Goal: Task Accomplishment & Management: Complete application form

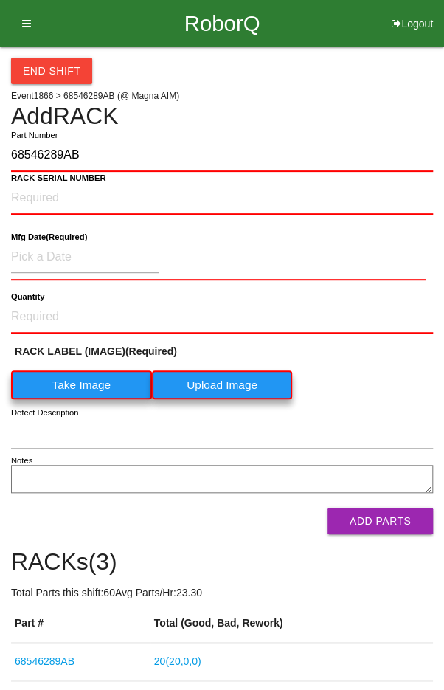
type input "68546289AB"
click at [51, 200] on NUMBER "RACK SERIAL NUMBER" at bounding box center [222, 198] width 422 height 32
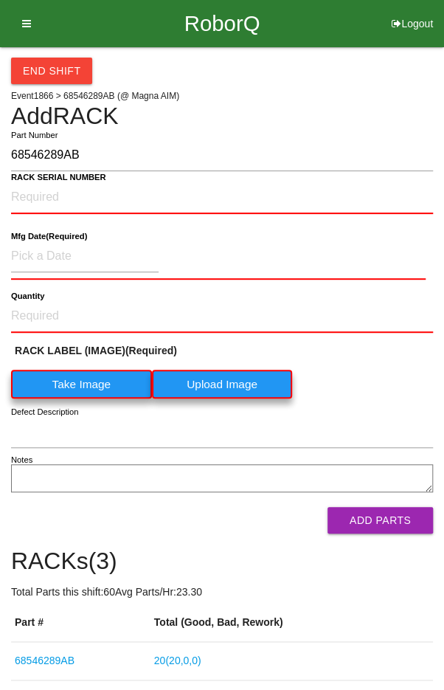
click at [79, 379] on label "Take Image" at bounding box center [81, 384] width 141 height 29
click at [0, 0] on \(IMAGE\) "Take Image" at bounding box center [0, 0] width 0 height 0
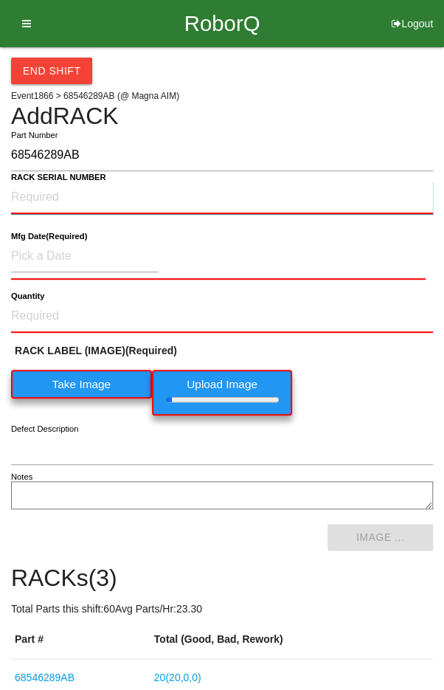
click at [60, 201] on NUMBER "RACK SERIAL NUMBER" at bounding box center [222, 198] width 422 height 32
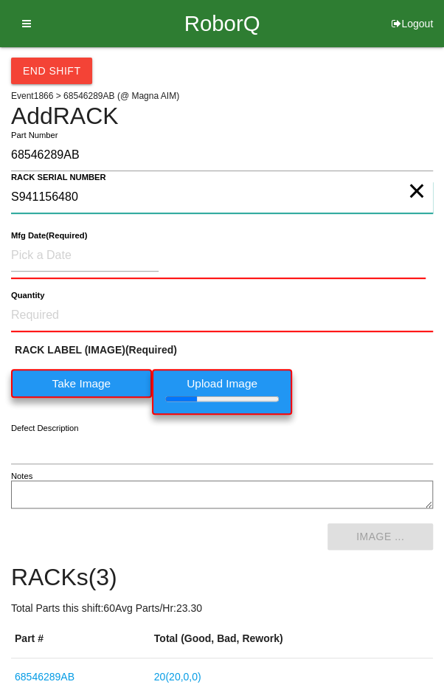
type NUMBER "S941156480"
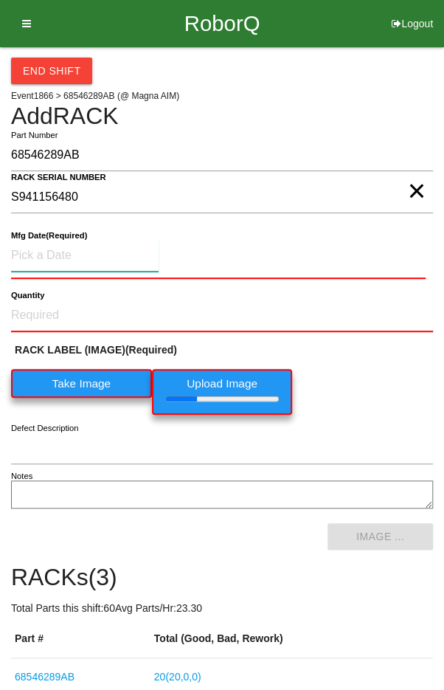
click at [53, 251] on input at bounding box center [85, 256] width 148 height 32
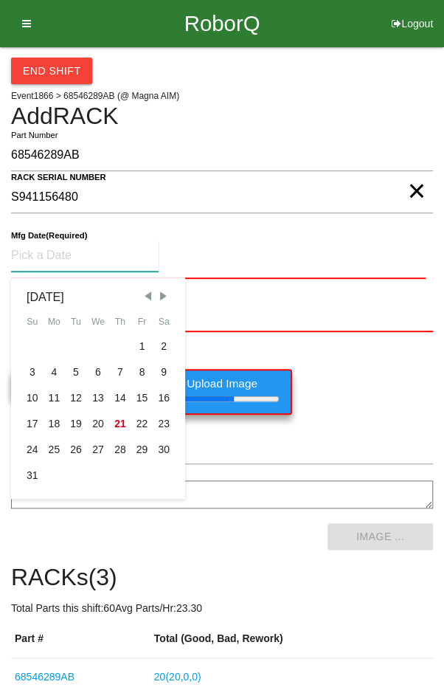
click at [142, 393] on div "15" at bounding box center [142, 398] width 22 height 26
type input "[DATE]"
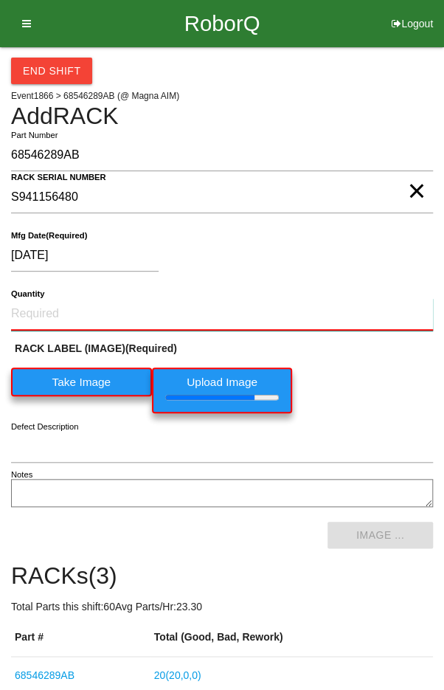
click at [63, 308] on input "Quantity" at bounding box center [222, 314] width 422 height 32
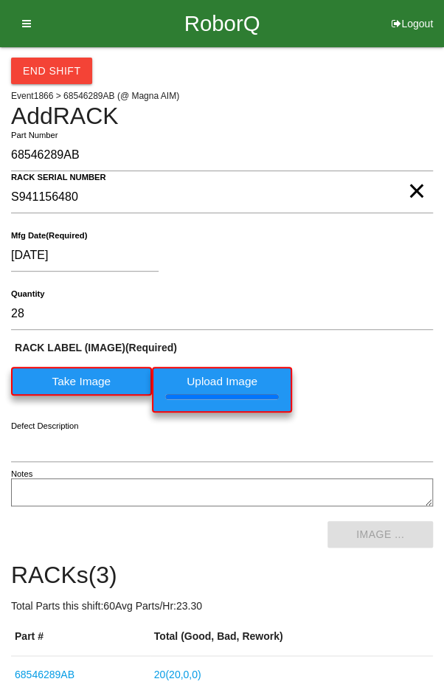
click at [372, 258] on div "[DATE]" at bounding box center [218, 259] width 415 height 38
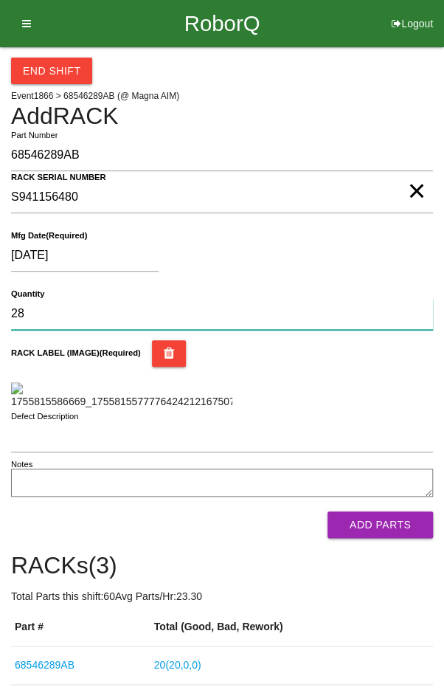
click at [51, 306] on input "28" at bounding box center [222, 314] width 422 height 32
type input "20"
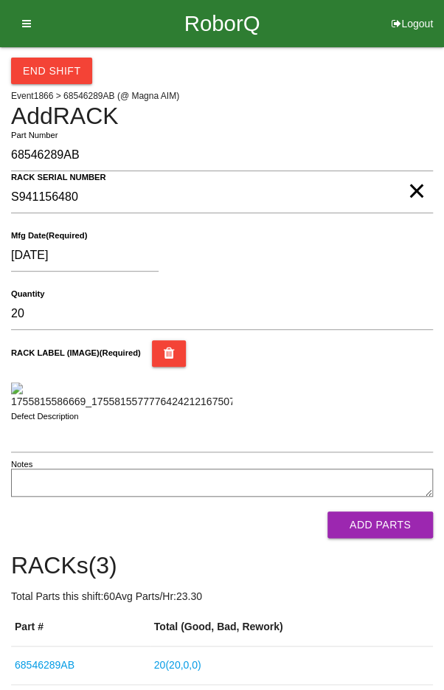
click at [382, 252] on div "[DATE]" at bounding box center [218, 259] width 415 height 38
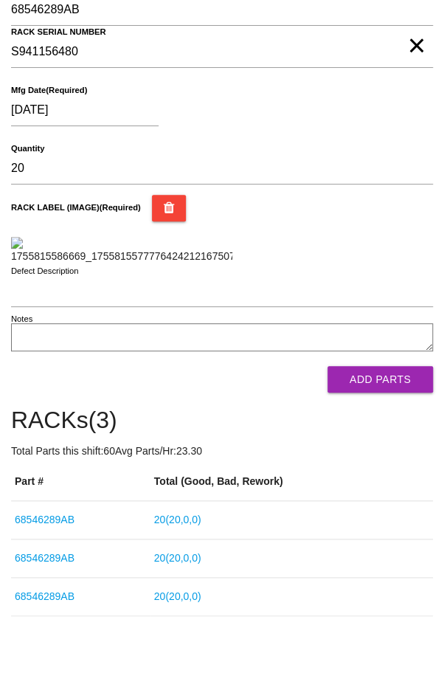
scroll to position [212, 0]
click at [401, 393] on button "Add Parts" at bounding box center [381, 379] width 106 height 27
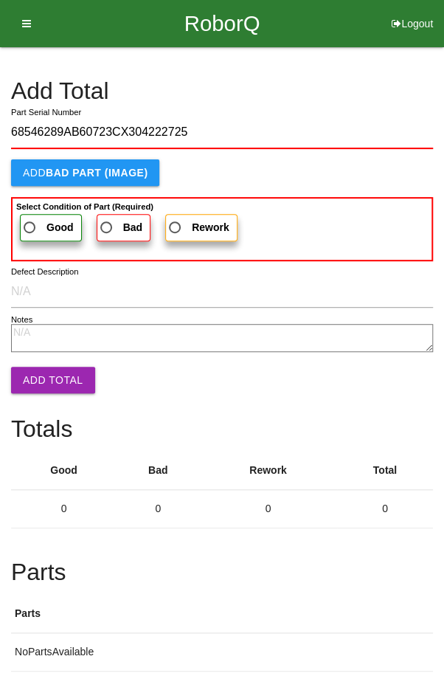
type input "68546289AB60723CX304222725"
click at [39, 216] on label "Good" at bounding box center [51, 227] width 62 height 27
click at [30, 219] on input "Good" at bounding box center [26, 224] width 10 height 10
radio input "true"
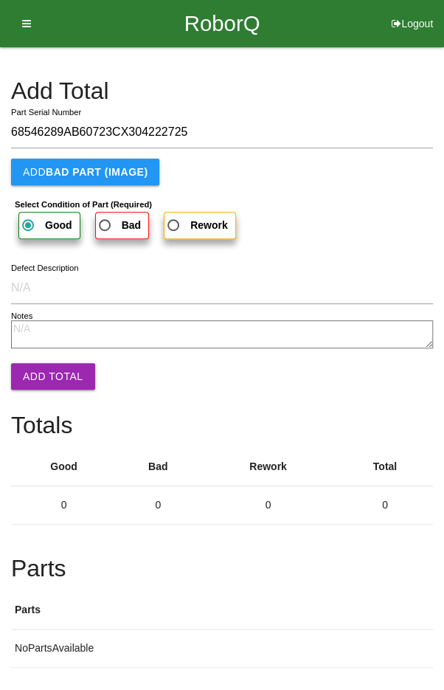
click at [42, 363] on button "Add Total" at bounding box center [53, 376] width 84 height 27
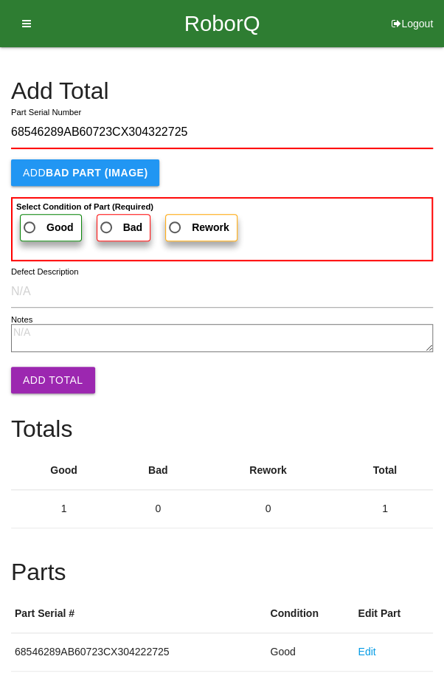
type input "68546289AB60723CX304322725"
click at [34, 222] on span "Good" at bounding box center [47, 228] width 53 height 18
click at [30, 222] on input "Good" at bounding box center [26, 224] width 10 height 10
radio input "true"
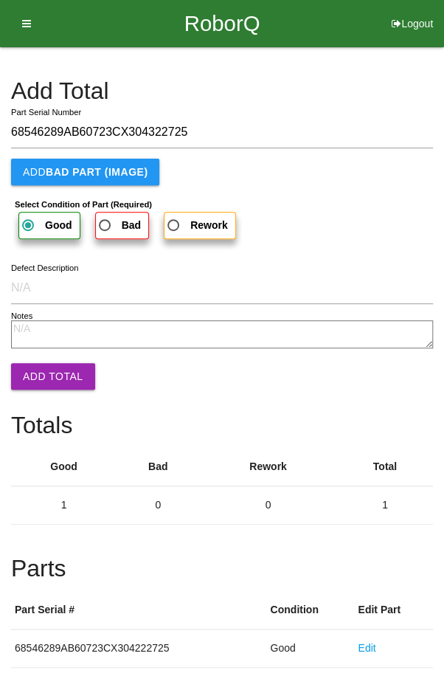
click at [44, 363] on button "Add Total" at bounding box center [53, 376] width 84 height 27
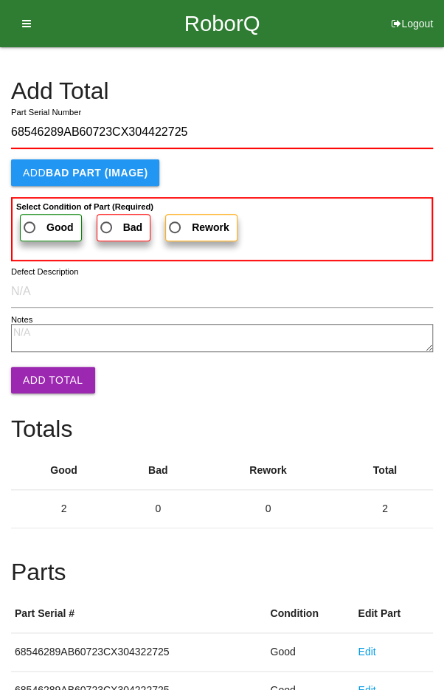
type input "68546289AB60723CX304422725"
click at [33, 226] on span "Good" at bounding box center [47, 228] width 53 height 18
click at [30, 226] on input "Good" at bounding box center [26, 224] width 10 height 10
radio input "true"
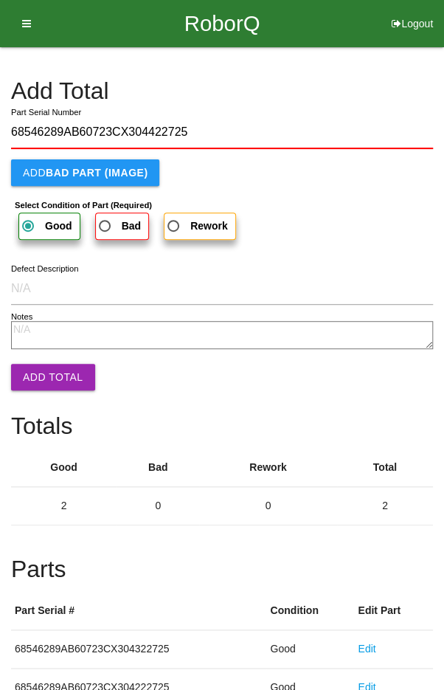
click at [46, 369] on button "Add Total" at bounding box center [53, 377] width 84 height 27
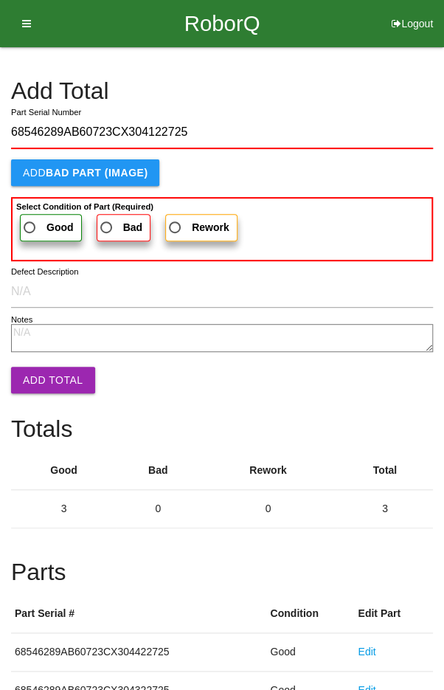
type input "68546289AB60723CX304122725"
click at [45, 219] on span "Good" at bounding box center [47, 228] width 53 height 18
click at [30, 219] on input "Good" at bounding box center [26, 224] width 10 height 10
radio input "true"
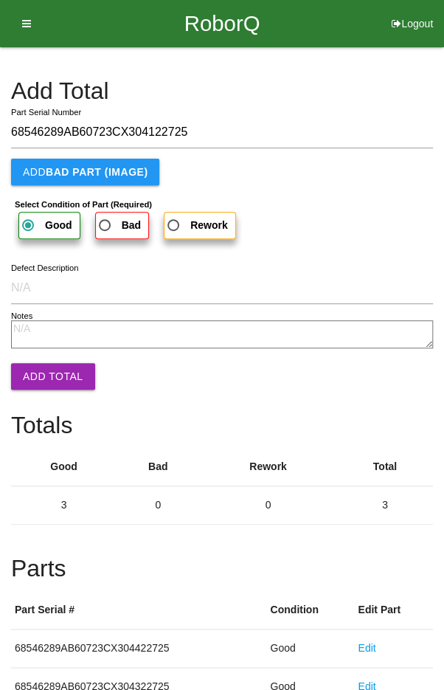
click at [45, 370] on button "Add Total" at bounding box center [53, 376] width 84 height 27
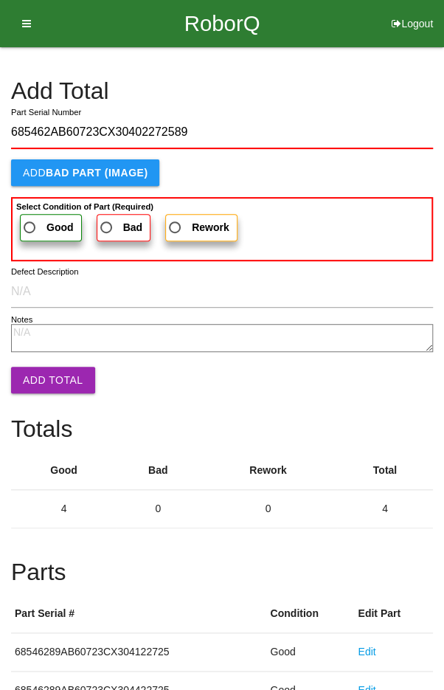
type input "685462AB60723CX30402272589"
click at [43, 222] on span "Good" at bounding box center [47, 228] width 53 height 18
click at [30, 222] on input "Good" at bounding box center [26, 224] width 10 height 10
radio input "true"
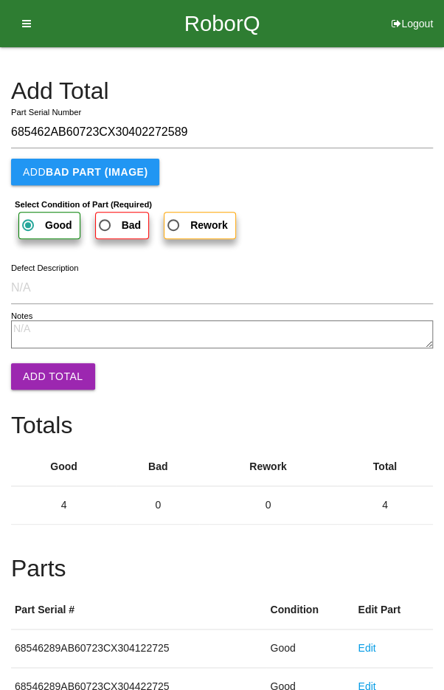
click at [47, 366] on button "Add Total" at bounding box center [53, 376] width 84 height 27
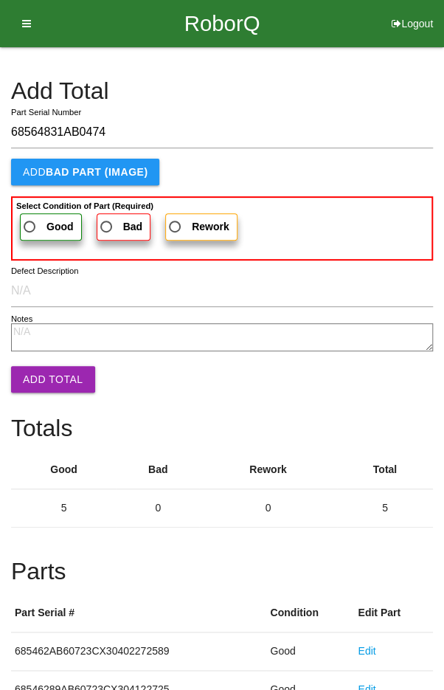
click at [119, 125] on input "68564831AB0474" at bounding box center [222, 133] width 422 height 32
type input "6856"
click at [173, 127] on input "[VEHICLE_IDENTIFICATION_NUMBER]:004B" at bounding box center [222, 133] width 422 height 32
type input "68592058AA22"
type input "685462AB60723CX30372272589"
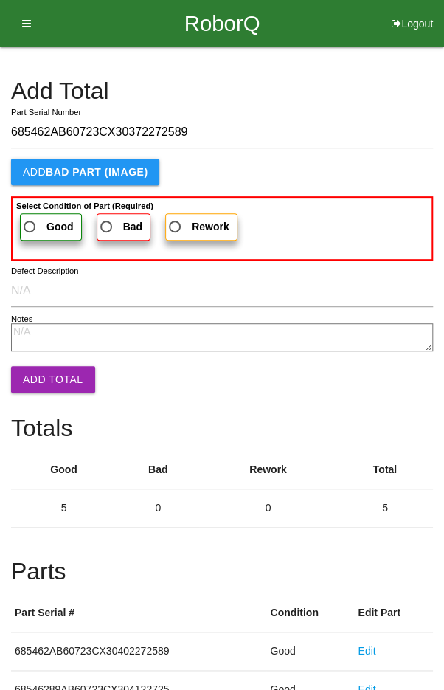
click at [33, 214] on label "Good" at bounding box center [51, 226] width 62 height 27
click at [30, 218] on input "Good" at bounding box center [26, 223] width 10 height 10
radio input "true"
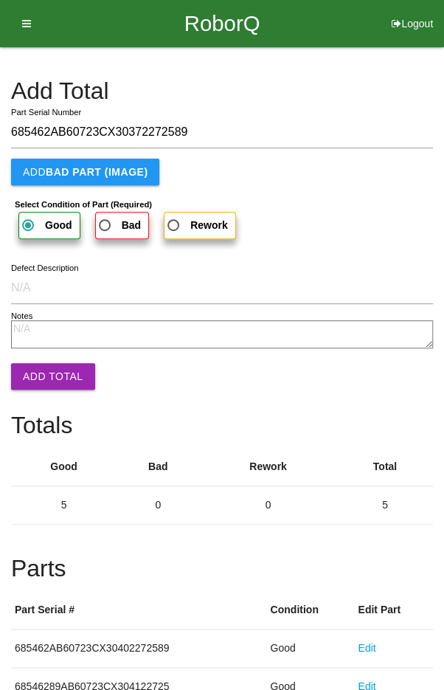
click at [44, 373] on button "Add Total" at bounding box center [53, 376] width 84 height 27
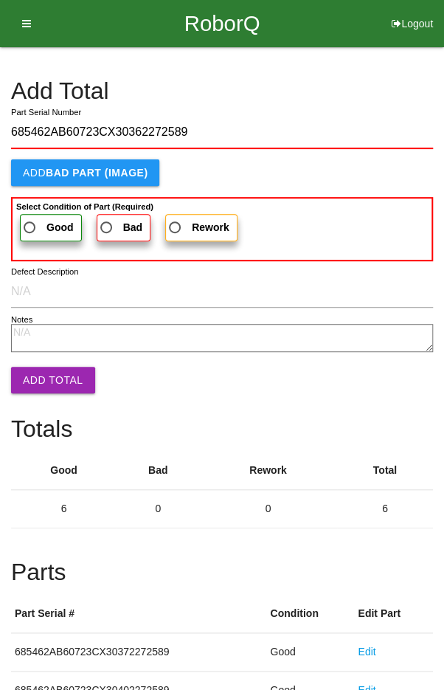
type input "685462AB60723CX30362272589"
click at [35, 219] on span "Good" at bounding box center [47, 228] width 53 height 18
click at [30, 219] on input "Good" at bounding box center [26, 224] width 10 height 10
radio input "true"
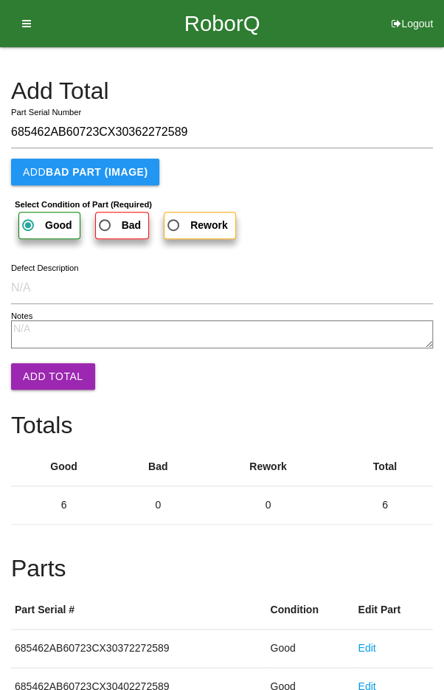
click at [50, 371] on button "Add Total" at bounding box center [53, 376] width 84 height 27
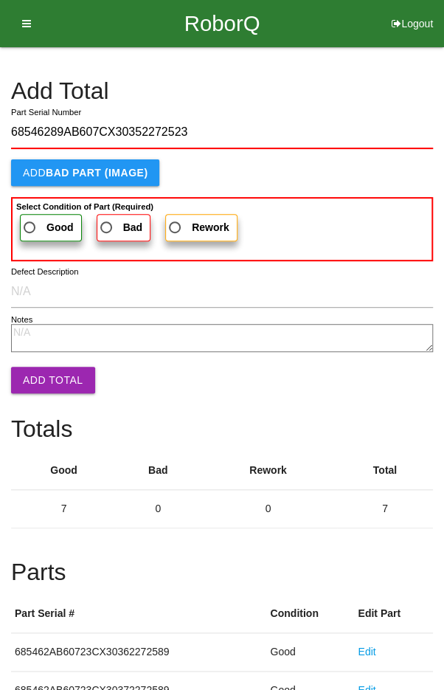
type input "68546289AB607CX30352272523"
click at [41, 207] on b "Select Condition of Part (Required)" at bounding box center [84, 206] width 137 height 9
click at [30, 219] on input "Good" at bounding box center [26, 224] width 10 height 10
radio input "true"
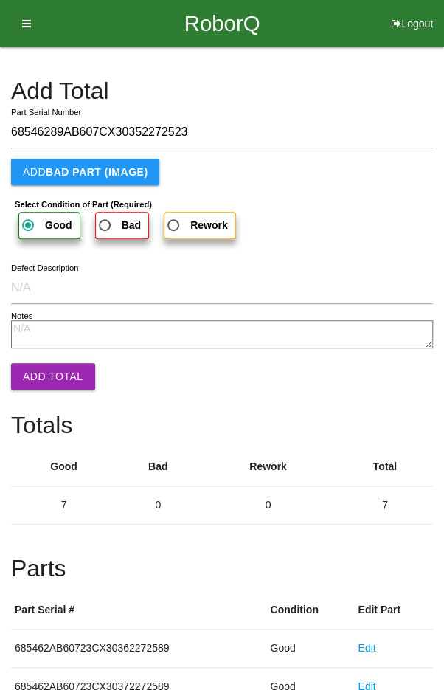
click at [38, 373] on button "Add Total" at bounding box center [53, 376] width 84 height 27
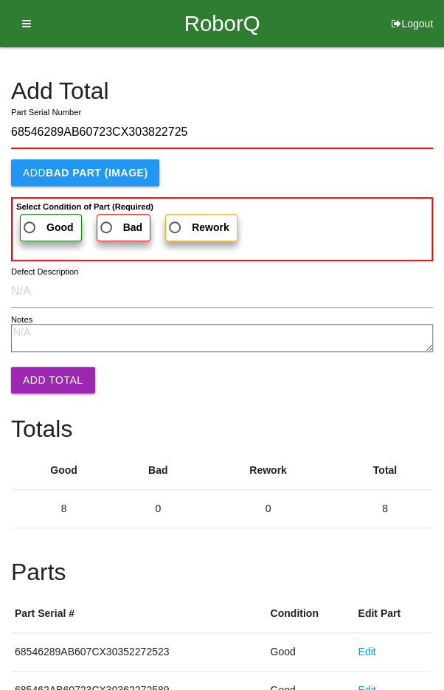
type input "68546289AB60723CX303822725"
click at [43, 219] on span "Good" at bounding box center [47, 228] width 53 height 18
click at [30, 219] on input "Good" at bounding box center [26, 224] width 10 height 10
radio input "true"
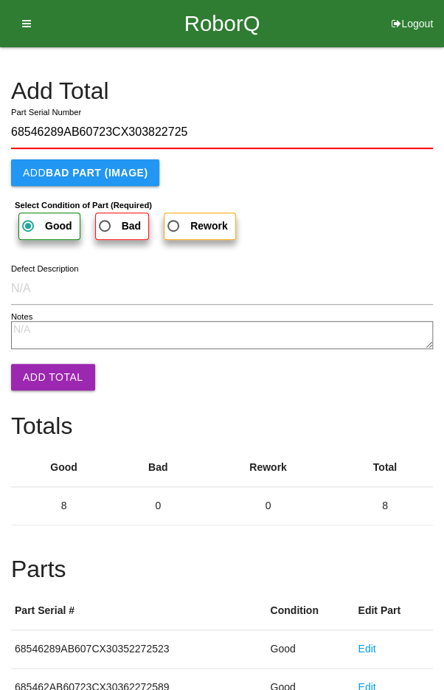
click at [38, 372] on button "Add Total" at bounding box center [53, 377] width 84 height 27
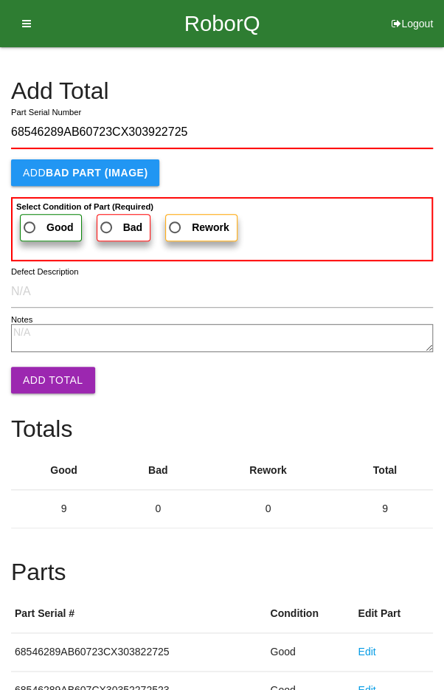
type input "68546289AB60723CX303922725"
click at [42, 220] on span "Good" at bounding box center [47, 228] width 53 height 18
click at [30, 220] on input "Good" at bounding box center [26, 224] width 10 height 10
radio input "true"
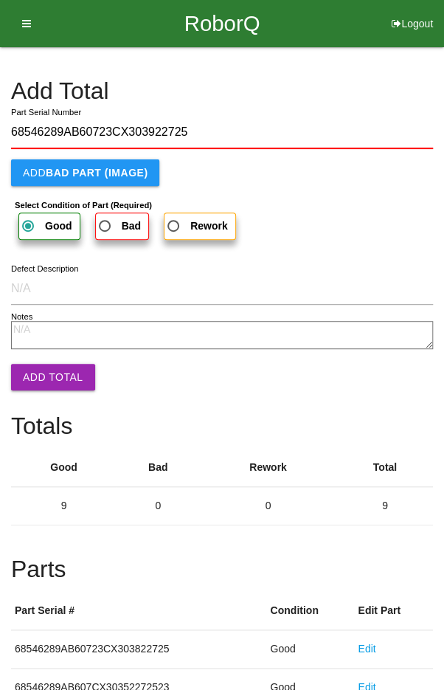
click at [41, 364] on button "Add Total" at bounding box center [53, 377] width 84 height 27
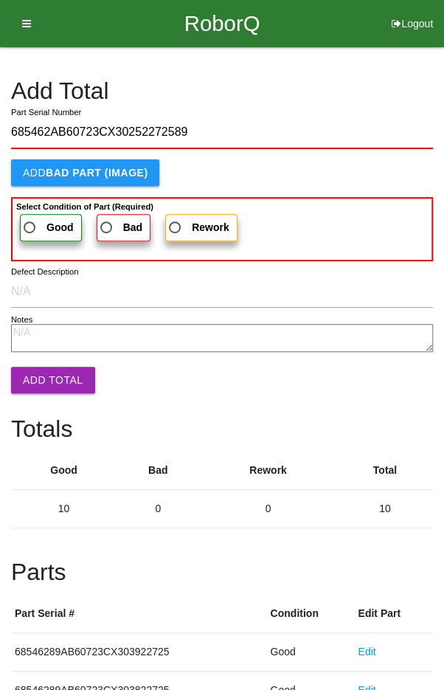
type input "685462AB60723CX30252272589"
click at [39, 214] on label "Good" at bounding box center [51, 227] width 62 height 27
click at [30, 219] on input "Good" at bounding box center [26, 224] width 10 height 10
radio input "true"
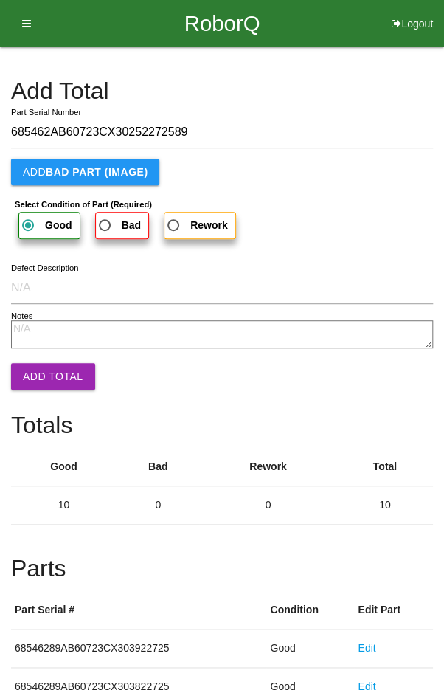
click at [40, 368] on button "Add Total" at bounding box center [53, 376] width 84 height 27
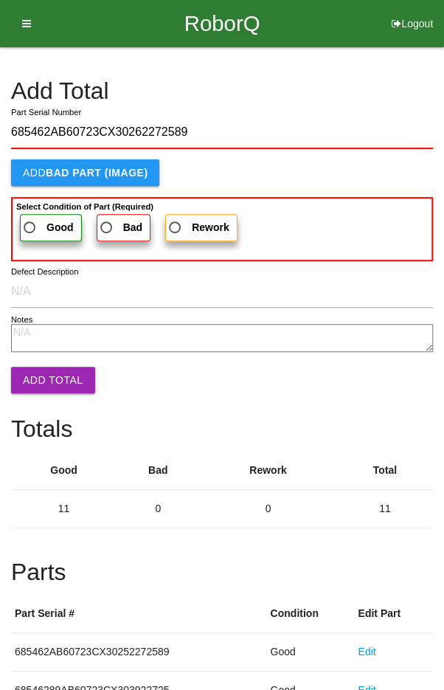
type input "685462AB60723CX30262272589"
click at [41, 233] on span "Good" at bounding box center [47, 228] width 53 height 18
click at [30, 228] on input "Good" at bounding box center [26, 224] width 10 height 10
radio input "true"
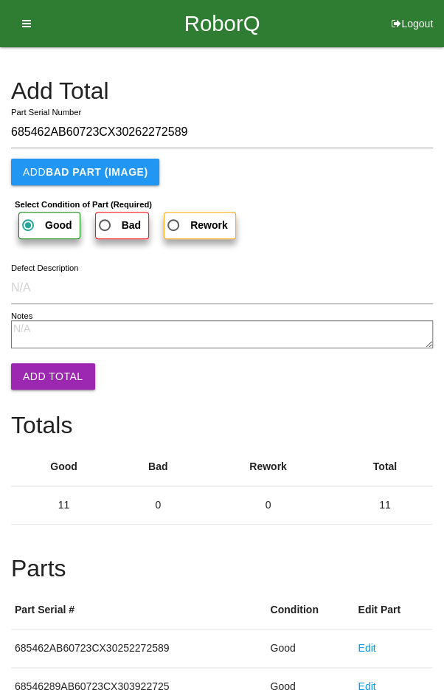
click at [41, 365] on button "Add Total" at bounding box center [53, 376] width 84 height 27
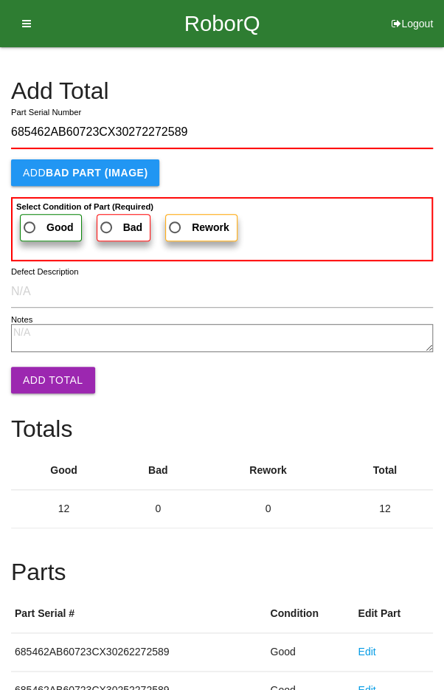
type input "685462AB60723CX30272272589"
click at [35, 223] on span "Good" at bounding box center [47, 228] width 53 height 18
click at [30, 223] on input "Good" at bounding box center [26, 224] width 10 height 10
radio input "true"
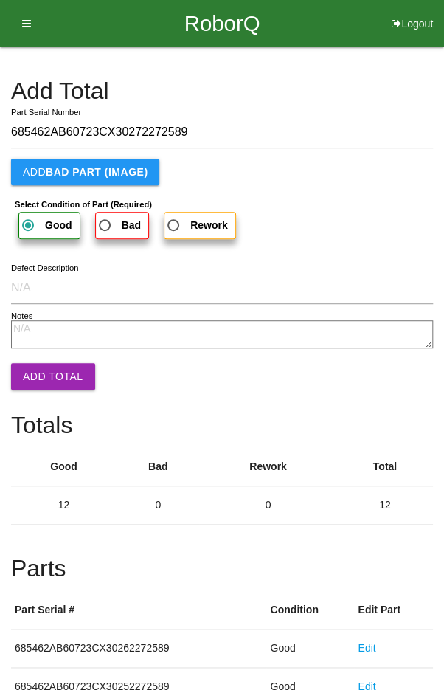
click at [44, 365] on button "Add Total" at bounding box center [53, 376] width 84 height 27
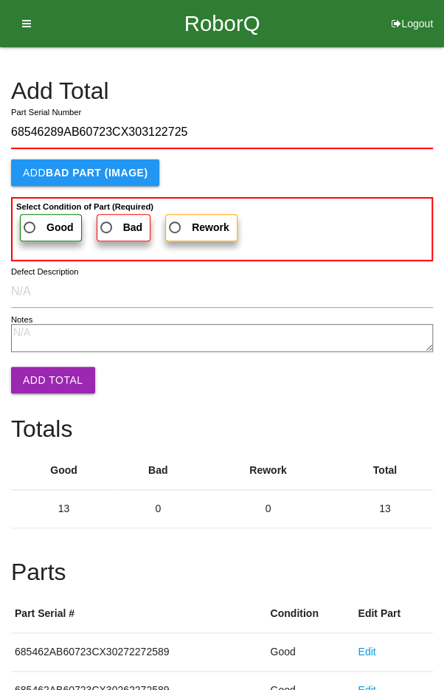
type input "68546289AB60723CX303122725"
click at [38, 215] on label "Good" at bounding box center [51, 227] width 62 height 27
click at [30, 219] on input "Good" at bounding box center [26, 224] width 10 height 10
radio input "true"
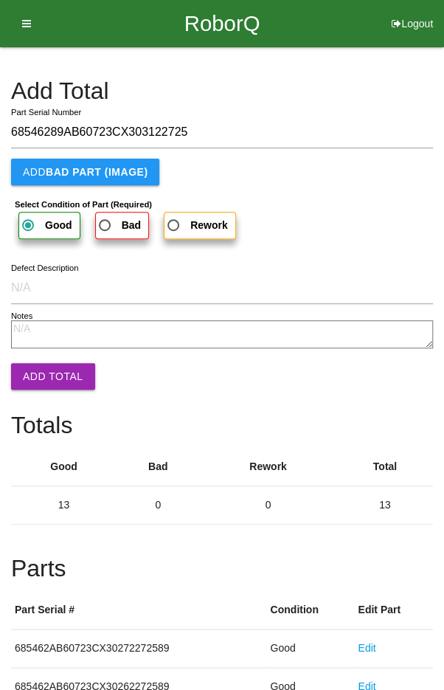
click at [38, 371] on button "Add Total" at bounding box center [53, 376] width 84 height 27
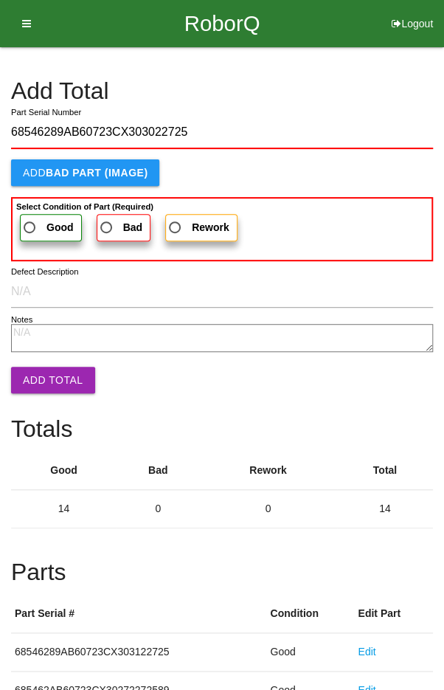
type input "68546289AB60723CX303022725"
click at [40, 222] on span "Good" at bounding box center [47, 228] width 53 height 18
click at [30, 222] on input "Good" at bounding box center [26, 224] width 10 height 10
radio input "true"
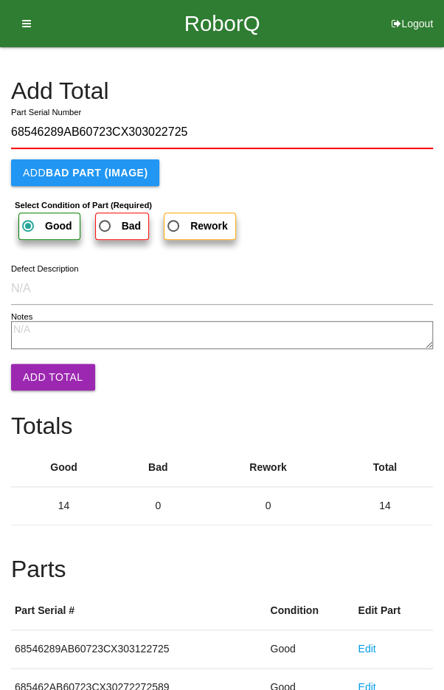
click at [40, 368] on button "Add Total" at bounding box center [53, 377] width 84 height 27
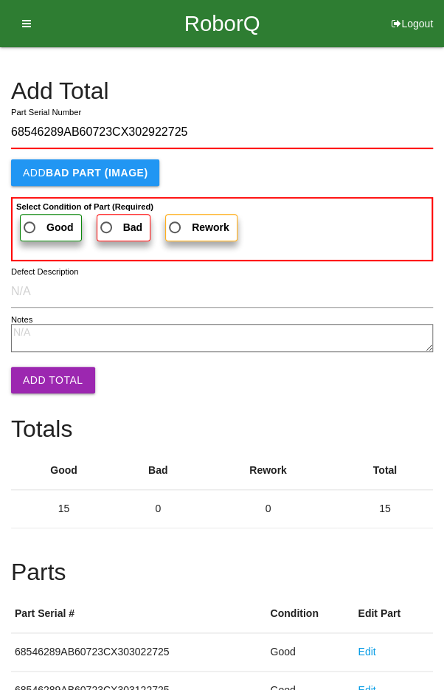
type input "68546289AB60723CX302922725"
click at [47, 219] on span "Good" at bounding box center [47, 228] width 53 height 18
click at [30, 219] on input "Good" at bounding box center [26, 224] width 10 height 10
radio input "true"
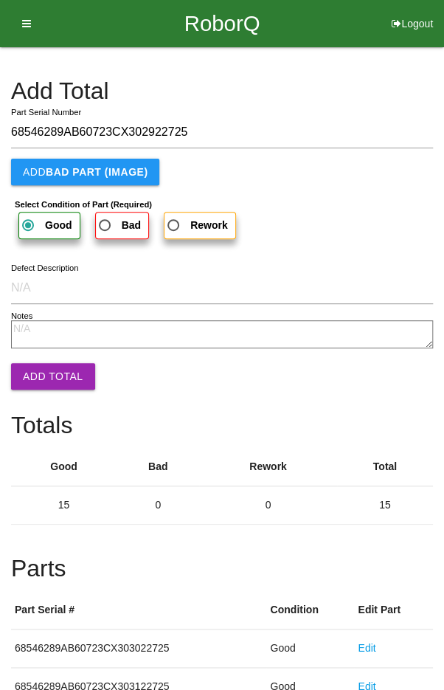
click at [47, 370] on button "Add Total" at bounding box center [53, 376] width 84 height 27
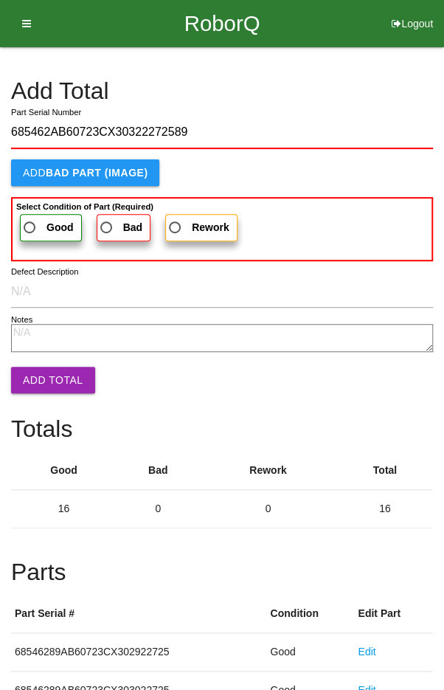
type input "685462AB60723CX30322272589"
click at [42, 219] on span "Good" at bounding box center [47, 228] width 53 height 18
click at [30, 219] on input "Good" at bounding box center [26, 224] width 10 height 10
radio input "true"
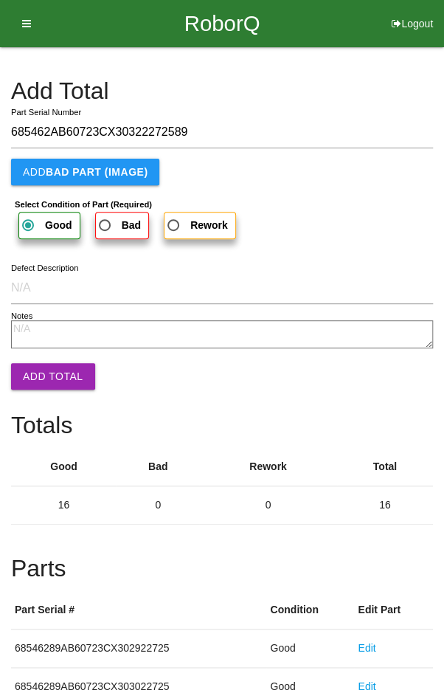
click at [47, 368] on button "Add Total" at bounding box center [53, 376] width 84 height 27
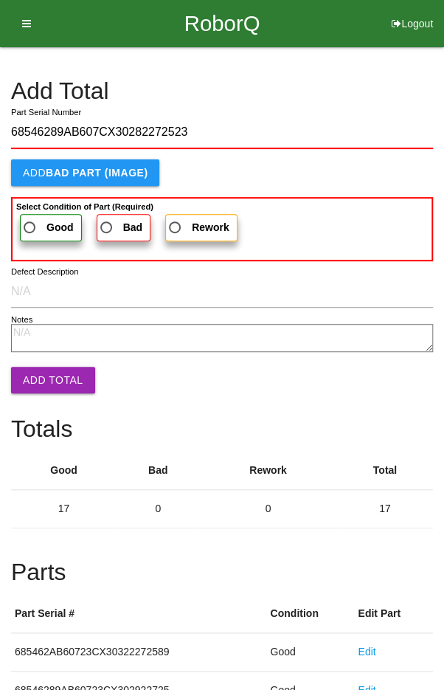
type input "68546289AB607CX30282272523"
click at [38, 224] on span "Good" at bounding box center [47, 228] width 53 height 18
click at [30, 224] on input "Good" at bounding box center [26, 224] width 10 height 10
radio input "true"
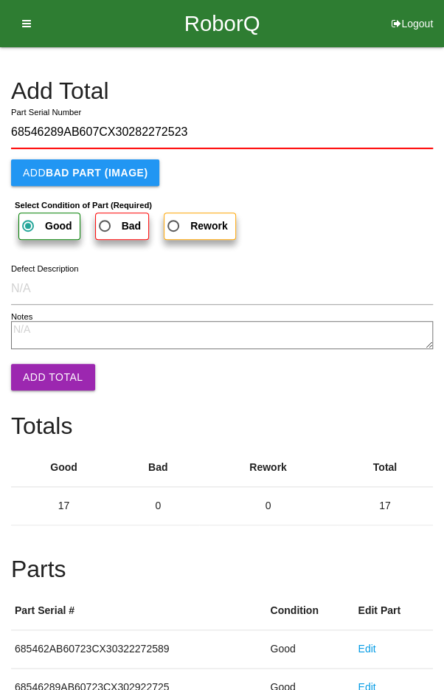
click at [41, 381] on button "Add Total" at bounding box center [53, 377] width 84 height 27
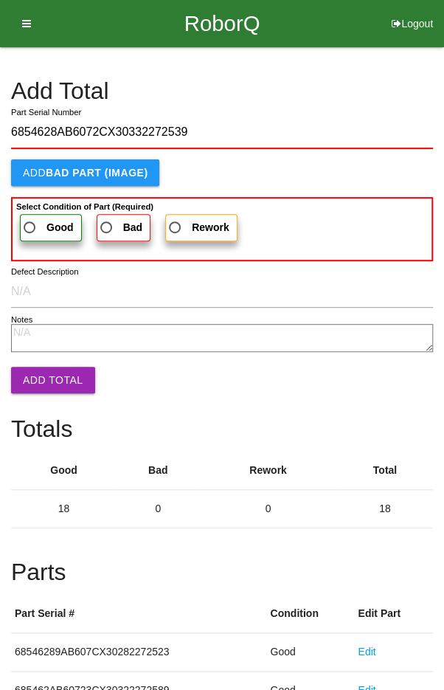
type input "6854628AB6072CX30332272539"
click at [36, 230] on span "Good" at bounding box center [47, 228] width 53 height 18
click at [30, 228] on input "Good" at bounding box center [26, 224] width 10 height 10
radio input "true"
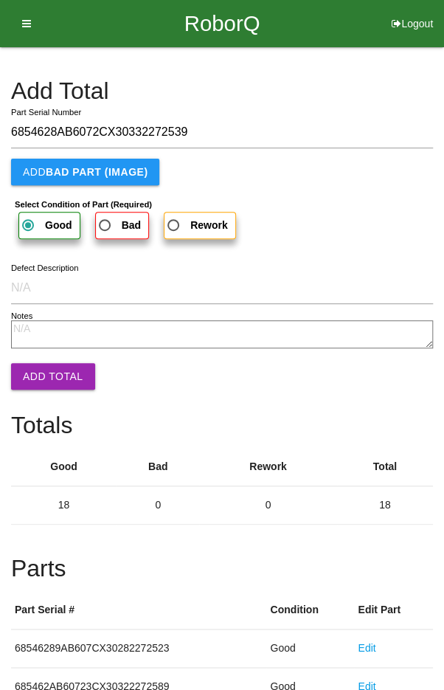
click at [48, 380] on button "Add Total" at bounding box center [53, 376] width 84 height 27
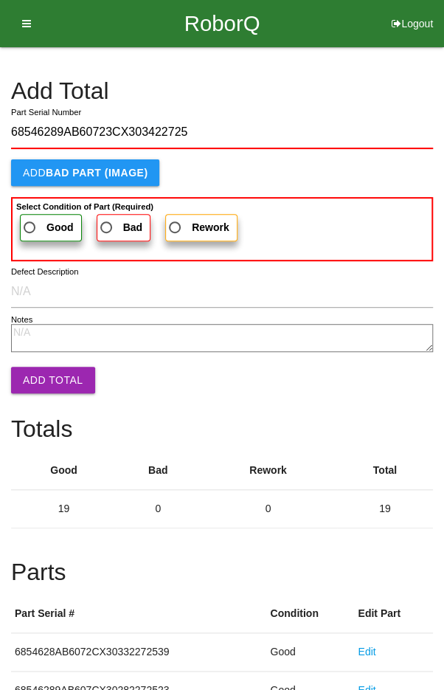
type input "68546289AB60723CX303422725"
click at [41, 221] on span "Good" at bounding box center [47, 228] width 53 height 18
click at [30, 221] on input "Good" at bounding box center [26, 224] width 10 height 10
radio input "true"
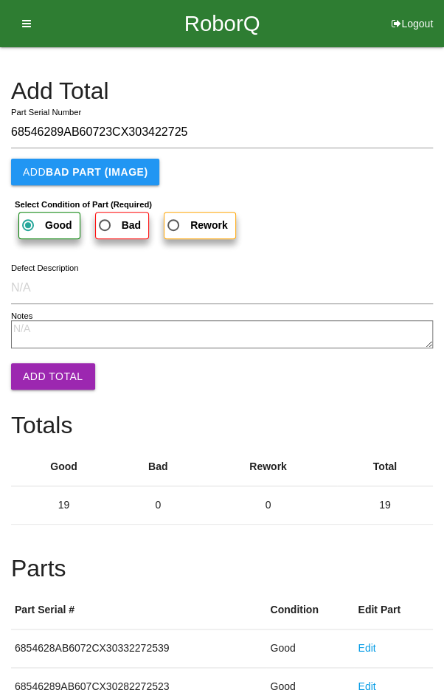
click at [39, 368] on button "Add Total" at bounding box center [53, 376] width 84 height 27
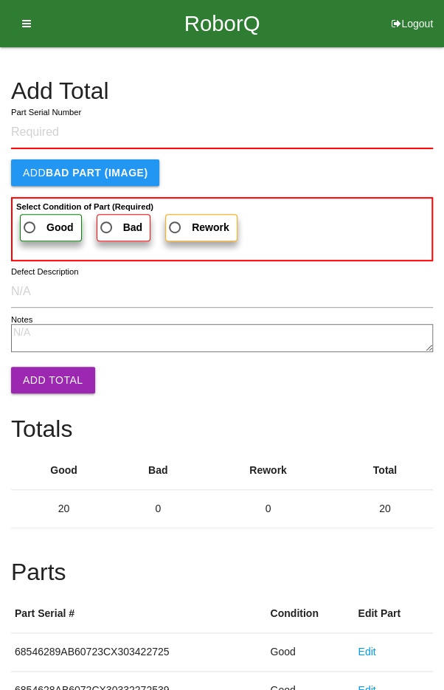
click at [338, 79] on h4 "Add Total" at bounding box center [222, 91] width 422 height 26
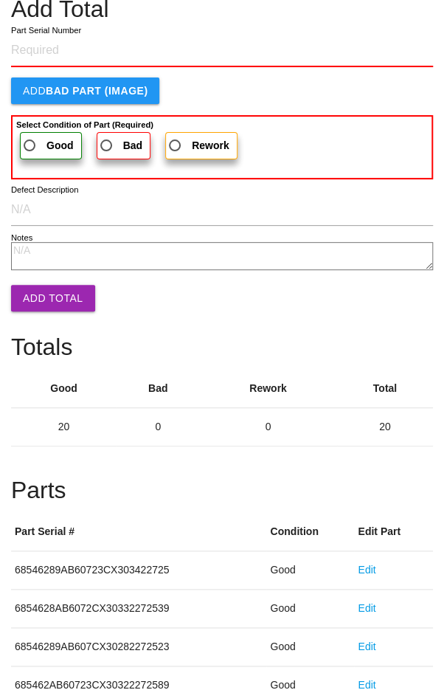
scroll to position [820, 0]
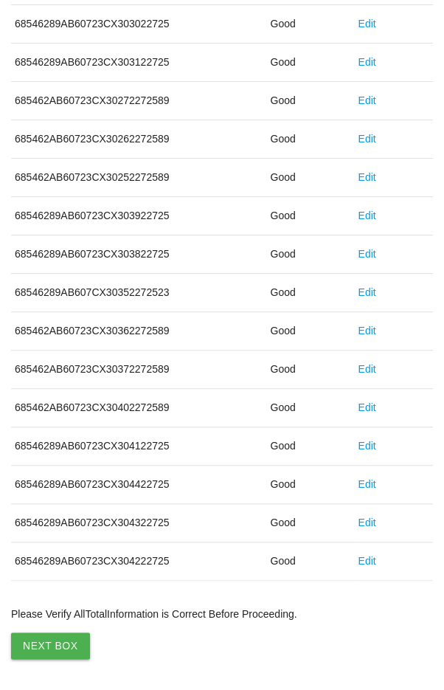
click at [49, 633] on button "Next Box" at bounding box center [50, 646] width 79 height 27
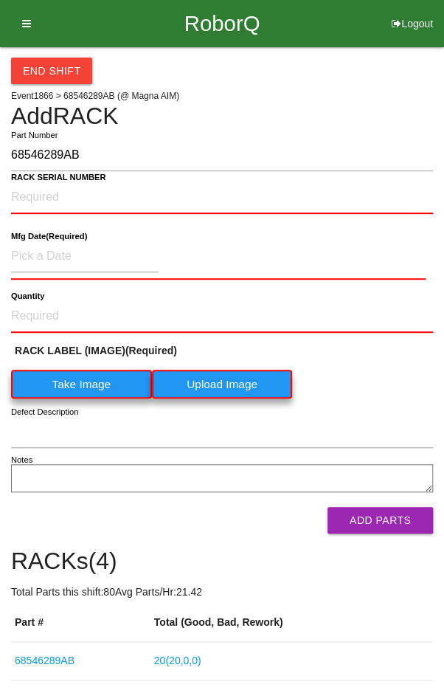
type input "68546289AB"
click at [69, 392] on label "Take Image" at bounding box center [81, 384] width 141 height 29
click at [0, 0] on \(IMAGE\) "Take Image" at bounding box center [0, 0] width 0 height 0
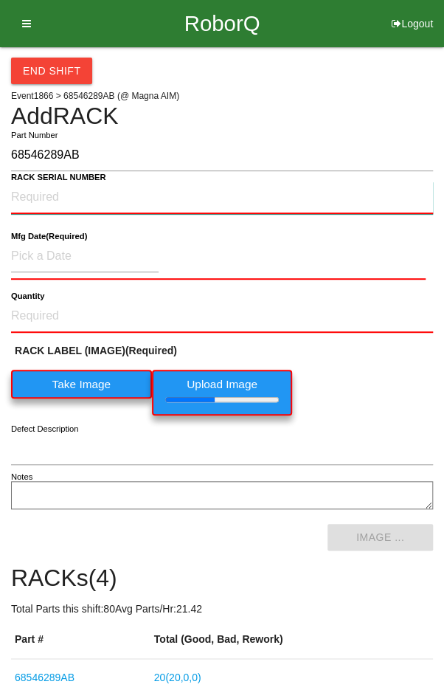
click at [32, 199] on NUMBER "RACK SERIAL NUMBER" at bounding box center [222, 198] width 422 height 32
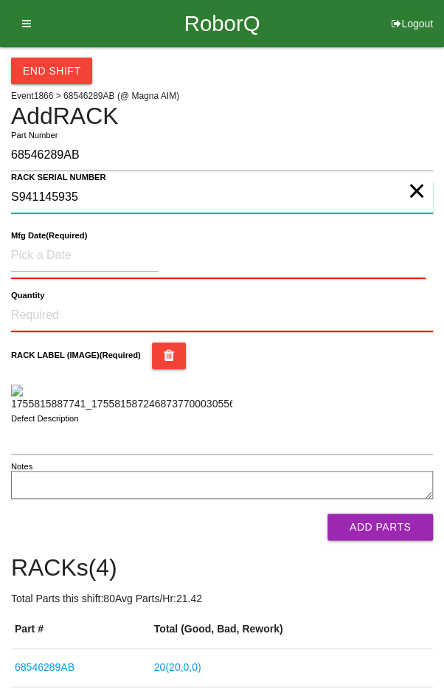
type NUMBER "S941145935"
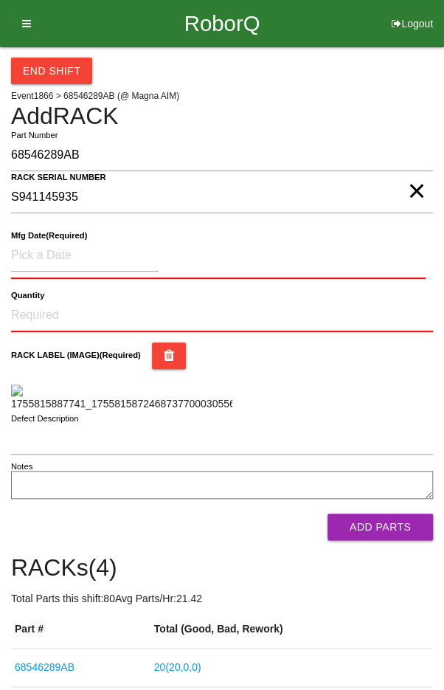
click at [50, 240] on label "Mfg Date (Required)" at bounding box center [49, 236] width 76 height 13
click at [63, 252] on input at bounding box center [85, 256] width 148 height 32
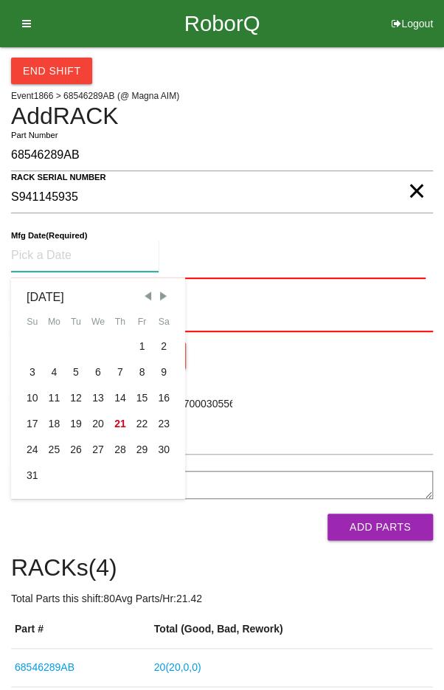
click at [138, 398] on div "15" at bounding box center [142, 398] width 22 height 26
type input "[DATE]"
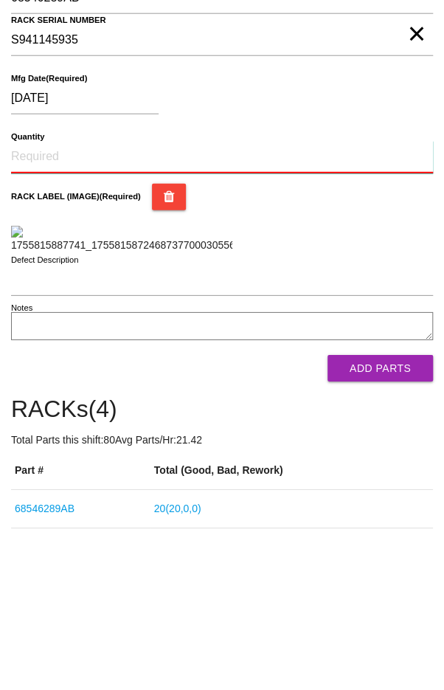
click at [51, 307] on input "Quantity" at bounding box center [222, 314] width 422 height 32
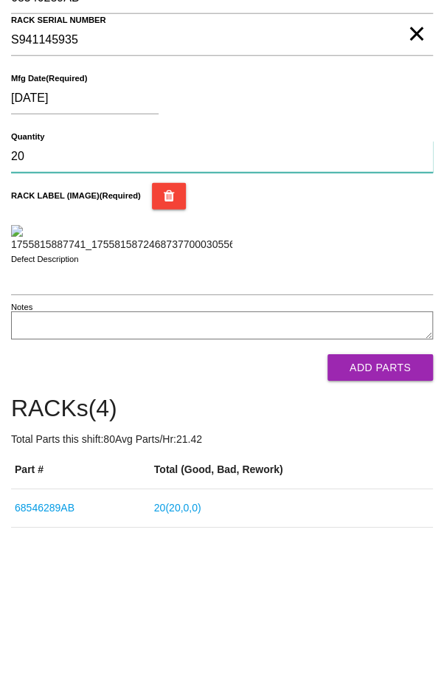
type input "20"
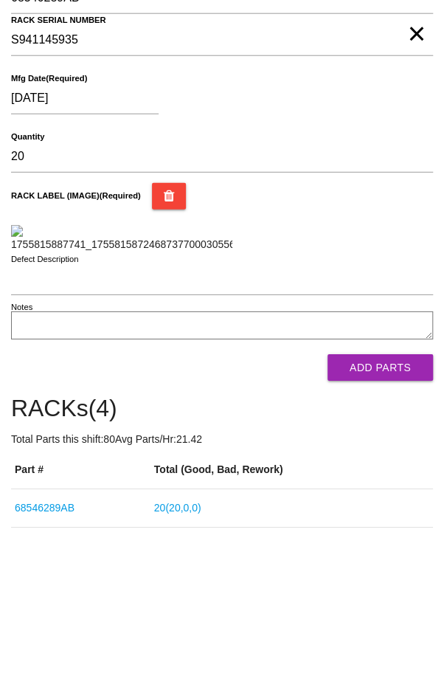
click at [392, 410] on div "RACK LABEL (IMAGE) (Required)" at bounding box center [222, 374] width 422 height 69
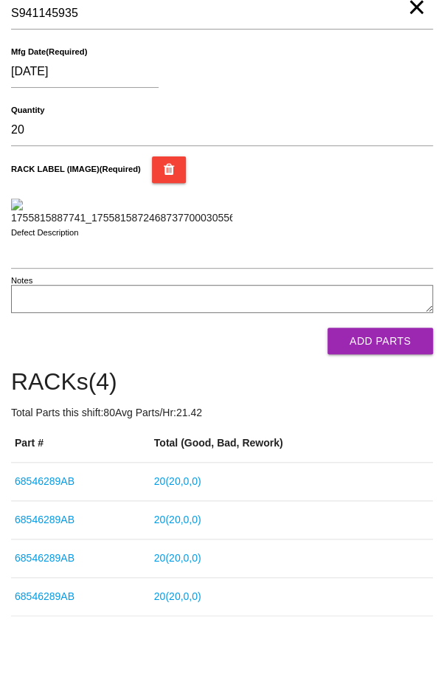
scroll to position [295, 0]
click at [384, 354] on button "Add Parts" at bounding box center [381, 341] width 106 height 27
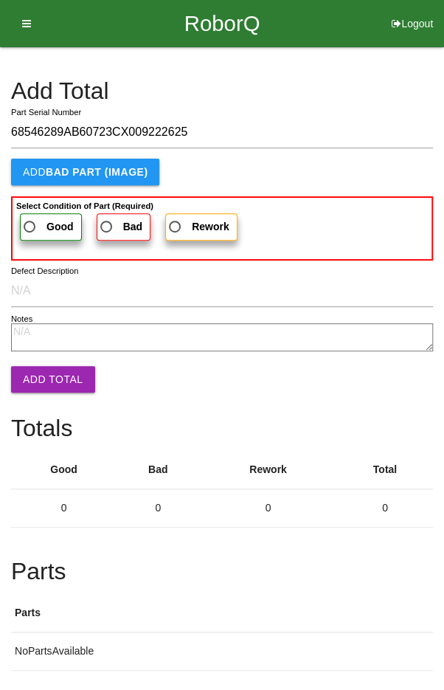
type input "68546289AB60723CX009222625"
click at [31, 222] on span "Good" at bounding box center [47, 227] width 53 height 18
click at [30, 222] on input "Good" at bounding box center [26, 223] width 10 height 10
radio input "true"
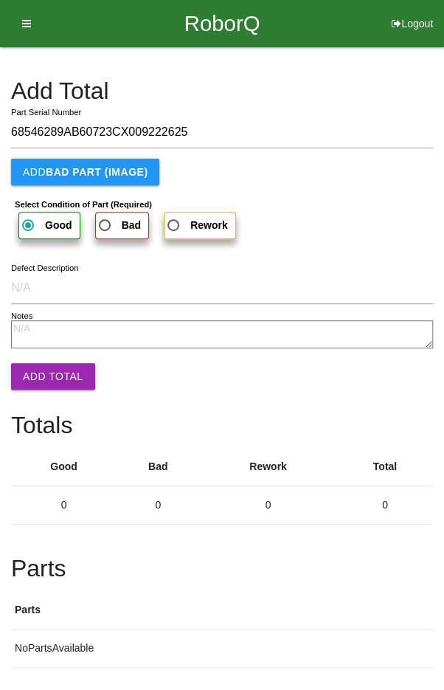
click at [42, 346] on textarea "Notes" at bounding box center [222, 334] width 422 height 28
click at [44, 381] on button "Add Total" at bounding box center [53, 376] width 84 height 27
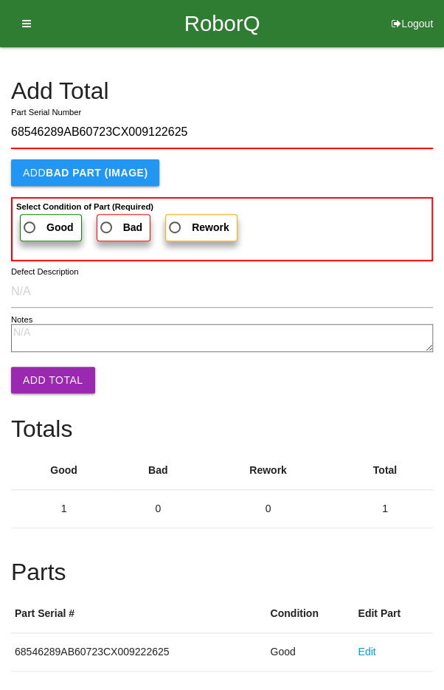
type input "68546289AB60723CX009122625"
click at [29, 219] on span "Good" at bounding box center [47, 228] width 53 height 18
click at [29, 219] on input "Good" at bounding box center [26, 224] width 10 height 10
radio input "true"
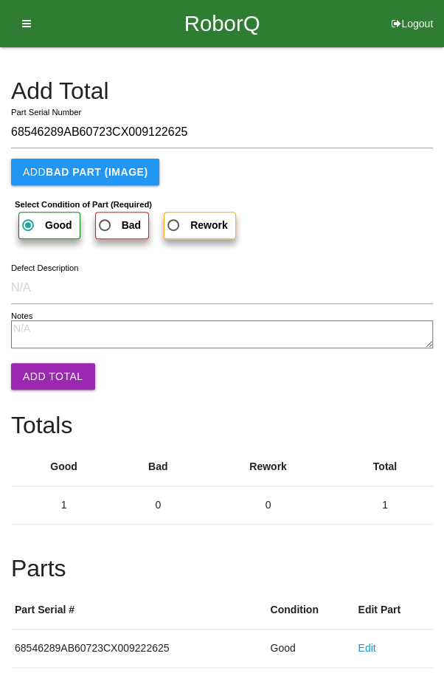
click at [41, 368] on button "Add Total" at bounding box center [53, 376] width 84 height 27
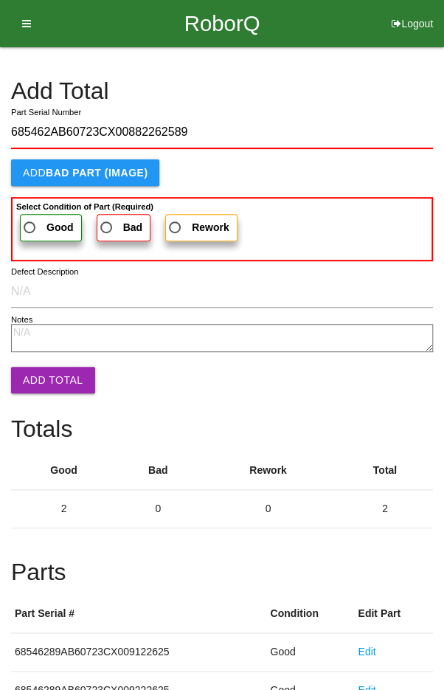
type input "685462AB60723CX00882262589"
click at [35, 222] on span "Good" at bounding box center [47, 228] width 53 height 18
click at [30, 222] on input "Good" at bounding box center [26, 224] width 10 height 10
radio input "true"
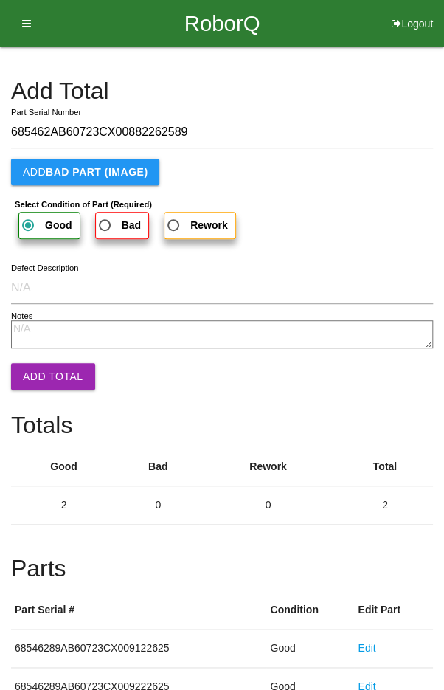
click at [41, 365] on button "Add Total" at bounding box center [53, 376] width 84 height 27
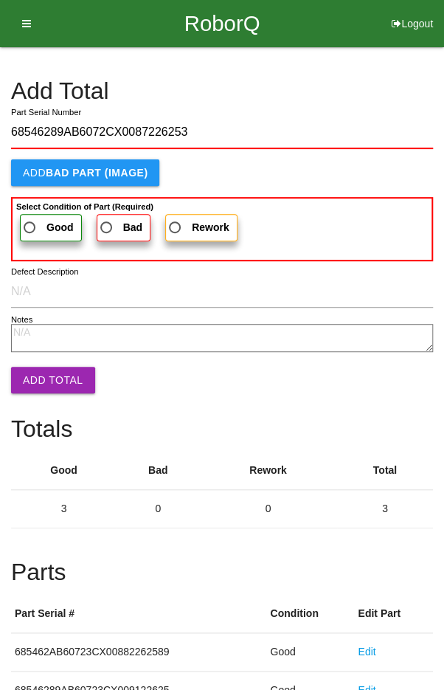
type input "68546289AB6072CX0087226253"
click at [30, 220] on span "Good" at bounding box center [47, 228] width 53 height 18
click at [30, 220] on input "Good" at bounding box center [26, 224] width 10 height 10
radio input "true"
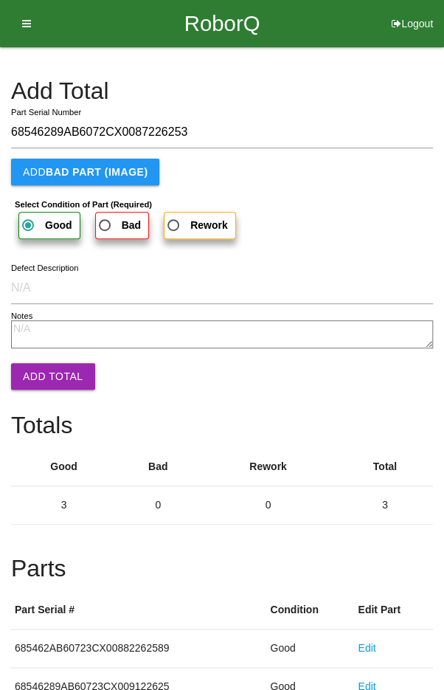
click at [44, 371] on button "Add Total" at bounding box center [53, 376] width 84 height 27
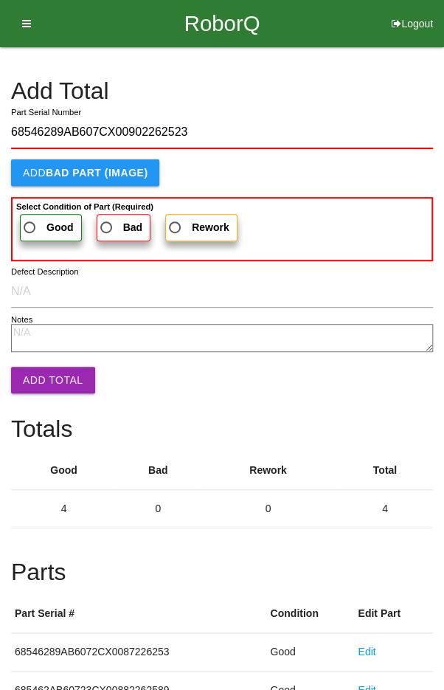
type input "68546289AB607CX00902262523"
click at [44, 224] on span "Good" at bounding box center [47, 228] width 53 height 18
click at [30, 224] on input "Good" at bounding box center [26, 224] width 10 height 10
radio input "true"
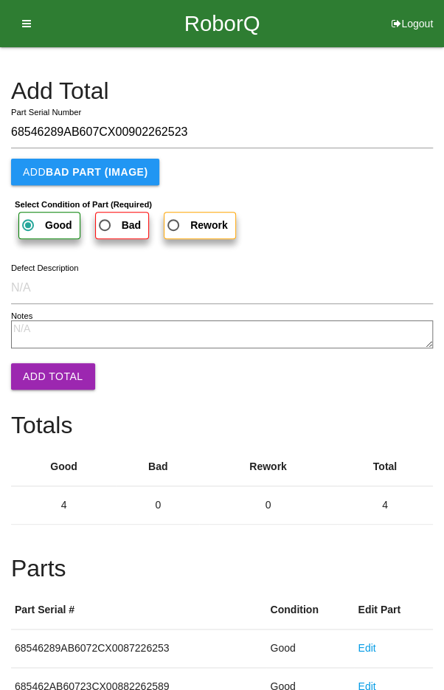
click at [38, 382] on button "Add Total" at bounding box center [53, 376] width 84 height 27
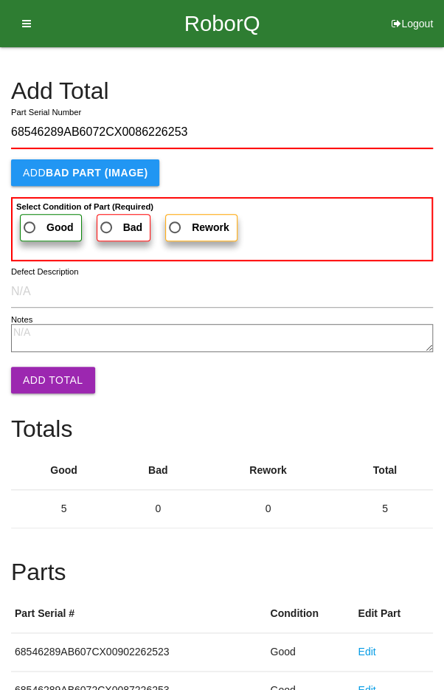
type input "68546289AB6072CX0086226253"
click at [32, 214] on label "Good" at bounding box center [51, 227] width 62 height 27
click at [30, 219] on input "Good" at bounding box center [26, 224] width 10 height 10
radio input "true"
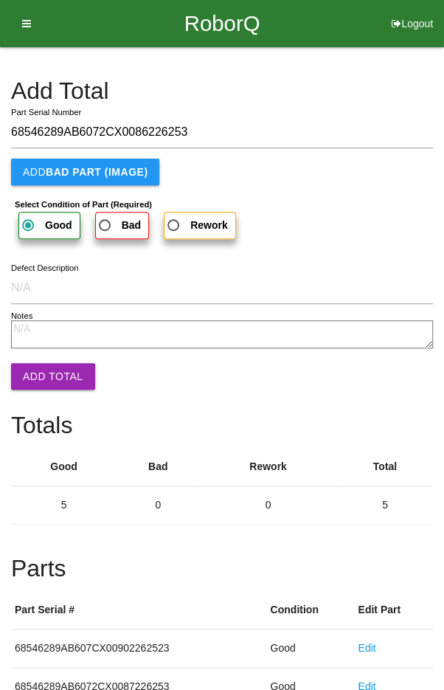
click at [38, 378] on button "Add Total" at bounding box center [53, 376] width 84 height 27
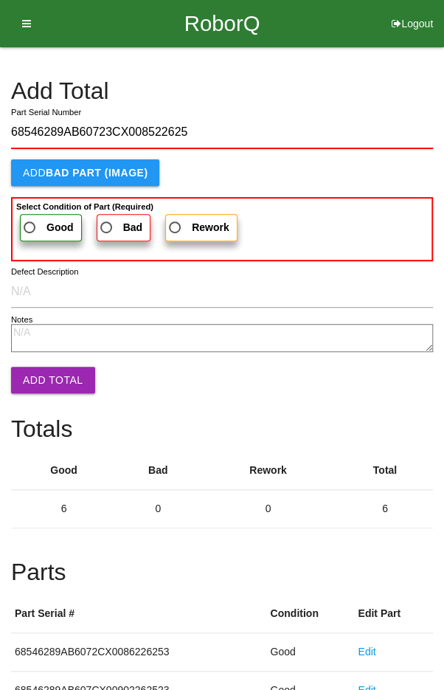
type input "68546289AB60723CX008522625"
click at [37, 221] on span "Good" at bounding box center [47, 228] width 53 height 18
click at [30, 221] on input "Good" at bounding box center [26, 224] width 10 height 10
radio input "true"
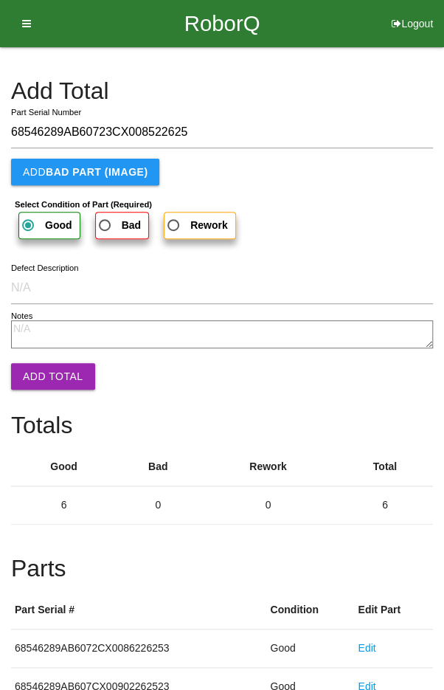
click at [44, 370] on button "Add Total" at bounding box center [53, 376] width 84 height 27
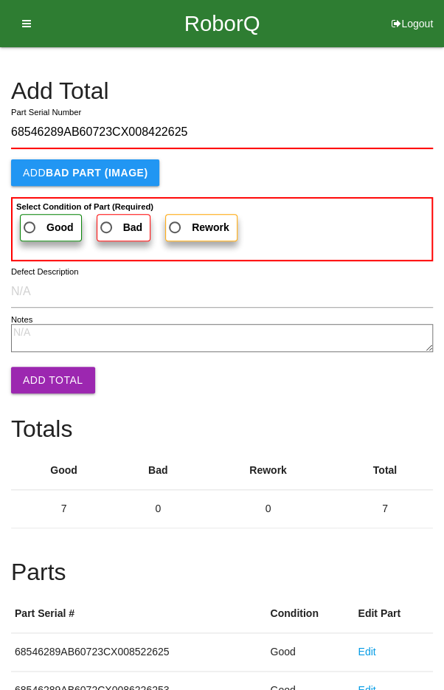
type input "68546289AB60723CX008422625"
click at [38, 222] on span "Good" at bounding box center [47, 228] width 53 height 18
click at [30, 222] on input "Good" at bounding box center [26, 224] width 10 height 10
radio input "true"
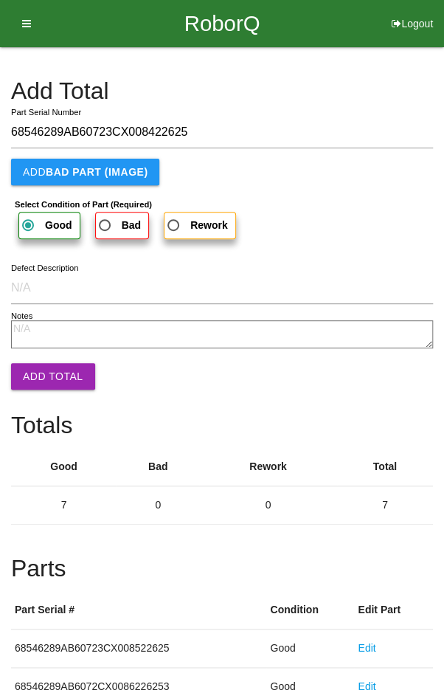
click at [36, 371] on button "Add Total" at bounding box center [53, 376] width 84 height 27
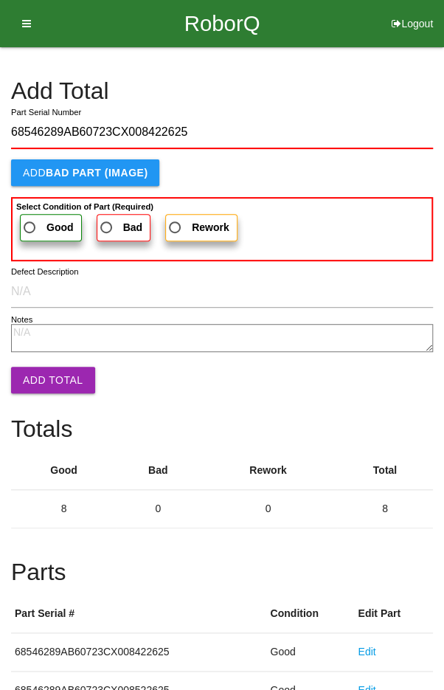
type input "68546289AB60723CX008422625"
click at [36, 219] on span "Good" at bounding box center [47, 228] width 53 height 18
click at [30, 219] on input "Good" at bounding box center [26, 224] width 10 height 10
radio input "true"
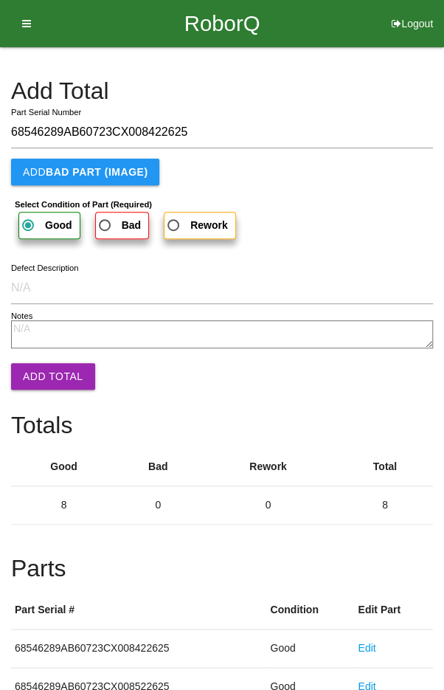
click at [51, 376] on button "Add Total" at bounding box center [53, 376] width 84 height 27
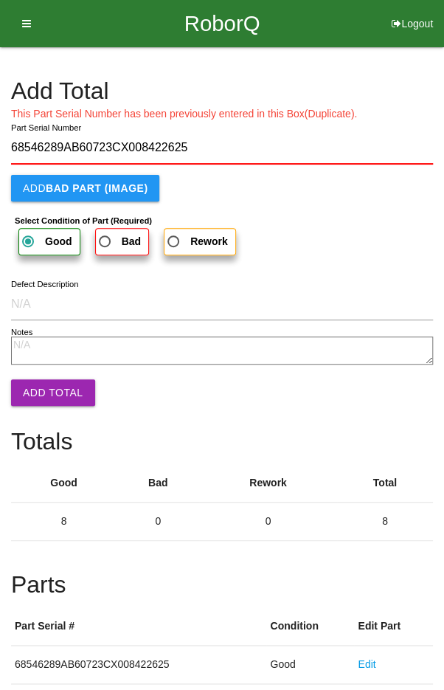
click at [31, 390] on button "Add Total" at bounding box center [53, 392] width 84 height 27
click at [362, 141] on input "68546289AB60723CX008422625" at bounding box center [222, 148] width 422 height 32
type input "68546289AB60723C"
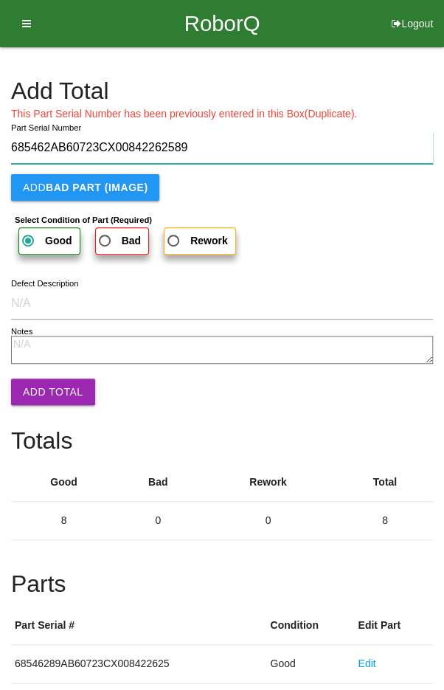
type input "685462AB60723CX00842262589"
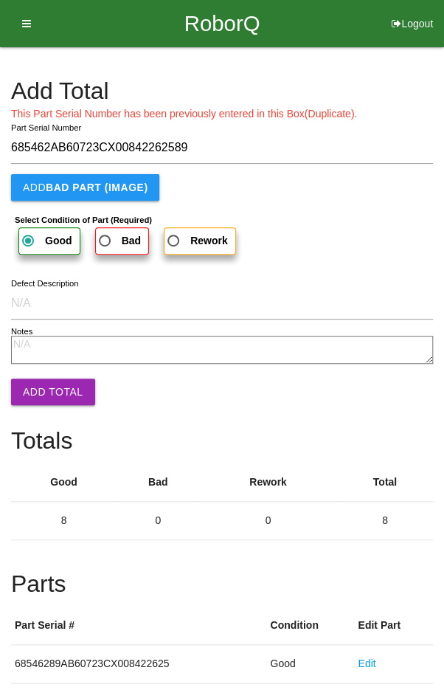
click at [38, 395] on button "Add Total" at bounding box center [53, 392] width 84 height 27
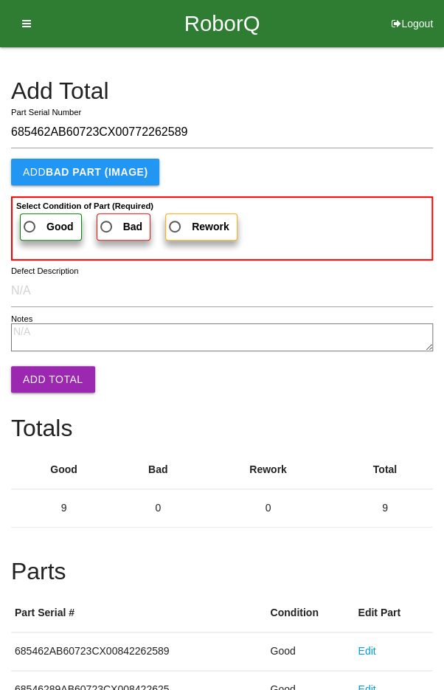
type input "685462AB60723CX00772262589"
click at [40, 218] on span "Good" at bounding box center [47, 227] width 53 height 18
click at [30, 218] on input "Good" at bounding box center [26, 223] width 10 height 10
radio input "true"
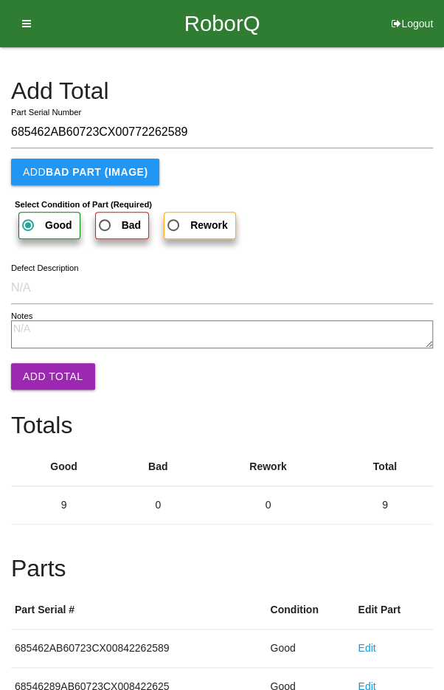
click at [39, 385] on button "Add Total" at bounding box center [53, 376] width 84 height 27
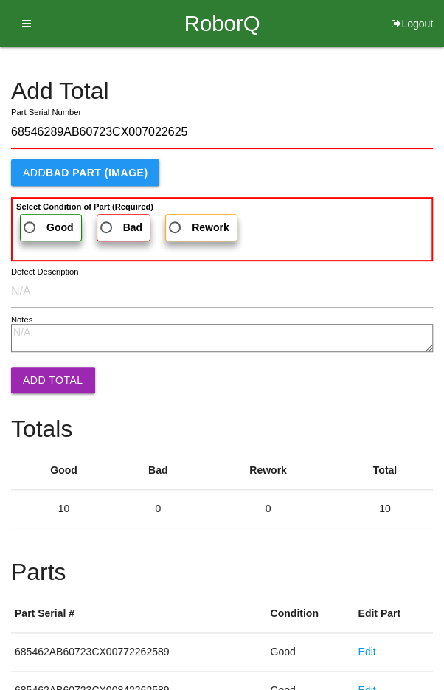
type input "68546289AB60723CX007022625"
click at [41, 222] on span "Good" at bounding box center [47, 228] width 53 height 18
click at [30, 222] on input "Good" at bounding box center [26, 224] width 10 height 10
radio input "true"
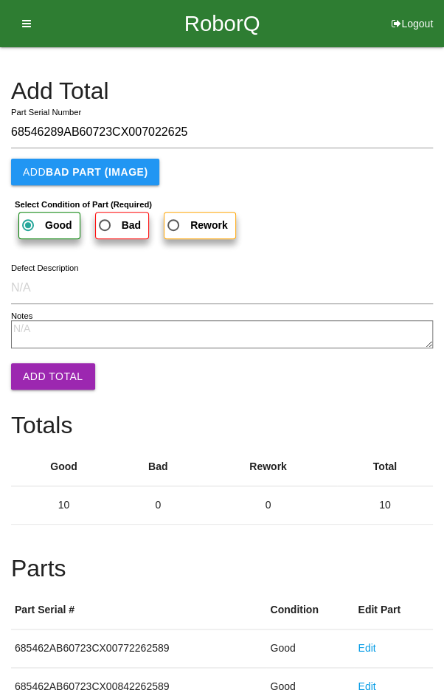
click at [35, 379] on button "Add Total" at bounding box center [53, 376] width 84 height 27
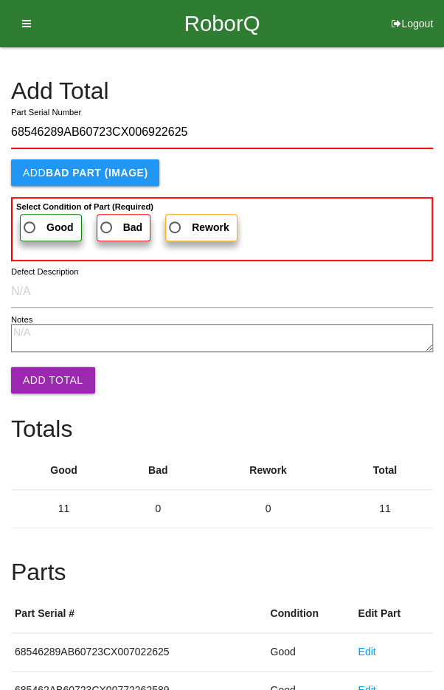
type input "68546289AB60723CX006922625"
click at [40, 224] on span "Good" at bounding box center [47, 228] width 53 height 18
click at [30, 224] on input "Good" at bounding box center [26, 224] width 10 height 10
radio input "true"
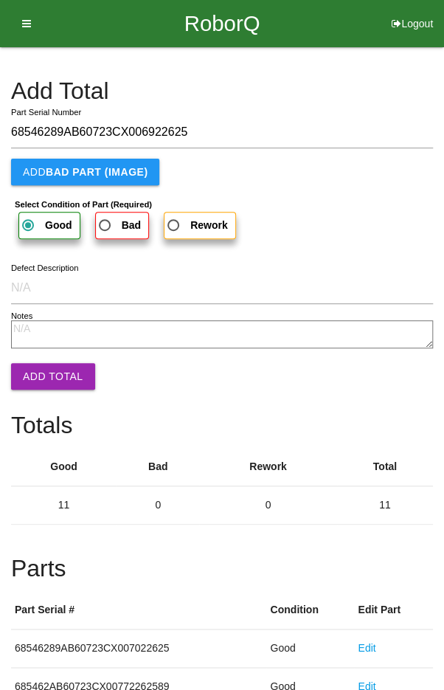
click at [30, 377] on button "Add Total" at bounding box center [53, 376] width 84 height 27
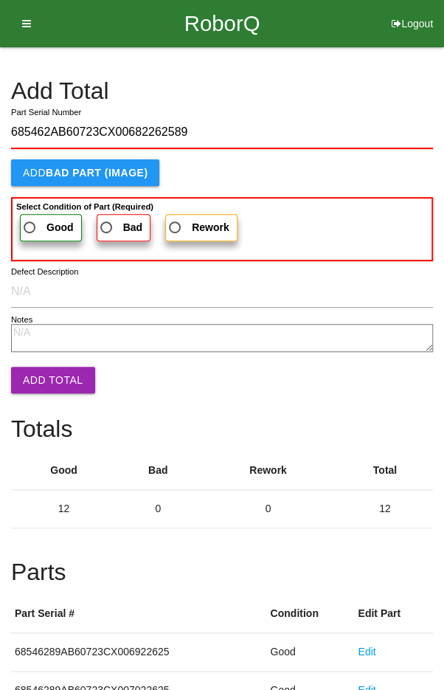
type input "685462AB60723CX00682262589"
click at [32, 229] on span "Good" at bounding box center [47, 228] width 53 height 18
click at [30, 228] on input "Good" at bounding box center [26, 224] width 10 height 10
radio input "true"
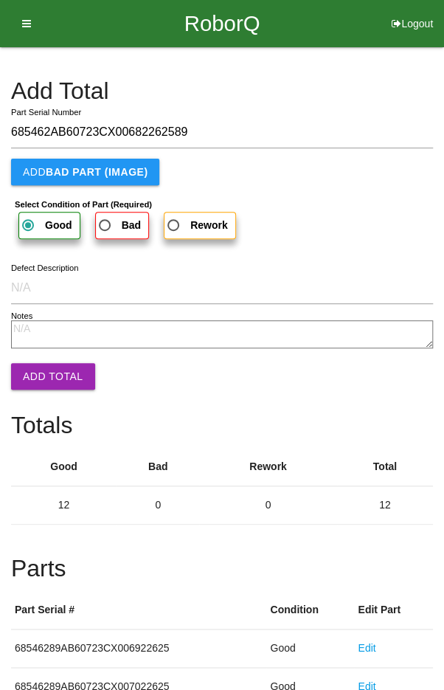
click at [35, 372] on button "Add Total" at bounding box center [53, 376] width 84 height 27
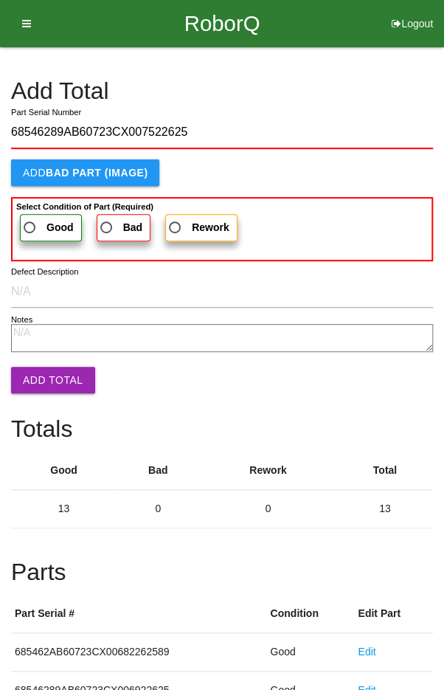
type input "68546289AB60723CX007522625"
click at [24, 220] on span "Good" at bounding box center [47, 228] width 53 height 18
click at [24, 220] on input "Good" at bounding box center [26, 224] width 10 height 10
radio input "true"
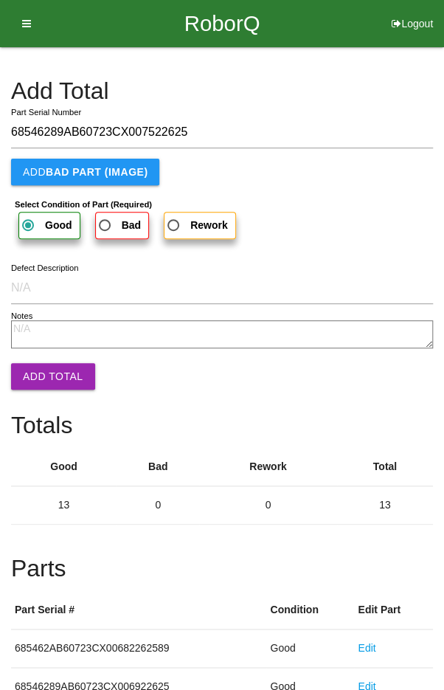
click at [42, 375] on button "Add Total" at bounding box center [53, 376] width 84 height 27
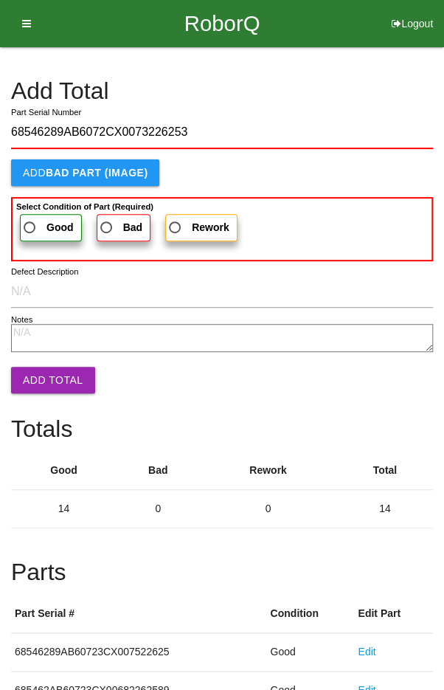
type input "68546289AB6072CX0073226253"
click at [29, 225] on span "Good" at bounding box center [47, 228] width 53 height 18
click at [29, 225] on input "Good" at bounding box center [26, 224] width 10 height 10
radio input "true"
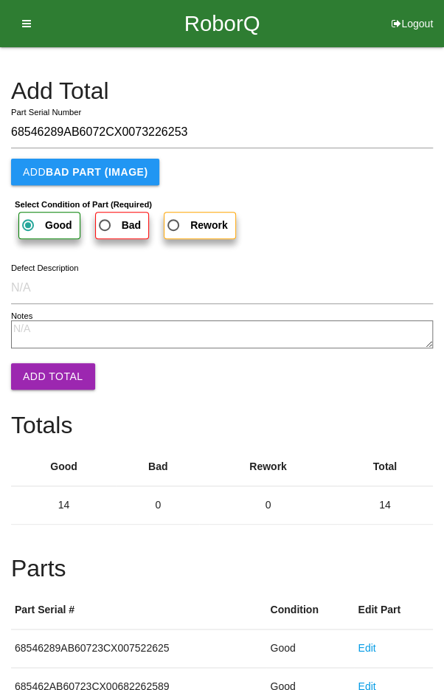
click at [32, 378] on button "Add Total" at bounding box center [53, 376] width 84 height 27
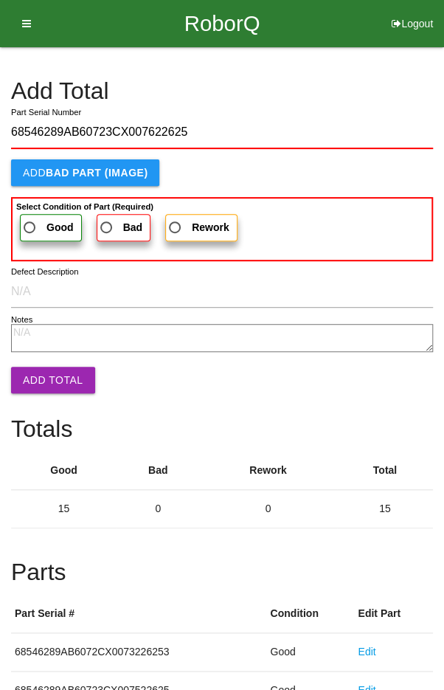
type input "68546289AB60723CX007622625"
click at [39, 219] on span "Good" at bounding box center [47, 228] width 53 height 18
click at [30, 219] on input "Good" at bounding box center [26, 224] width 10 height 10
radio input "true"
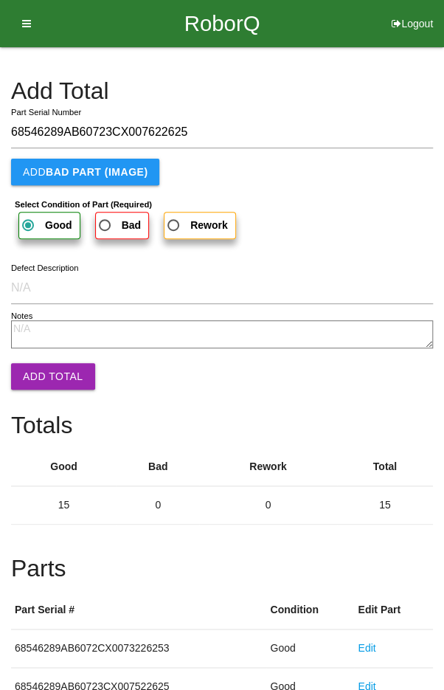
click at [33, 384] on button "Add Total" at bounding box center [53, 376] width 84 height 27
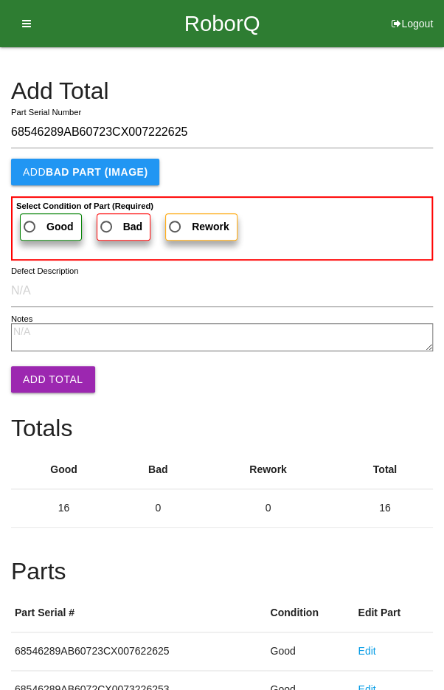
type input "68546289AB60723CX007222625"
click at [40, 232] on span "Good" at bounding box center [47, 227] width 53 height 18
click at [30, 227] on input "Good" at bounding box center [26, 223] width 10 height 10
radio input "true"
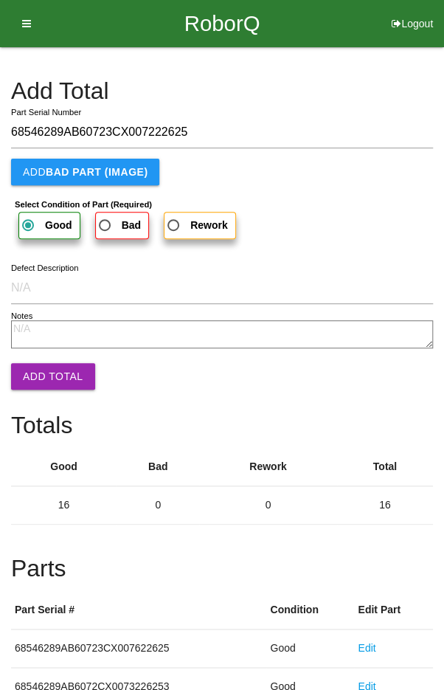
click at [36, 385] on button "Add Total" at bounding box center [53, 376] width 84 height 27
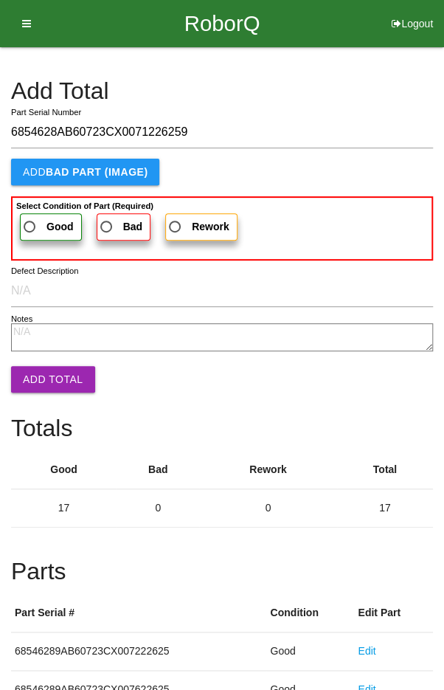
type input "6854628AB60723CX0071226259"
click at [32, 218] on span "Good" at bounding box center [47, 227] width 53 height 18
click at [30, 218] on input "Good" at bounding box center [26, 223] width 10 height 10
radio input "true"
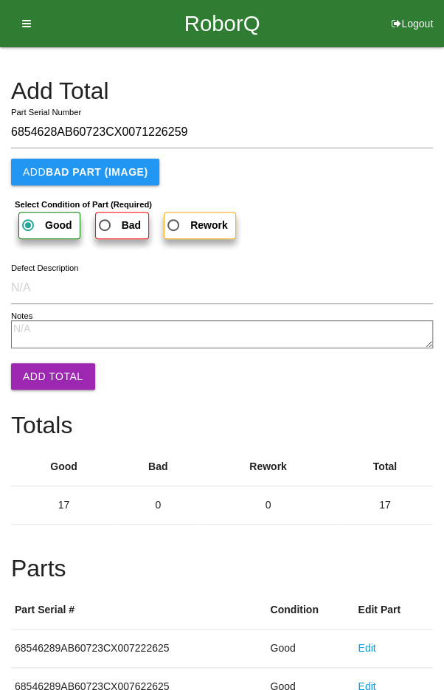
click at [35, 365] on button "Add Total" at bounding box center [53, 376] width 84 height 27
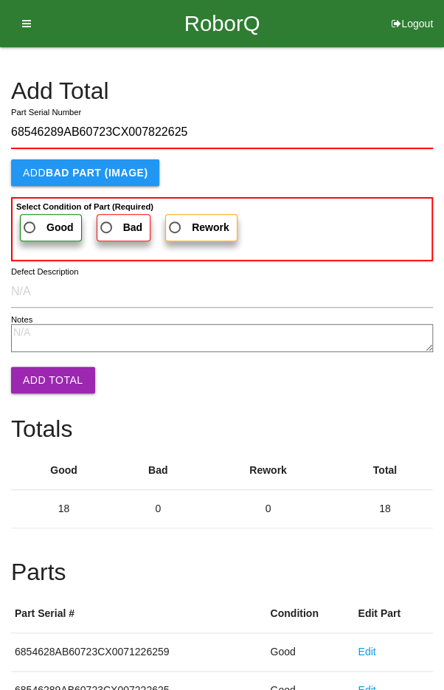
type input "68546289AB60723CX007822625"
click at [43, 224] on span "Good" at bounding box center [47, 228] width 53 height 18
click at [30, 224] on input "Good" at bounding box center [26, 224] width 10 height 10
radio input "true"
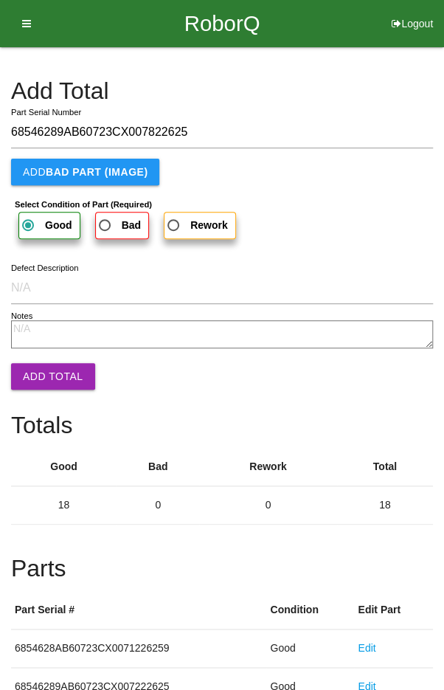
click at [37, 381] on button "Add Total" at bounding box center [53, 376] width 84 height 27
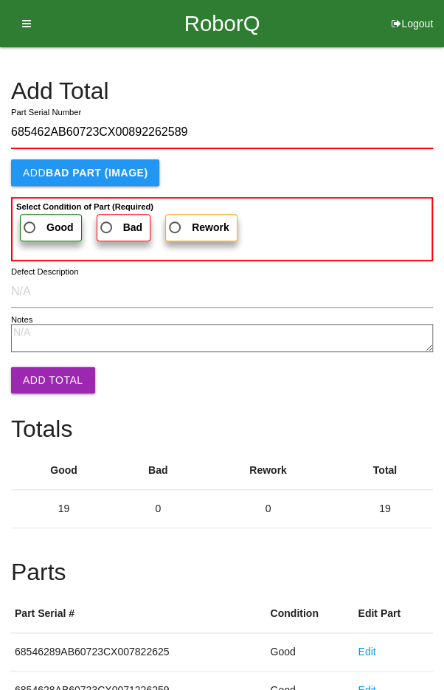
type input "685462AB60723CX00892262589"
click at [32, 219] on span "Good" at bounding box center [47, 228] width 53 height 18
click at [30, 219] on input "Good" at bounding box center [26, 224] width 10 height 10
radio input "true"
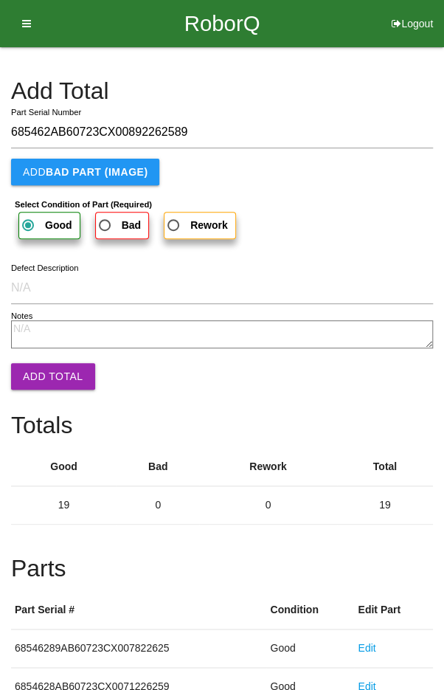
click at [40, 381] on button "Add Total" at bounding box center [53, 376] width 84 height 27
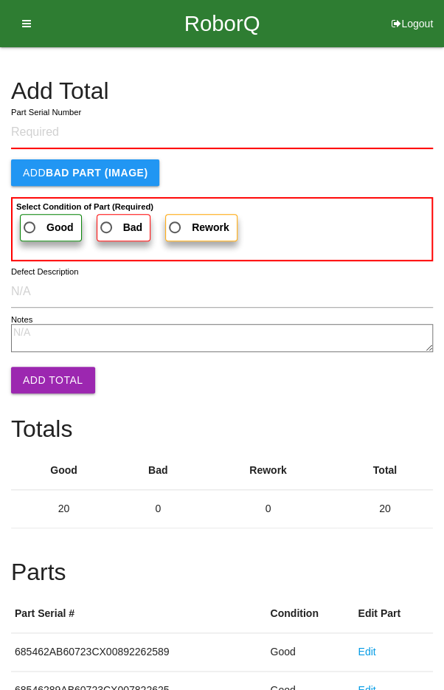
click at [184, 373] on div "Add Total" at bounding box center [222, 375] width 422 height 16
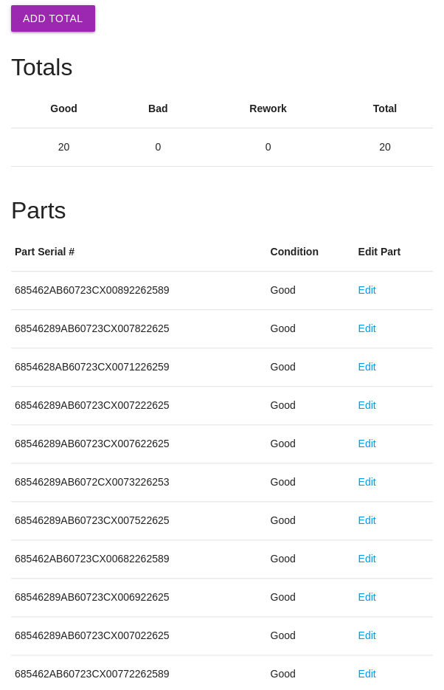
scroll to position [820, 0]
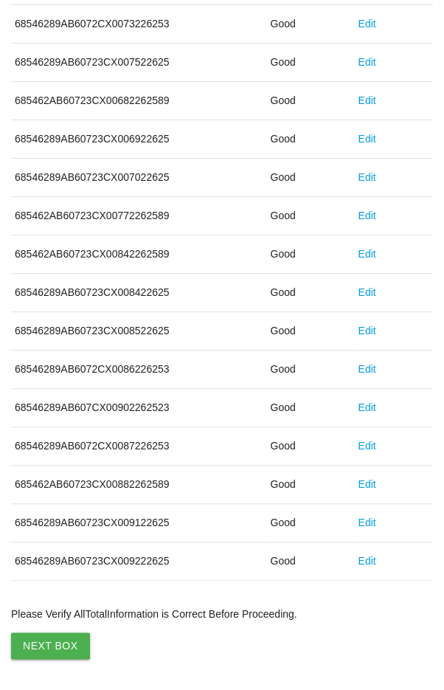
click at [55, 639] on button "Next Box" at bounding box center [50, 646] width 79 height 27
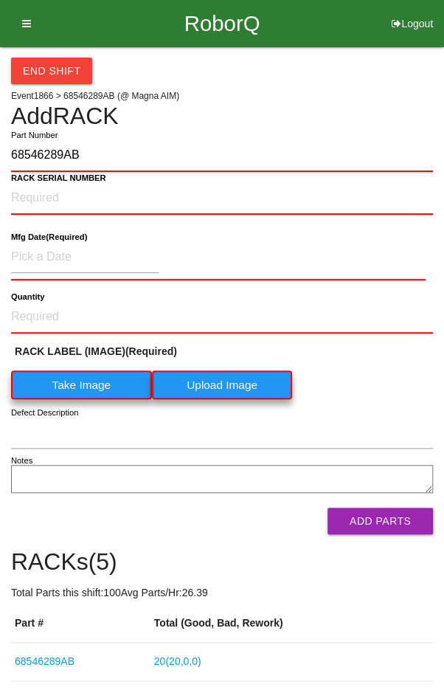
type input "68546289AB"
click at [64, 385] on label "Take Image" at bounding box center [81, 385] width 141 height 29
click at [0, 0] on \(IMAGE\) "Take Image" at bounding box center [0, 0] width 0 height 0
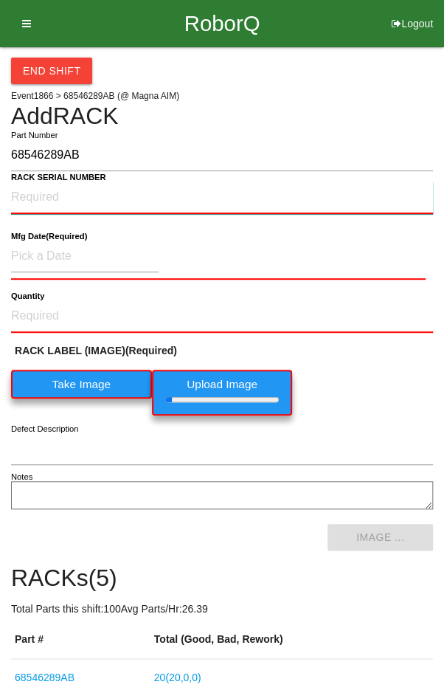
click at [34, 190] on NUMBER "RACK SERIAL NUMBER" at bounding box center [222, 198] width 422 height 32
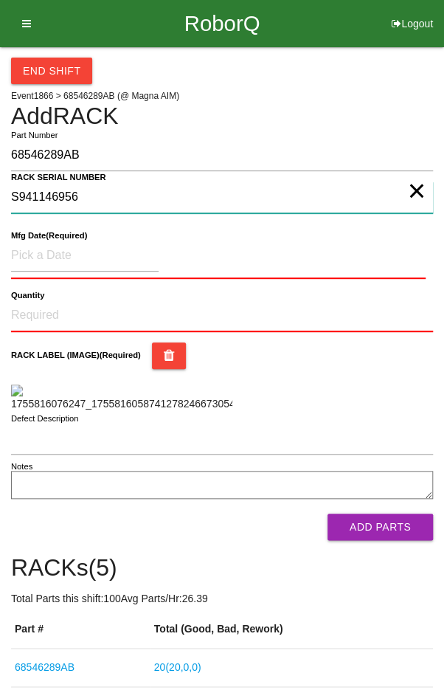
type NUMBER "S941146956"
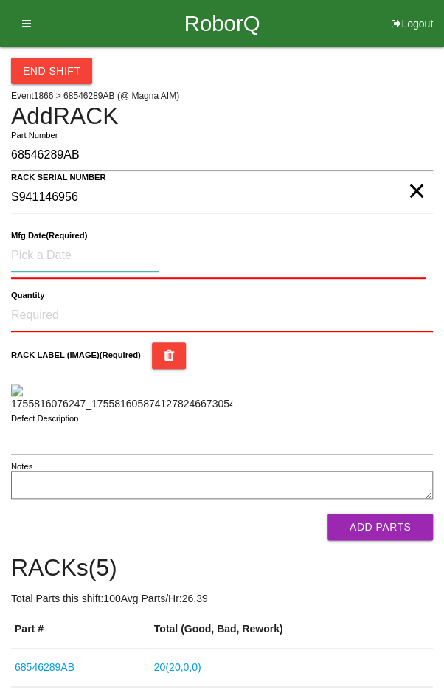
click at [66, 257] on input at bounding box center [85, 256] width 148 height 32
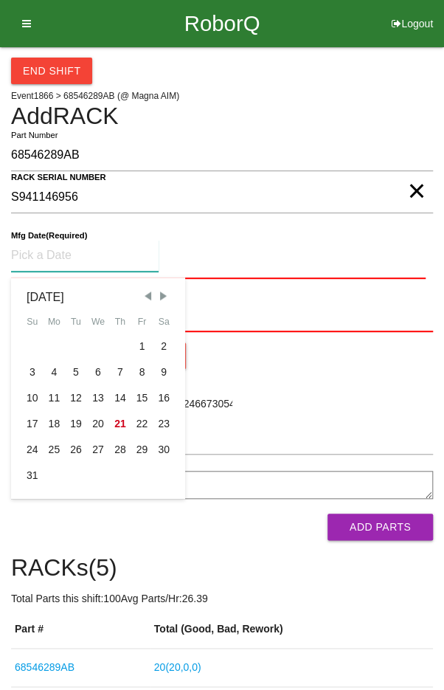
click at [138, 399] on div "15" at bounding box center [142, 398] width 22 height 26
type input "[DATE]"
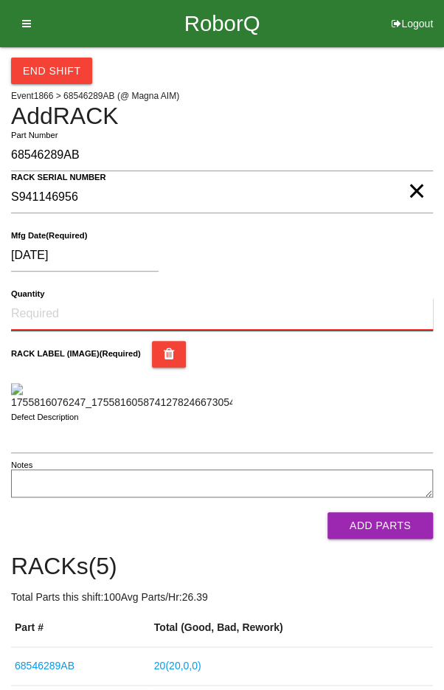
click at [69, 327] on input "Quantity" at bounding box center [222, 314] width 422 height 32
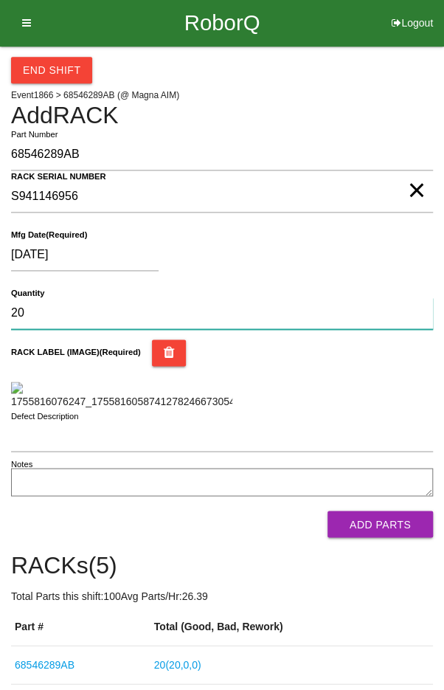
type input "20"
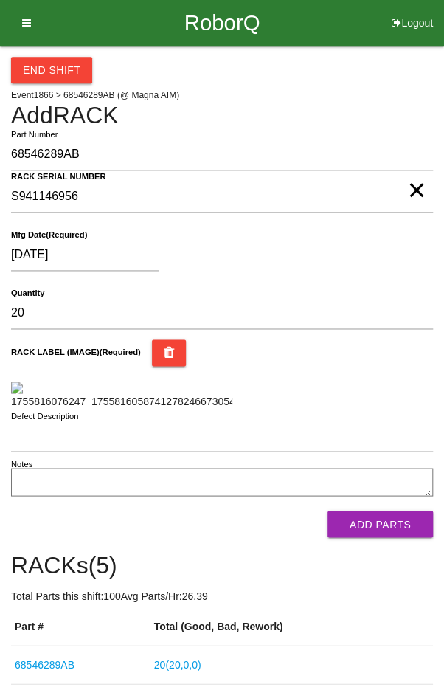
click at [359, 259] on div "[DATE]" at bounding box center [218, 259] width 415 height 38
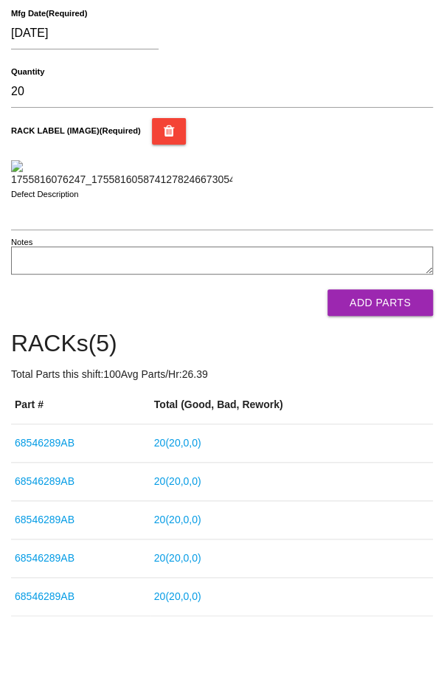
scroll to position [307, 0]
click at [394, 316] on button "Add Parts" at bounding box center [381, 302] width 106 height 27
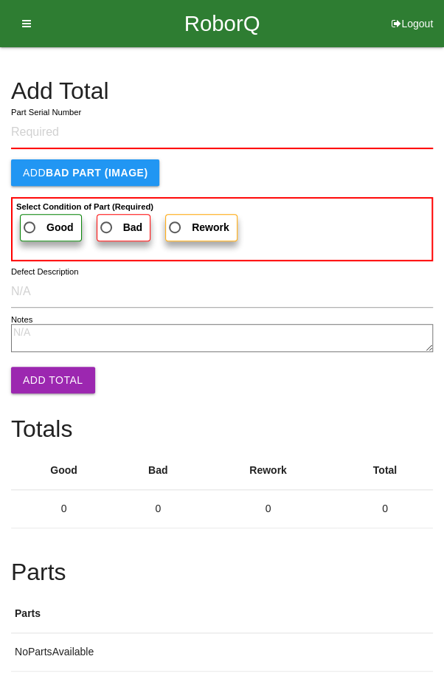
click at [46, 115] on label "Part Serial Number" at bounding box center [46, 112] width 70 height 13
click at [46, 117] on input "Part Serial Number" at bounding box center [222, 133] width 422 height 32
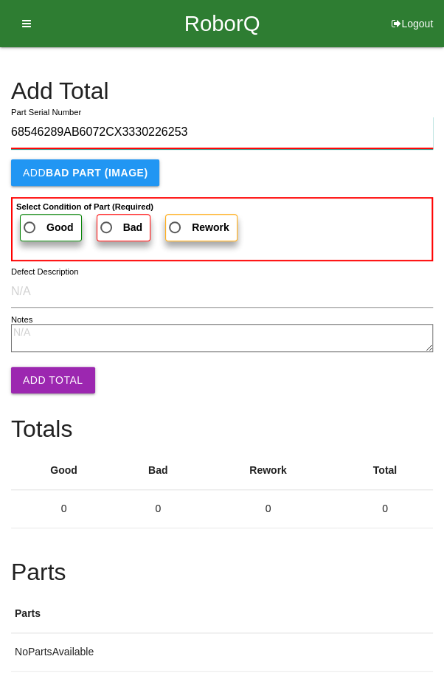
type input "68546289AB6072CX3330226253"
click at [38, 207] on b "Select Condition of Part (Required)" at bounding box center [84, 206] width 137 height 9
click at [30, 219] on input "Good" at bounding box center [26, 224] width 10 height 10
radio input "true"
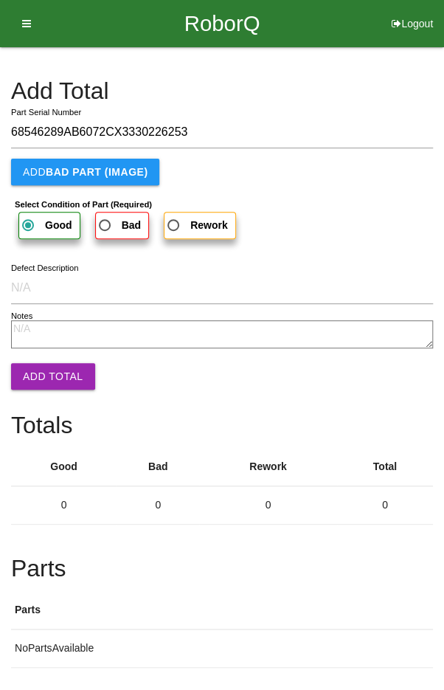
click at [42, 371] on button "Add Total" at bounding box center [53, 376] width 84 height 27
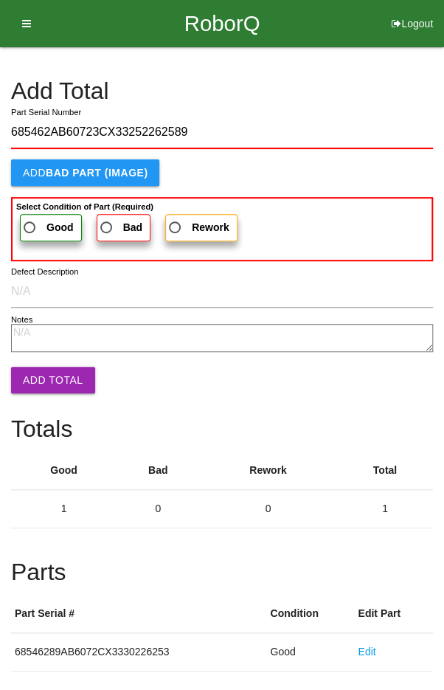
type input "685462AB60723CX33252262589"
click at [29, 222] on span "Good" at bounding box center [47, 228] width 53 height 18
click at [29, 222] on input "Good" at bounding box center [26, 224] width 10 height 10
radio input "true"
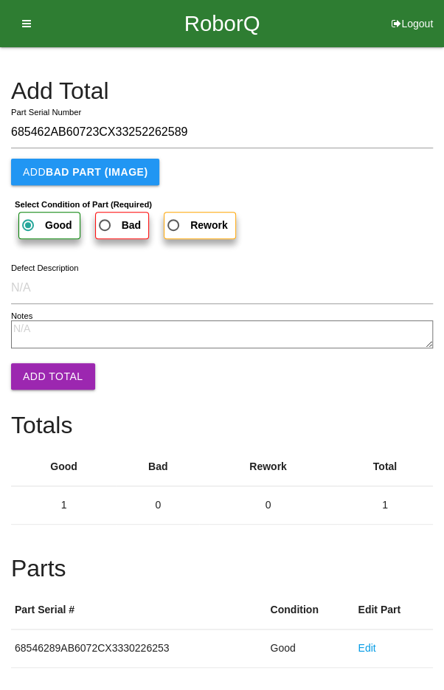
click at [41, 369] on button "Add Total" at bounding box center [53, 376] width 84 height 27
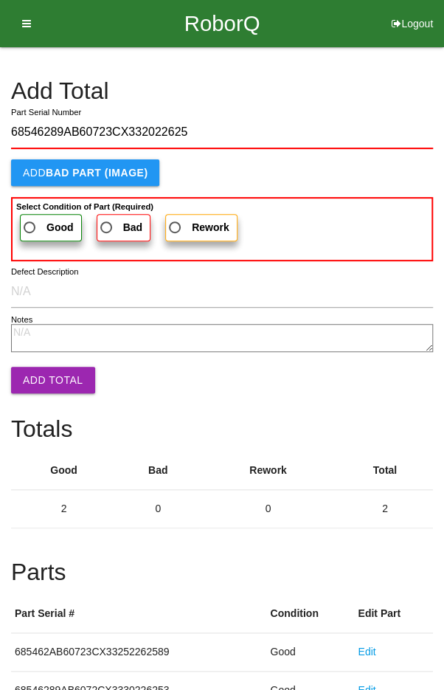
type input "68546289AB60723CX332022625"
click at [37, 224] on span "Good" at bounding box center [47, 228] width 53 height 18
click at [30, 224] on input "Good" at bounding box center [26, 224] width 10 height 10
radio input "true"
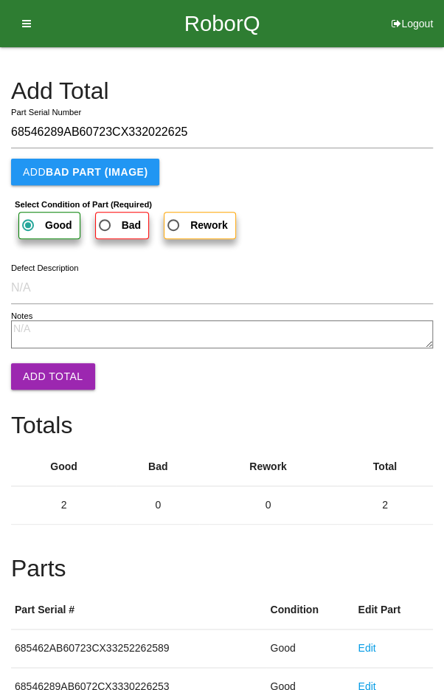
click at [44, 372] on button "Add Total" at bounding box center [53, 376] width 84 height 27
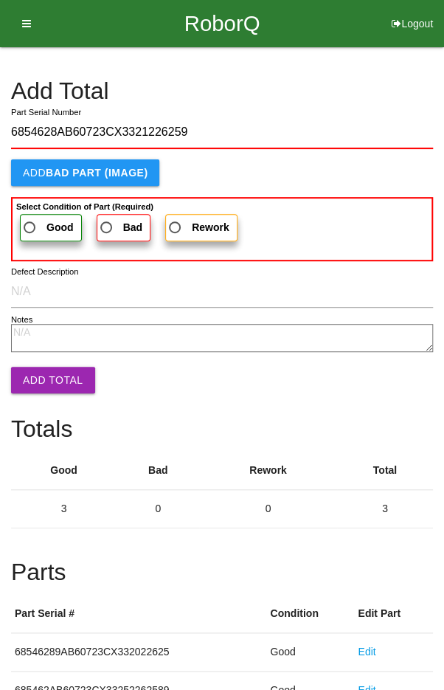
type input "6854628AB60723CX3321226259"
click at [34, 221] on span "Good" at bounding box center [47, 228] width 53 height 18
click at [30, 221] on input "Good" at bounding box center [26, 224] width 10 height 10
radio input "true"
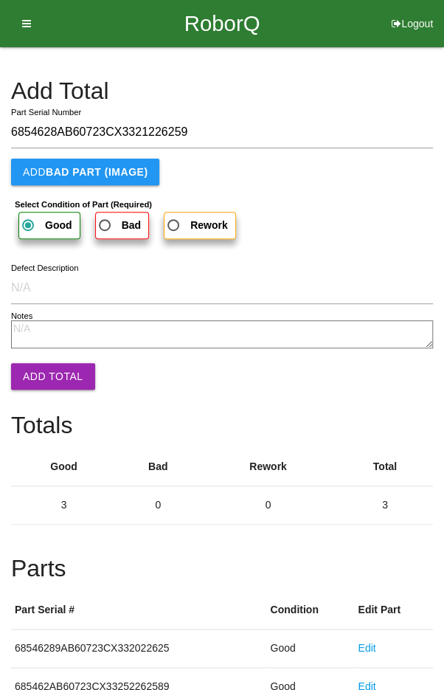
click at [47, 365] on button "Add Total" at bounding box center [53, 376] width 84 height 27
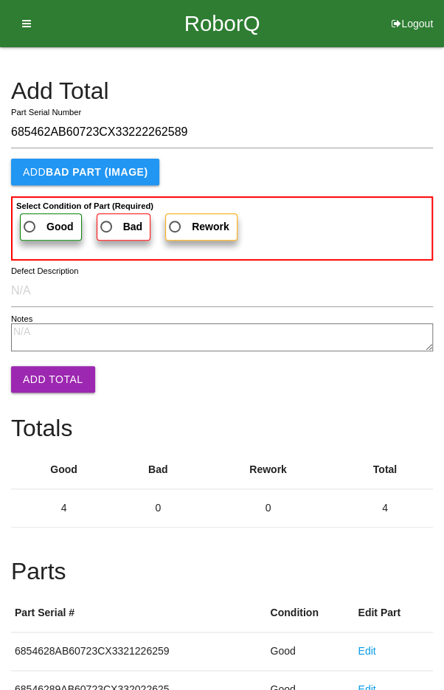
type input "685462AB60723CX33222262589"
click at [35, 224] on span "Good" at bounding box center [47, 227] width 53 height 18
click at [30, 224] on input "Good" at bounding box center [26, 223] width 10 height 10
radio input "true"
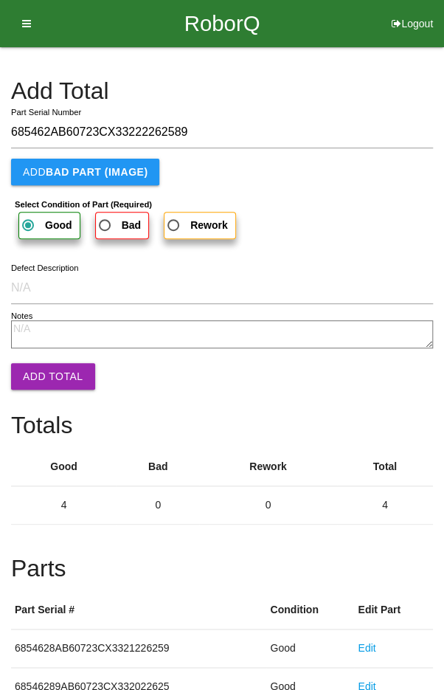
click at [49, 369] on button "Add Total" at bounding box center [53, 376] width 84 height 27
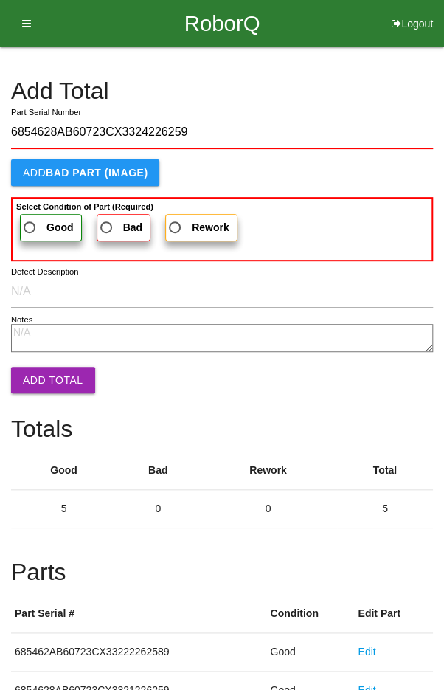
type input "6854628AB60723CX3324226259"
click at [37, 219] on span "Good" at bounding box center [47, 228] width 53 height 18
click at [30, 219] on input "Good" at bounding box center [26, 224] width 10 height 10
radio input "true"
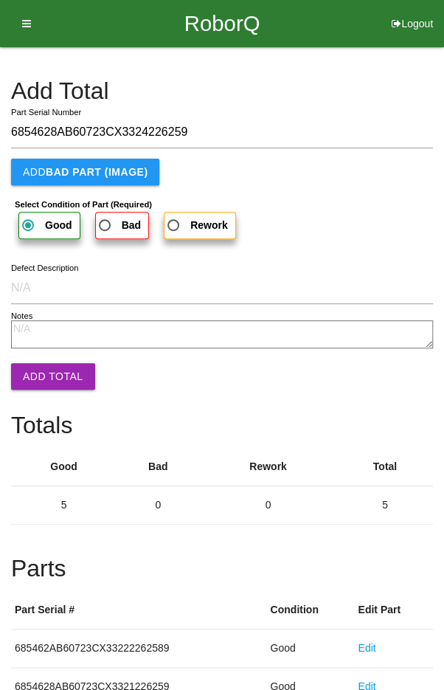
click at [44, 387] on button "Add Total" at bounding box center [53, 376] width 84 height 27
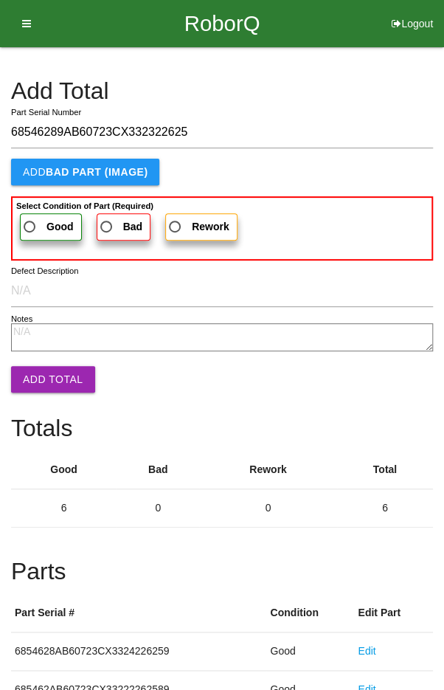
type input "68546289AB60723CX332322625"
click at [35, 225] on span "Good" at bounding box center [47, 227] width 53 height 18
click at [30, 225] on input "Good" at bounding box center [26, 223] width 10 height 10
radio input "true"
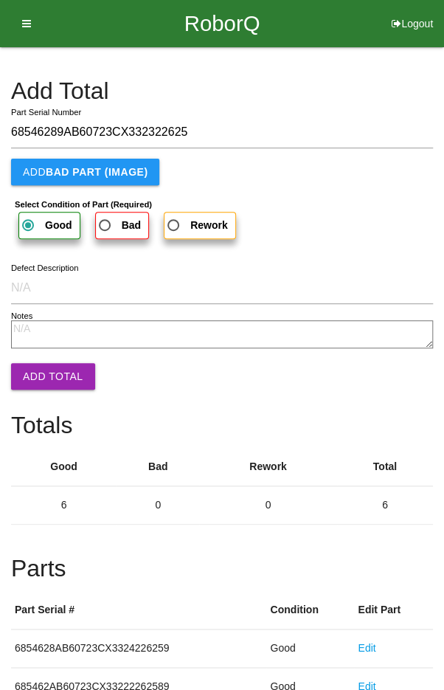
click at [44, 375] on button "Add Total" at bounding box center [53, 376] width 84 height 27
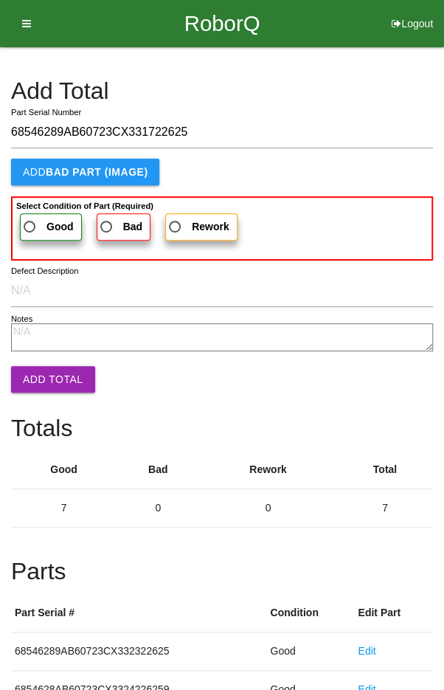
type input "68546289AB60723CX331722625"
click at [35, 224] on span "Good" at bounding box center [47, 227] width 53 height 18
click at [30, 224] on input "Good" at bounding box center [26, 223] width 10 height 10
radio input "true"
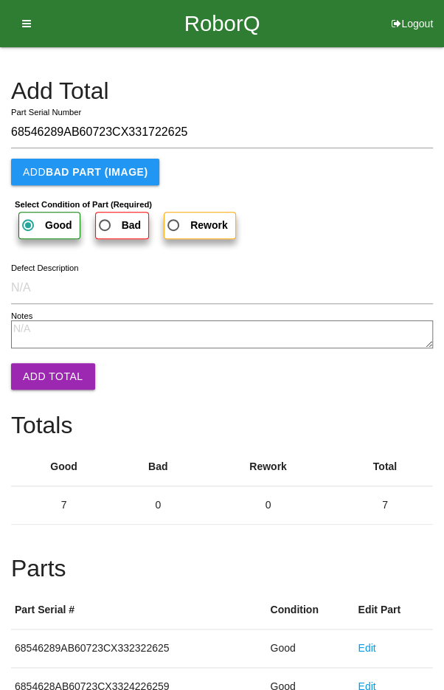
click at [43, 384] on button "Add Total" at bounding box center [53, 376] width 84 height 27
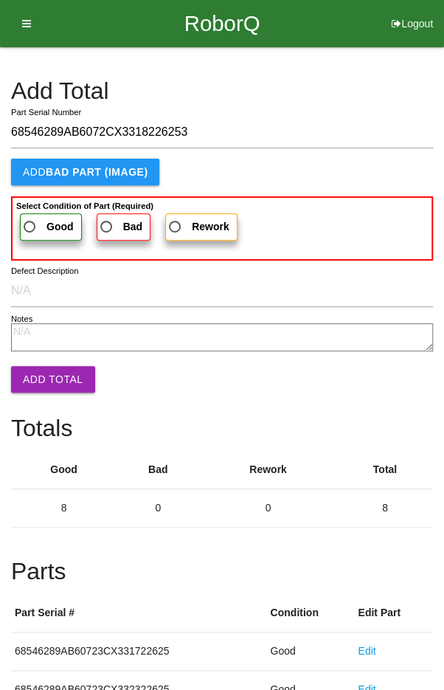
type input "68546289AB6072CX3318226253"
click at [29, 220] on span "Good" at bounding box center [47, 227] width 53 height 18
click at [29, 220] on input "Good" at bounding box center [26, 223] width 10 height 10
radio input "true"
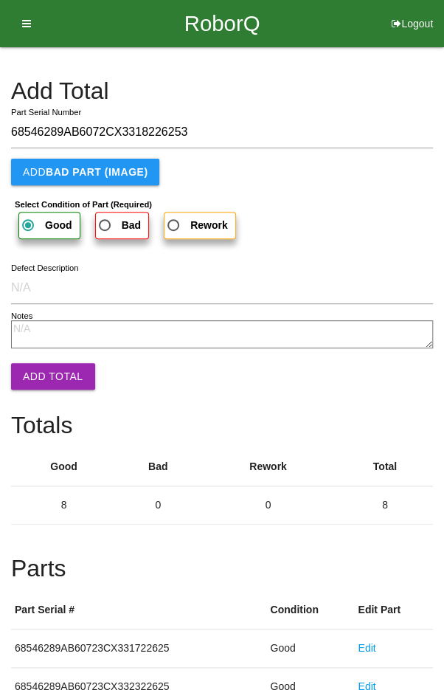
click at [36, 383] on button "Add Total" at bounding box center [53, 376] width 84 height 27
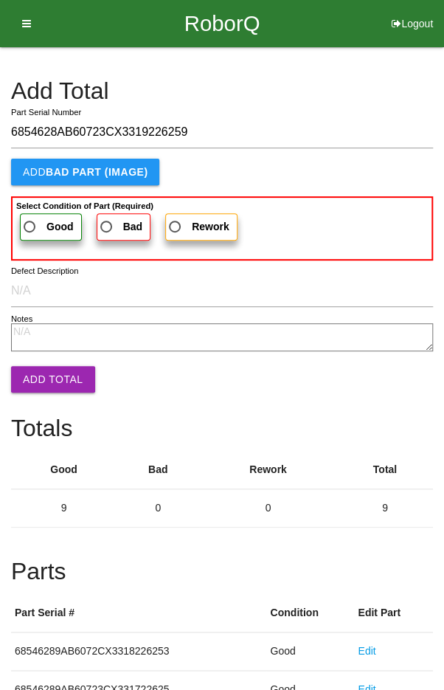
type input "6854628AB60723CX3319226259"
click at [41, 222] on span "Good" at bounding box center [47, 227] width 53 height 18
click at [30, 222] on input "Good" at bounding box center [26, 223] width 10 height 10
radio input "true"
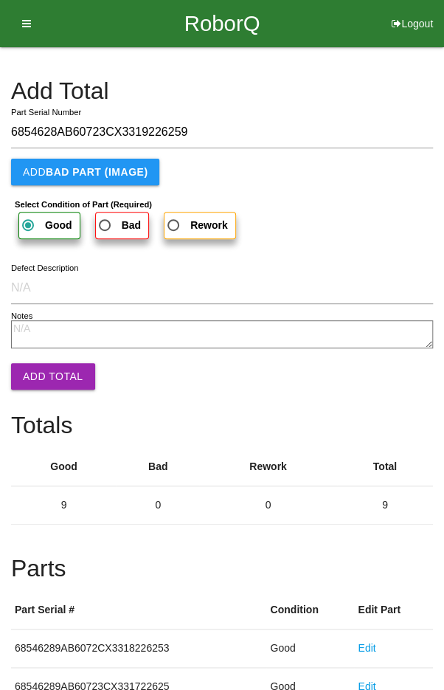
click at [43, 376] on button "Add Total" at bounding box center [53, 376] width 84 height 27
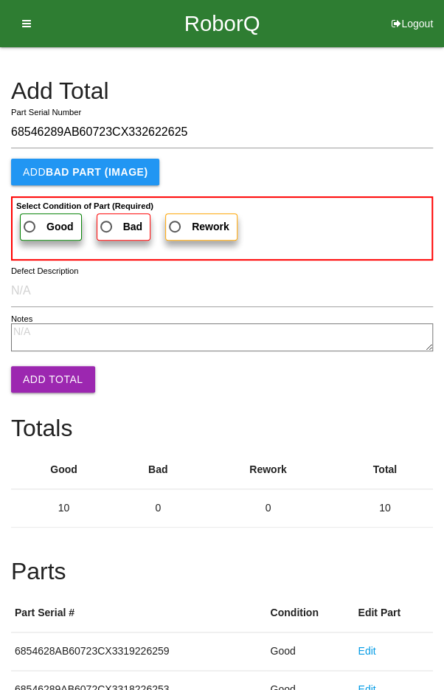
type input "68546289AB60723CX332622625"
click at [37, 225] on span "Good" at bounding box center [47, 227] width 53 height 18
click at [30, 225] on input "Good" at bounding box center [26, 223] width 10 height 10
radio input "true"
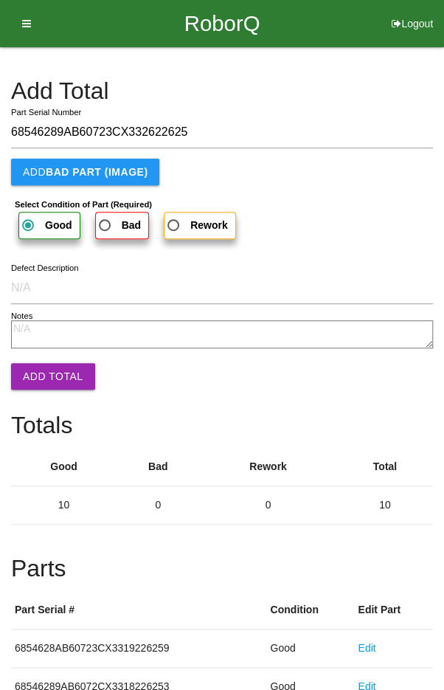
click at [55, 375] on button "Add Total" at bounding box center [53, 376] width 84 height 27
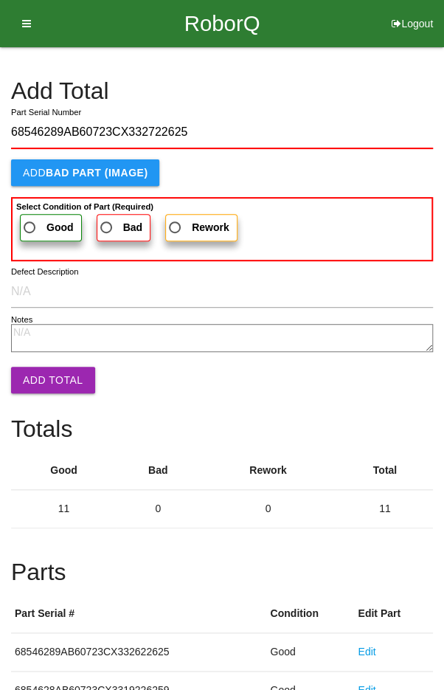
type input "68546289AB60723CX332722625"
click at [39, 221] on span "Good" at bounding box center [47, 228] width 53 height 18
click at [30, 221] on input "Good" at bounding box center [26, 224] width 10 height 10
radio input "true"
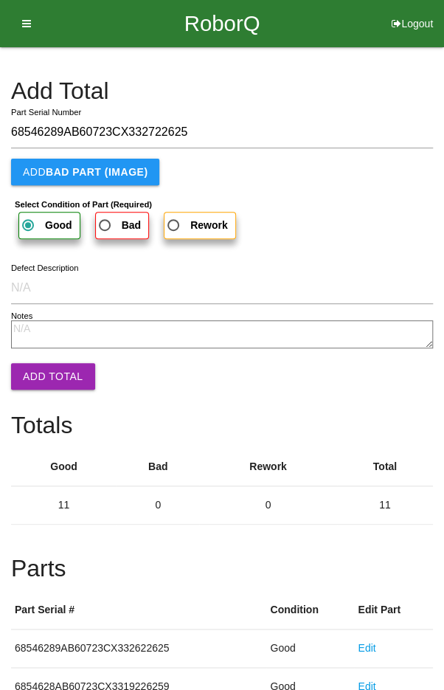
click at [49, 382] on button "Add Total" at bounding box center [53, 376] width 84 height 27
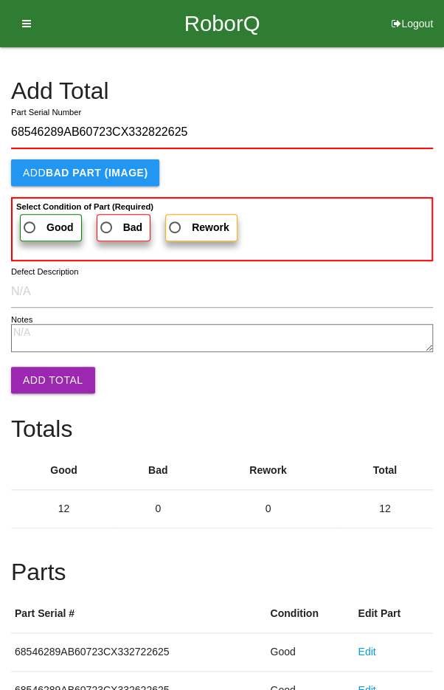
type input "68546289AB60723CX332822625"
click at [32, 219] on span "Good" at bounding box center [47, 228] width 53 height 18
click at [30, 219] on input "Good" at bounding box center [26, 224] width 10 height 10
radio input "true"
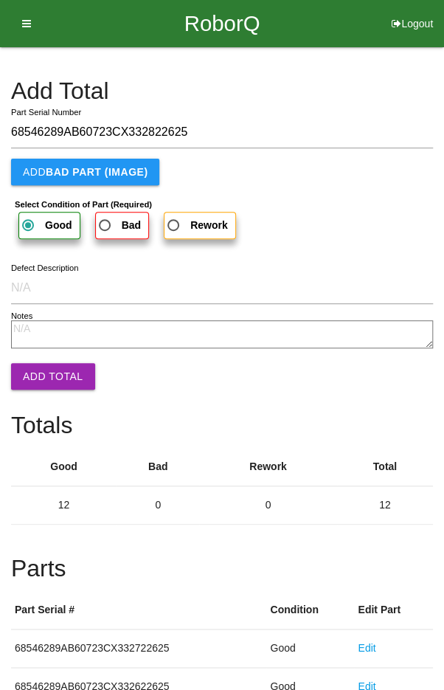
click at [54, 376] on button "Add Total" at bounding box center [53, 376] width 84 height 27
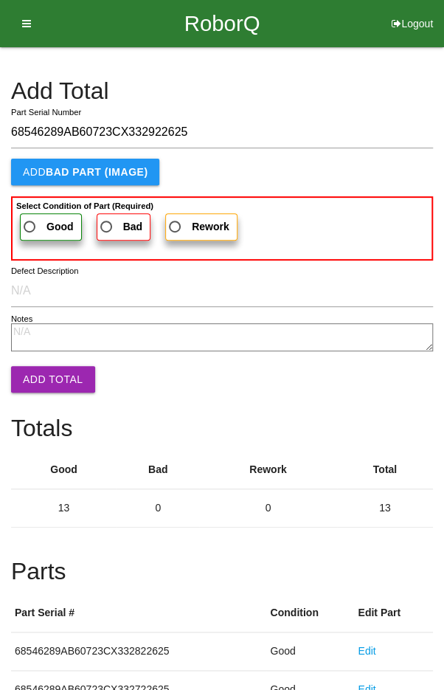
type input "68546289AB60723CX332922625"
click at [40, 222] on span "Good" at bounding box center [47, 227] width 53 height 18
click at [30, 222] on input "Good" at bounding box center [26, 223] width 10 height 10
radio input "true"
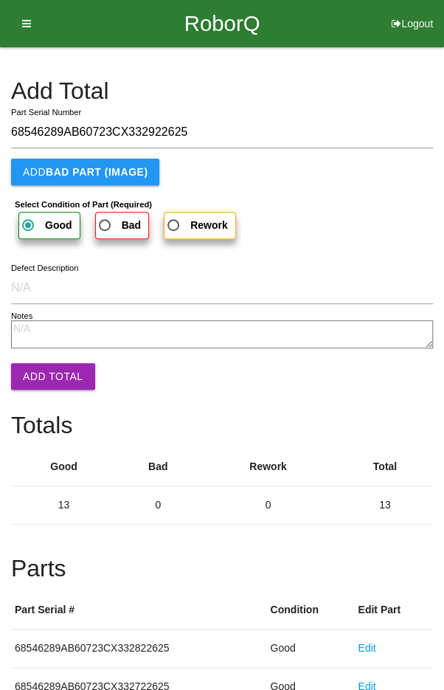
click at [56, 374] on button "Add Total" at bounding box center [53, 376] width 84 height 27
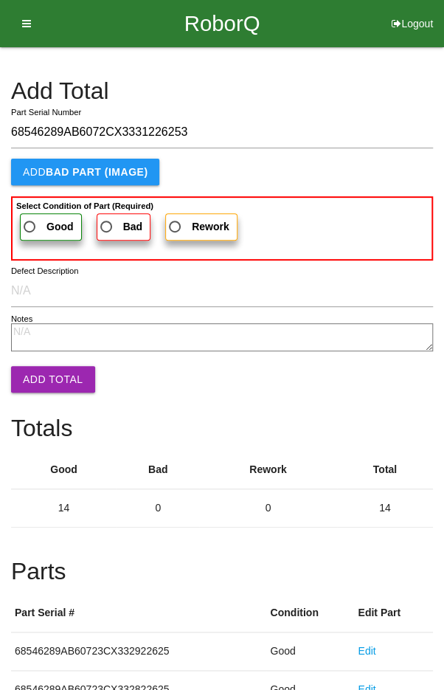
type input "68546289AB6072CX3331226253"
click at [39, 227] on span "Good" at bounding box center [47, 227] width 53 height 18
click at [30, 227] on input "Good" at bounding box center [26, 223] width 10 height 10
radio input "true"
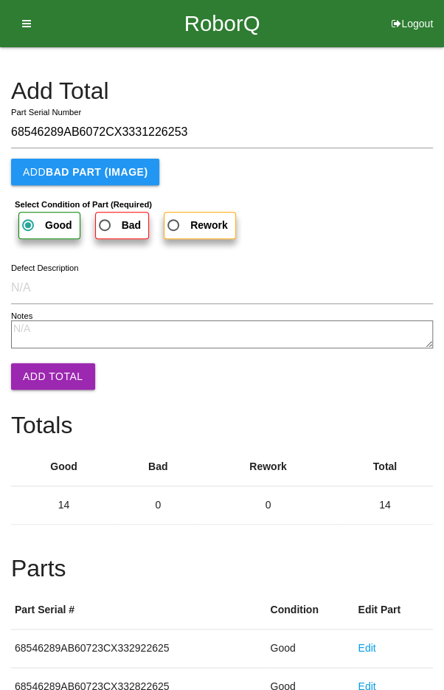
click at [37, 380] on button "Add Total" at bounding box center [53, 376] width 84 height 27
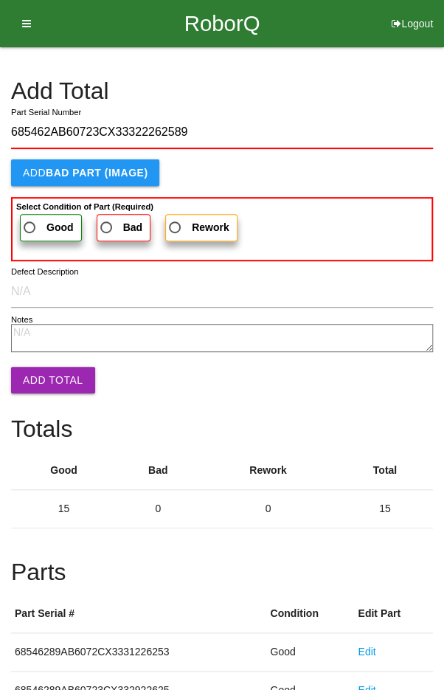
type input "685462AB60723CX33322262589"
click at [43, 219] on span "Good" at bounding box center [47, 228] width 53 height 18
click at [30, 219] on input "Good" at bounding box center [26, 224] width 10 height 10
radio input "true"
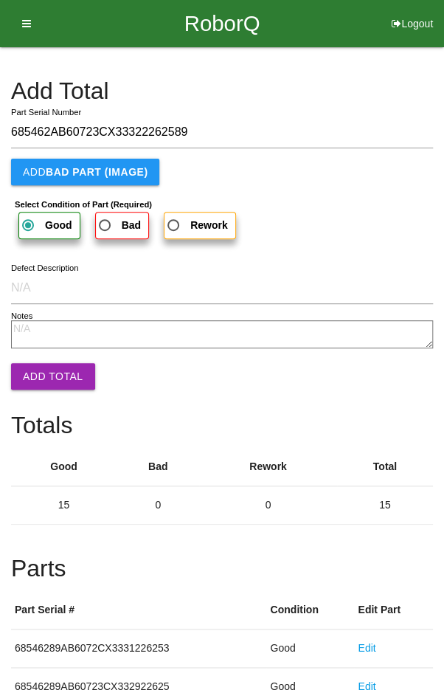
click at [33, 378] on button "Add Total" at bounding box center [53, 376] width 84 height 27
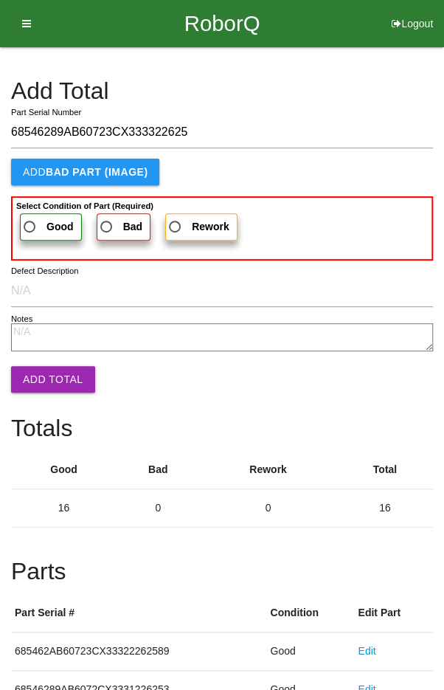
type input "68546289AB60723CX333322625"
click at [34, 224] on span "Good" at bounding box center [47, 227] width 53 height 18
click at [30, 224] on input "Good" at bounding box center [26, 223] width 10 height 10
radio input "true"
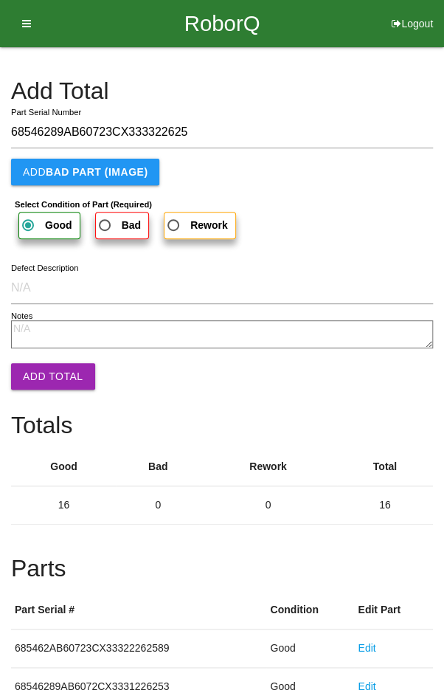
click at [42, 382] on button "Add Total" at bounding box center [53, 376] width 84 height 27
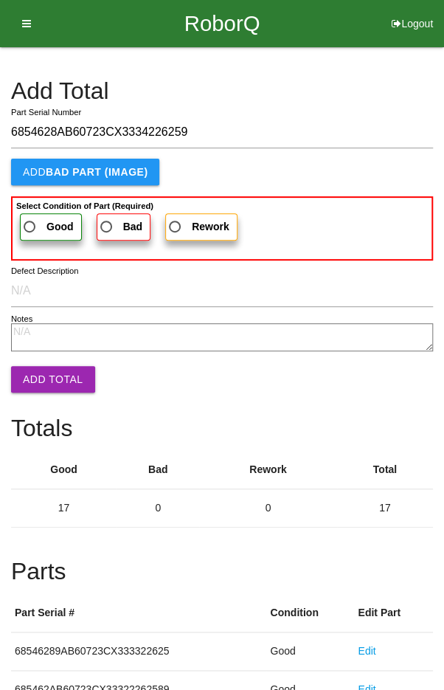
type input "6854628AB60723CX3334226259"
click at [39, 225] on span "Good" at bounding box center [47, 227] width 53 height 18
click at [30, 225] on input "Good" at bounding box center [26, 223] width 10 height 10
radio input "true"
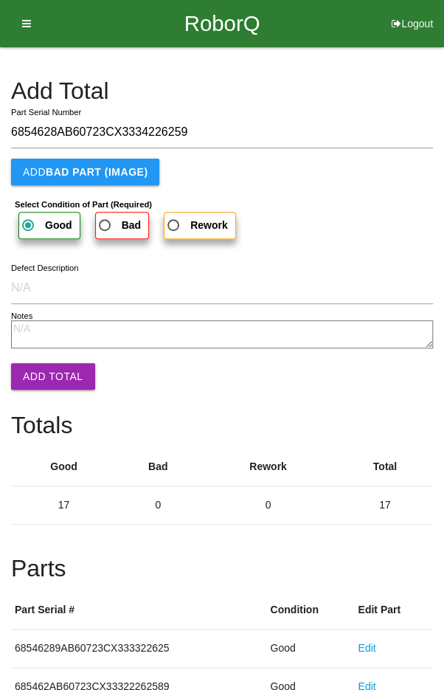
click at [38, 368] on button "Add Total" at bounding box center [53, 376] width 84 height 27
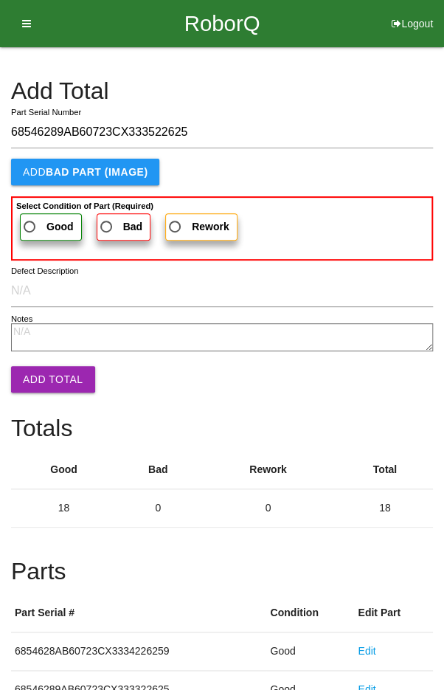
type input "68546289AB60723CX333522625"
click at [32, 227] on span "Good" at bounding box center [47, 227] width 53 height 18
click at [30, 227] on input "Good" at bounding box center [26, 223] width 10 height 10
radio input "true"
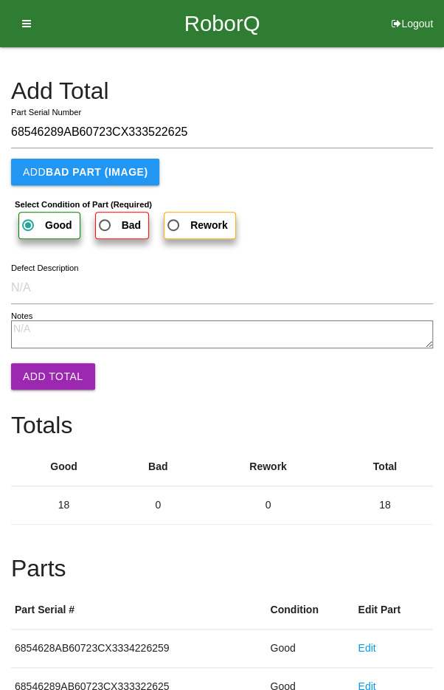
click at [32, 363] on button "Add Total" at bounding box center [53, 376] width 84 height 27
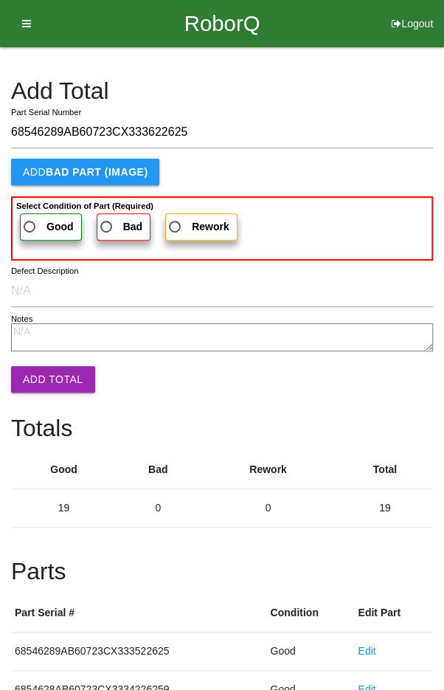
type input "68546289AB60723CX333622625"
click at [28, 238] on label "Good" at bounding box center [51, 226] width 62 height 27
click at [28, 227] on input "Good" at bounding box center [26, 223] width 10 height 10
radio input "true"
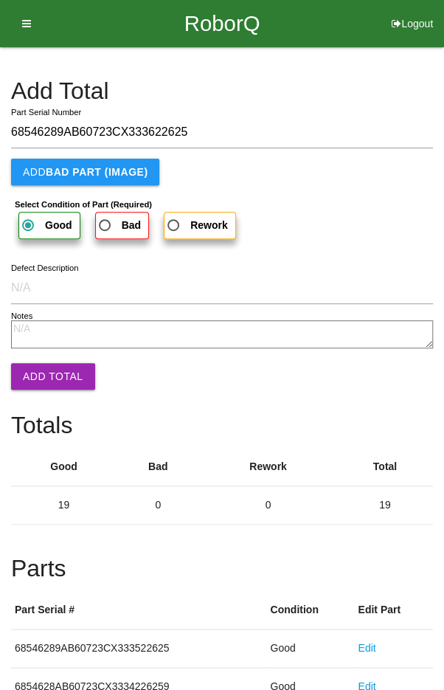
click at [41, 386] on button "Add Total" at bounding box center [53, 376] width 84 height 27
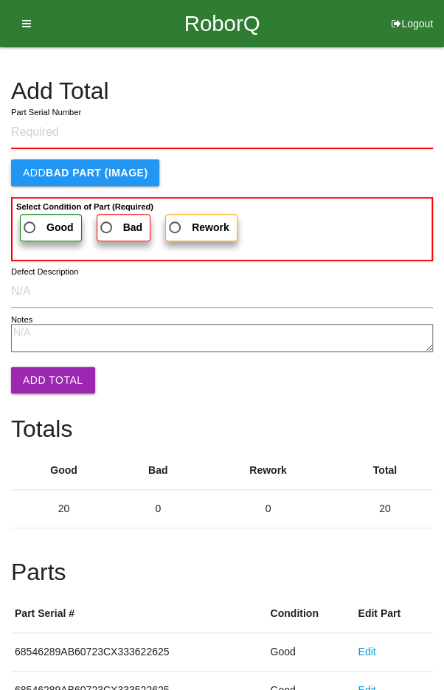
click at [363, 89] on h4 "Add Total" at bounding box center [222, 91] width 422 height 26
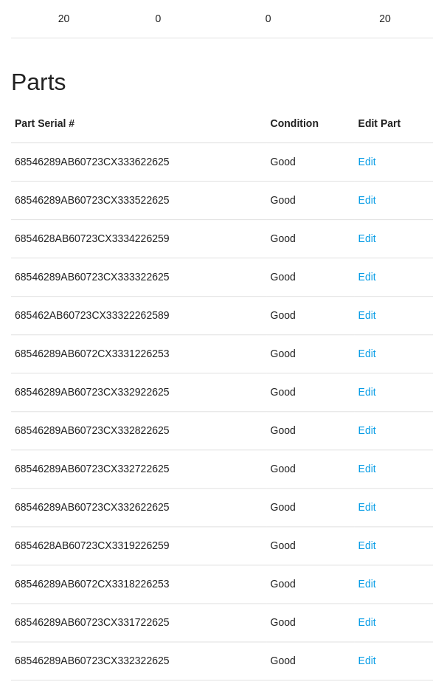
scroll to position [820, 0]
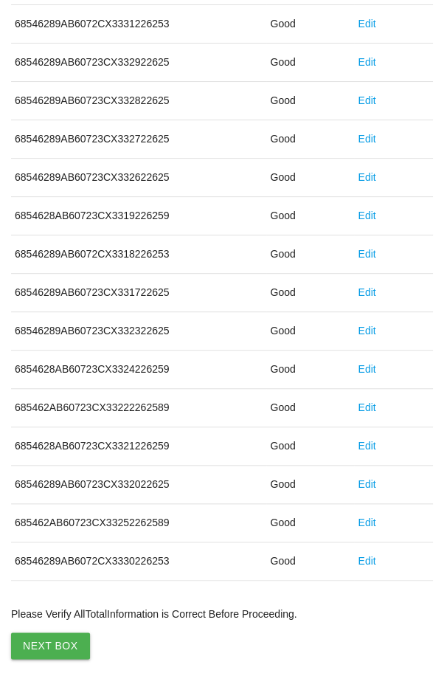
click at [39, 633] on button "Next Box" at bounding box center [50, 646] width 79 height 27
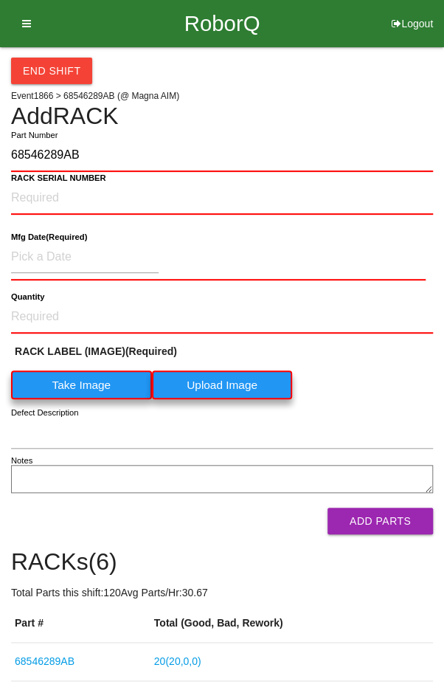
type input "68546289AB"
click at [75, 392] on label "Take Image" at bounding box center [81, 385] width 141 height 29
click at [0, 0] on \(IMAGE\) "Take Image" at bounding box center [0, 0] width 0 height 0
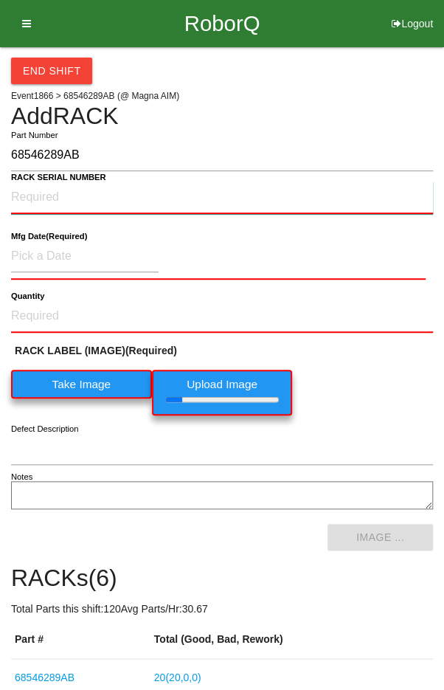
click at [46, 191] on NUMBER "RACK SERIAL NUMBER" at bounding box center [222, 198] width 422 height 32
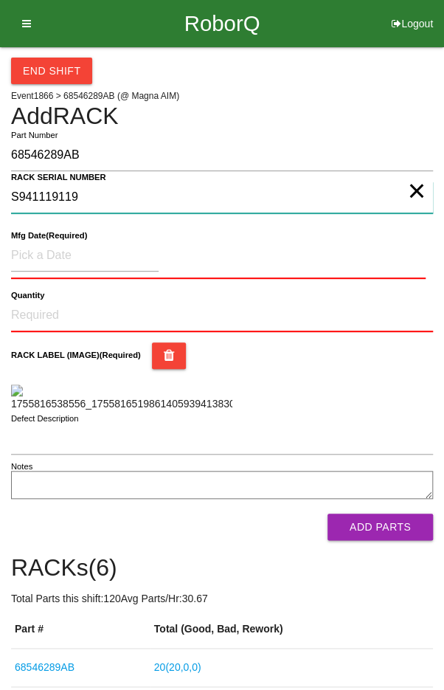
type NUMBER "S941119119"
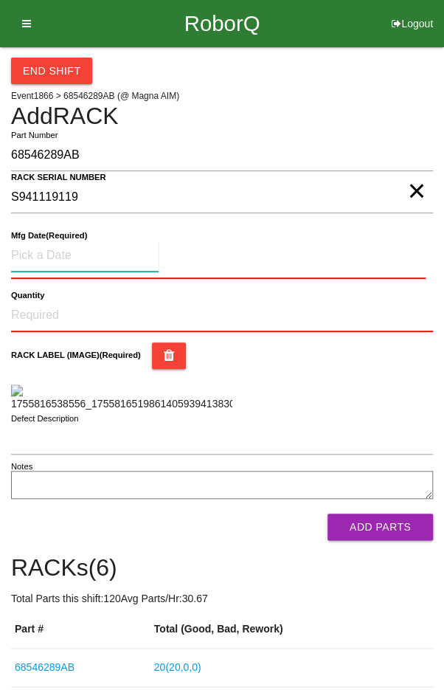
click at [55, 256] on input at bounding box center [85, 256] width 148 height 32
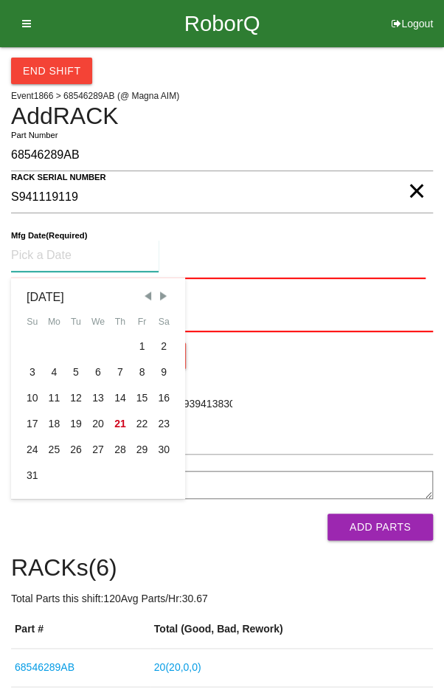
click at [138, 393] on div "15" at bounding box center [142, 398] width 22 height 26
type input "[DATE]"
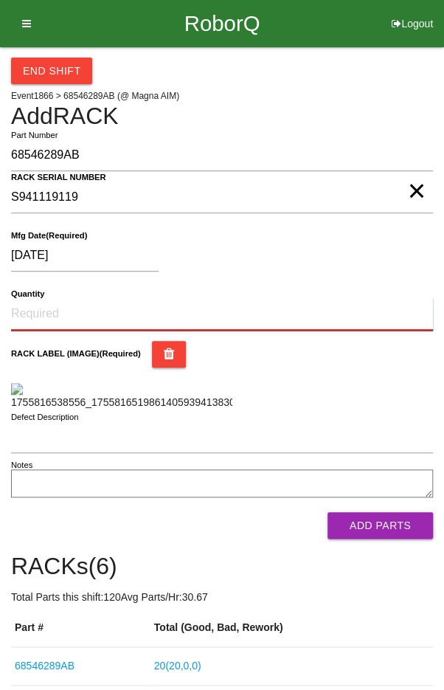
click at [266, 309] on input "Quantity" at bounding box center [222, 314] width 422 height 32
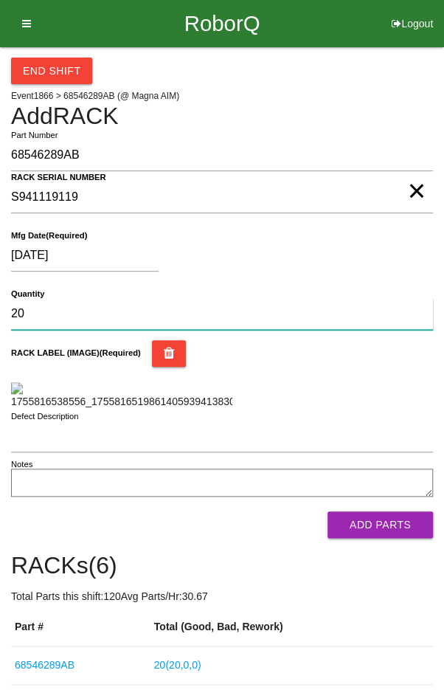
type input "20"
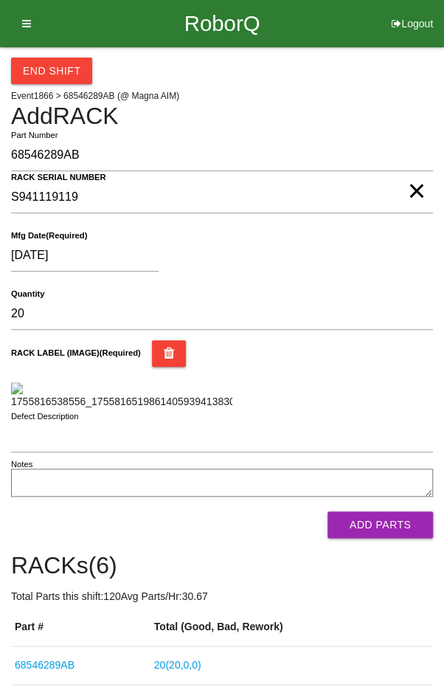
click at [348, 379] on div "RACK LABEL (IMAGE) (Required)" at bounding box center [222, 374] width 422 height 69
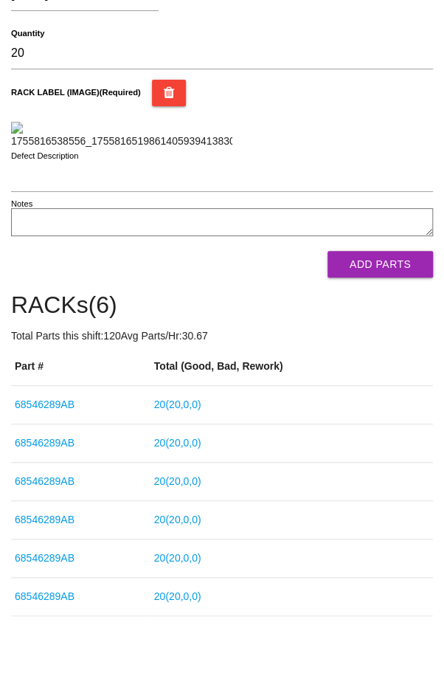
scroll to position [354, 0]
click at [376, 278] on button "Add Parts" at bounding box center [381, 264] width 106 height 27
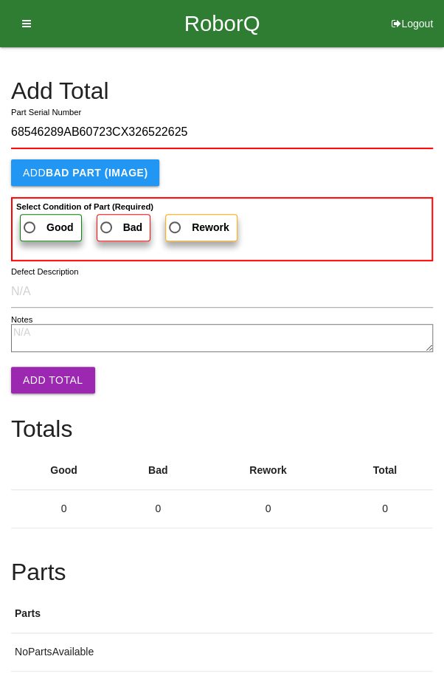
type input "68546289AB60723CX326522625"
click at [49, 222] on b "Good" at bounding box center [60, 227] width 27 height 12
click at [30, 222] on input "Good" at bounding box center [26, 224] width 10 height 10
radio input "true"
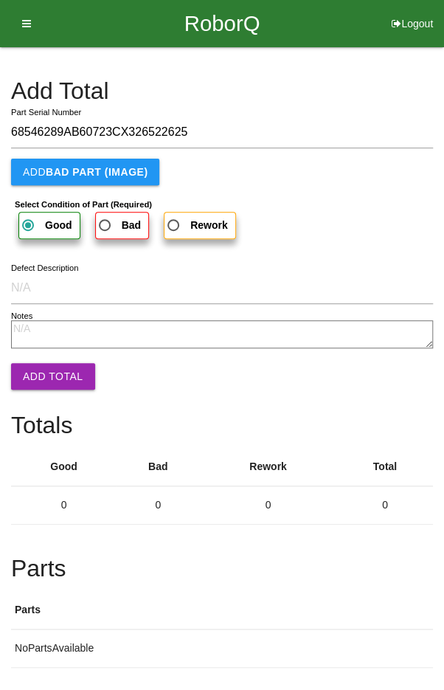
click at [31, 371] on button "Add Total" at bounding box center [53, 376] width 84 height 27
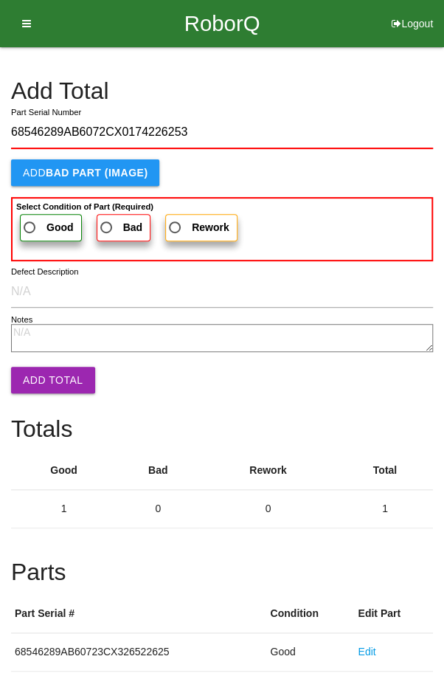
type input "68546289AB6072CX0174226253"
click at [39, 224] on span "Good" at bounding box center [47, 228] width 53 height 18
click at [30, 224] on input "Good" at bounding box center [26, 224] width 10 height 10
radio input "true"
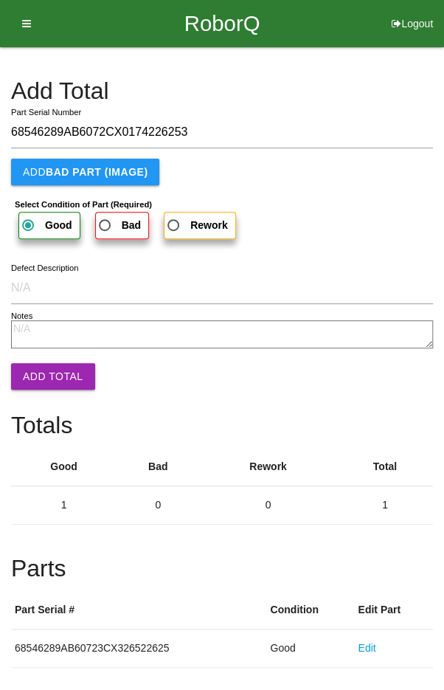
click at [42, 383] on button "Add Total" at bounding box center [53, 376] width 84 height 27
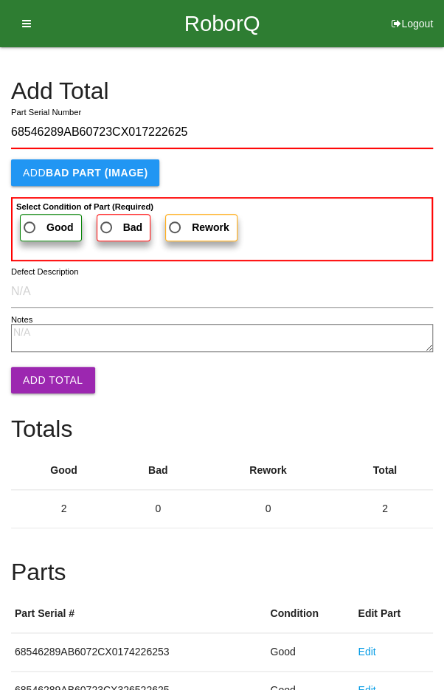
type input "68546289AB60723CX017222625"
click at [41, 229] on span "Good" at bounding box center [47, 228] width 53 height 18
click at [30, 228] on input "Good" at bounding box center [26, 224] width 10 height 10
radio input "true"
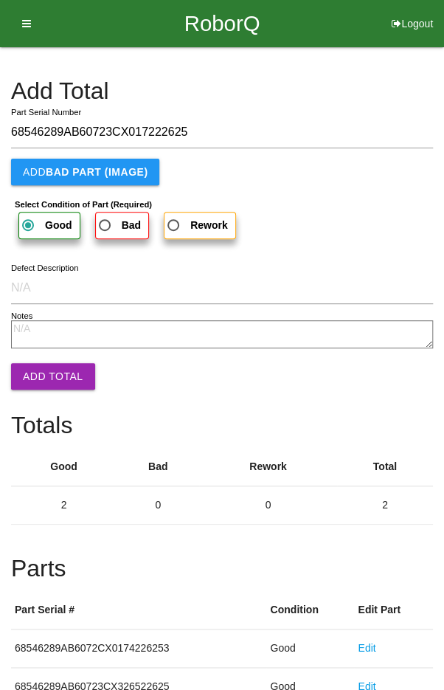
click at [36, 376] on button "Add Total" at bounding box center [53, 376] width 84 height 27
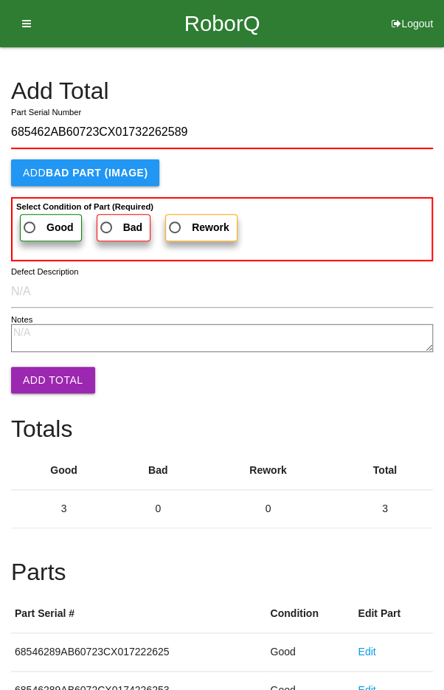
type input "685462AB60723CX01732262589"
click at [38, 224] on span "Good" at bounding box center [47, 228] width 53 height 18
click at [30, 224] on input "Good" at bounding box center [26, 224] width 10 height 10
radio input "true"
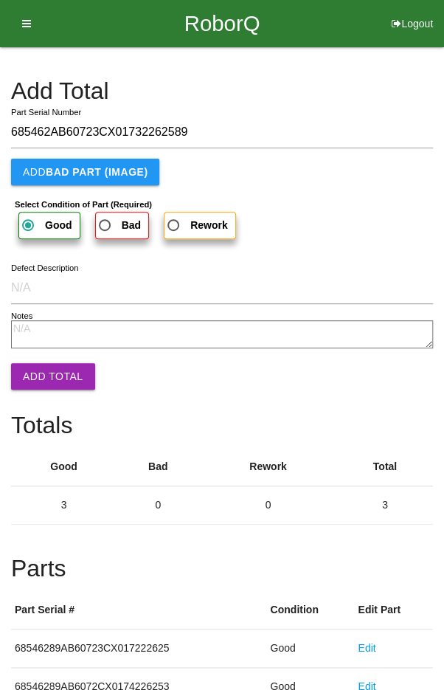
click at [42, 371] on button "Add Total" at bounding box center [53, 376] width 84 height 27
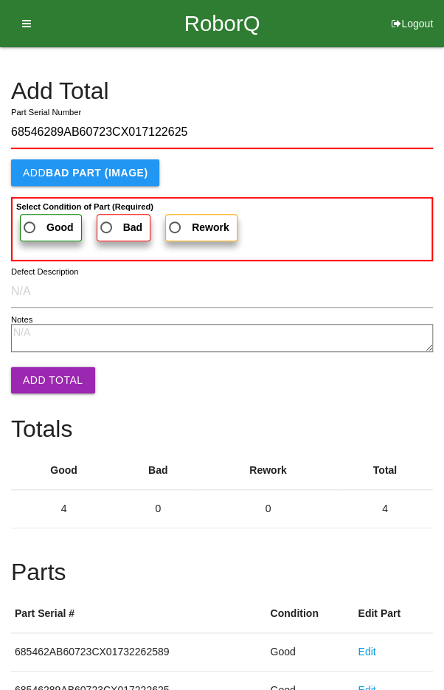
type input "68546289AB60723CX017122625"
click at [38, 227] on span "Good" at bounding box center [47, 228] width 53 height 18
click at [30, 227] on input "Good" at bounding box center [26, 224] width 10 height 10
radio input "true"
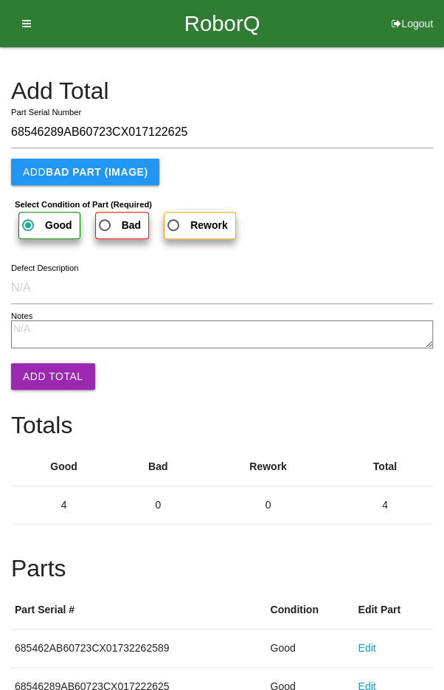
click at [48, 381] on button "Add Total" at bounding box center [53, 376] width 84 height 27
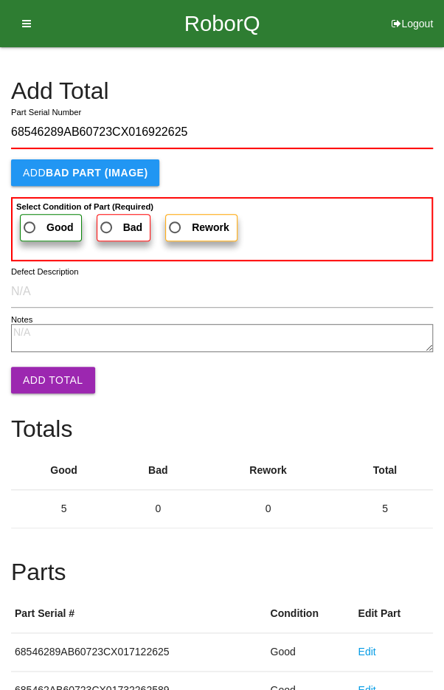
type input "68546289AB60723CX016922625"
click at [33, 227] on span "Good" at bounding box center [47, 228] width 53 height 18
click at [30, 227] on input "Good" at bounding box center [26, 224] width 10 height 10
radio input "true"
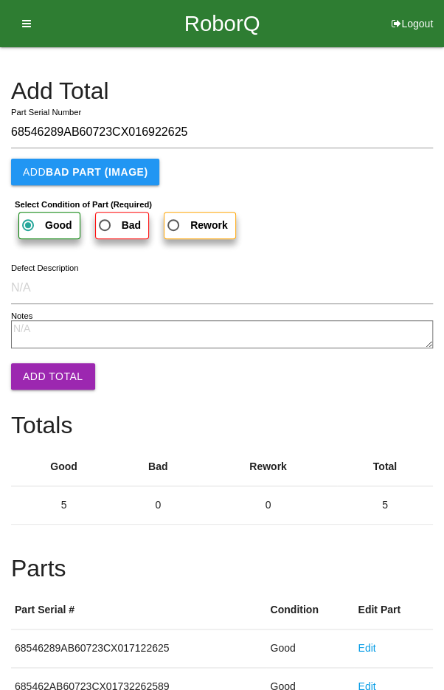
click at [38, 377] on button "Add Total" at bounding box center [53, 376] width 84 height 27
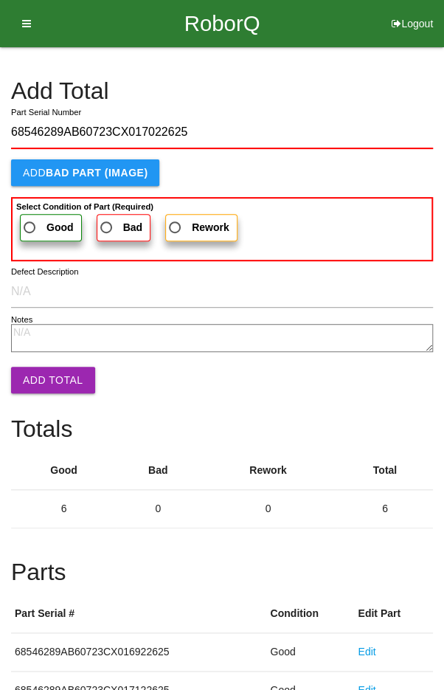
type input "68546289AB60723CX017022625"
click at [38, 227] on span "Good" at bounding box center [47, 228] width 53 height 18
click at [30, 227] on input "Good" at bounding box center [26, 224] width 10 height 10
radio input "true"
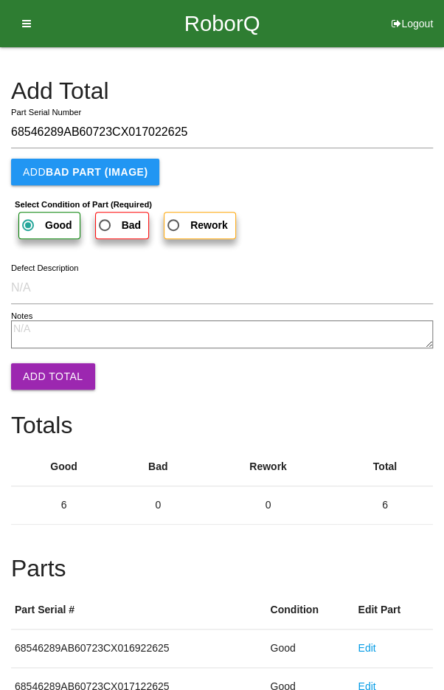
click at [38, 377] on button "Add Total" at bounding box center [53, 376] width 84 height 27
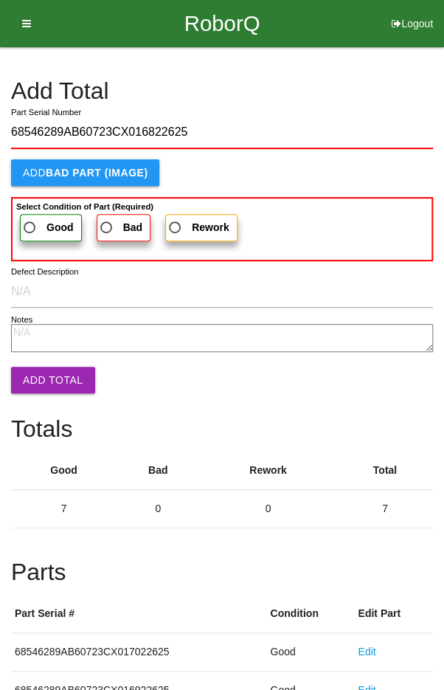
type input "68546289AB60723CX016822625"
click at [31, 216] on label "Good" at bounding box center [51, 227] width 62 height 27
click at [30, 219] on input "Good" at bounding box center [26, 224] width 10 height 10
radio input "true"
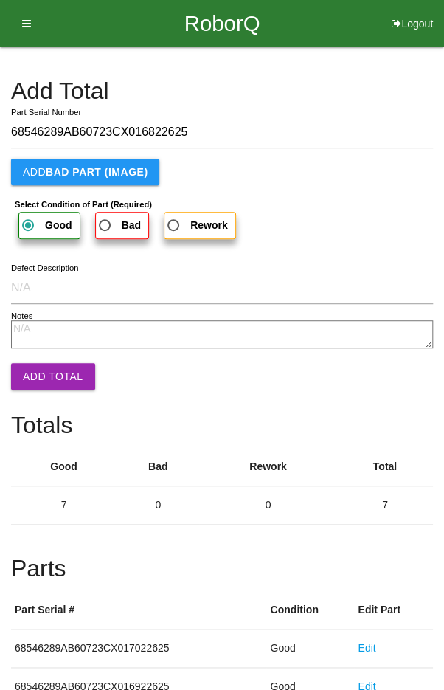
click at [35, 375] on button "Add Total" at bounding box center [53, 376] width 84 height 27
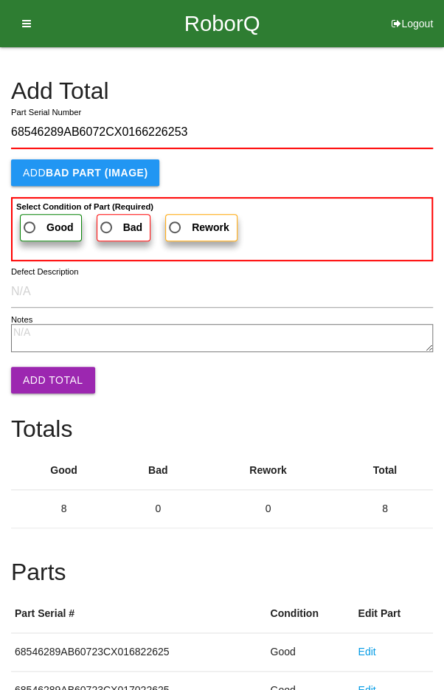
type input "68546289AB6072CX0166226253"
click at [47, 224] on b "Good" at bounding box center [60, 227] width 27 height 12
click at [30, 224] on input "Good" at bounding box center [26, 224] width 10 height 10
radio input "true"
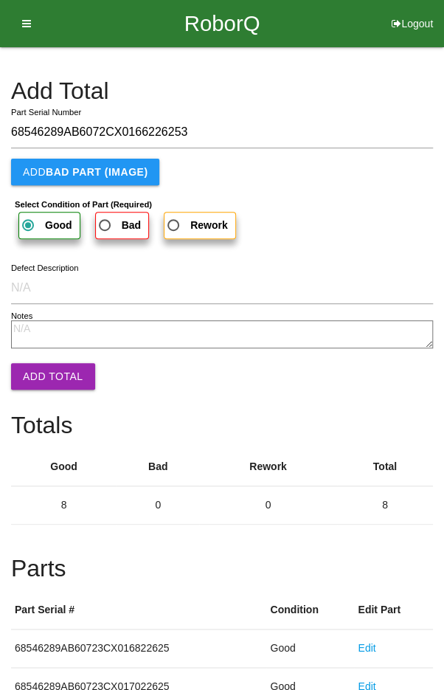
click at [43, 371] on button "Add Total" at bounding box center [53, 376] width 84 height 27
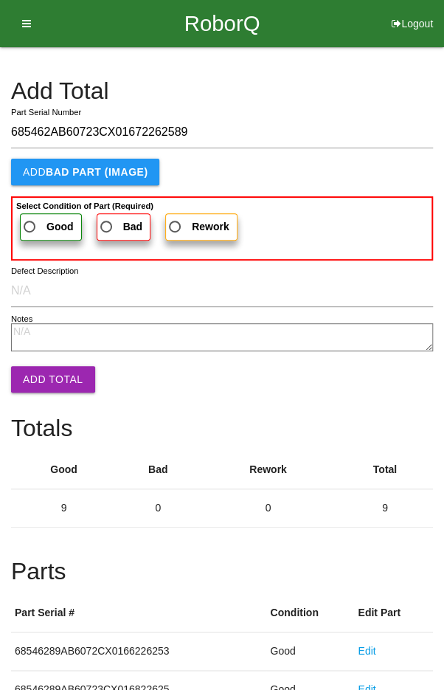
type input "685462AB60723CX01672262589"
click at [41, 227] on span "Good" at bounding box center [47, 227] width 53 height 18
click at [30, 227] on input "Good" at bounding box center [26, 223] width 10 height 10
radio input "true"
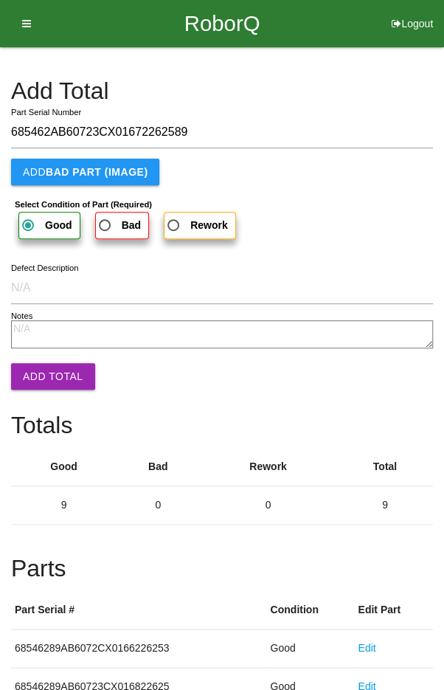
click at [40, 374] on button "Add Total" at bounding box center [53, 376] width 84 height 27
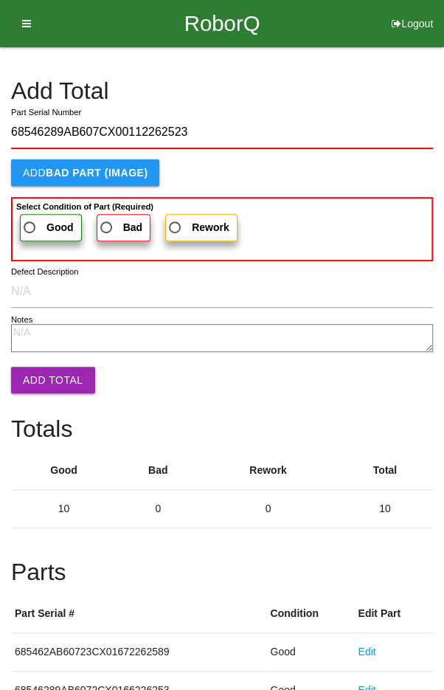
type input "68546289AB607CX00112262523"
click at [41, 224] on span "Good" at bounding box center [47, 228] width 53 height 18
click at [30, 224] on input "Good" at bounding box center [26, 224] width 10 height 10
radio input "true"
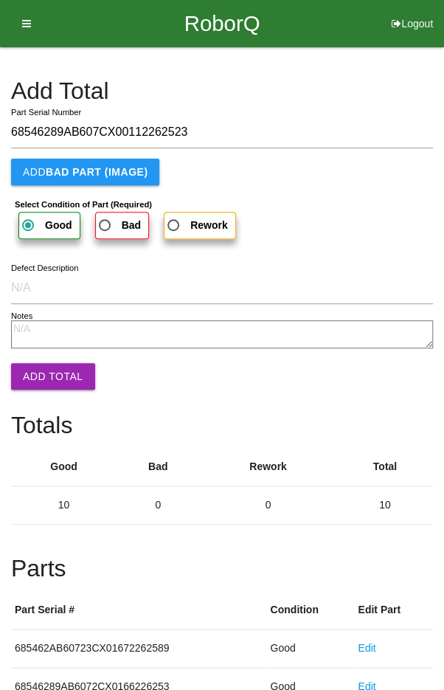
click at [43, 381] on button "Add Total" at bounding box center [53, 376] width 84 height 27
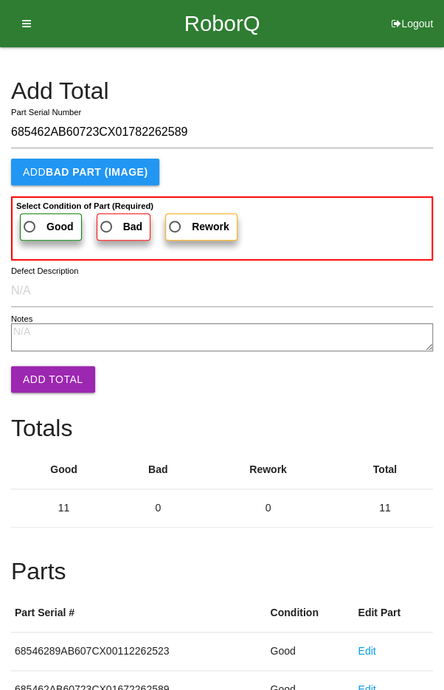
type input "685462AB60723CX01782262589"
click at [37, 222] on span "Good" at bounding box center [47, 227] width 53 height 18
click at [30, 222] on input "Good" at bounding box center [26, 223] width 10 height 10
radio input "true"
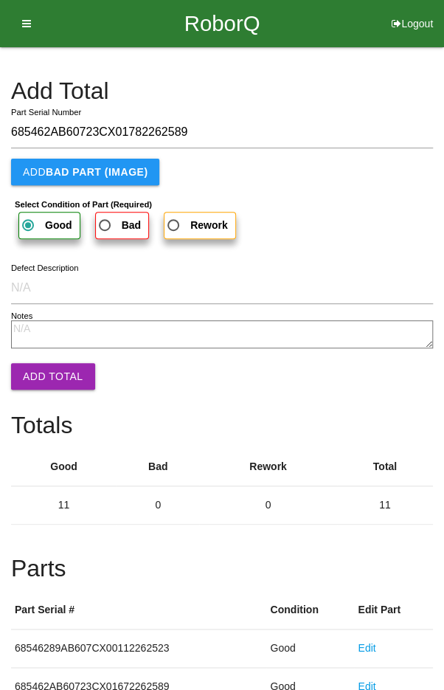
click at [42, 379] on button "Add Total" at bounding box center [53, 376] width 84 height 27
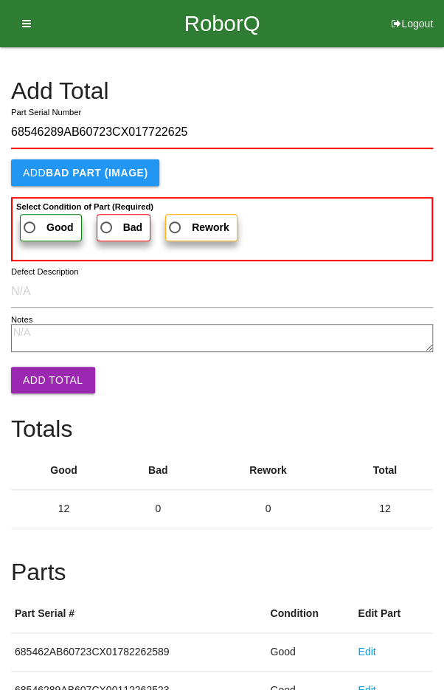
type input "68546289AB60723CX017722625"
click at [45, 219] on span "Good" at bounding box center [47, 228] width 53 height 18
click at [30, 219] on input "Good" at bounding box center [26, 224] width 10 height 10
radio input "true"
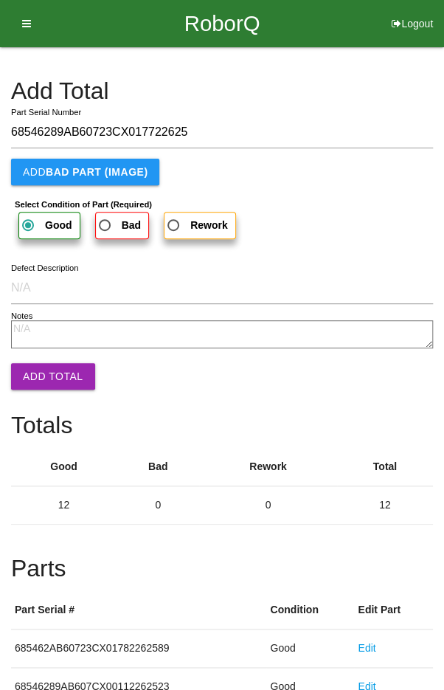
click at [38, 375] on button "Add Total" at bounding box center [53, 376] width 84 height 27
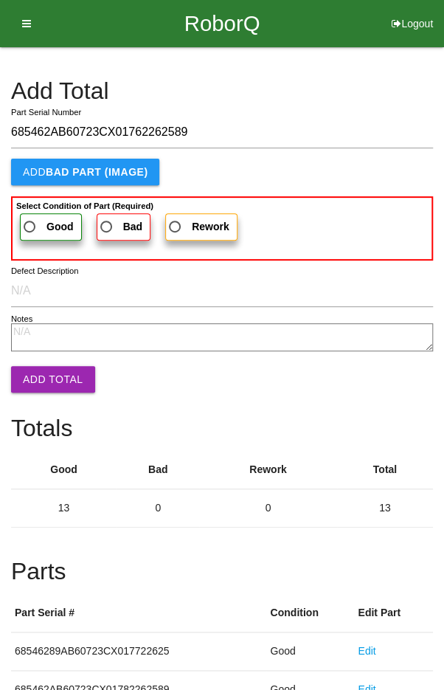
type input "685462AB60723CX01762262589"
click at [27, 233] on span "Good" at bounding box center [47, 227] width 53 height 18
click at [27, 227] on input "Good" at bounding box center [26, 223] width 10 height 10
radio input "true"
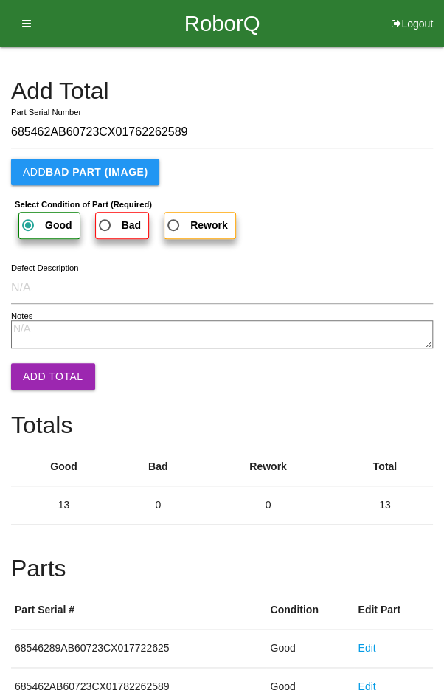
click at [42, 377] on button "Add Total" at bounding box center [53, 376] width 84 height 27
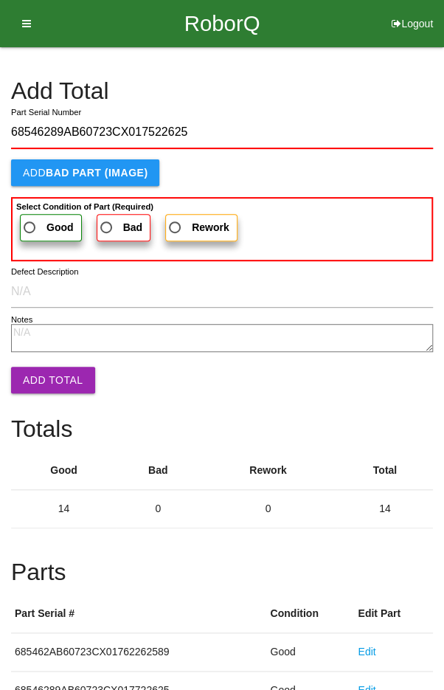
type input "68546289AB60723CX017522625"
click at [35, 219] on span "Good" at bounding box center [47, 228] width 53 height 18
click at [30, 219] on input "Good" at bounding box center [26, 224] width 10 height 10
radio input "true"
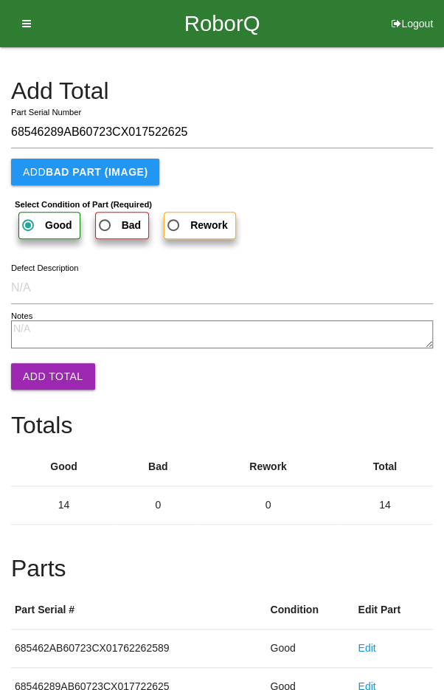
click at [42, 376] on button "Add Total" at bounding box center [53, 376] width 84 height 27
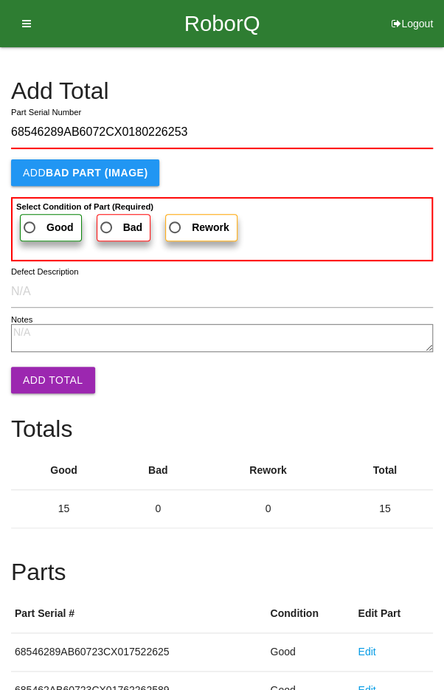
type input "68546289AB6072CX0180226253"
click at [40, 230] on span "Good" at bounding box center [47, 228] width 53 height 18
click at [30, 228] on input "Good" at bounding box center [26, 224] width 10 height 10
radio input "true"
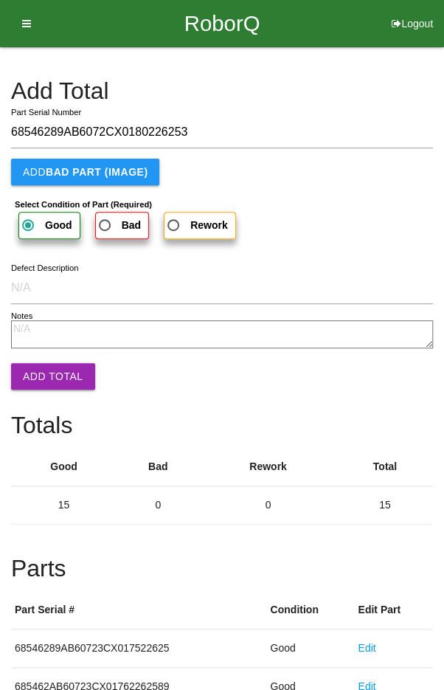
click at [38, 370] on button "Add Total" at bounding box center [53, 376] width 84 height 27
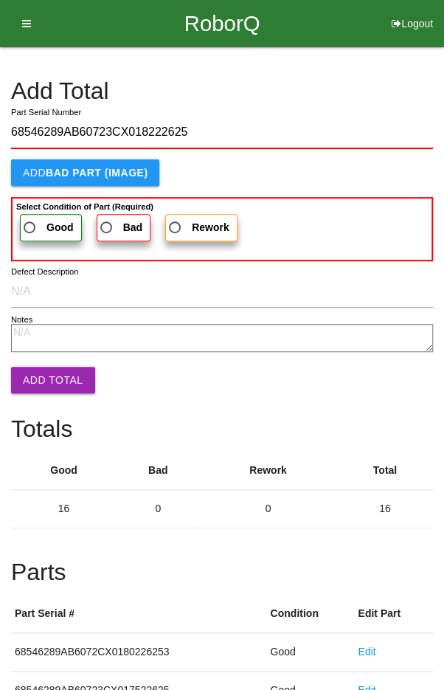
type input "68546289AB60723CX018222625"
click at [38, 222] on span "Good" at bounding box center [47, 228] width 53 height 18
click at [30, 222] on input "Good" at bounding box center [26, 224] width 10 height 10
radio input "true"
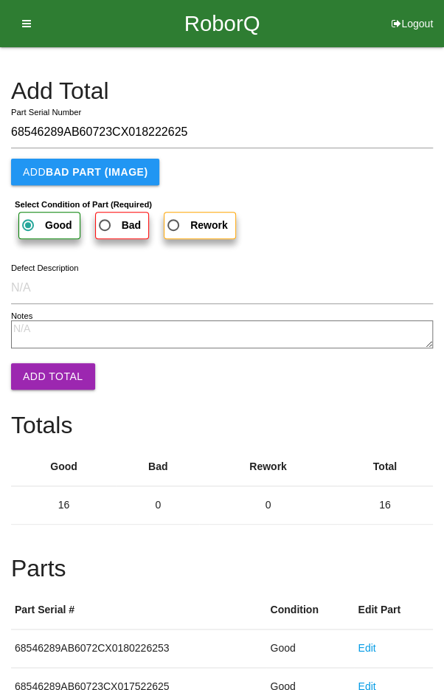
click at [35, 376] on button "Add Total" at bounding box center [53, 376] width 84 height 27
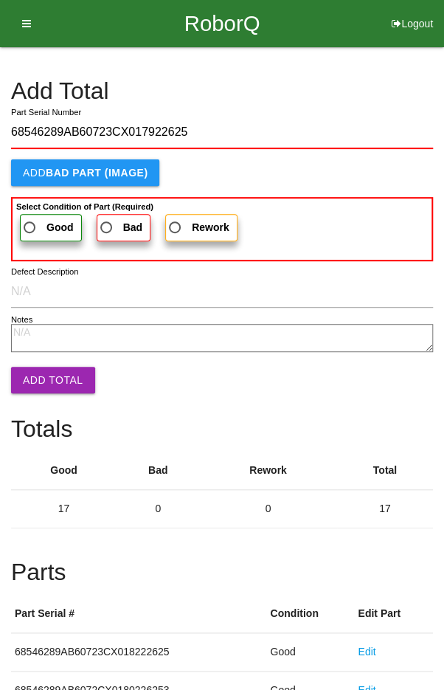
type input "68546289AB60723CX017922625"
click at [44, 222] on span "Good" at bounding box center [47, 228] width 53 height 18
click at [30, 222] on input "Good" at bounding box center [26, 224] width 10 height 10
radio input "true"
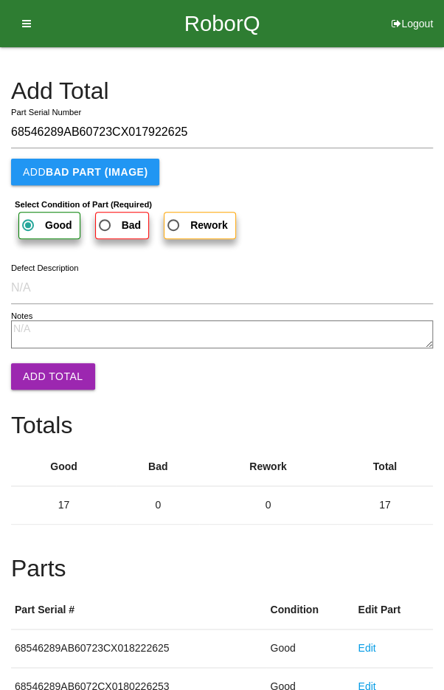
click at [34, 379] on button "Add Total" at bounding box center [53, 376] width 84 height 27
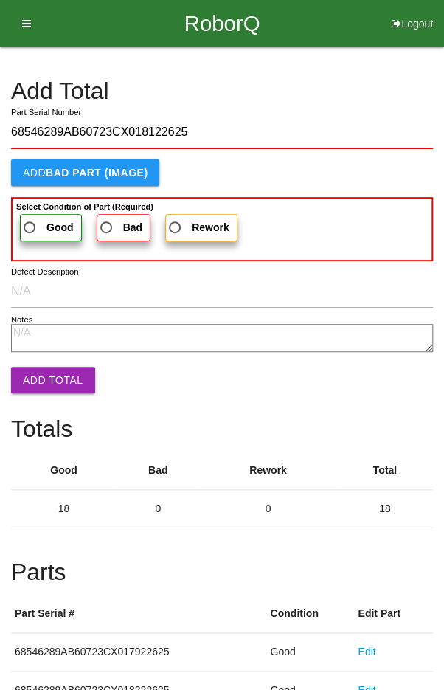
type input "68546289AB60723CX018122625"
click at [29, 224] on span "Good" at bounding box center [47, 228] width 53 height 18
click at [29, 224] on input "Good" at bounding box center [26, 224] width 10 height 10
radio input "true"
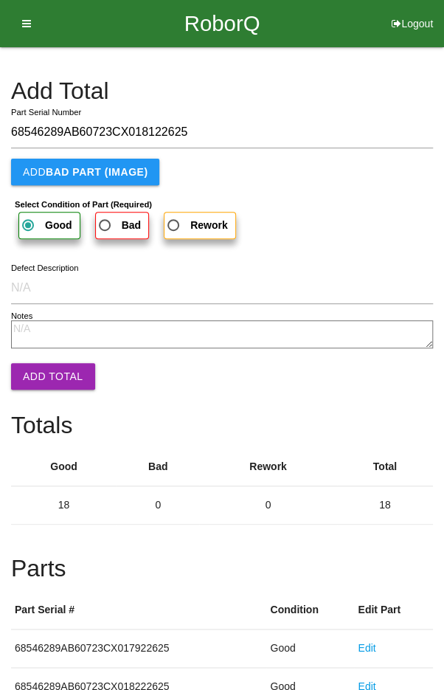
click at [37, 383] on button "Add Total" at bounding box center [53, 376] width 84 height 27
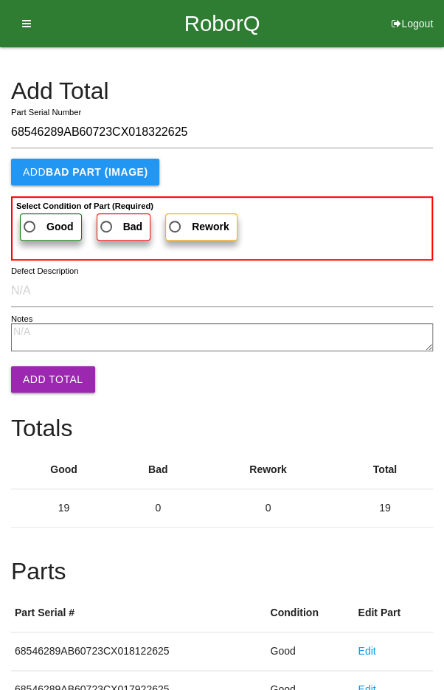
type input "68546289AB60723CX018322625"
click at [32, 229] on span "Good" at bounding box center [47, 227] width 53 height 18
click at [30, 227] on input "Good" at bounding box center [26, 223] width 10 height 10
radio input "true"
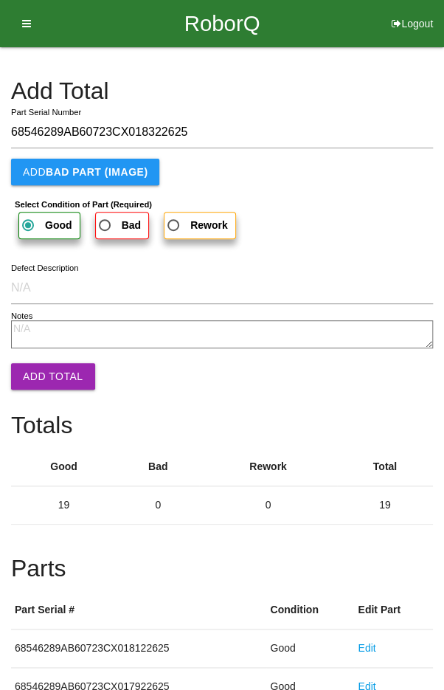
click at [41, 368] on button "Add Total" at bounding box center [53, 376] width 84 height 27
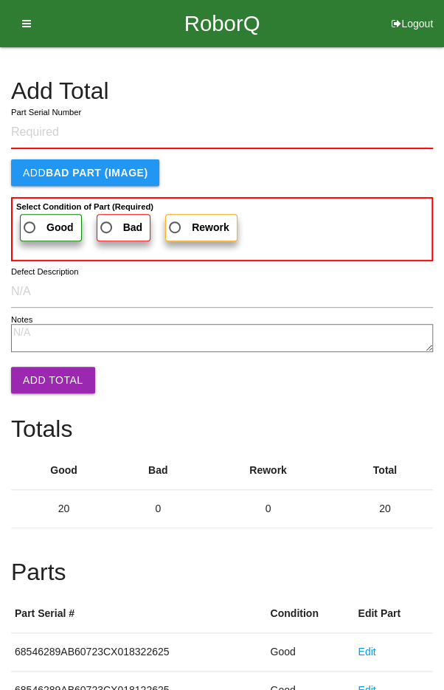
click at [359, 94] on h4 "Add Total" at bounding box center [222, 91] width 422 height 26
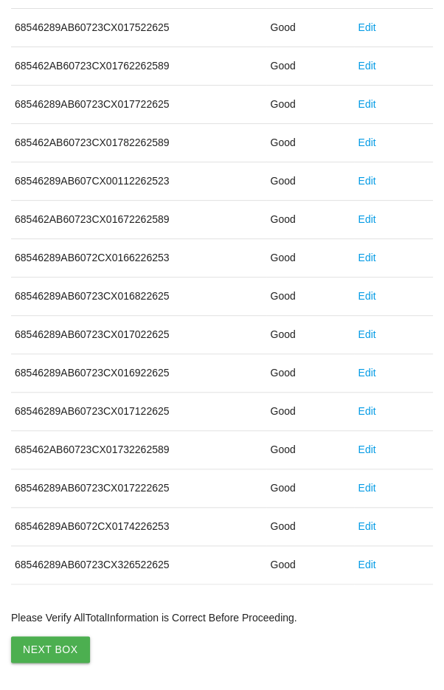
scroll to position [820, 0]
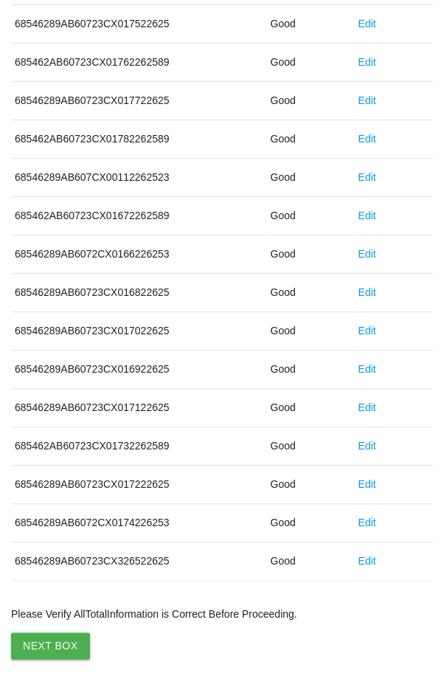
click at [51, 639] on button "Next Box" at bounding box center [50, 646] width 79 height 27
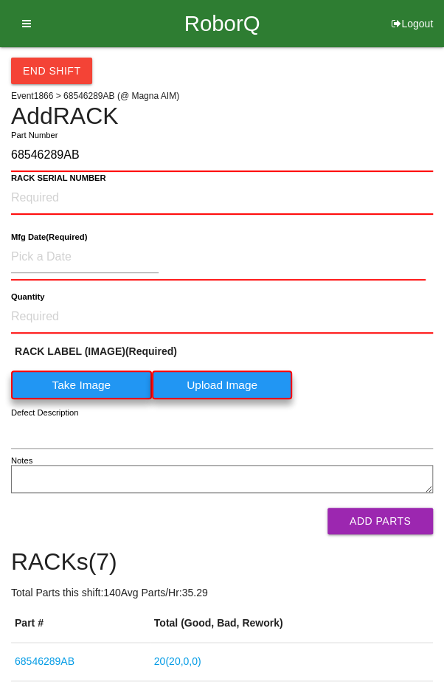
type input "68546289AB"
click at [88, 379] on label "Take Image" at bounding box center [81, 385] width 141 height 29
click at [0, 0] on \(IMAGE\) "Take Image" at bounding box center [0, 0] width 0 height 0
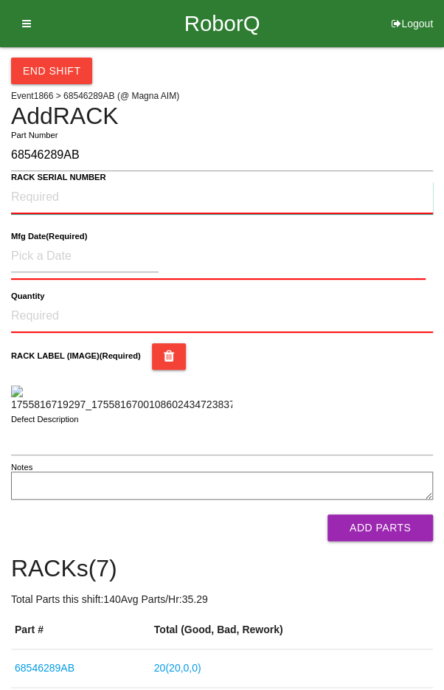
click at [40, 190] on NUMBER "RACK SERIAL NUMBER" at bounding box center [222, 198] width 422 height 32
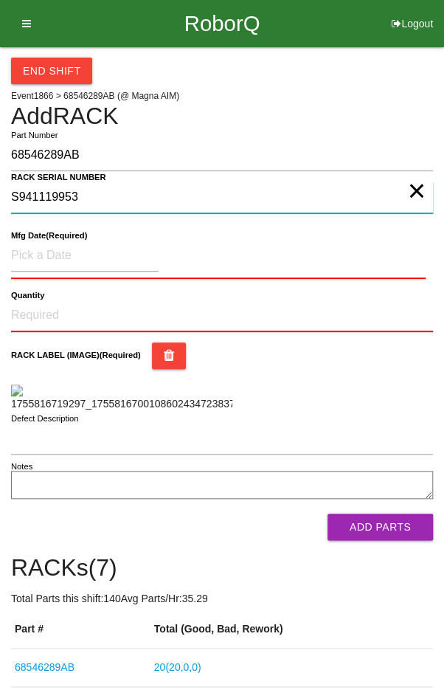
type NUMBER "S941119953"
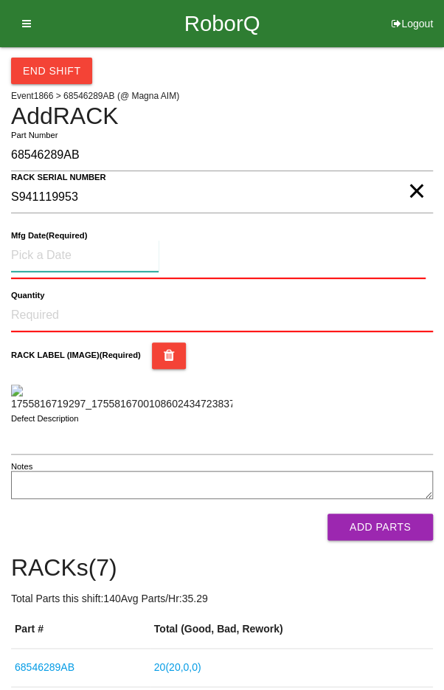
click at [50, 248] on input at bounding box center [85, 256] width 148 height 32
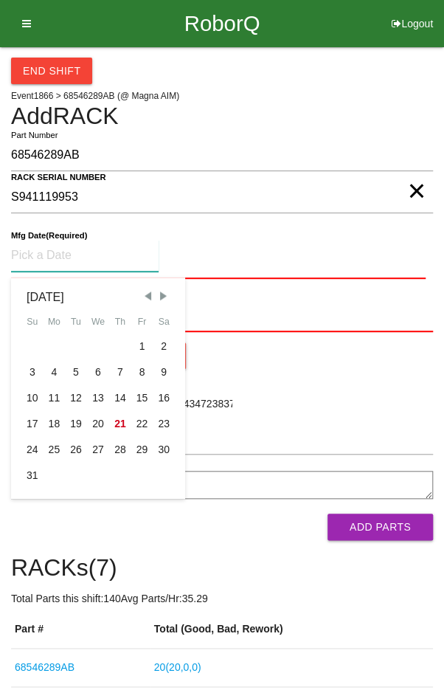
click at [142, 392] on div "15" at bounding box center [142, 398] width 22 height 26
type input "[DATE]"
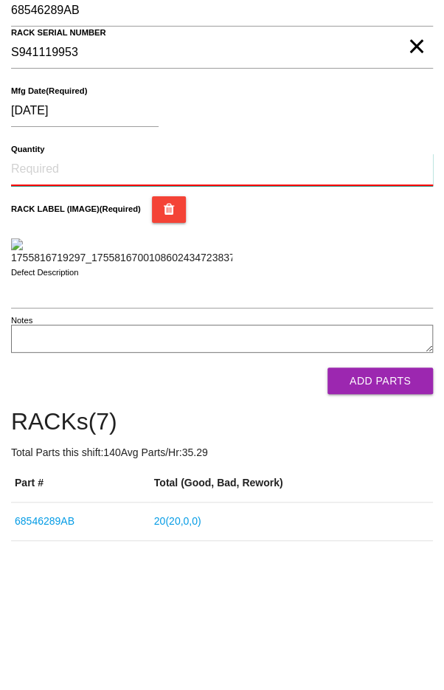
click at [53, 309] on input "Quantity" at bounding box center [222, 314] width 422 height 32
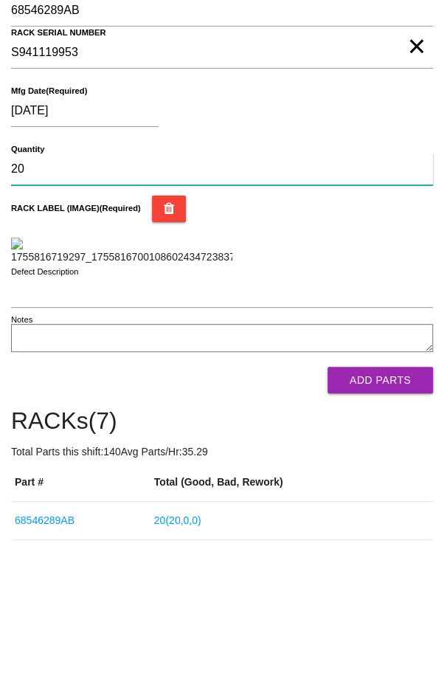
type input "20"
click at [392, 410] on div "RACK LABEL (IMAGE) (Required)" at bounding box center [222, 374] width 422 height 69
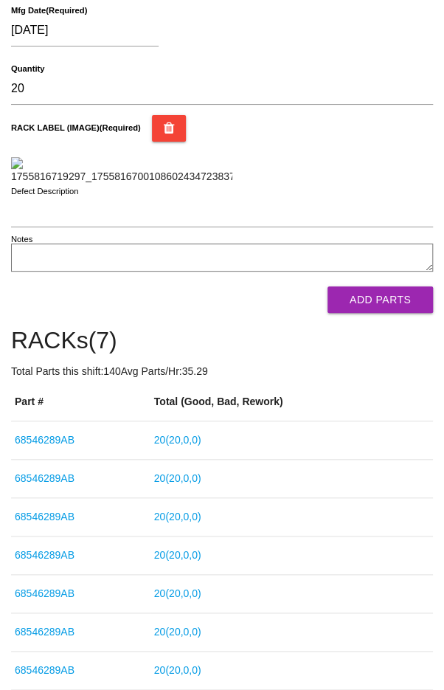
scroll to position [227, 0]
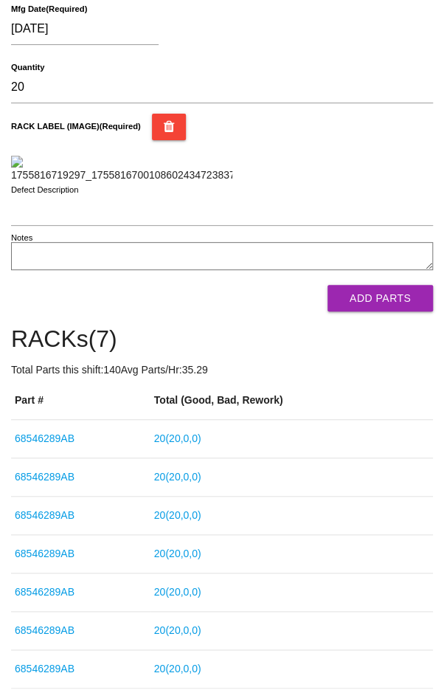
click at [396, 312] on button "Add Parts" at bounding box center [381, 298] width 106 height 27
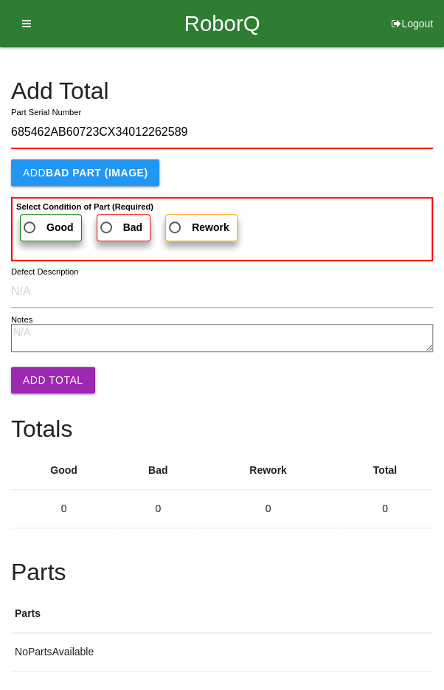
type input "685462AB60723CX34012262589"
click at [38, 219] on span "Good" at bounding box center [47, 228] width 53 height 18
click at [30, 219] on input "Good" at bounding box center [26, 224] width 10 height 10
radio input "true"
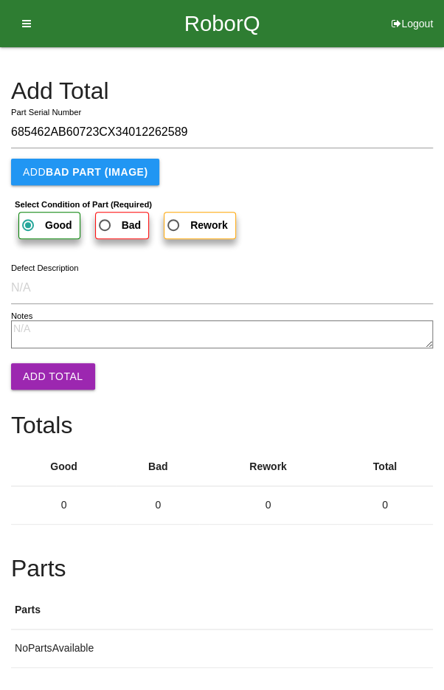
click at [34, 372] on button "Add Total" at bounding box center [53, 376] width 84 height 27
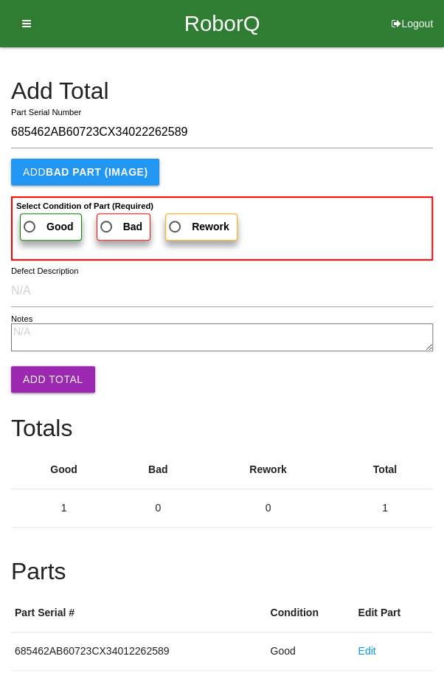
type input "685462AB60723CX34022262589"
click at [43, 216] on label "Good" at bounding box center [51, 226] width 62 height 27
click at [30, 218] on input "Good" at bounding box center [26, 223] width 10 height 10
radio input "true"
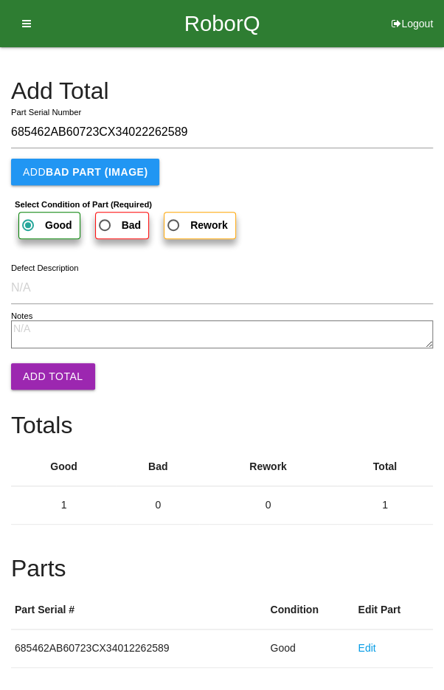
click at [32, 383] on button "Add Total" at bounding box center [53, 376] width 84 height 27
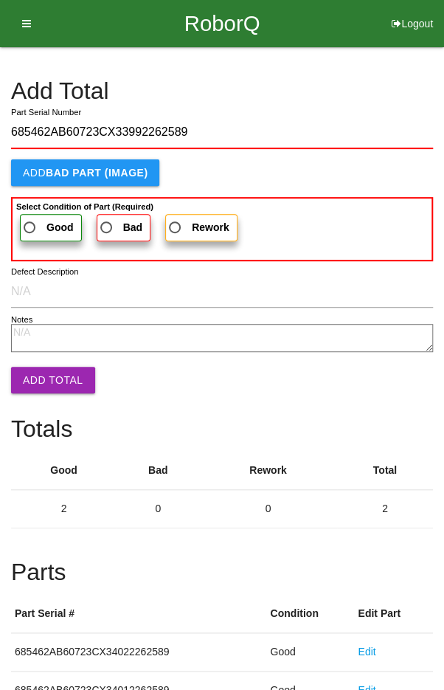
type input "685462AB60723CX33992262589"
click at [35, 226] on span "Good" at bounding box center [47, 228] width 53 height 18
click at [30, 226] on input "Good" at bounding box center [26, 224] width 10 height 10
radio input "true"
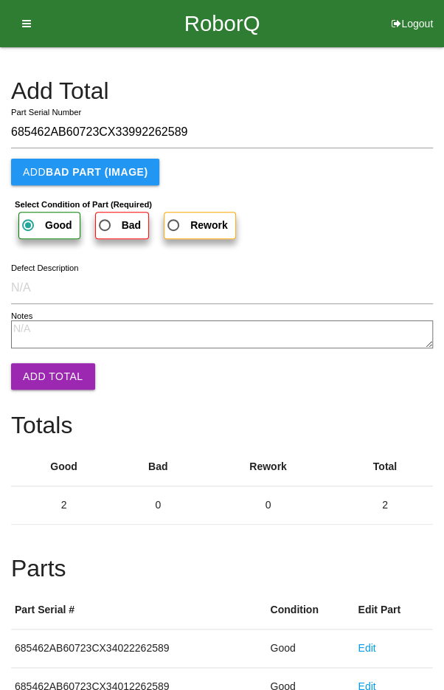
click at [51, 382] on button "Add Total" at bounding box center [53, 376] width 84 height 27
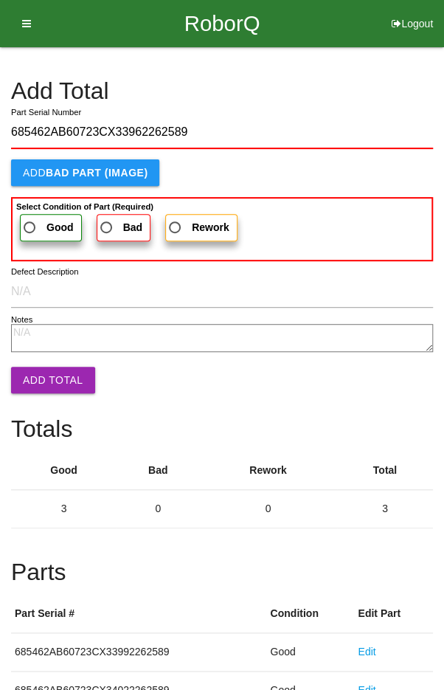
type input "685462AB60723CX33962262589"
click at [30, 233] on span "Good" at bounding box center [47, 228] width 53 height 18
click at [30, 228] on input "Good" at bounding box center [26, 224] width 10 height 10
radio input "true"
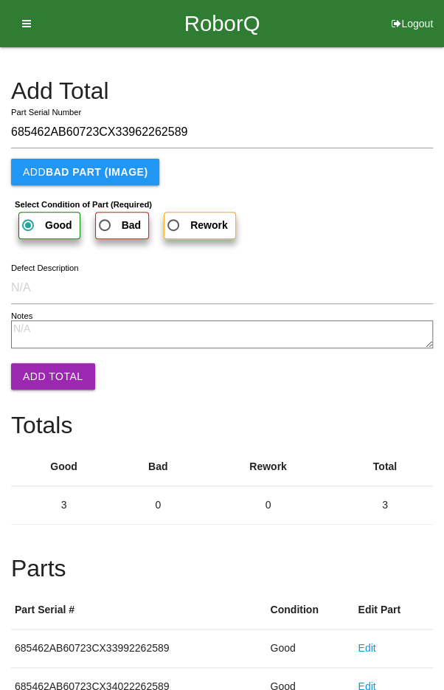
click at [44, 369] on button "Add Total" at bounding box center [53, 376] width 84 height 27
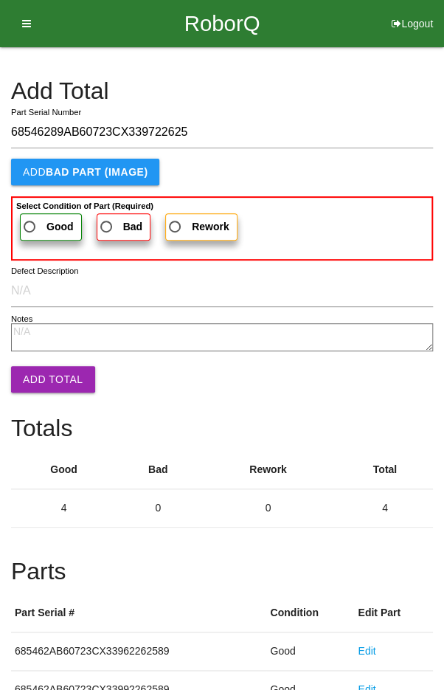
type input "68546289AB60723CX339722625"
click at [35, 229] on span "Good" at bounding box center [47, 227] width 53 height 18
click at [30, 227] on input "Good" at bounding box center [26, 223] width 10 height 10
radio input "true"
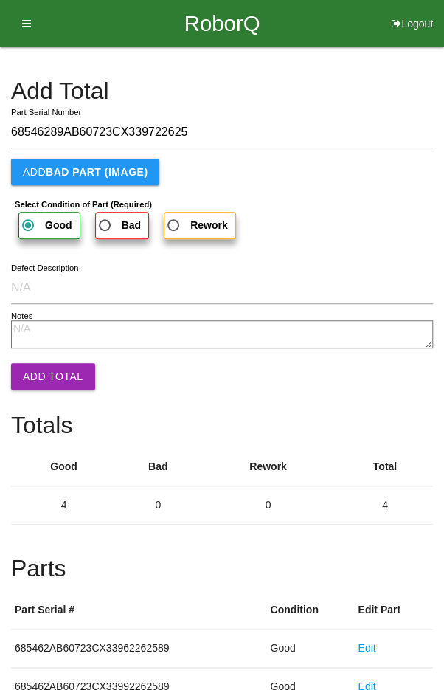
click at [44, 379] on button "Add Total" at bounding box center [53, 376] width 84 height 27
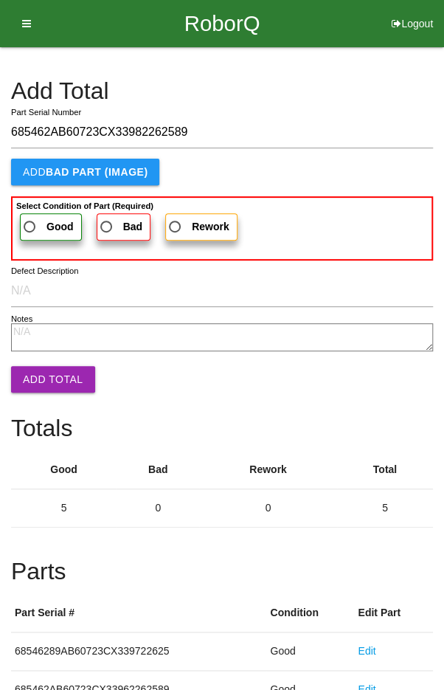
type input "685462AB60723CX33982262589"
click at [31, 233] on span "Good" at bounding box center [47, 227] width 53 height 18
click at [30, 227] on input "Good" at bounding box center [26, 223] width 10 height 10
radio input "true"
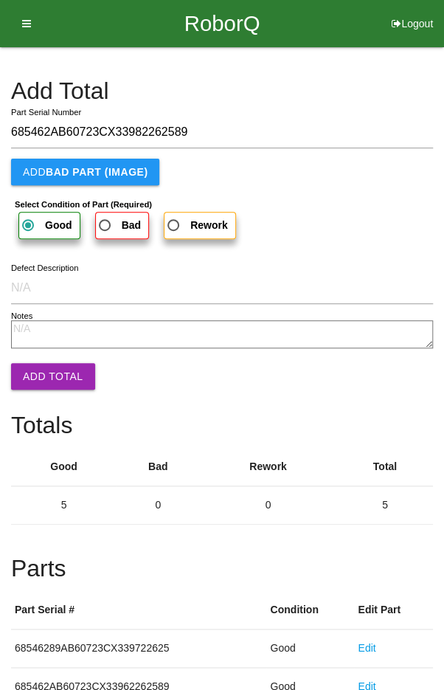
click at [42, 385] on button "Add Total" at bounding box center [53, 376] width 84 height 27
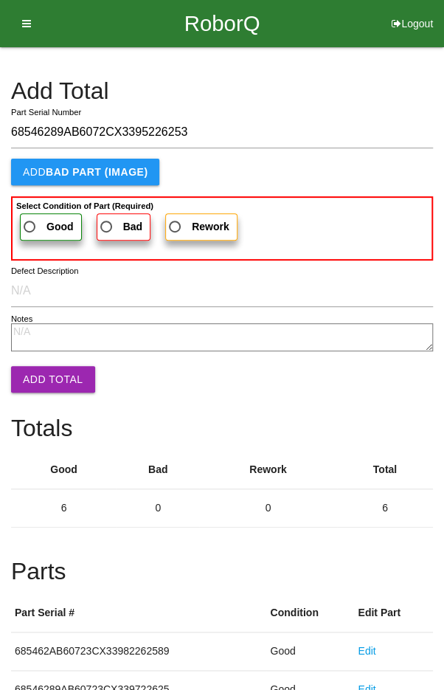
type input "68546289AB6072CX3395226253"
click at [53, 221] on b "Good" at bounding box center [60, 227] width 27 height 12
click at [30, 221] on input "Good" at bounding box center [26, 223] width 10 height 10
radio input "true"
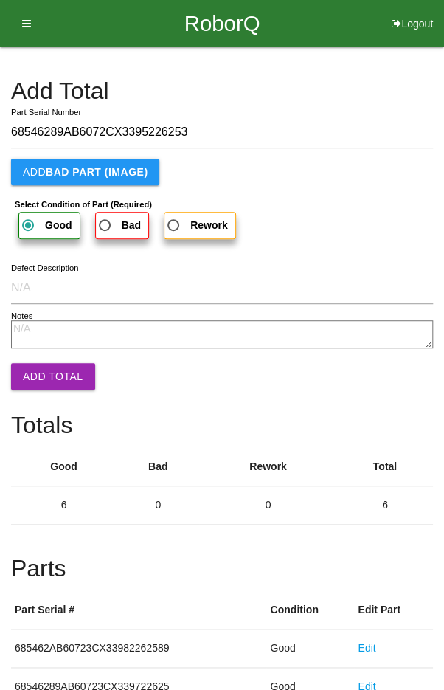
click at [49, 380] on button "Add Total" at bounding box center [53, 376] width 84 height 27
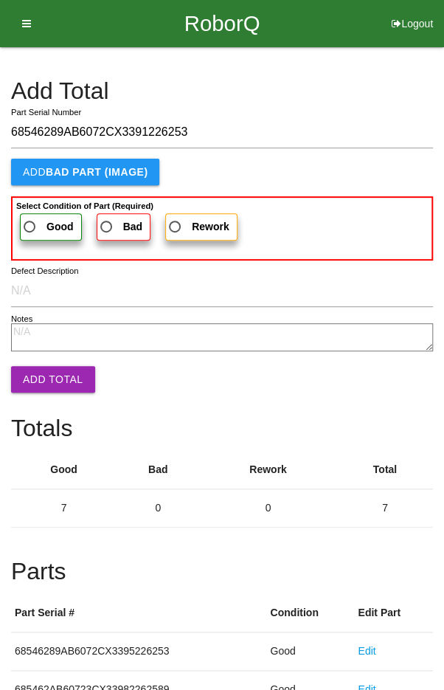
type input "68546289AB6072CX3391226253"
click at [49, 222] on b "Good" at bounding box center [60, 227] width 27 height 12
click at [30, 222] on input "Good" at bounding box center [26, 223] width 10 height 10
radio input "true"
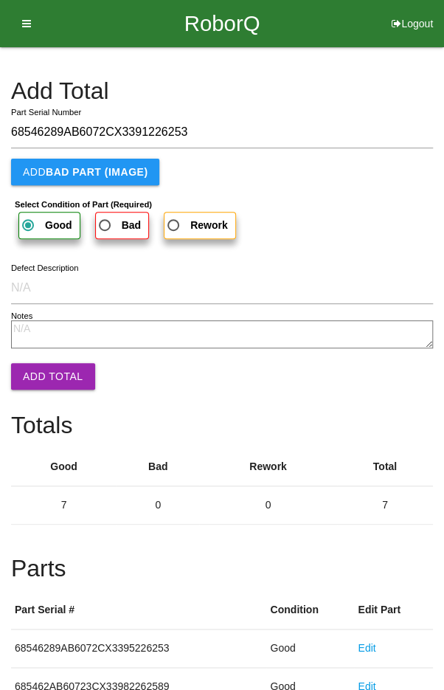
click at [32, 388] on button "Add Total" at bounding box center [53, 376] width 84 height 27
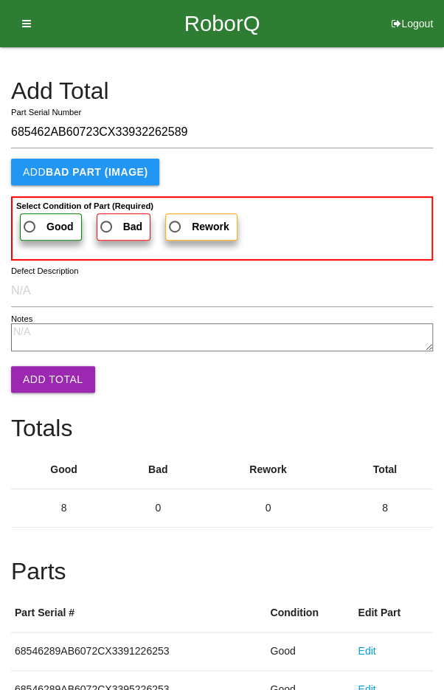
click at [40, 239] on label "Good" at bounding box center [51, 226] width 62 height 27
click at [30, 227] on input "Good" at bounding box center [26, 223] width 10 height 10
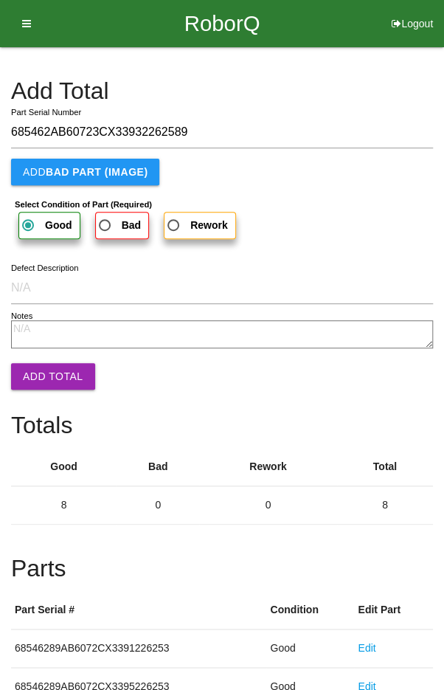
click at [30, 384] on button "Add Total" at bounding box center [53, 376] width 84 height 27
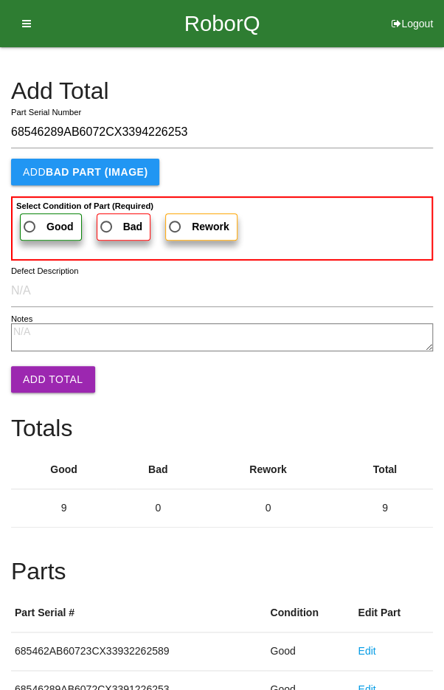
click at [38, 227] on span "Good" at bounding box center [47, 227] width 53 height 18
click at [30, 227] on input "Good" at bounding box center [26, 223] width 10 height 10
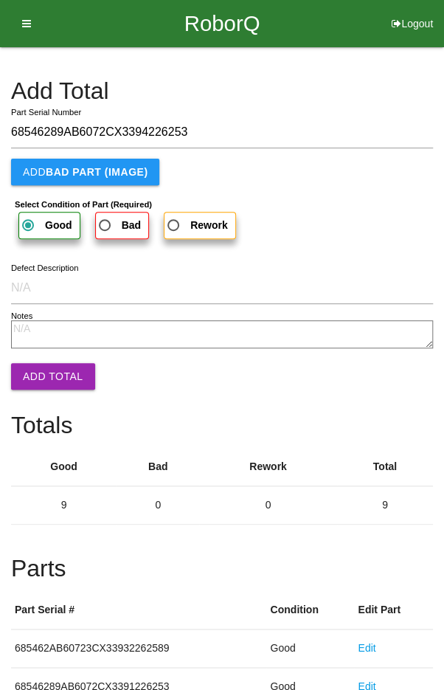
click at [31, 389] on button "Add Total" at bounding box center [53, 376] width 84 height 27
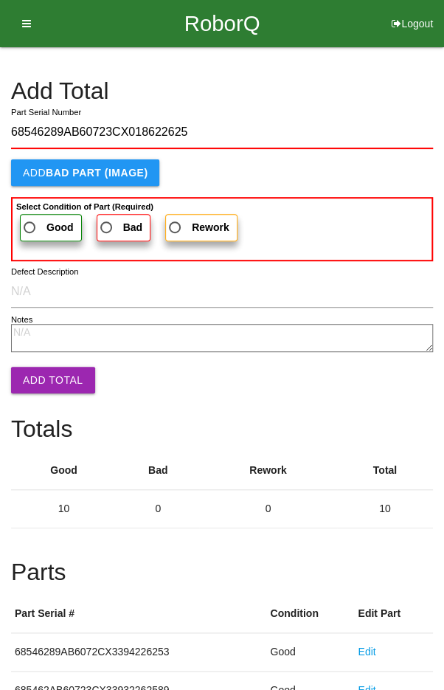
click at [54, 222] on b "Good" at bounding box center [60, 227] width 27 height 12
click at [30, 222] on input "Good" at bounding box center [26, 224] width 10 height 10
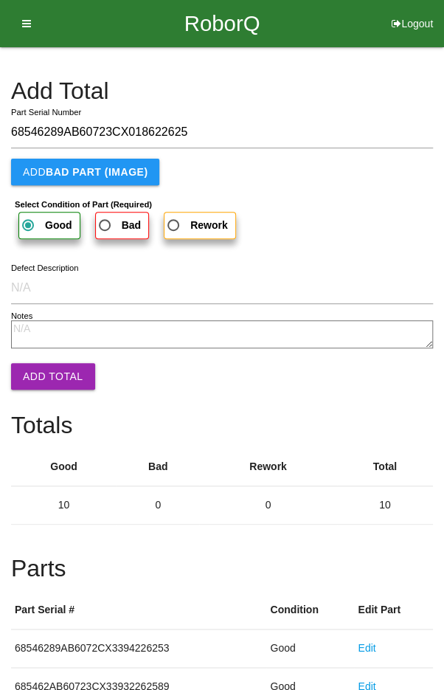
click at [44, 374] on button "Add Total" at bounding box center [53, 376] width 84 height 27
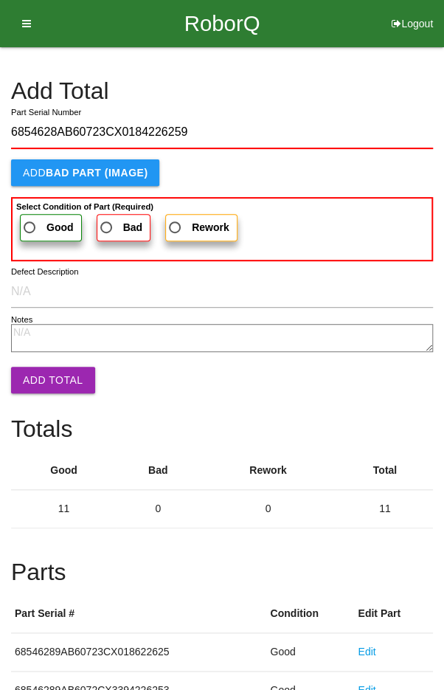
click at [33, 219] on span "Good" at bounding box center [47, 228] width 53 height 18
click at [30, 219] on input "Good" at bounding box center [26, 224] width 10 height 10
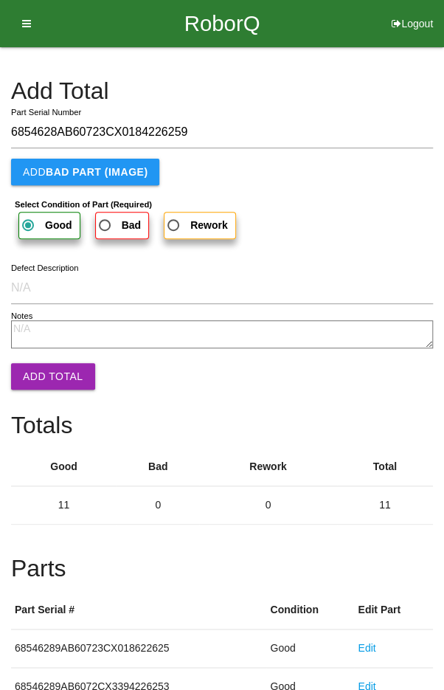
click at [45, 374] on button "Add Total" at bounding box center [53, 376] width 84 height 27
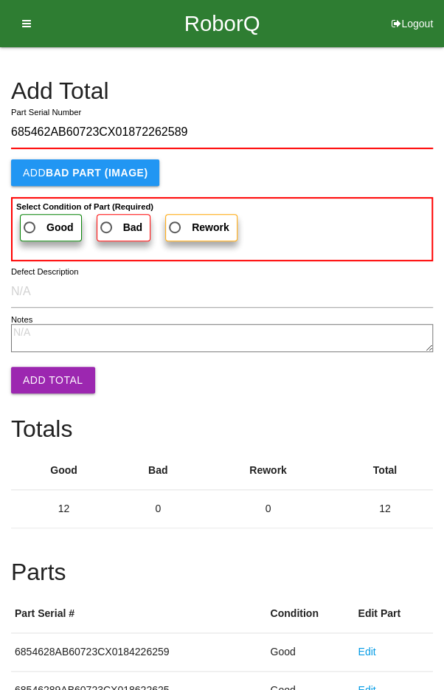
click at [39, 219] on span "Good" at bounding box center [47, 228] width 53 height 18
click at [30, 219] on input "Good" at bounding box center [26, 224] width 10 height 10
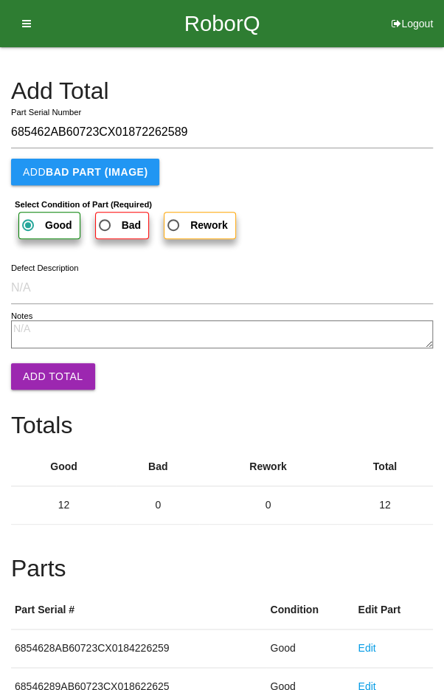
click at [43, 379] on button "Add Total" at bounding box center [53, 376] width 84 height 27
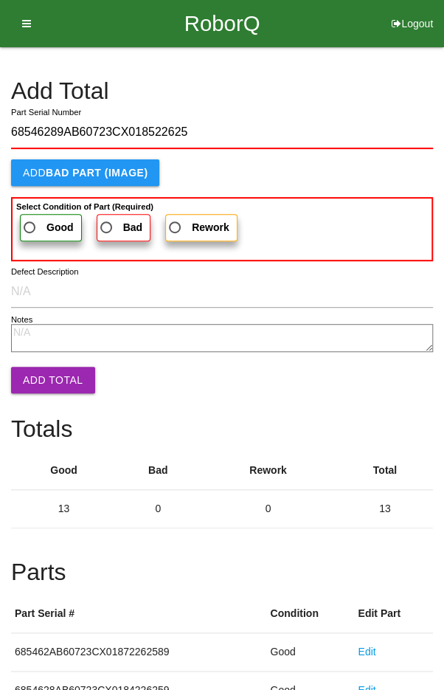
click at [43, 222] on span "Good" at bounding box center [47, 228] width 53 height 18
click at [30, 222] on input "Good" at bounding box center [26, 224] width 10 height 10
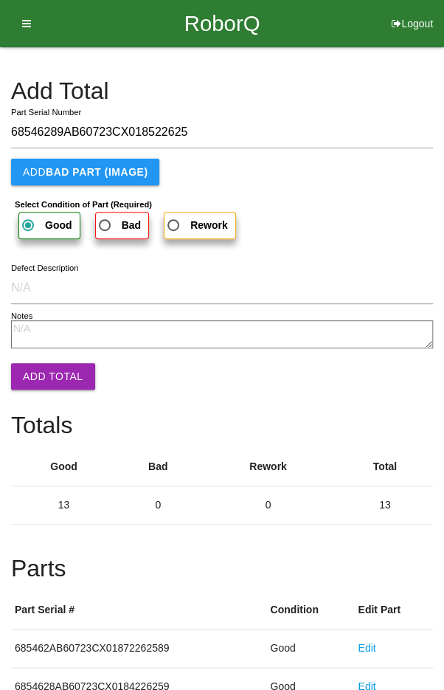
click at [44, 368] on button "Add Total" at bounding box center [53, 376] width 84 height 27
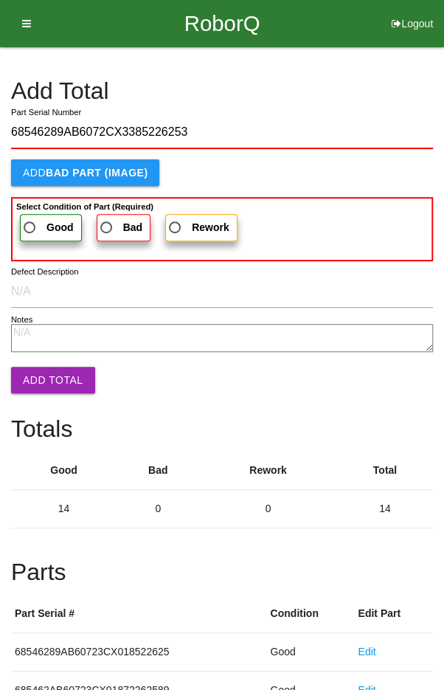
click at [39, 216] on label "Good" at bounding box center [51, 227] width 62 height 27
click at [30, 219] on input "Good" at bounding box center [26, 224] width 10 height 10
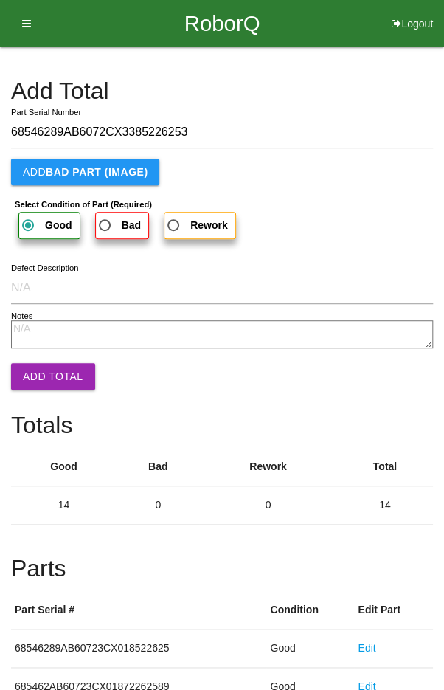
click at [52, 371] on button "Add Total" at bounding box center [53, 376] width 84 height 27
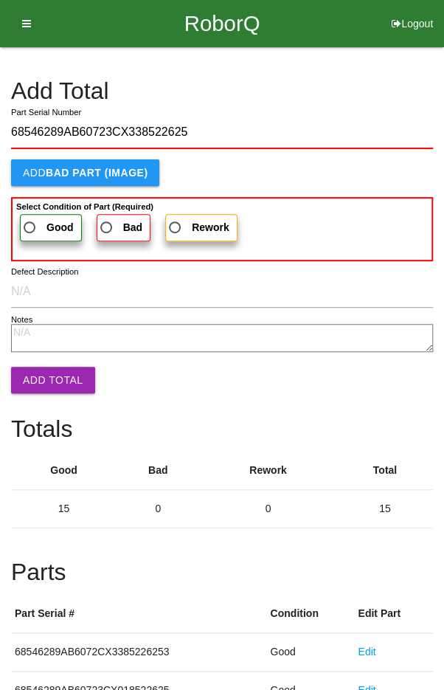
click at [44, 219] on span "Good" at bounding box center [47, 228] width 53 height 18
click at [30, 219] on input "Good" at bounding box center [26, 224] width 10 height 10
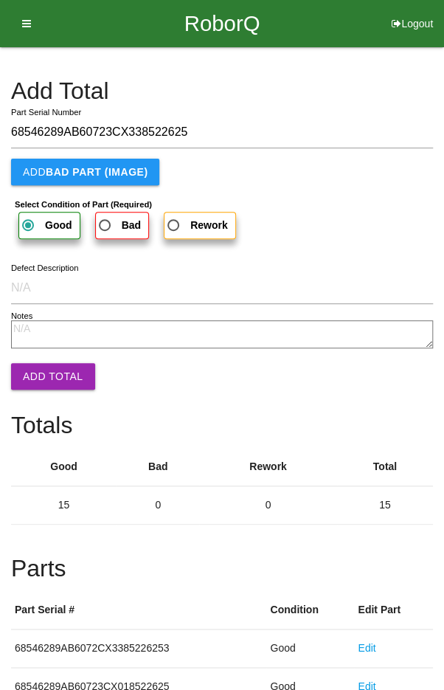
click at [38, 373] on button "Add Total" at bounding box center [53, 376] width 84 height 27
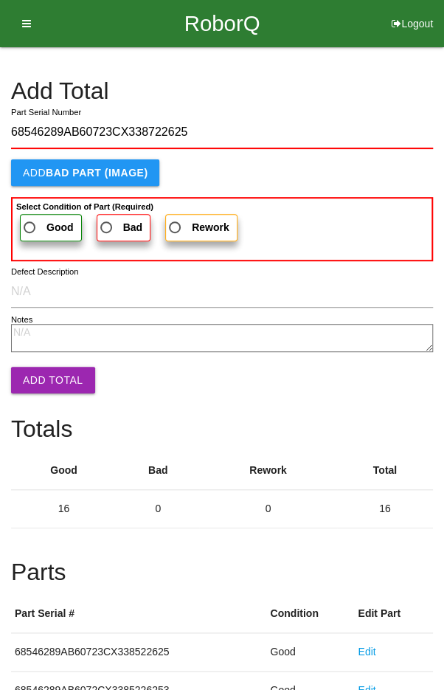
click at [39, 219] on span "Good" at bounding box center [47, 228] width 53 height 18
click at [30, 219] on input "Good" at bounding box center [26, 224] width 10 height 10
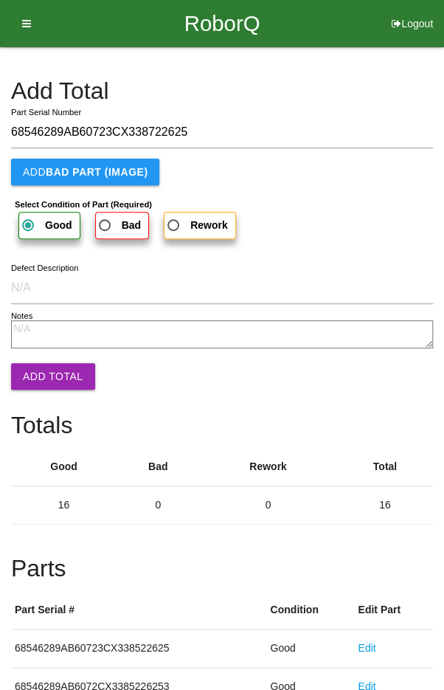
click at [39, 376] on button "Add Total" at bounding box center [53, 376] width 84 height 27
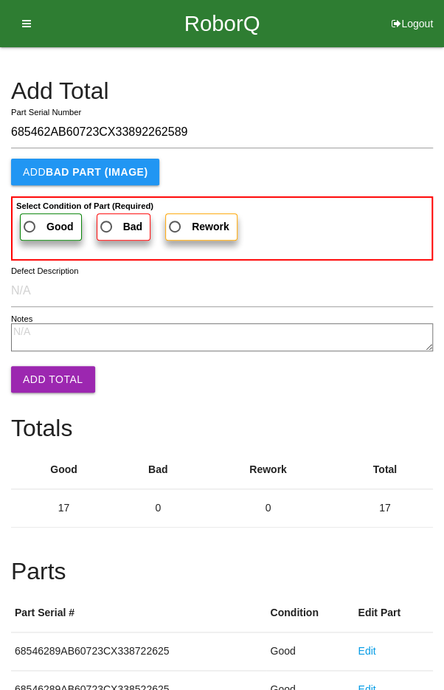
click at [32, 236] on label "Good" at bounding box center [51, 226] width 62 height 27
click at [30, 227] on input "Good" at bounding box center [26, 223] width 10 height 10
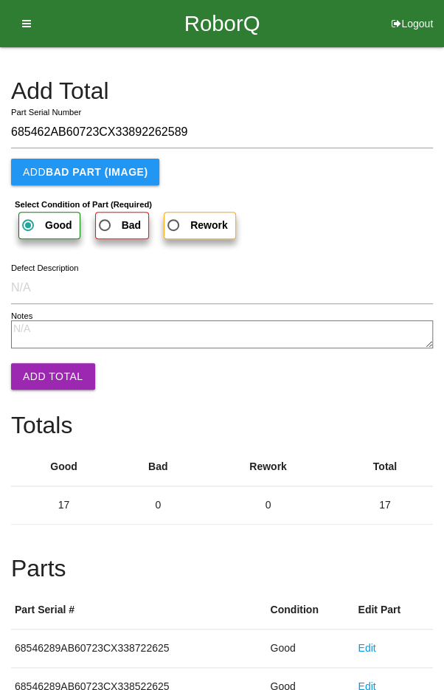
click at [31, 376] on button "Add Total" at bounding box center [53, 376] width 84 height 27
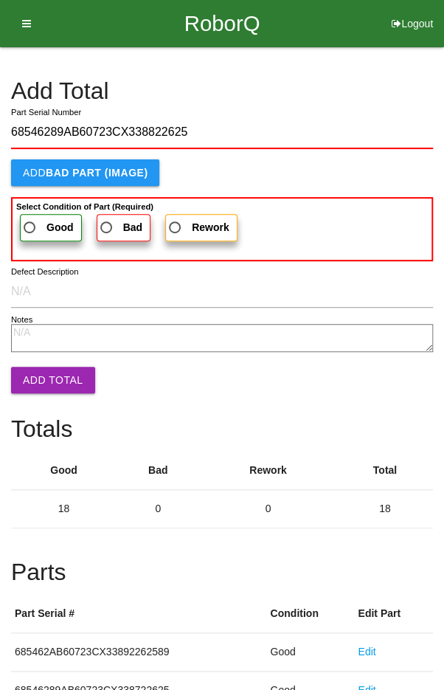
click at [30, 207] on b "Select Condition of Part (Required)" at bounding box center [84, 206] width 137 height 9
click at [30, 219] on input "Good" at bounding box center [26, 224] width 10 height 10
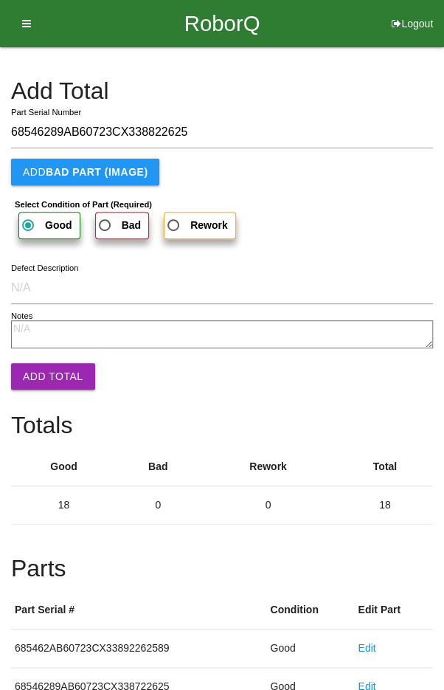
click at [44, 379] on button "Add Total" at bounding box center [53, 376] width 84 height 27
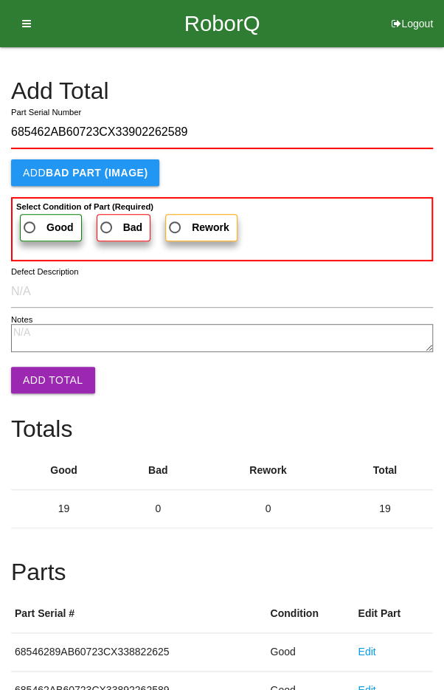
click at [30, 207] on b "Select Condition of Part (Required)" at bounding box center [84, 206] width 137 height 9
click at [30, 219] on input "Good" at bounding box center [26, 224] width 10 height 10
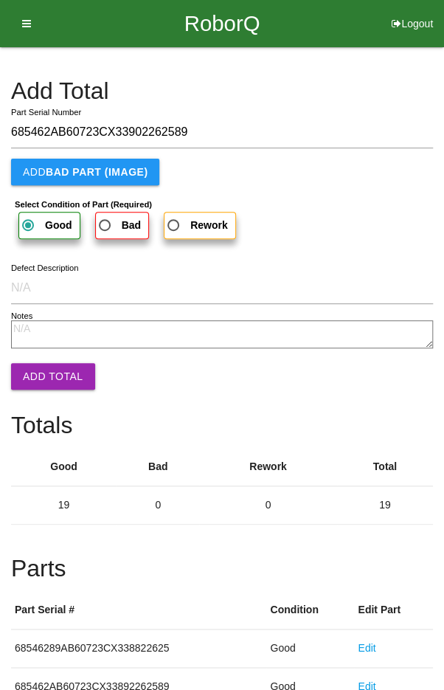
click at [45, 376] on button "Add Total" at bounding box center [53, 376] width 84 height 27
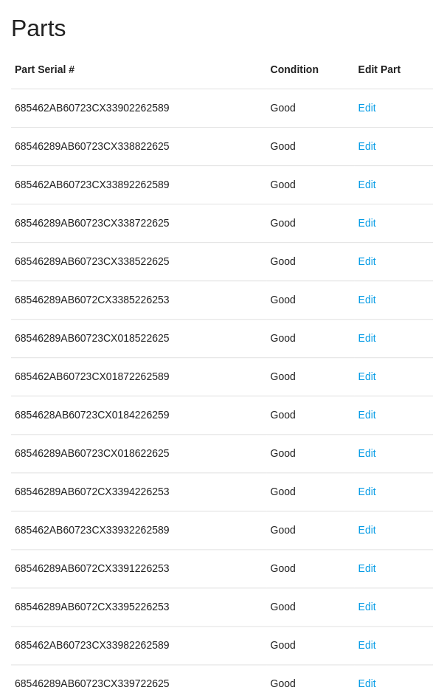
scroll to position [820, 0]
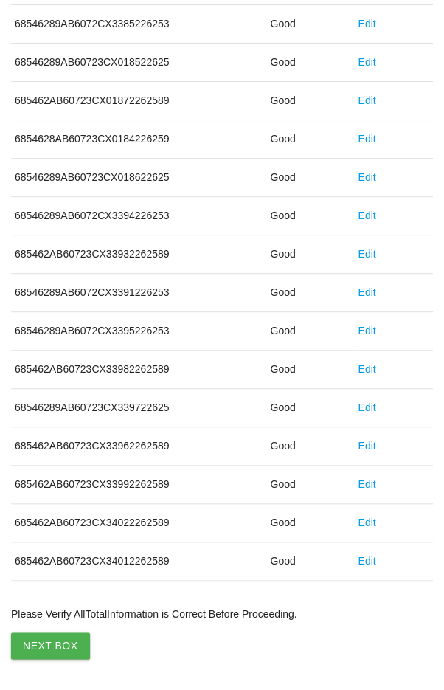
click at [61, 633] on button "Next Box" at bounding box center [50, 646] width 79 height 27
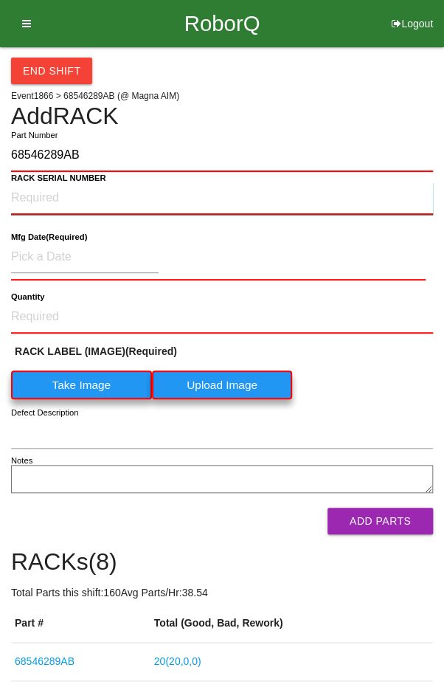
click at [42, 199] on NUMBER "RACK SERIAL NUMBER" at bounding box center [222, 198] width 422 height 32
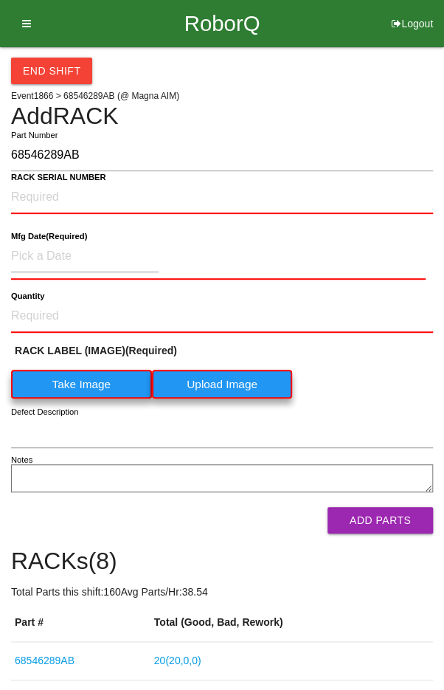
click at [67, 381] on label "Take Image" at bounding box center [81, 384] width 141 height 29
click at [0, 0] on \(IMAGE\) "Take Image" at bounding box center [0, 0] width 0 height 0
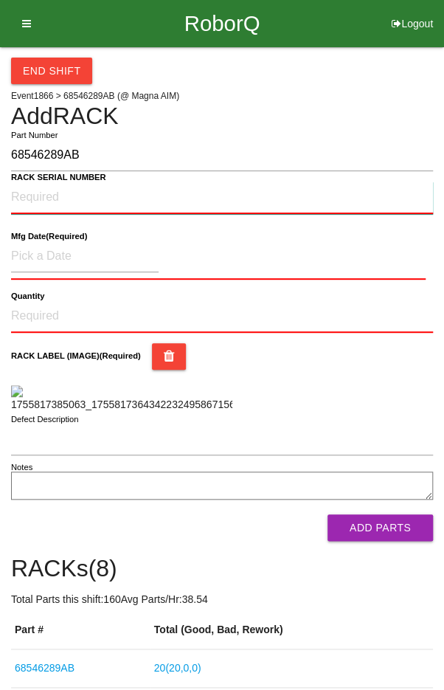
click at [34, 193] on NUMBER "RACK SERIAL NUMBER" at bounding box center [222, 198] width 422 height 32
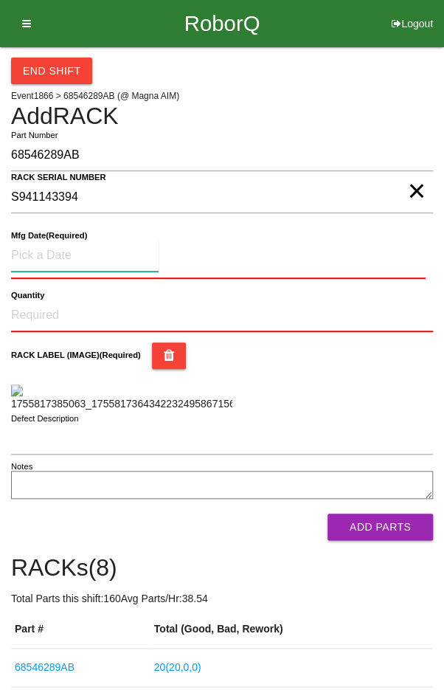
click at [53, 256] on input at bounding box center [85, 256] width 148 height 32
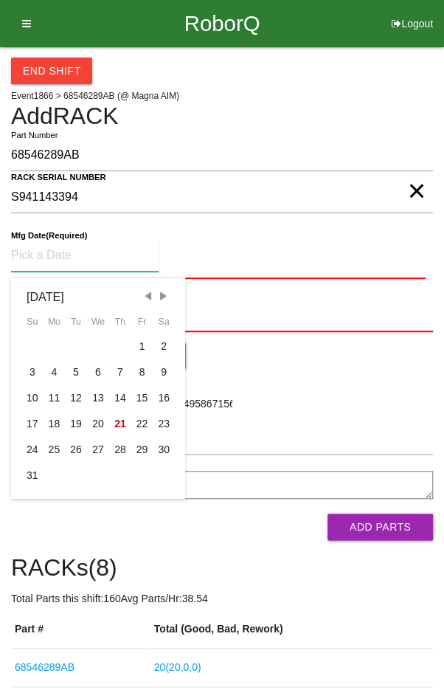
click at [142, 399] on div "15" at bounding box center [142, 398] width 22 height 26
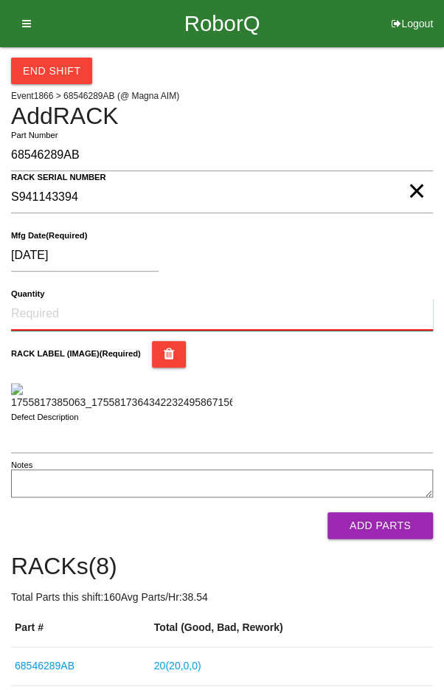
click at [71, 310] on input "Quantity" at bounding box center [222, 314] width 422 height 32
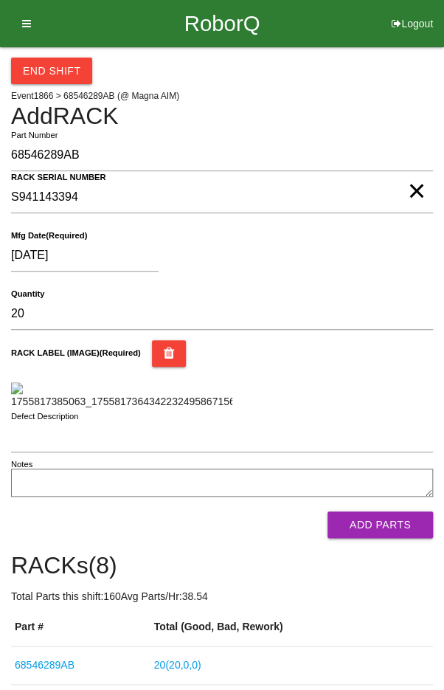
click at [396, 279] on div "[DATE] Mfg Date (Required)" at bounding box center [222, 259] width 422 height 58
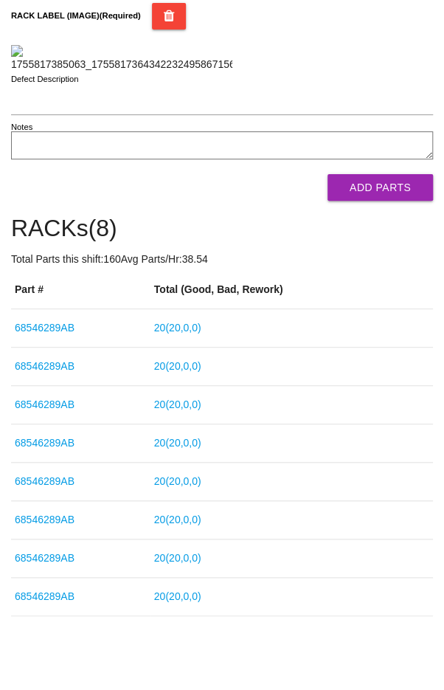
scroll to position [345, 0]
click at [393, 201] on button "Add Parts" at bounding box center [381, 187] width 106 height 27
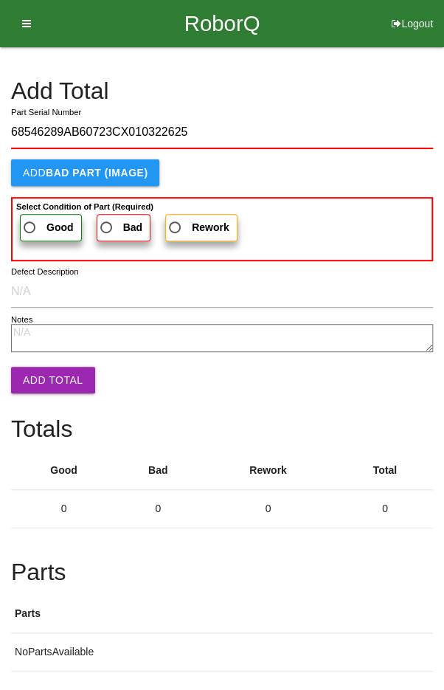
click at [39, 226] on span "Good" at bounding box center [47, 228] width 53 height 18
click at [30, 226] on input "Good" at bounding box center [26, 224] width 10 height 10
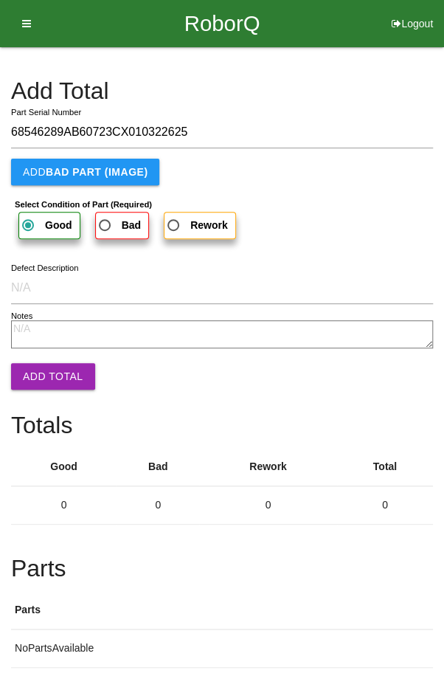
click at [35, 376] on button "Add Total" at bounding box center [53, 376] width 84 height 27
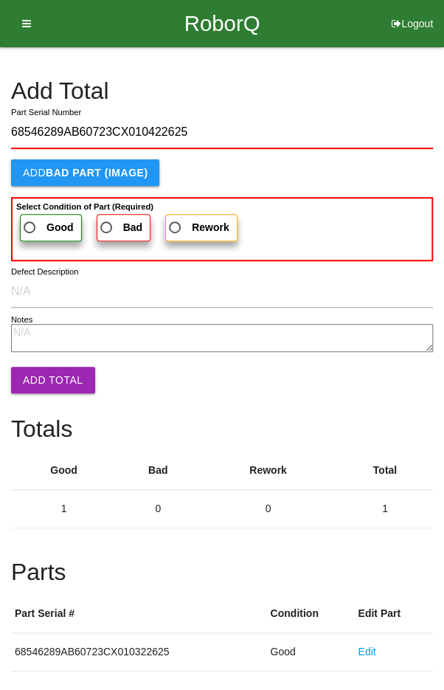
click at [38, 224] on span "Good" at bounding box center [47, 228] width 53 height 18
click at [30, 224] on input "Good" at bounding box center [26, 224] width 10 height 10
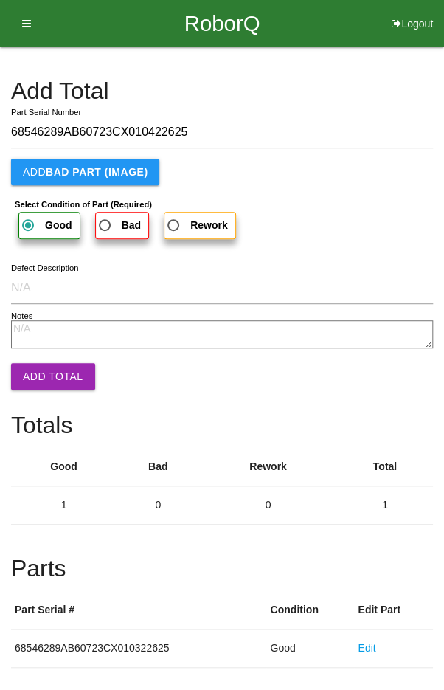
click at [32, 383] on button "Add Total" at bounding box center [53, 376] width 84 height 27
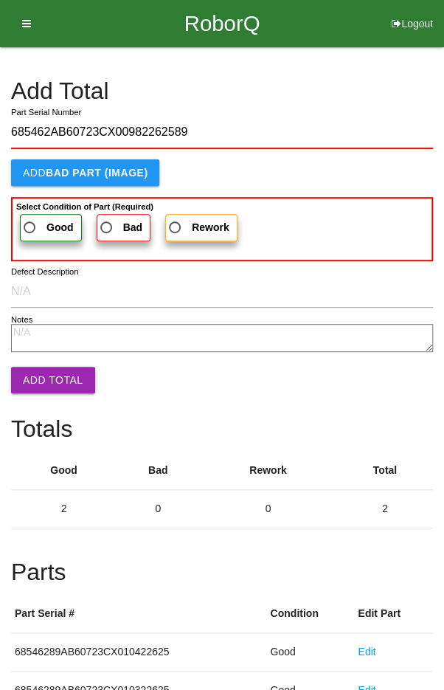
click at [35, 227] on span "Good" at bounding box center [47, 228] width 53 height 18
click at [30, 227] on input "Good" at bounding box center [26, 224] width 10 height 10
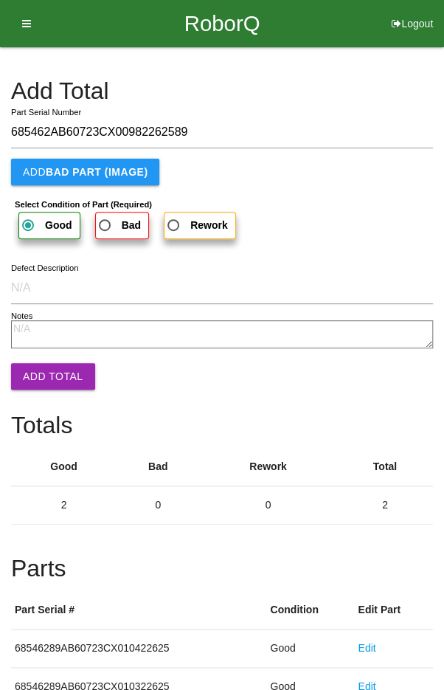
click at [40, 371] on button "Add Total" at bounding box center [53, 376] width 84 height 27
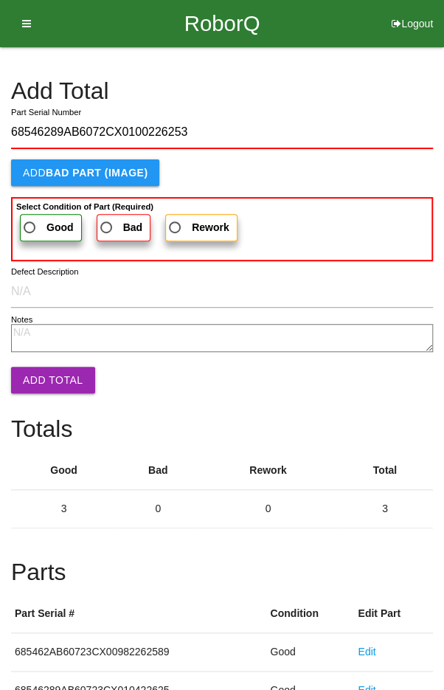
click at [35, 220] on span "Good" at bounding box center [47, 228] width 53 height 18
click at [30, 220] on input "Good" at bounding box center [26, 224] width 10 height 10
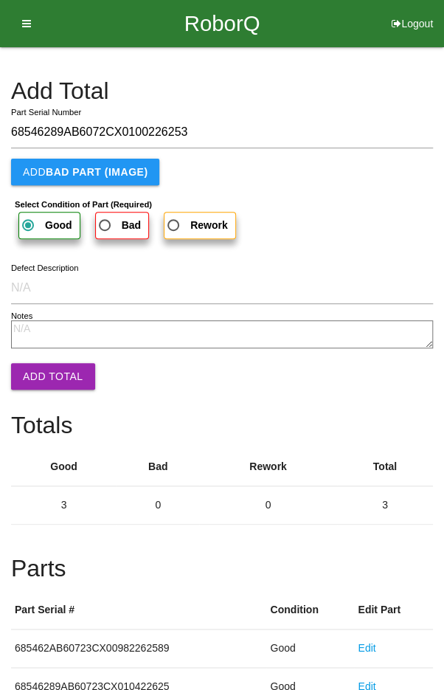
click at [42, 375] on button "Add Total" at bounding box center [53, 376] width 84 height 27
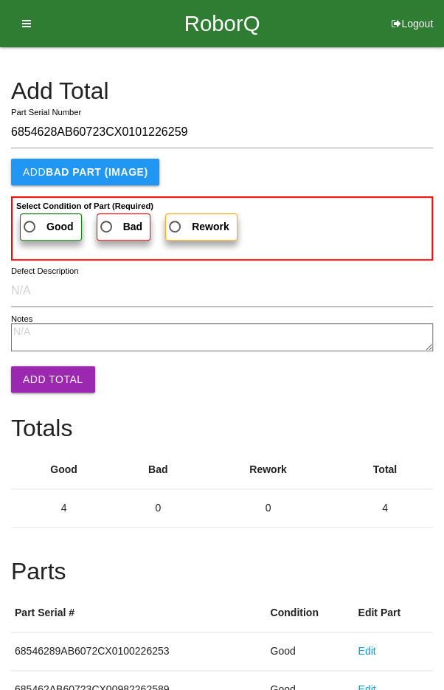
click at [30, 231] on span "Good" at bounding box center [47, 227] width 53 height 18
click at [30, 227] on input "Good" at bounding box center [26, 223] width 10 height 10
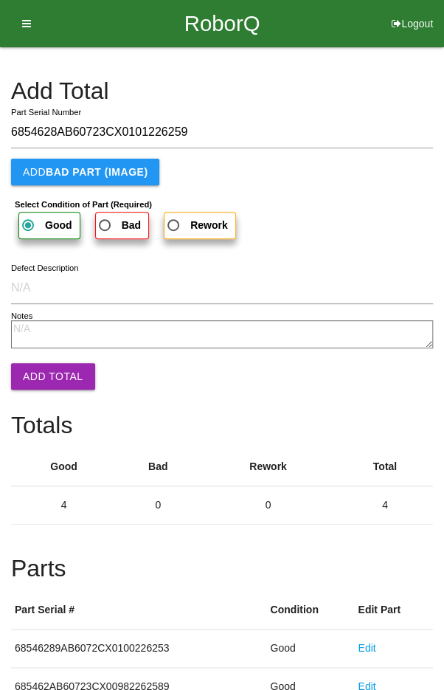
click at [46, 377] on button "Add Total" at bounding box center [53, 376] width 84 height 27
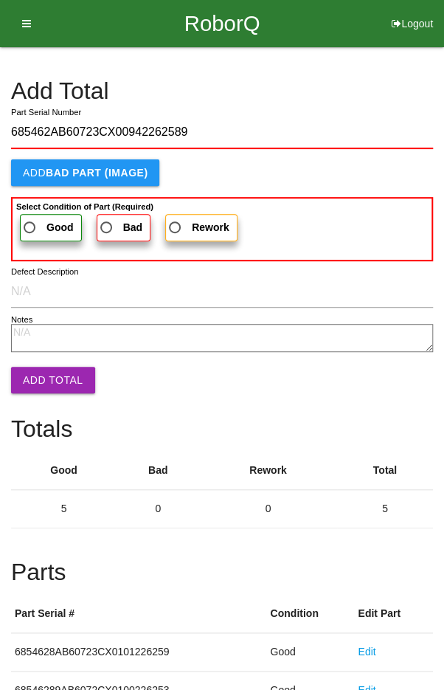
click at [43, 220] on span "Good" at bounding box center [47, 228] width 53 height 18
click at [30, 220] on input "Good" at bounding box center [26, 224] width 10 height 10
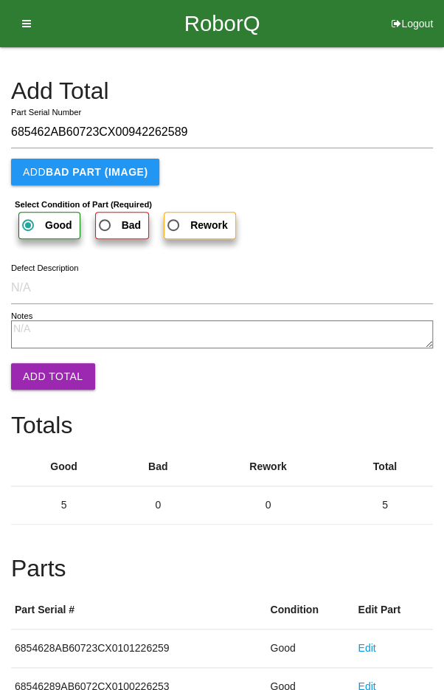
click at [39, 379] on button "Add Total" at bounding box center [53, 376] width 84 height 27
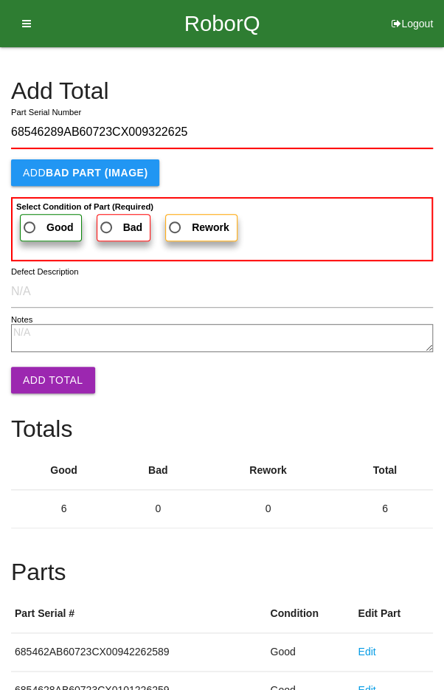
click at [37, 219] on span "Good" at bounding box center [47, 228] width 53 height 18
click at [30, 219] on input "Good" at bounding box center [26, 224] width 10 height 10
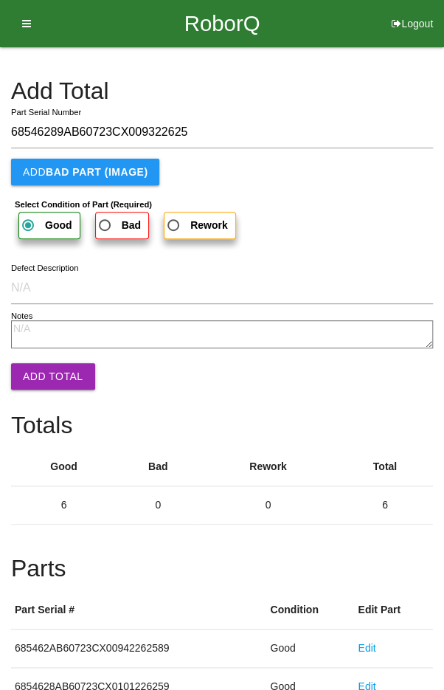
click at [45, 376] on button "Add Total" at bounding box center [53, 376] width 84 height 27
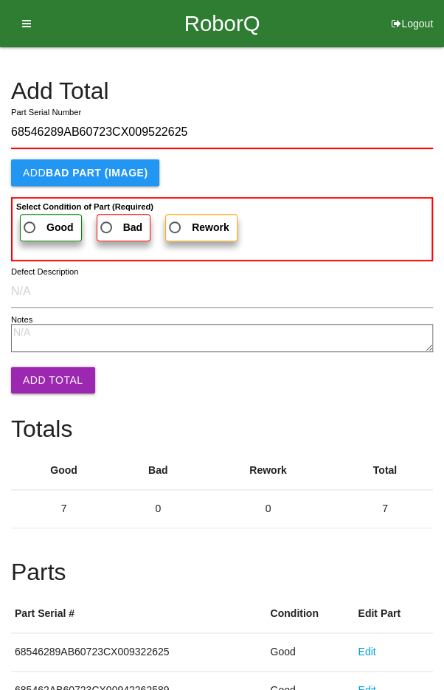
click at [35, 222] on span "Good" at bounding box center [47, 228] width 53 height 18
click at [30, 222] on input "Good" at bounding box center [26, 224] width 10 height 10
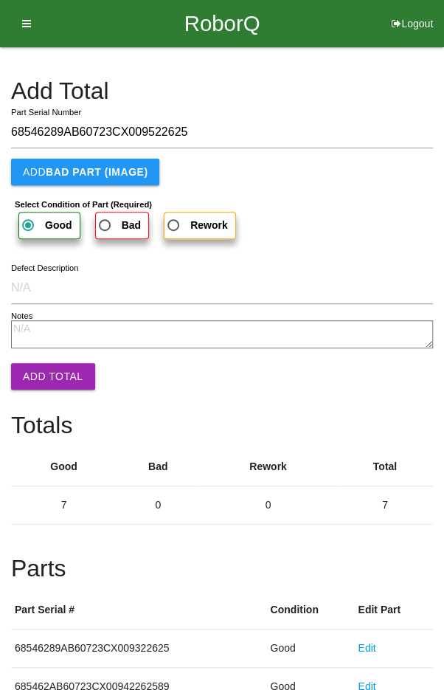
click at [44, 377] on button "Add Total" at bounding box center [53, 376] width 84 height 27
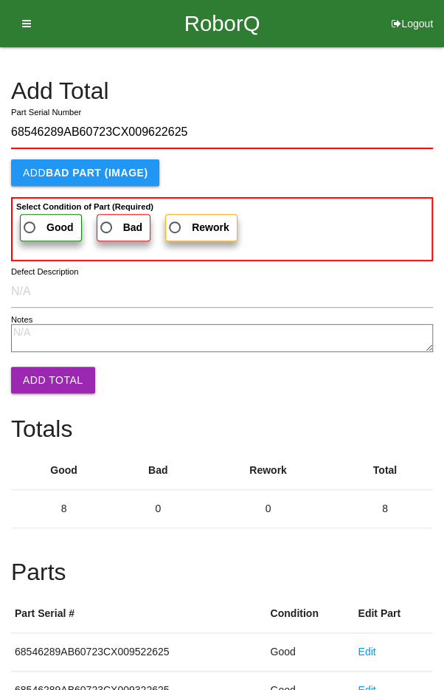
click at [27, 219] on span "Good" at bounding box center [47, 228] width 53 height 18
click at [27, 219] on input "Good" at bounding box center [26, 224] width 10 height 10
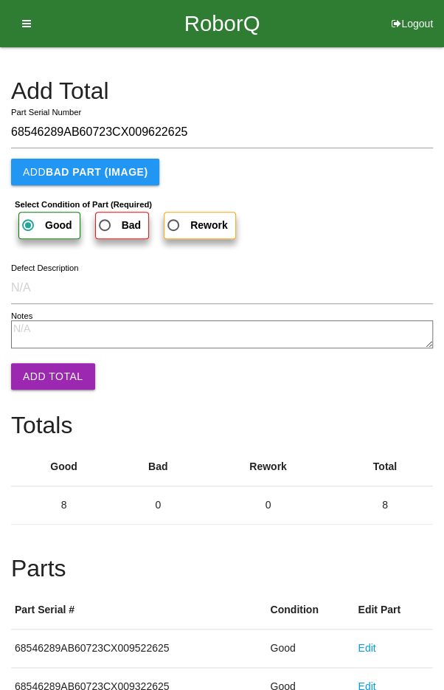
click at [38, 374] on button "Add Total" at bounding box center [53, 376] width 84 height 27
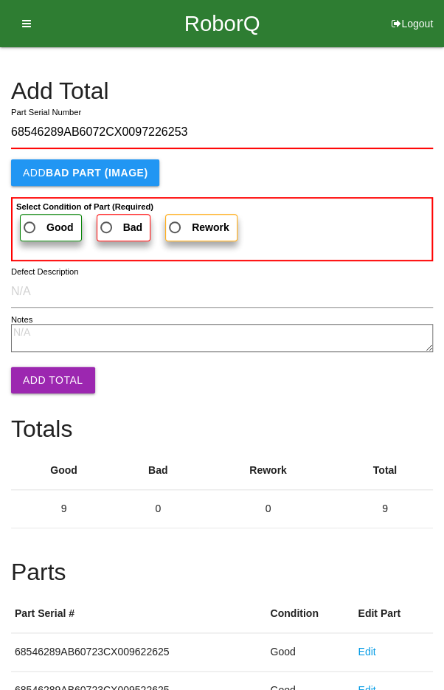
click at [42, 207] on b "Select Condition of Part (Required)" at bounding box center [84, 206] width 137 height 9
click at [30, 219] on input "Good" at bounding box center [26, 224] width 10 height 10
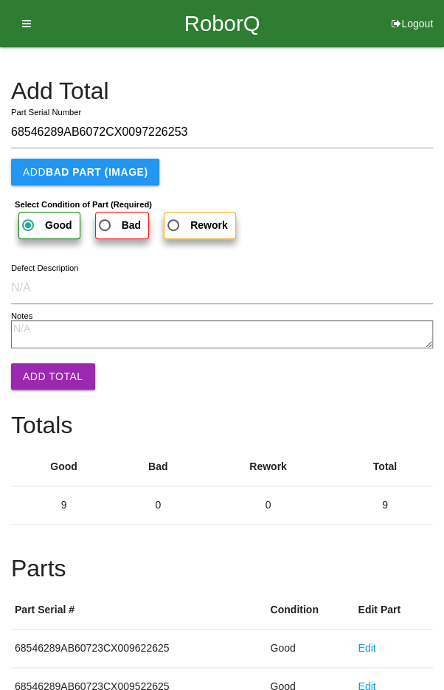
click at [38, 382] on button "Add Total" at bounding box center [53, 376] width 84 height 27
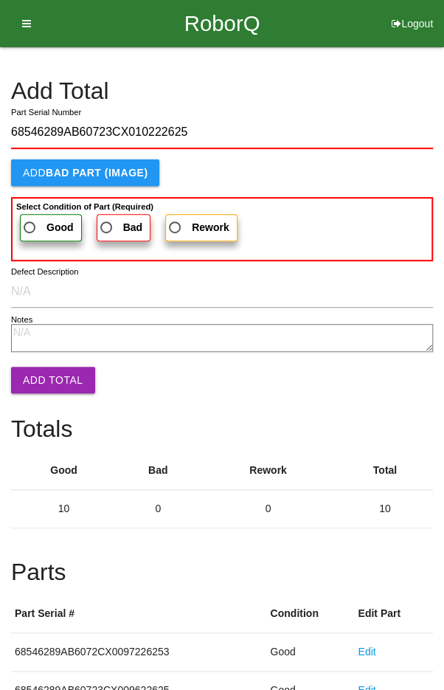
click at [38, 221] on span "Good" at bounding box center [47, 228] width 53 height 18
click at [30, 221] on input "Good" at bounding box center [26, 224] width 10 height 10
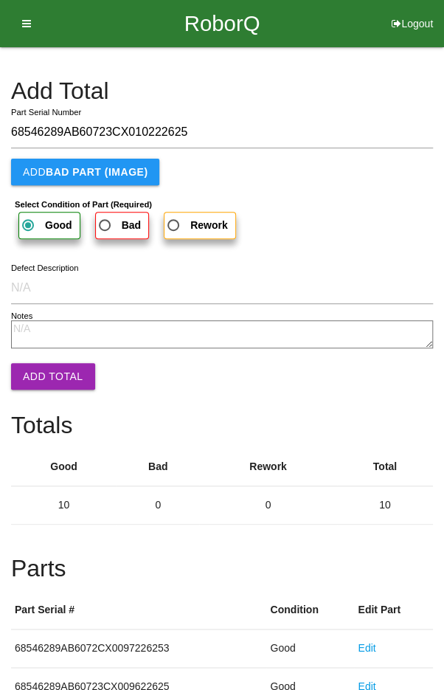
click at [42, 376] on button "Add Total" at bounding box center [53, 376] width 84 height 27
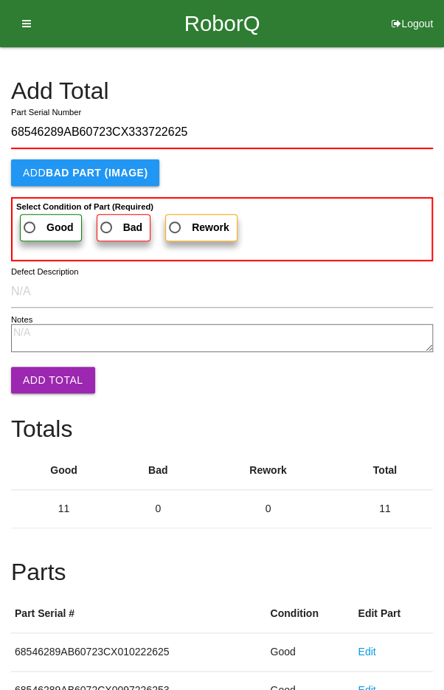
click at [33, 219] on span "Good" at bounding box center [47, 228] width 53 height 18
click at [30, 219] on input "Good" at bounding box center [26, 224] width 10 height 10
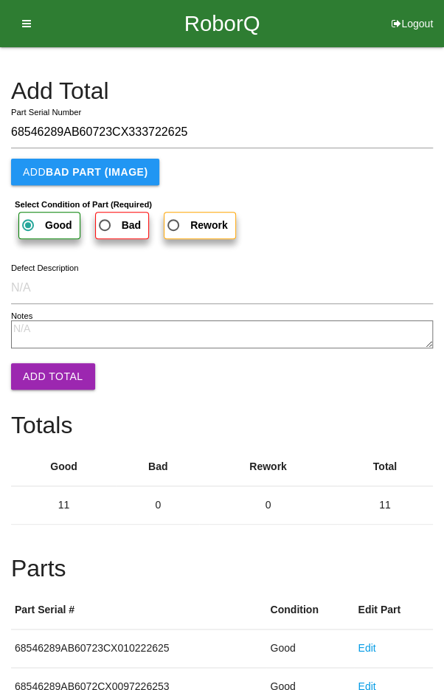
click at [42, 379] on button "Add Total" at bounding box center [53, 376] width 84 height 27
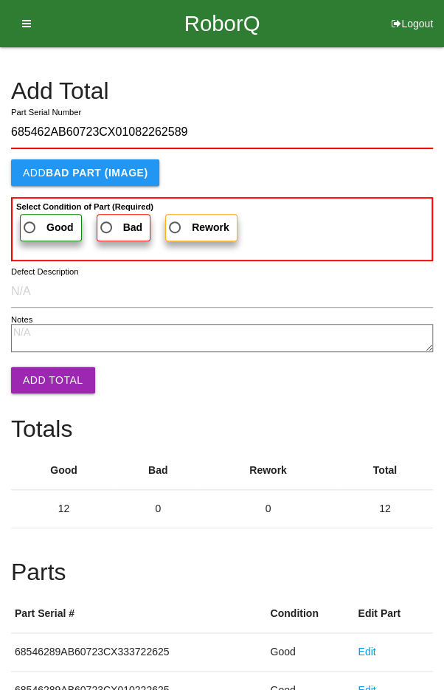
click at [33, 219] on span "Good" at bounding box center [47, 228] width 53 height 18
click at [30, 219] on input "Good" at bounding box center [26, 224] width 10 height 10
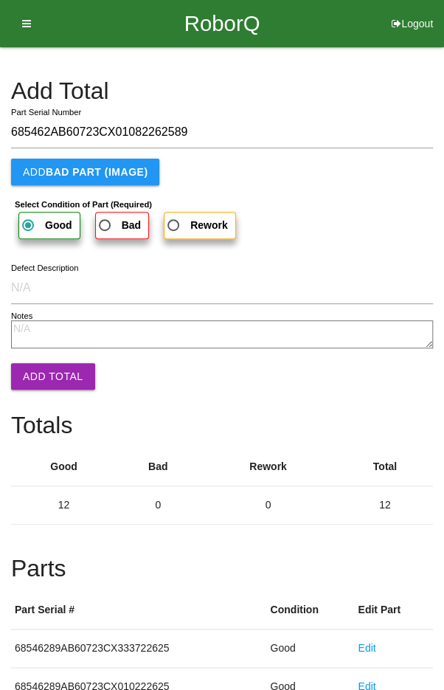
click at [43, 388] on button "Add Total" at bounding box center [53, 376] width 84 height 27
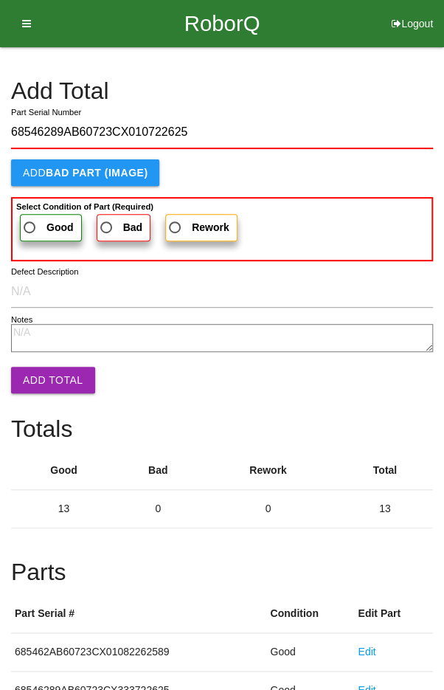
click at [42, 224] on span "Good" at bounding box center [47, 228] width 53 height 18
click at [30, 224] on input "Good" at bounding box center [26, 224] width 10 height 10
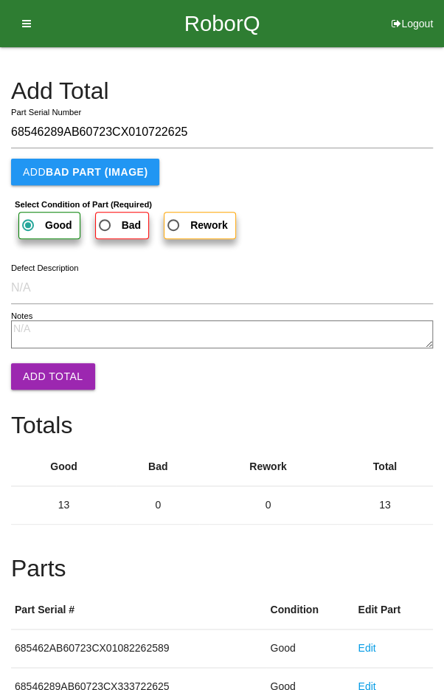
click at [48, 372] on button "Add Total" at bounding box center [53, 376] width 84 height 27
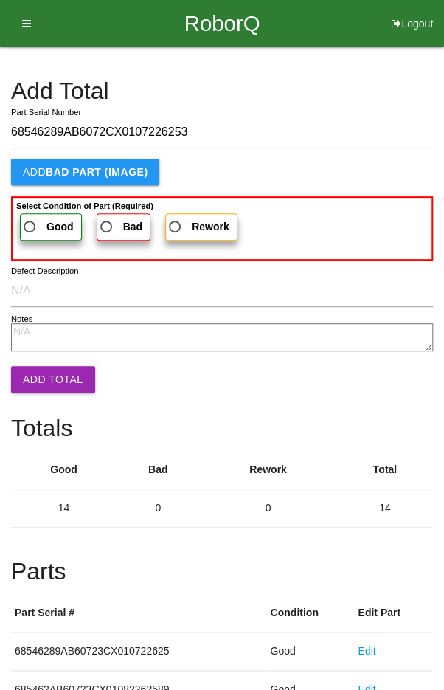
click at [44, 226] on span "Good" at bounding box center [47, 227] width 53 height 18
click at [30, 226] on input "Good" at bounding box center [26, 223] width 10 height 10
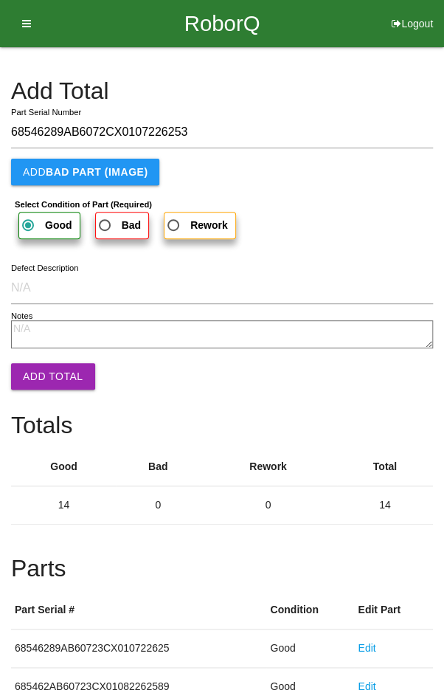
click at [34, 371] on button "Add Total" at bounding box center [53, 376] width 84 height 27
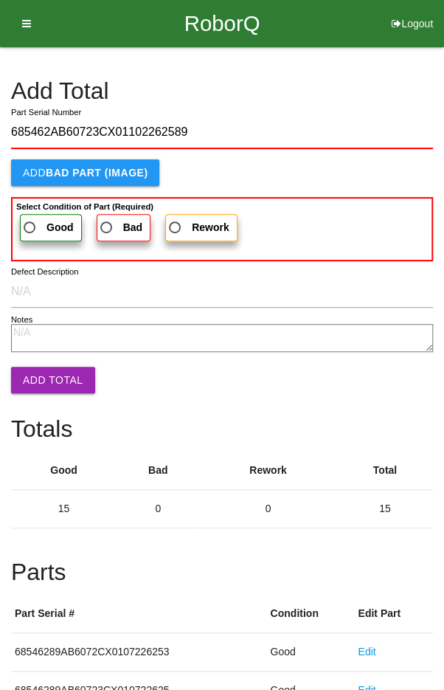
click at [32, 220] on span "Good" at bounding box center [47, 228] width 53 height 18
click at [30, 220] on input "Good" at bounding box center [26, 224] width 10 height 10
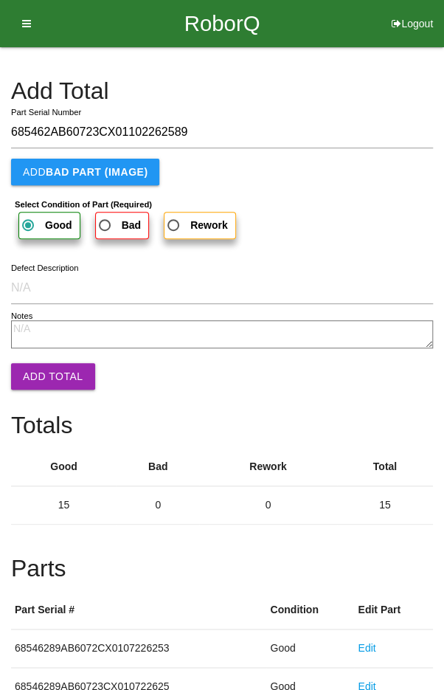
click at [41, 372] on button "Add Total" at bounding box center [53, 376] width 84 height 27
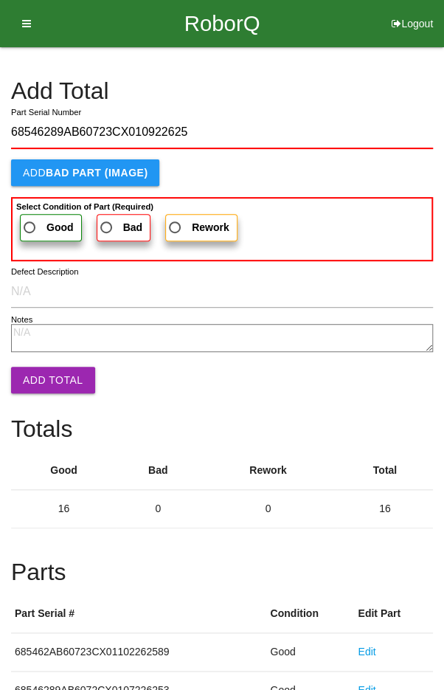
click at [46, 216] on label "Good" at bounding box center [51, 227] width 62 height 27
click at [30, 219] on input "Good" at bounding box center [26, 224] width 10 height 10
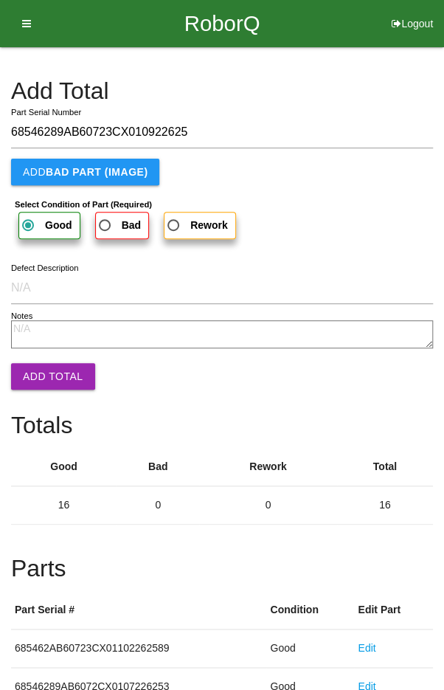
click at [40, 384] on button "Add Total" at bounding box center [53, 376] width 84 height 27
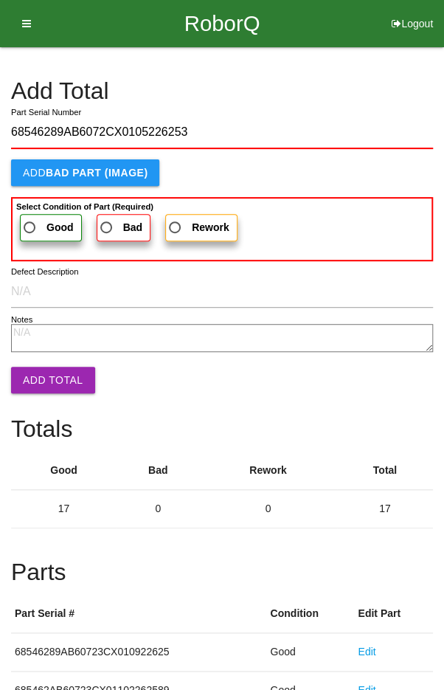
click at [39, 219] on span "Good" at bounding box center [47, 228] width 53 height 18
click at [30, 219] on input "Good" at bounding box center [26, 224] width 10 height 10
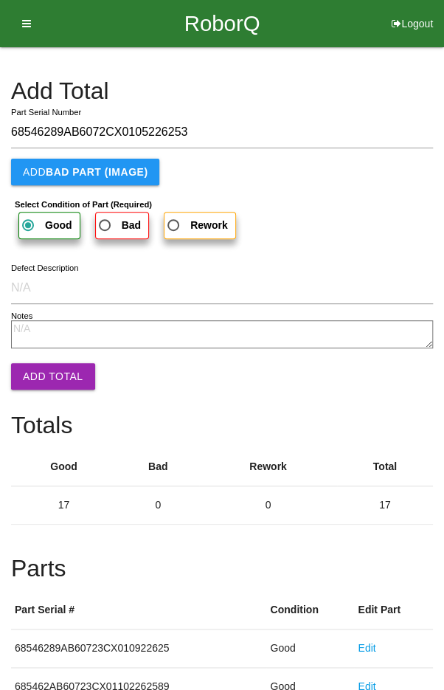
click at [32, 379] on button "Add Total" at bounding box center [53, 376] width 84 height 27
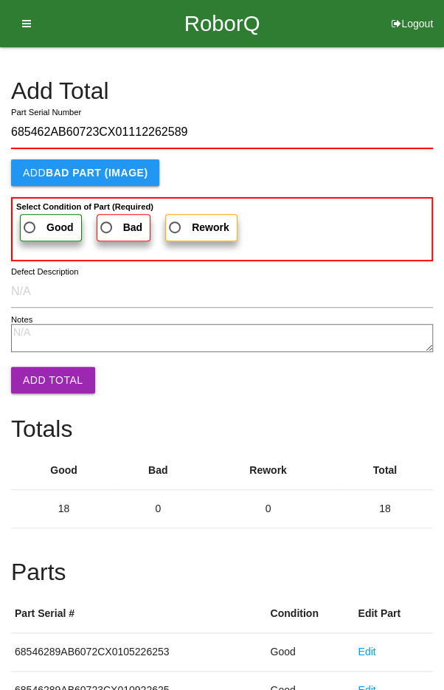
click at [40, 214] on label "Good" at bounding box center [51, 227] width 62 height 27
click at [30, 219] on input "Good" at bounding box center [26, 224] width 10 height 10
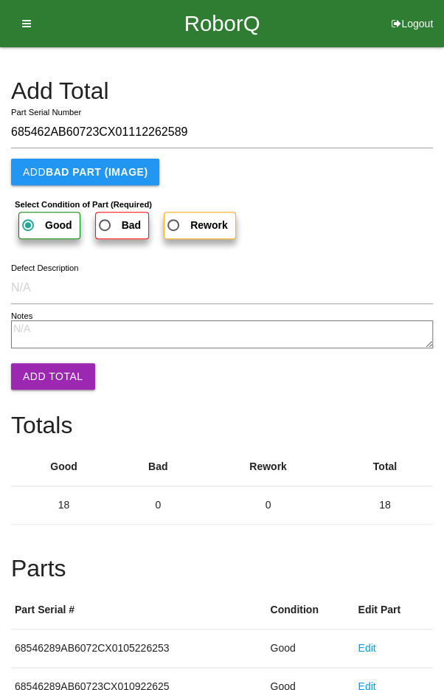
click at [41, 375] on button "Add Total" at bounding box center [53, 376] width 84 height 27
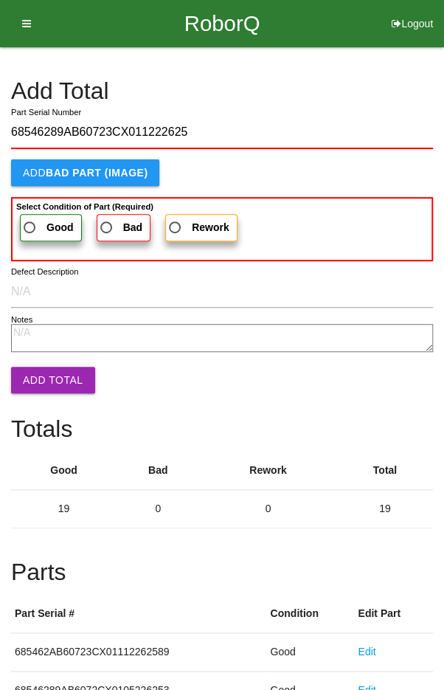
click at [35, 220] on span "Good" at bounding box center [47, 228] width 53 height 18
click at [30, 220] on input "Good" at bounding box center [26, 224] width 10 height 10
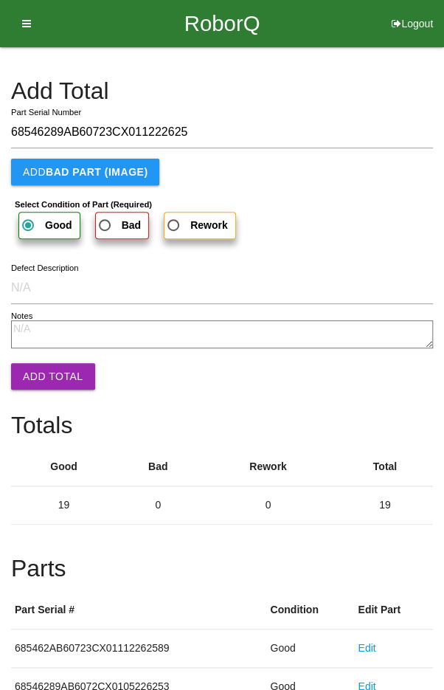
click at [34, 370] on button "Add Total" at bounding box center [53, 376] width 84 height 27
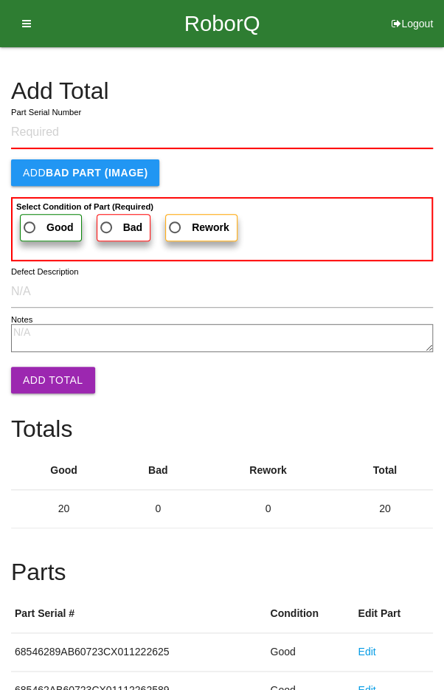
click at [377, 96] on h4 "Add Total" at bounding box center [222, 91] width 422 height 26
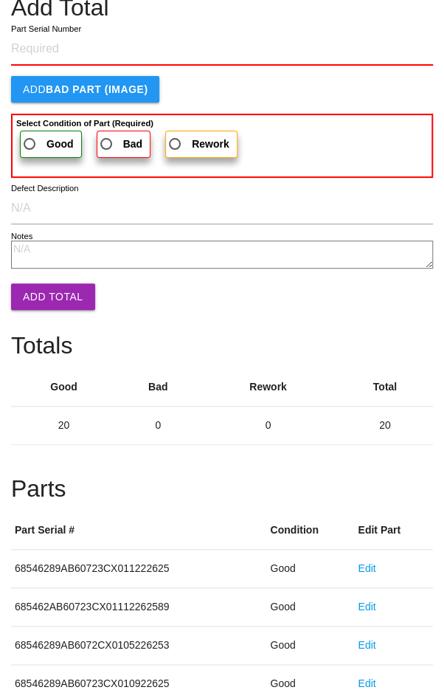
scroll to position [820, 0]
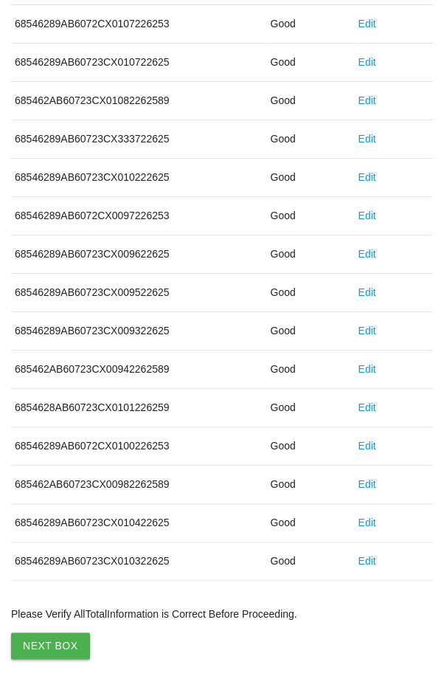
click at [44, 633] on button "Next Box" at bounding box center [50, 646] width 79 height 27
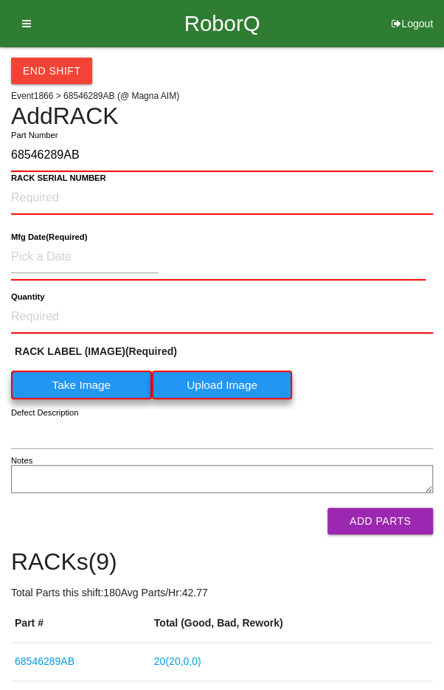
click at [80, 384] on label "Take Image" at bounding box center [81, 385] width 141 height 29
click at [0, 0] on \(IMAGE\) "Take Image" at bounding box center [0, 0] width 0 height 0
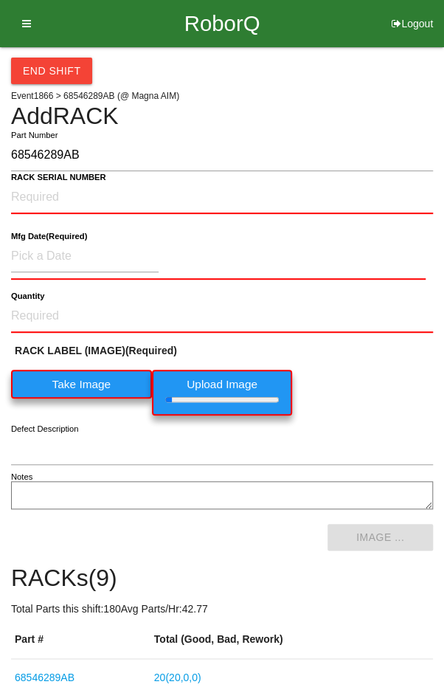
click at [47, 180] on b "RACK SERIAL NUMBER" at bounding box center [58, 178] width 95 height 10
click at [47, 182] on NUMBER "RACK SERIAL NUMBER" at bounding box center [222, 198] width 422 height 32
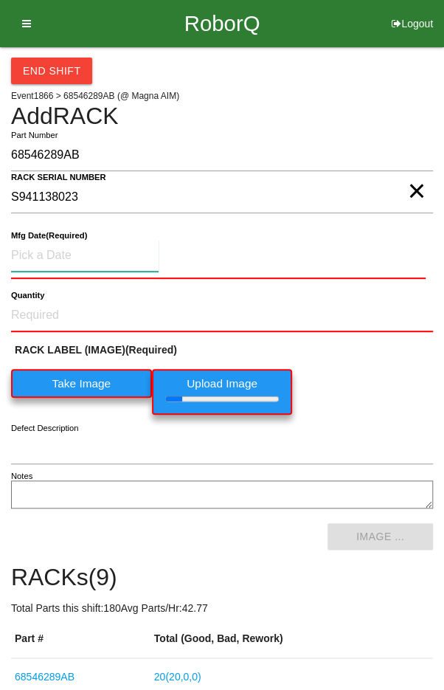
click at [66, 251] on input at bounding box center [85, 256] width 148 height 32
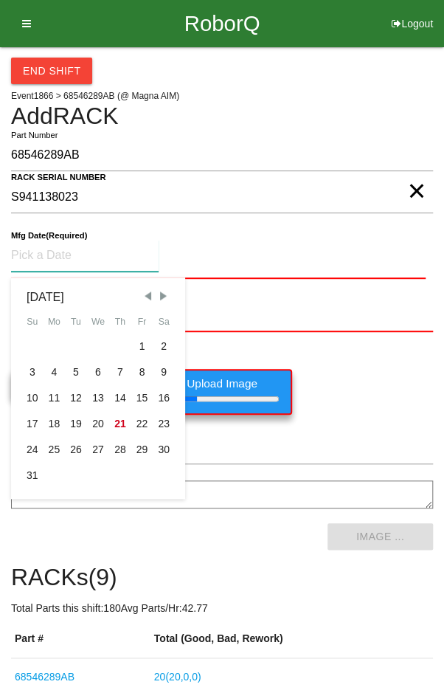
click at [142, 388] on div "15" at bounding box center [142, 398] width 22 height 26
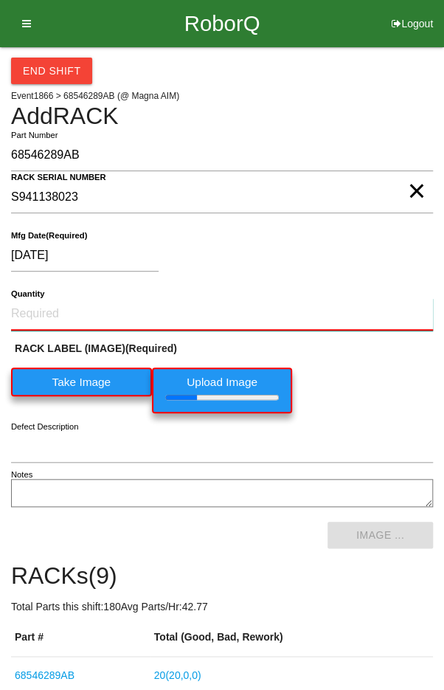
click at [83, 314] on input "Quantity" at bounding box center [222, 314] width 422 height 32
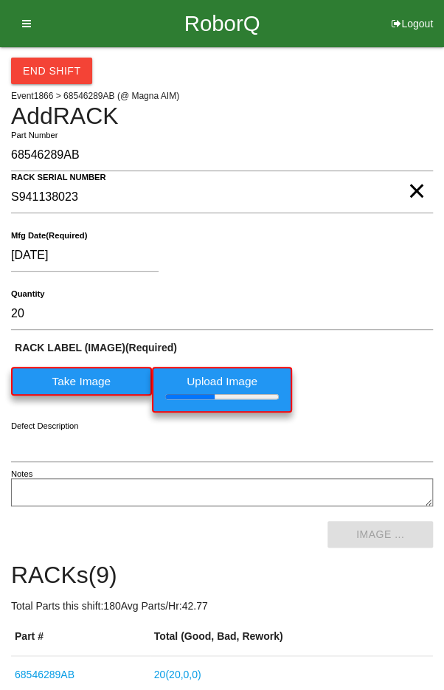
click at [365, 270] on div "[DATE]" at bounding box center [218, 259] width 415 height 38
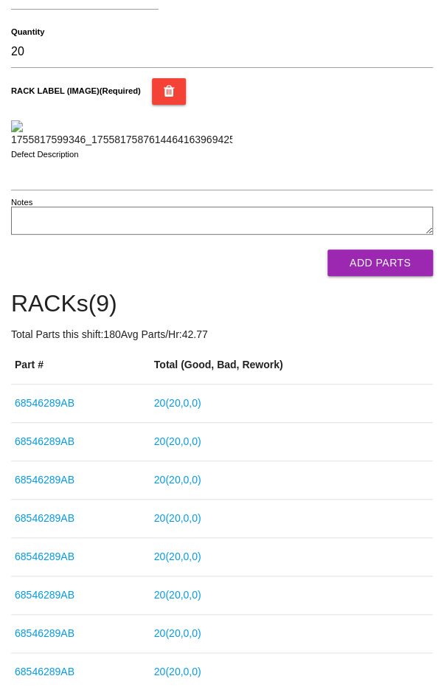
scroll to position [264, 0]
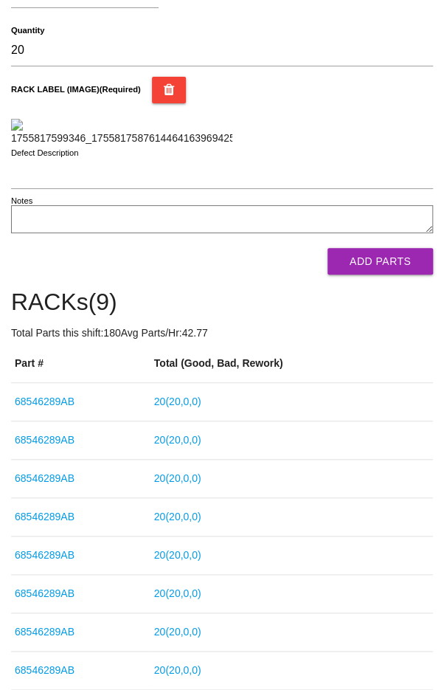
click at [402, 275] on button "Add Parts" at bounding box center [381, 261] width 106 height 27
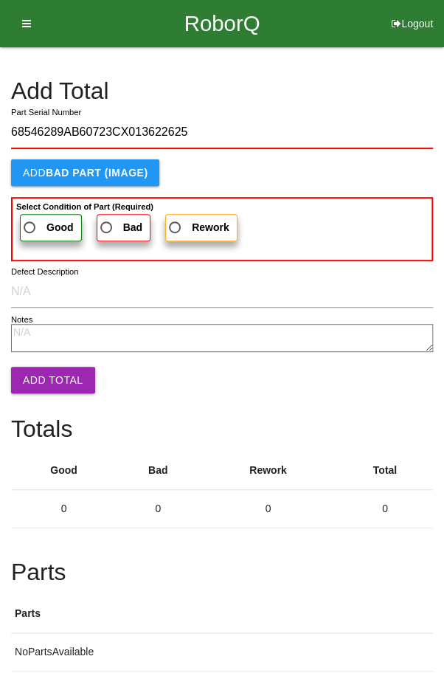
click at [38, 228] on span "Good" at bounding box center [47, 228] width 53 height 18
click at [30, 228] on input "Good" at bounding box center [26, 224] width 10 height 10
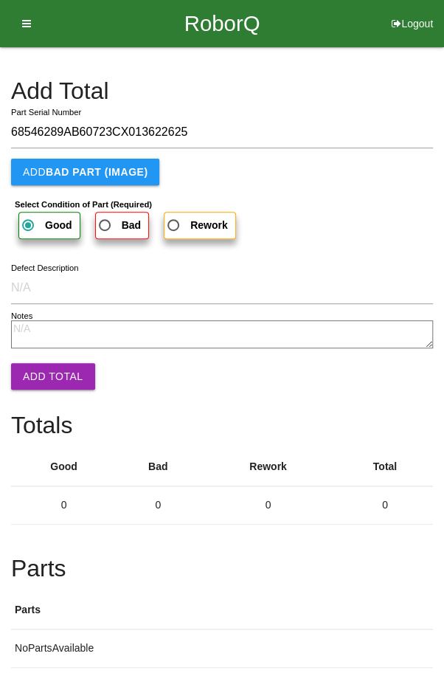
click at [53, 388] on button "Add Total" at bounding box center [53, 376] width 84 height 27
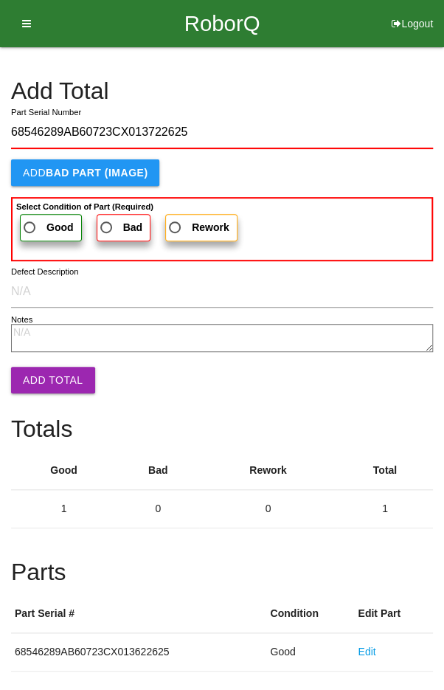
click at [44, 220] on span "Good" at bounding box center [47, 228] width 53 height 18
click at [30, 220] on input "Good" at bounding box center [26, 224] width 10 height 10
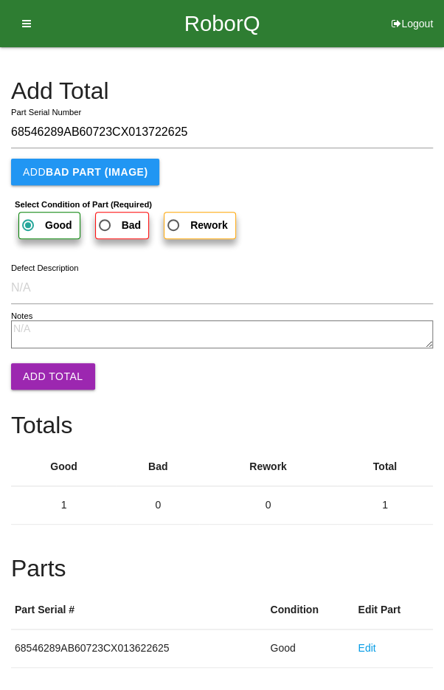
click at [41, 383] on button "Add Total" at bounding box center [53, 376] width 84 height 27
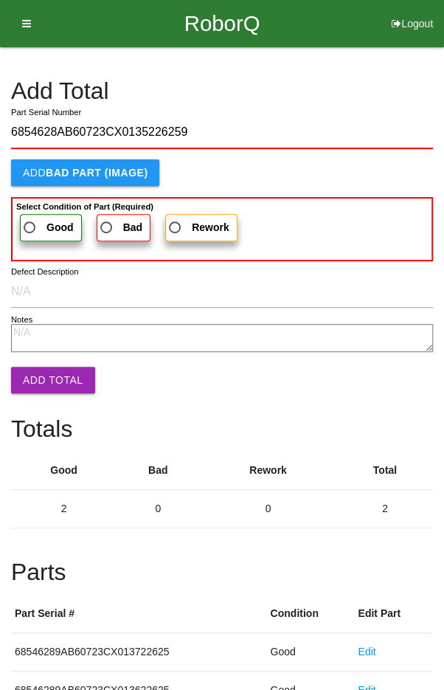
click at [41, 220] on span "Good" at bounding box center [47, 228] width 53 height 18
click at [30, 220] on input "Good" at bounding box center [26, 224] width 10 height 10
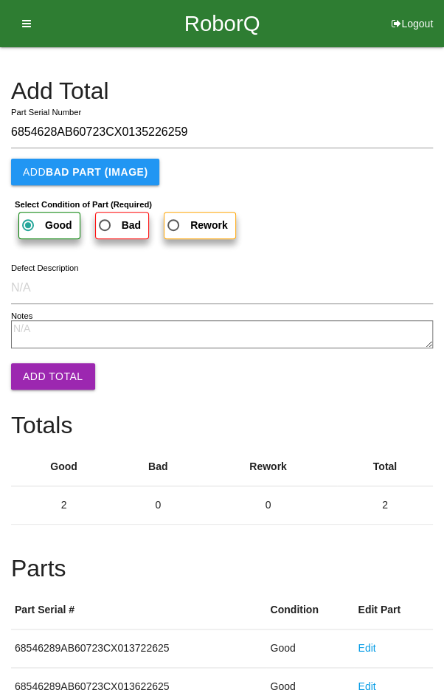
click at [33, 371] on button "Add Total" at bounding box center [53, 376] width 84 height 27
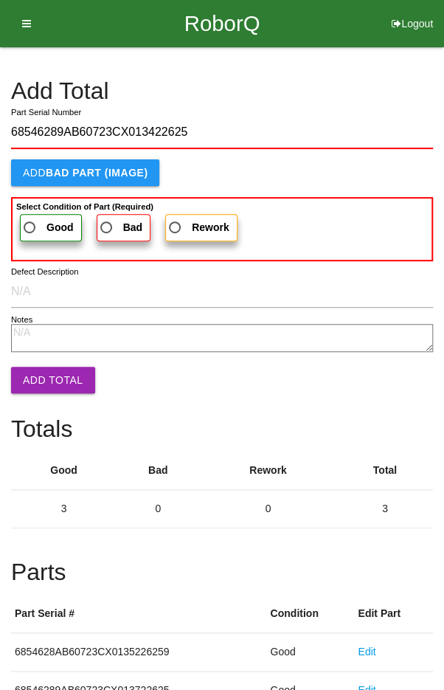
click at [38, 222] on span "Good" at bounding box center [47, 228] width 53 height 18
click at [30, 222] on input "Good" at bounding box center [26, 224] width 10 height 10
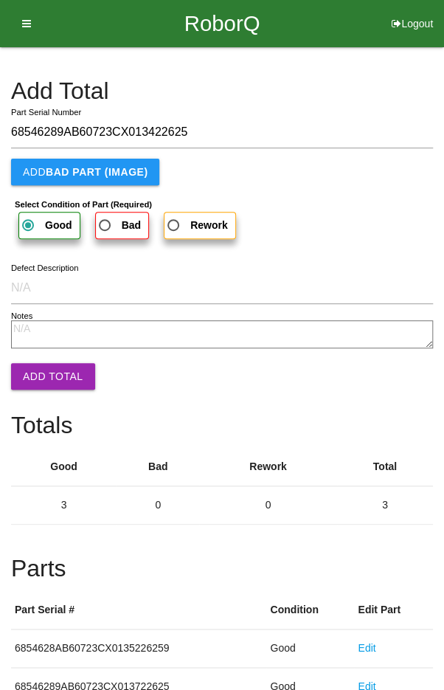
click at [44, 374] on button "Add Total" at bounding box center [53, 376] width 84 height 27
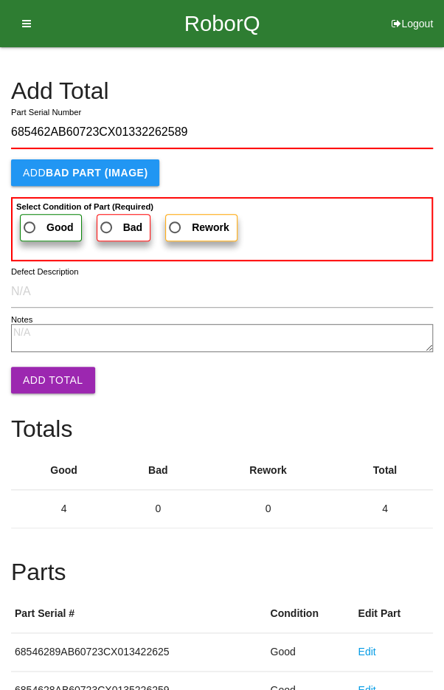
click at [33, 220] on span "Good" at bounding box center [47, 228] width 53 height 18
click at [30, 220] on input "Good" at bounding box center [26, 224] width 10 height 10
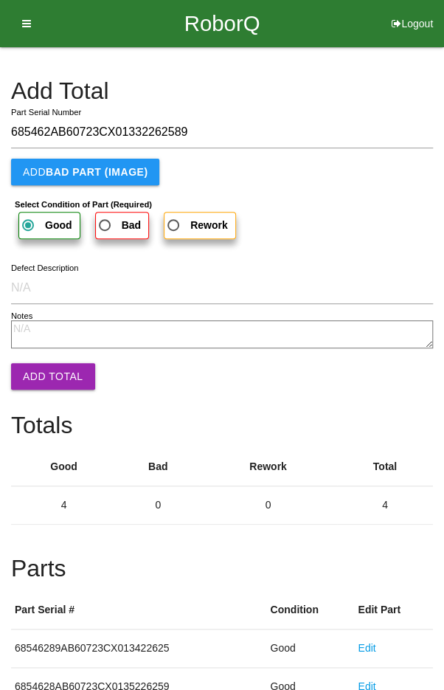
click at [49, 376] on button "Add Total" at bounding box center [53, 376] width 84 height 27
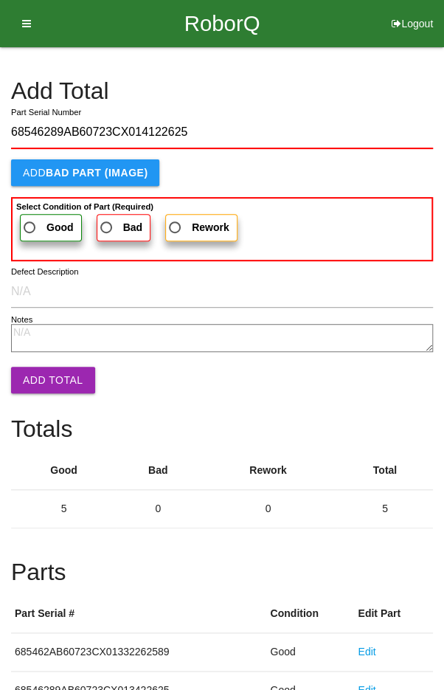
click at [29, 207] on b "Select Condition of Part (Required)" at bounding box center [84, 206] width 137 height 9
click at [29, 219] on input "Good" at bounding box center [26, 224] width 10 height 10
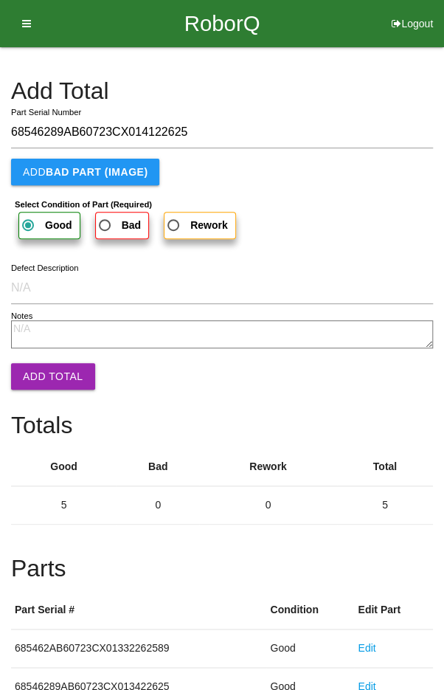
click at [35, 372] on button "Add Total" at bounding box center [53, 376] width 84 height 27
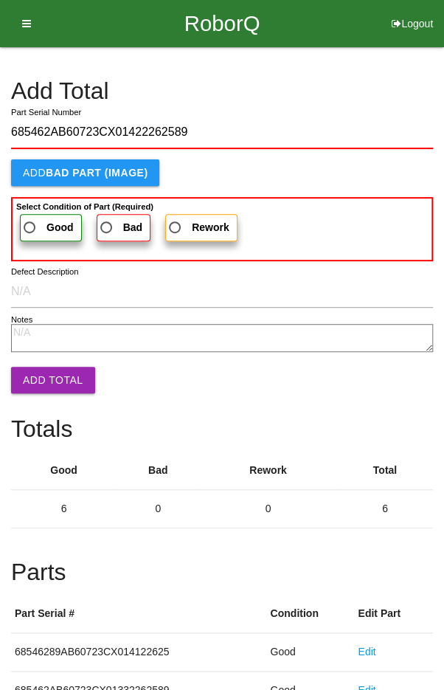
click at [35, 220] on span "Good" at bounding box center [47, 228] width 53 height 18
click at [30, 220] on input "Good" at bounding box center [26, 224] width 10 height 10
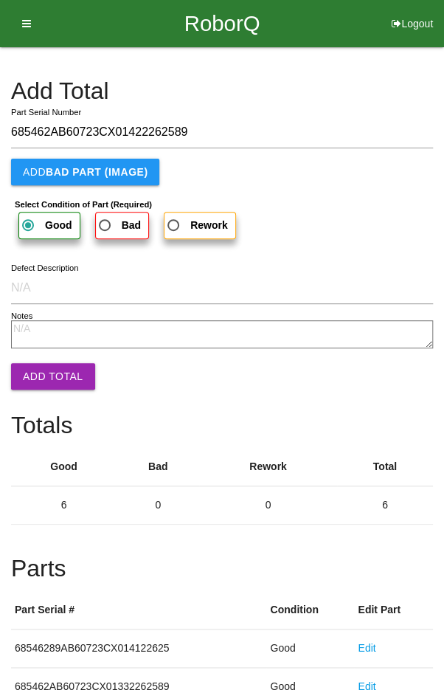
click at [41, 368] on button "Add Total" at bounding box center [53, 376] width 84 height 27
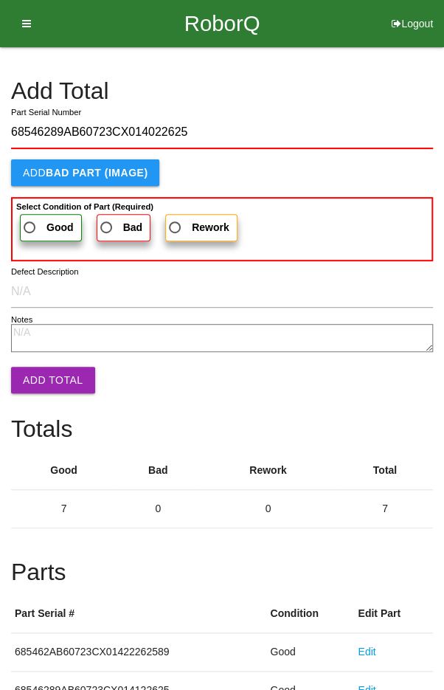
click at [39, 220] on span "Good" at bounding box center [47, 228] width 53 height 18
click at [30, 220] on input "Good" at bounding box center [26, 224] width 10 height 10
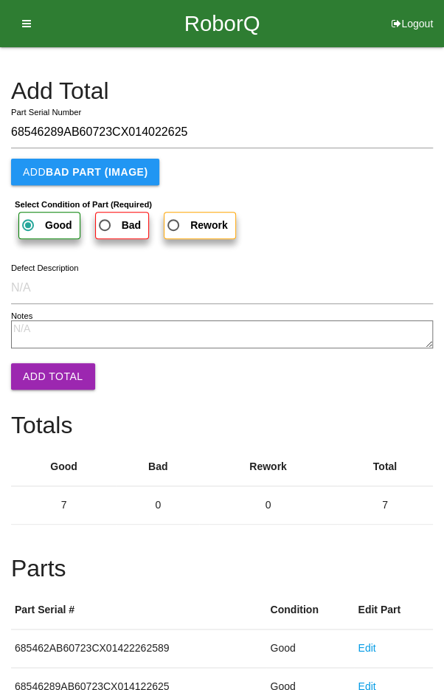
click at [36, 370] on button "Add Total" at bounding box center [53, 376] width 84 height 27
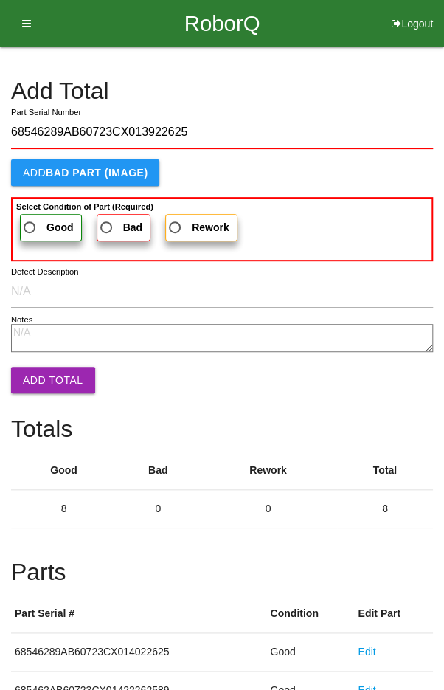
click at [38, 222] on span "Good" at bounding box center [47, 228] width 53 height 18
click at [30, 222] on input "Good" at bounding box center [26, 224] width 10 height 10
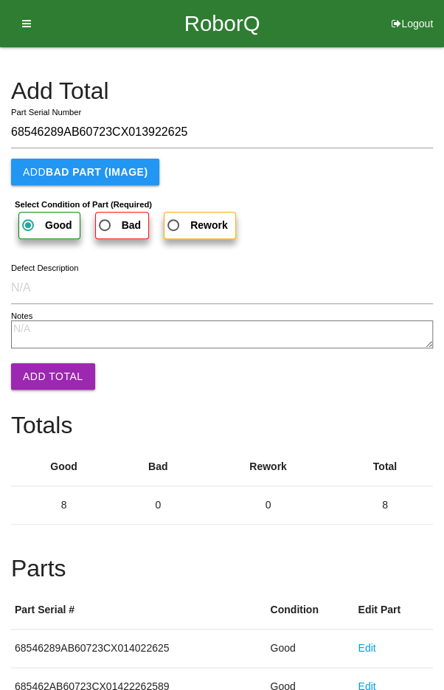
click at [36, 368] on button "Add Total" at bounding box center [53, 376] width 84 height 27
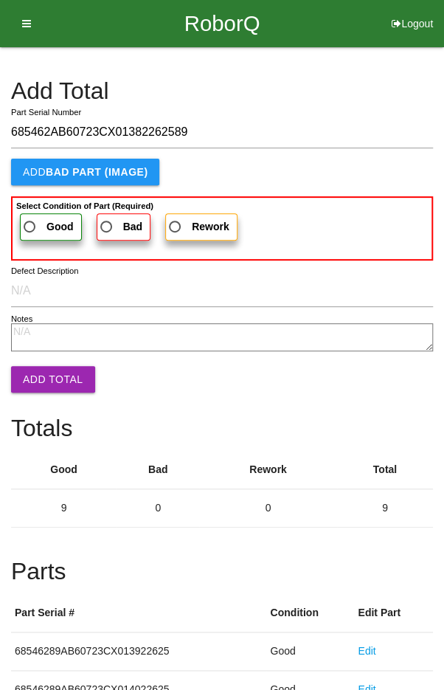
click at [33, 372] on button "Add Total" at bounding box center [53, 379] width 84 height 27
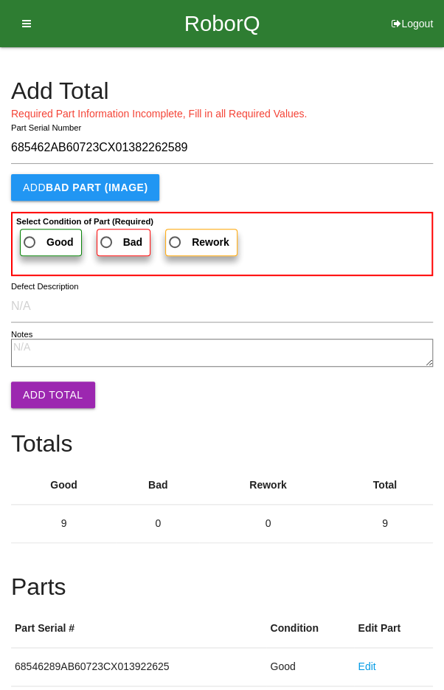
click at [38, 393] on button "Add Total" at bounding box center [53, 395] width 84 height 27
click at [35, 224] on b "Select Condition of Part (Required)" at bounding box center [84, 221] width 137 height 9
click at [30, 233] on input "Good" at bounding box center [26, 238] width 10 height 10
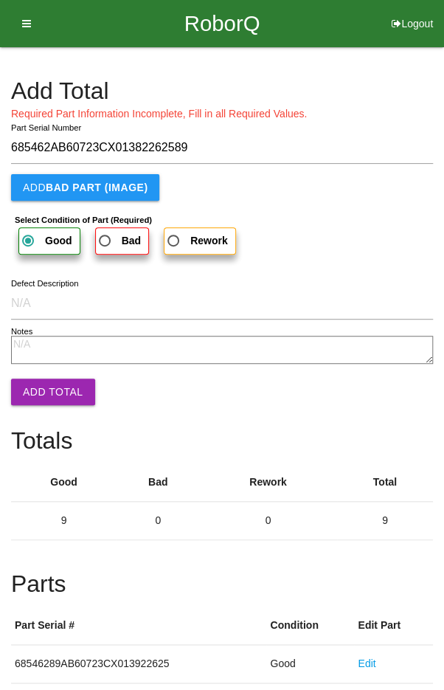
click at [53, 394] on button "Add Total" at bounding box center [53, 392] width 84 height 27
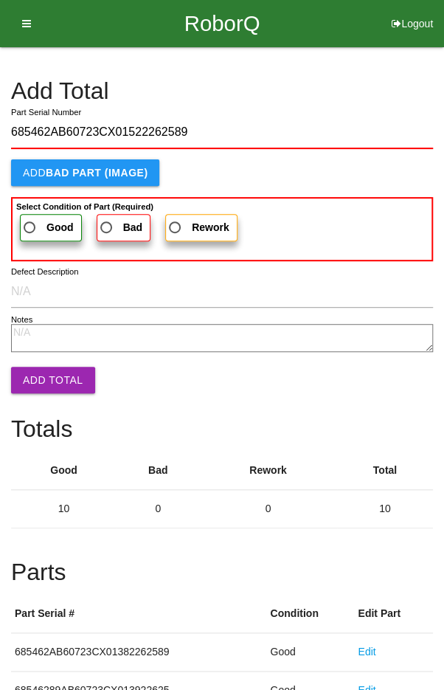
click at [40, 228] on span "Good" at bounding box center [47, 228] width 53 height 18
click at [30, 228] on input "Good" at bounding box center [26, 224] width 10 height 10
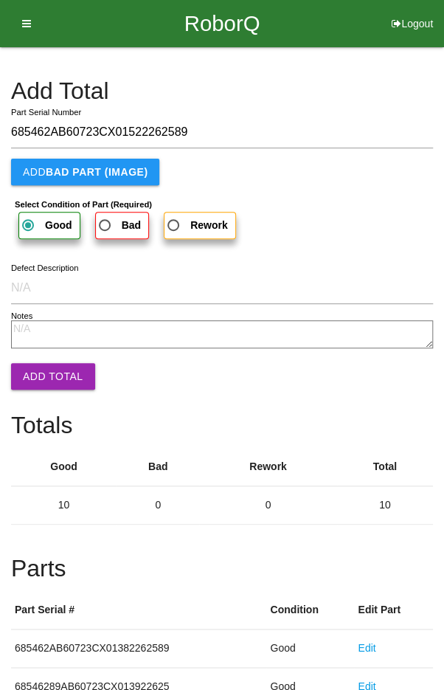
click at [33, 374] on button "Add Total" at bounding box center [53, 376] width 84 height 27
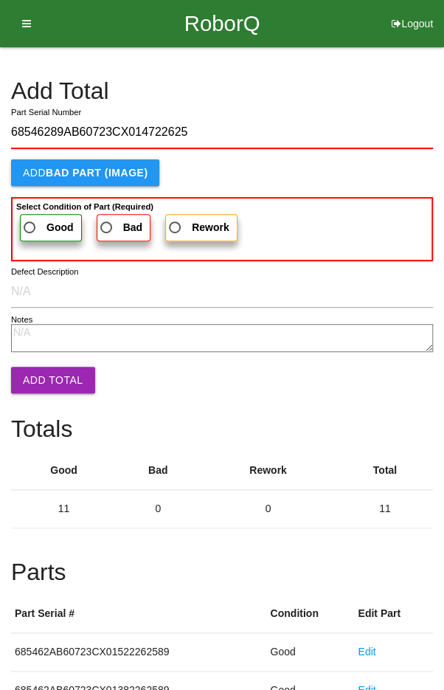
click at [42, 220] on span "Good" at bounding box center [47, 228] width 53 height 18
click at [30, 220] on input "Good" at bounding box center [26, 224] width 10 height 10
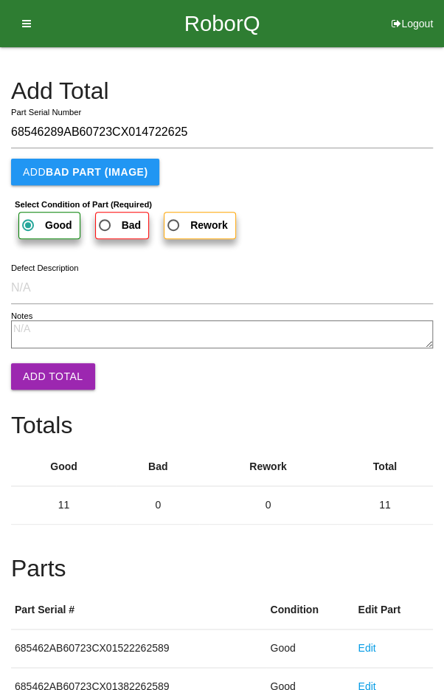
click at [38, 375] on button "Add Total" at bounding box center [53, 376] width 84 height 27
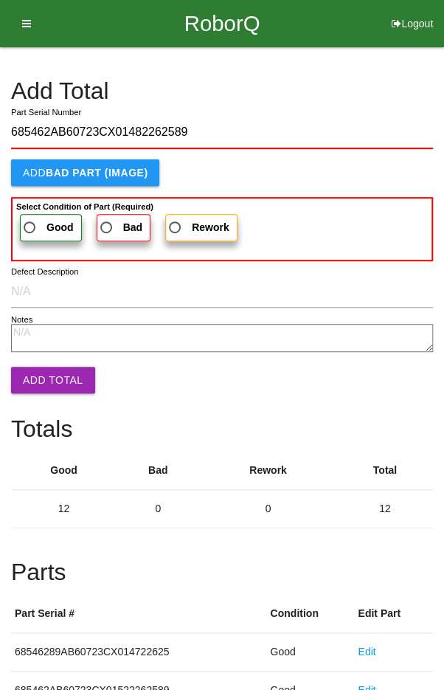
click at [33, 223] on span "Good" at bounding box center [47, 228] width 53 height 18
click at [30, 223] on input "Good" at bounding box center [26, 224] width 10 height 10
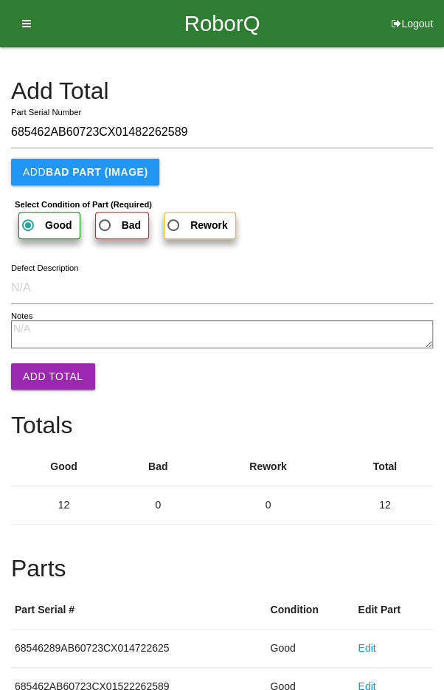
click at [39, 377] on button "Add Total" at bounding box center [53, 376] width 84 height 27
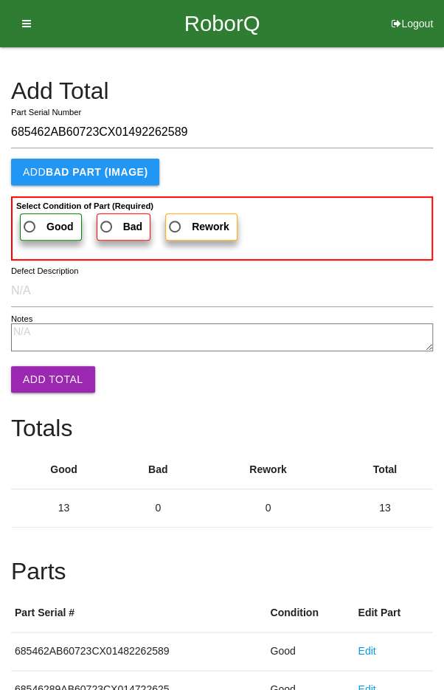
click at [44, 372] on button "Add Total" at bounding box center [53, 379] width 84 height 27
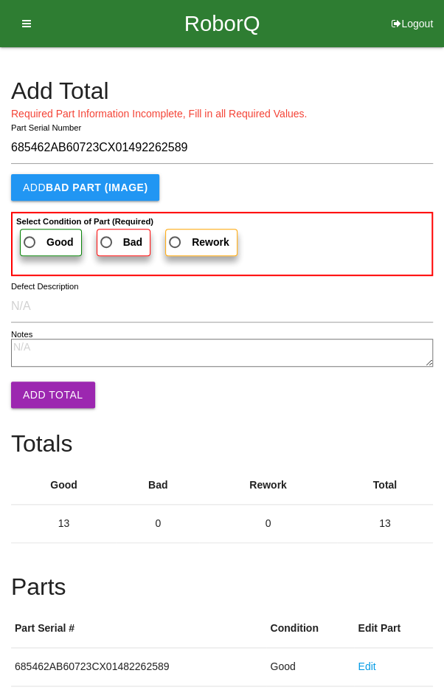
click at [21, 224] on b "Select Condition of Part (Required)" at bounding box center [84, 221] width 137 height 9
click at [21, 233] on input "Good" at bounding box center [26, 238] width 10 height 10
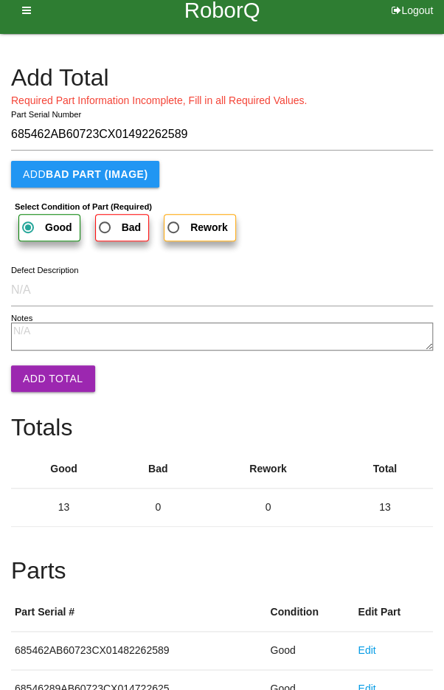
scroll to position [20, 0]
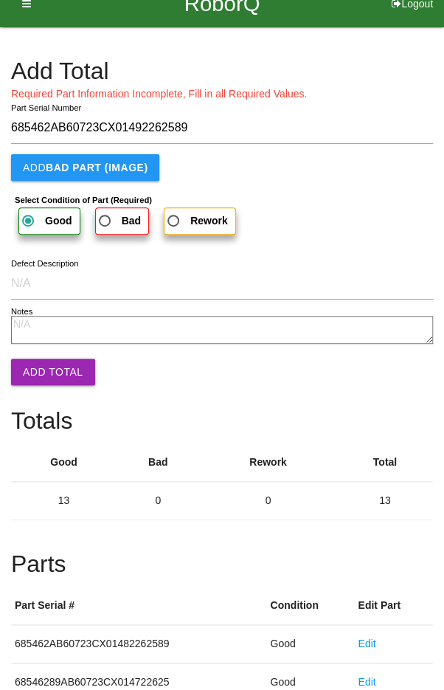
click at [43, 372] on button "Add Total" at bounding box center [53, 372] width 84 height 27
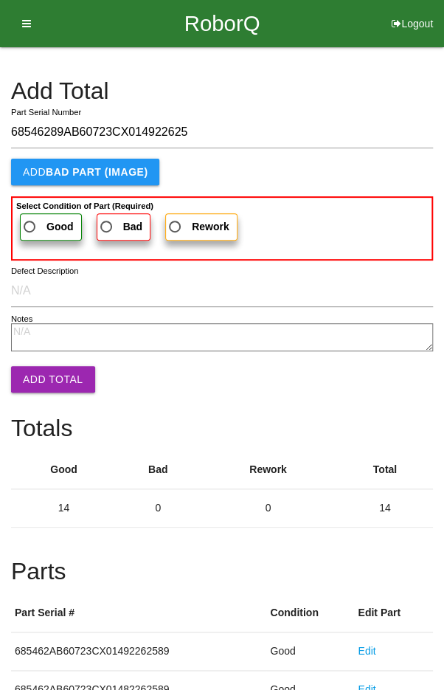
click at [337, 132] on input "68546289AB60723CX014922625" at bounding box center [222, 133] width 422 height 32
click at [42, 215] on label "Good" at bounding box center [51, 226] width 62 height 27
click at [30, 218] on input "Good" at bounding box center [26, 223] width 10 height 10
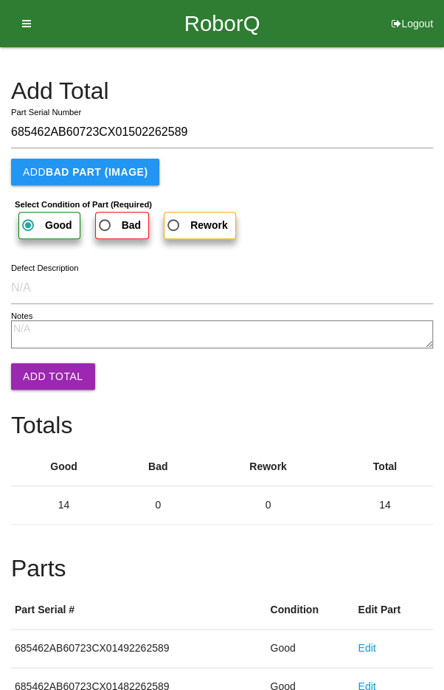
click at [41, 381] on button "Add Total" at bounding box center [53, 376] width 84 height 27
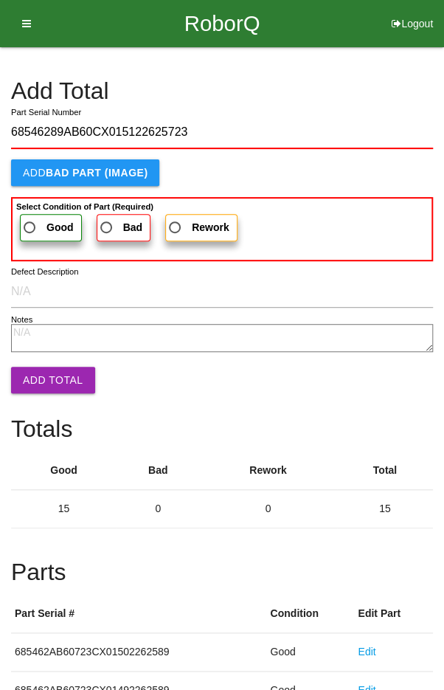
click at [36, 220] on span "Good" at bounding box center [47, 228] width 53 height 18
click at [30, 220] on input "Good" at bounding box center [26, 224] width 10 height 10
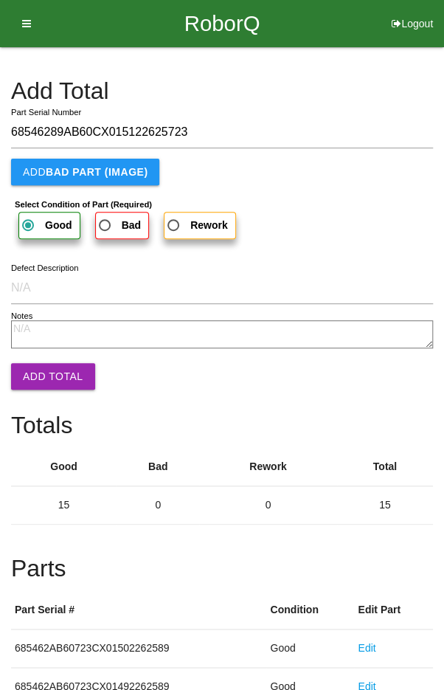
click at [40, 384] on button "Add Total" at bounding box center [53, 376] width 84 height 27
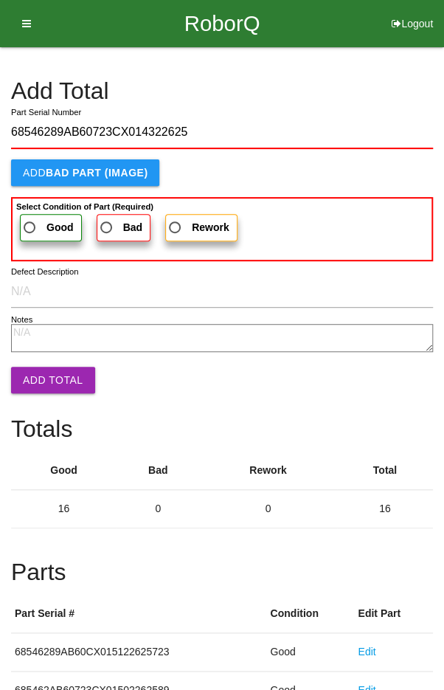
click at [31, 219] on span "Good" at bounding box center [47, 228] width 53 height 18
click at [30, 219] on input "Good" at bounding box center [26, 224] width 10 height 10
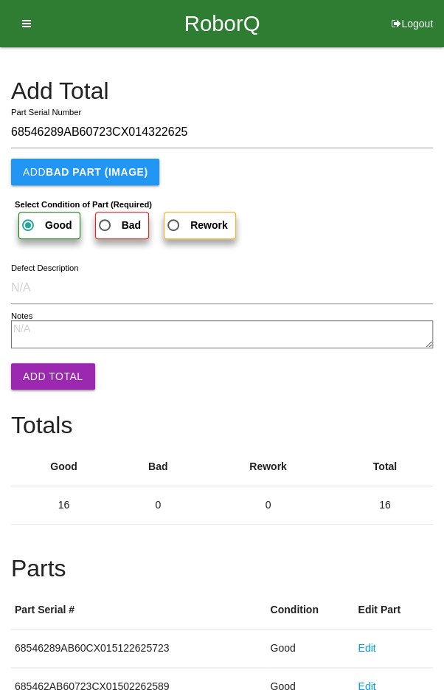
click at [41, 366] on button "Add Total" at bounding box center [53, 376] width 84 height 27
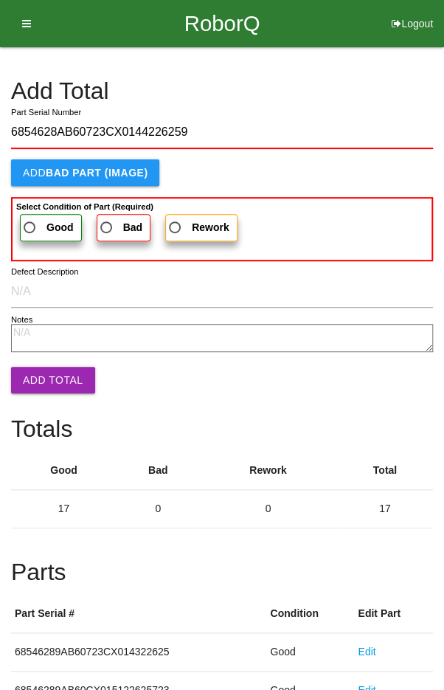
click at [42, 220] on span "Good" at bounding box center [47, 228] width 53 height 18
click at [30, 220] on input "Good" at bounding box center [26, 224] width 10 height 10
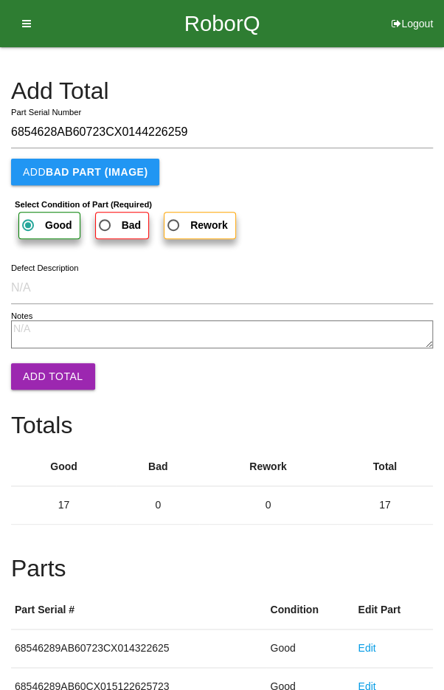
click at [40, 385] on button "Add Total" at bounding box center [53, 376] width 84 height 27
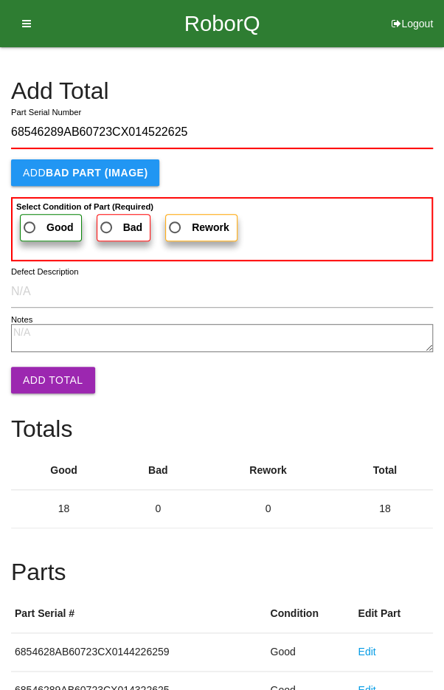
click at [43, 219] on span "Good" at bounding box center [47, 228] width 53 height 18
click at [30, 219] on input "Good" at bounding box center [26, 224] width 10 height 10
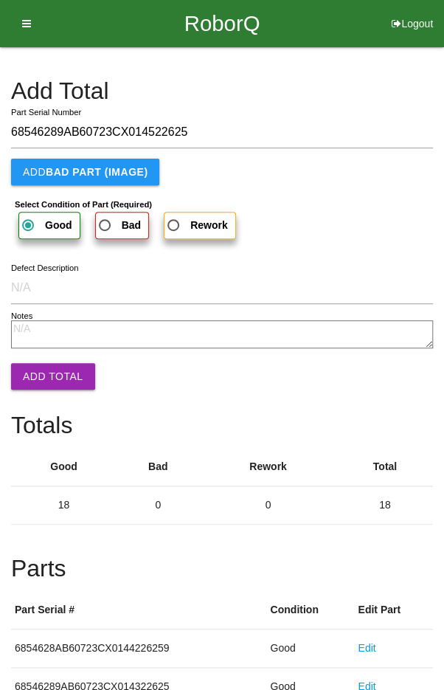
click at [38, 373] on button "Add Total" at bounding box center [53, 376] width 84 height 27
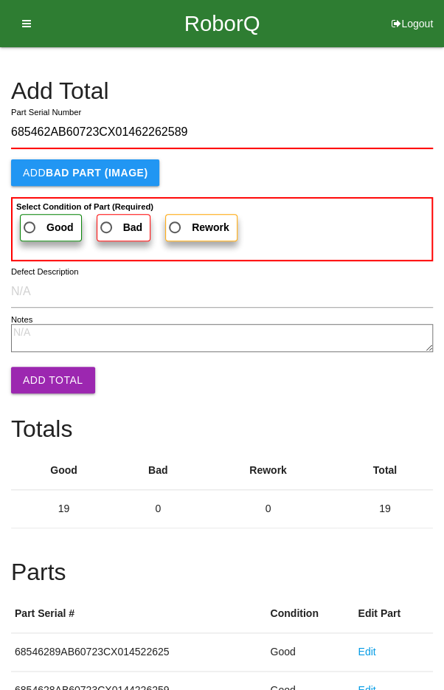
click at [47, 219] on span "Good" at bounding box center [47, 228] width 53 height 18
click at [30, 219] on input "Good" at bounding box center [26, 224] width 10 height 10
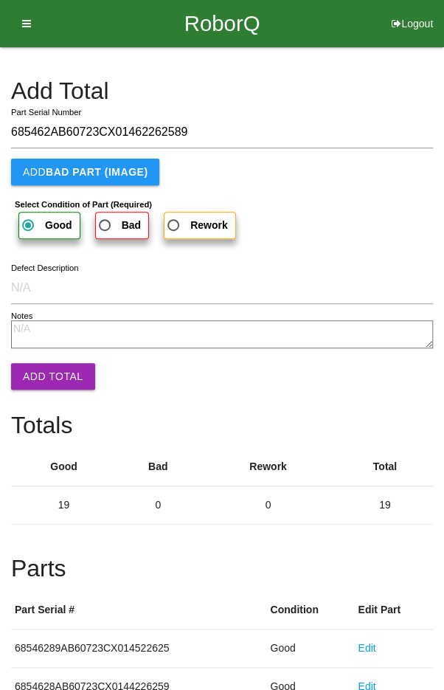
click at [42, 368] on button "Add Total" at bounding box center [53, 376] width 84 height 27
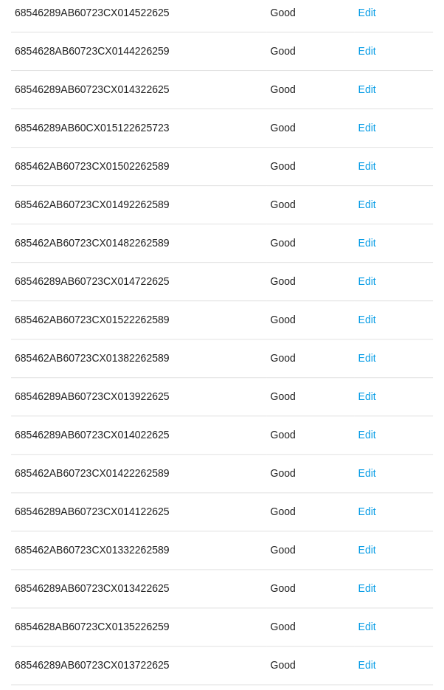
scroll to position [820, 0]
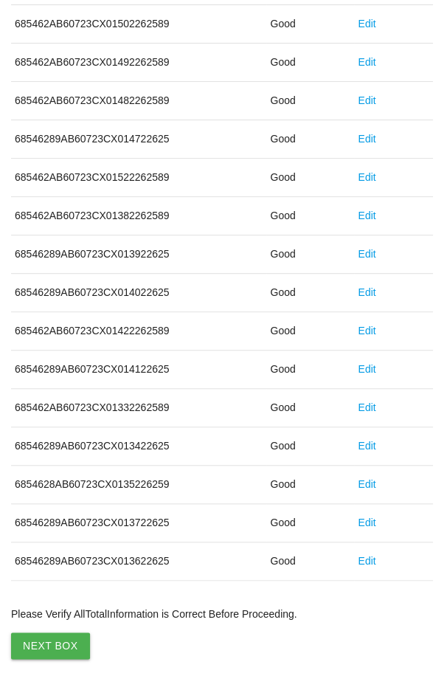
click at [44, 635] on button "Next Box" at bounding box center [50, 646] width 79 height 27
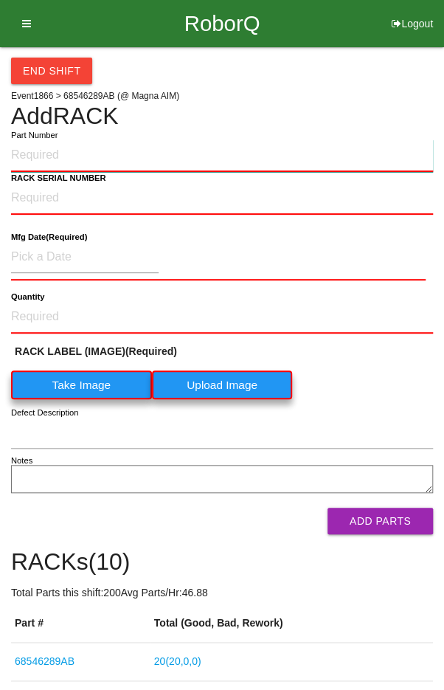
paste input "68546289AB"
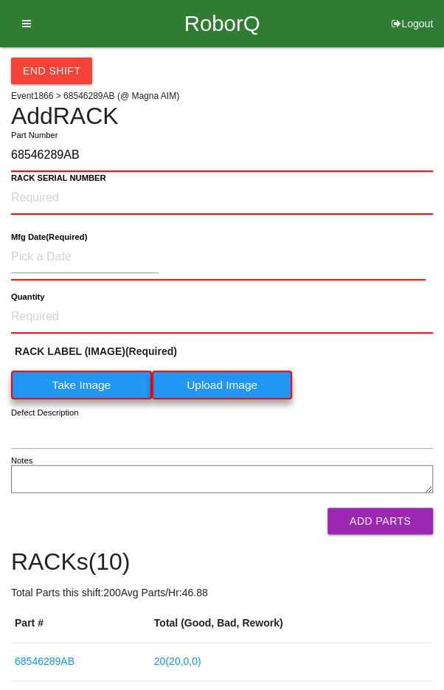
click at [74, 382] on label "Take Image" at bounding box center [81, 385] width 141 height 29
click at [0, 0] on \(IMAGE\) "Take Image" at bounding box center [0, 0] width 0 height 0
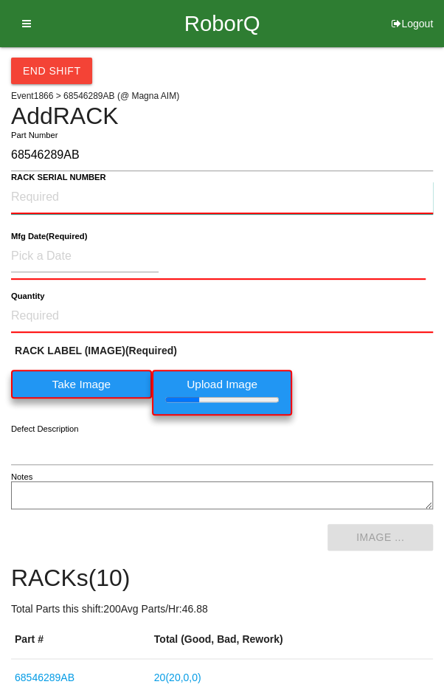
click at [38, 193] on NUMBER "RACK SERIAL NUMBER" at bounding box center [222, 198] width 422 height 32
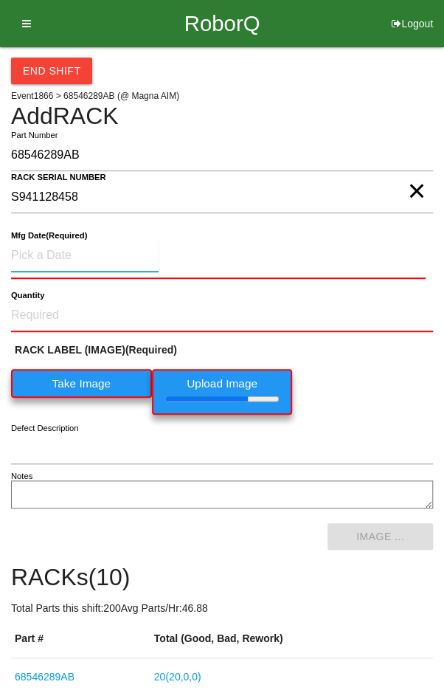
click at [49, 250] on input at bounding box center [85, 256] width 148 height 32
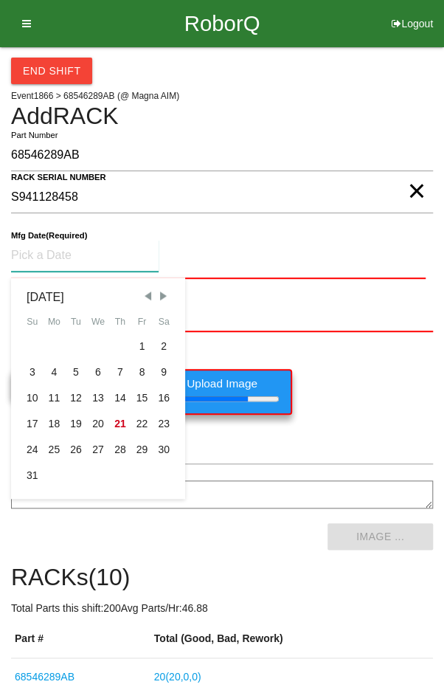
click at [144, 299] on span "Previous Month" at bounding box center [147, 295] width 13 height 13
click at [168, 297] on span "Next Month" at bounding box center [162, 295] width 13 height 13
click at [145, 395] on div "15" at bounding box center [142, 398] width 22 height 26
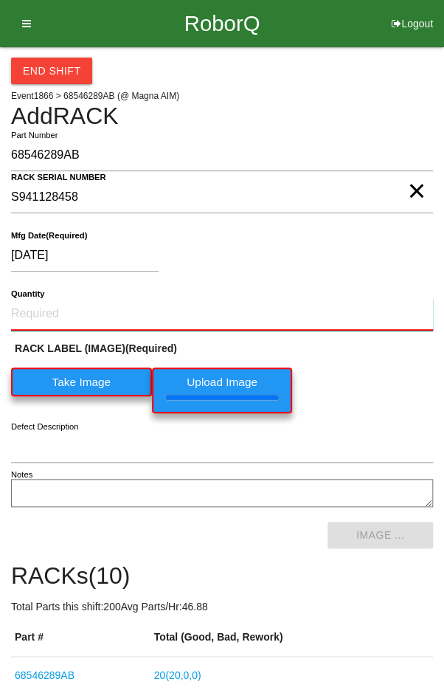
click at [47, 312] on input "Quantity" at bounding box center [222, 314] width 422 height 32
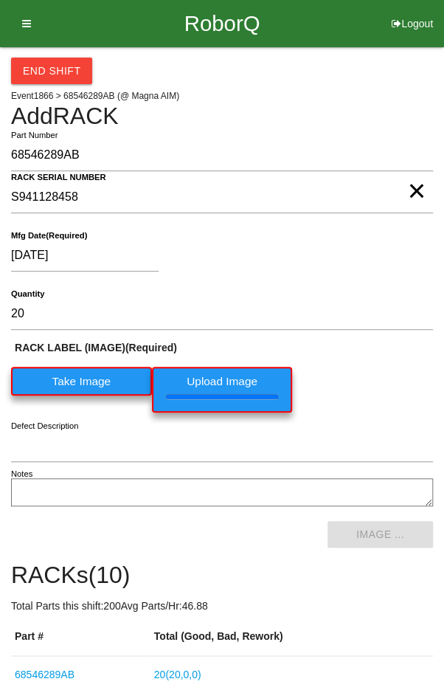
click at [372, 258] on div "[DATE]" at bounding box center [218, 259] width 415 height 38
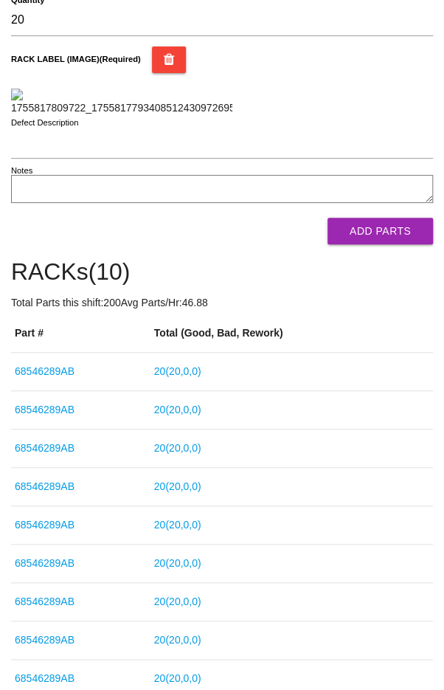
scroll to position [316, 0]
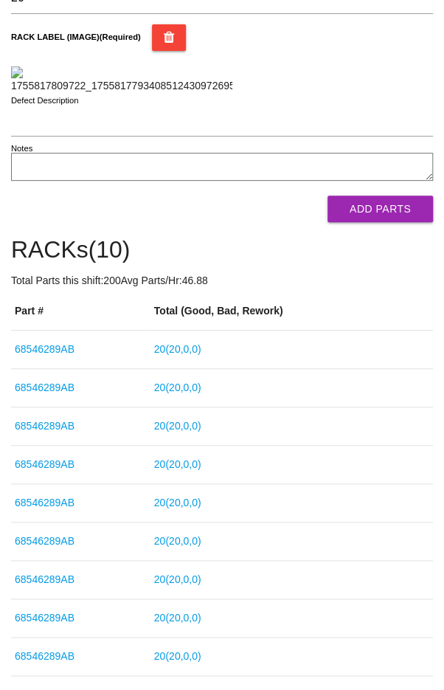
click at [389, 222] on button "Add Parts" at bounding box center [381, 209] width 106 height 27
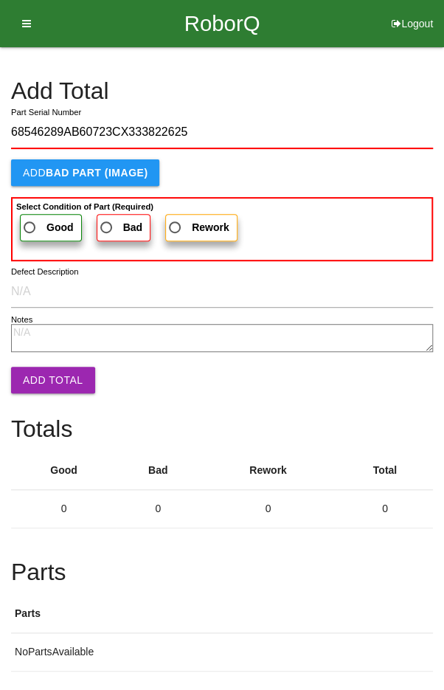
click at [50, 225] on b "Good" at bounding box center [60, 227] width 27 height 12
click at [30, 225] on input "Good" at bounding box center [26, 224] width 10 height 10
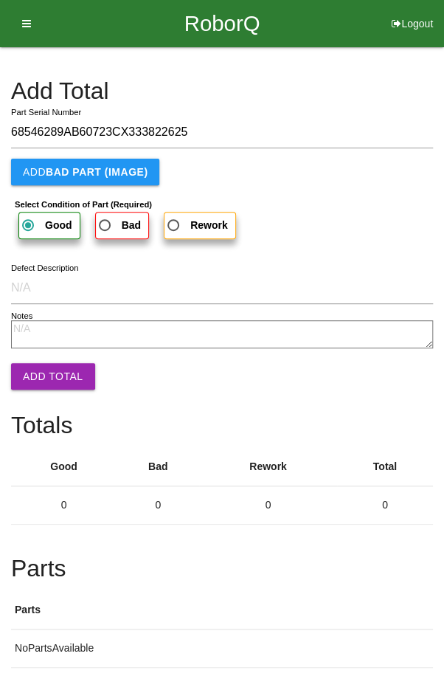
click at [38, 370] on button "Add Total" at bounding box center [53, 376] width 84 height 27
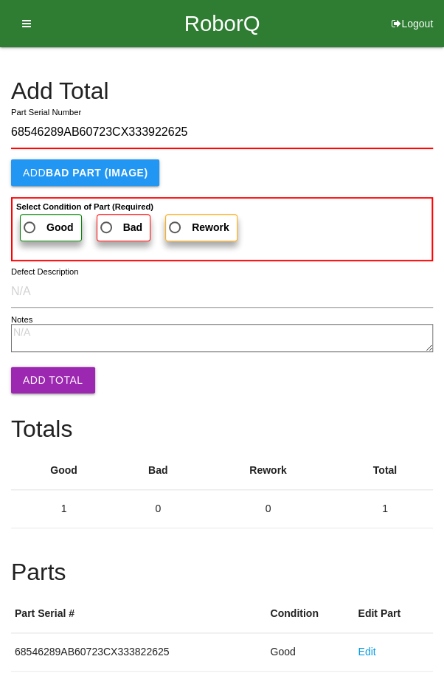
click at [44, 221] on span "Good" at bounding box center [47, 228] width 53 height 18
click at [30, 221] on input "Good" at bounding box center [26, 224] width 10 height 10
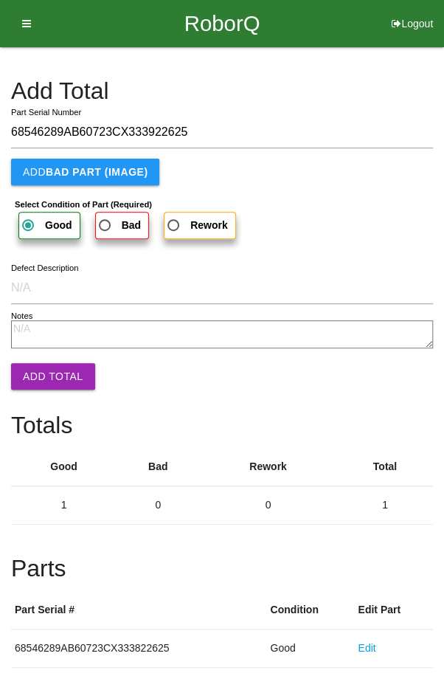
click at [40, 378] on button "Add Total" at bounding box center [53, 376] width 84 height 27
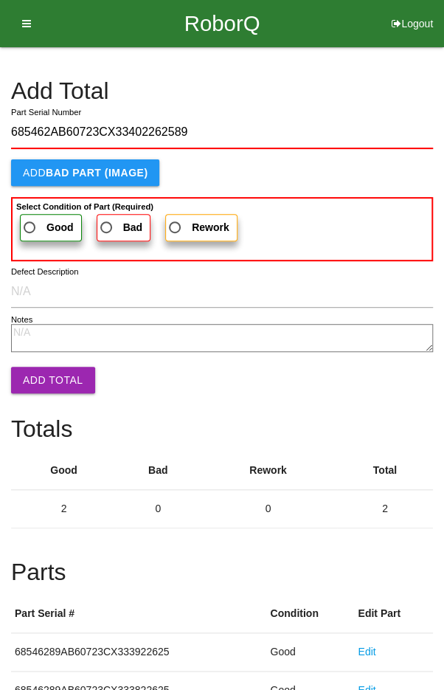
click at [42, 220] on span "Good" at bounding box center [47, 228] width 53 height 18
click at [30, 220] on input "Good" at bounding box center [26, 224] width 10 height 10
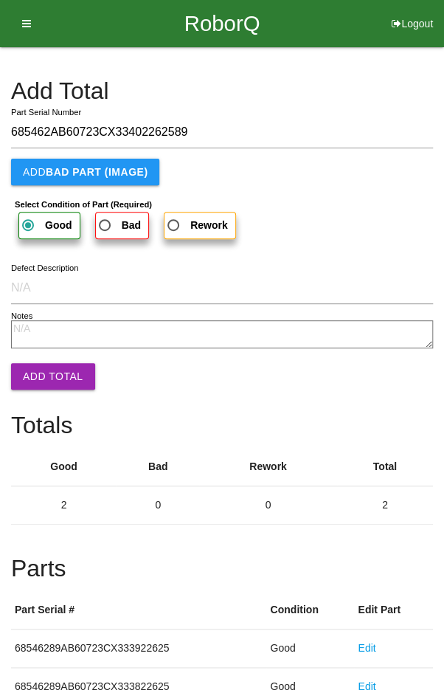
click at [38, 386] on button "Add Total" at bounding box center [53, 376] width 84 height 27
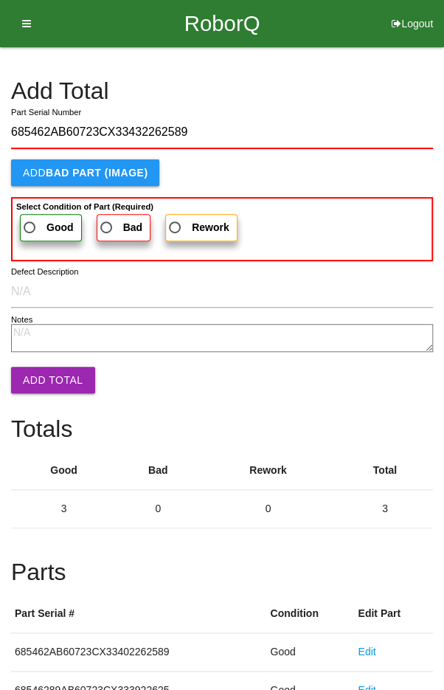
click at [35, 214] on label "Good" at bounding box center [51, 227] width 62 height 27
click at [30, 219] on input "Good" at bounding box center [26, 224] width 10 height 10
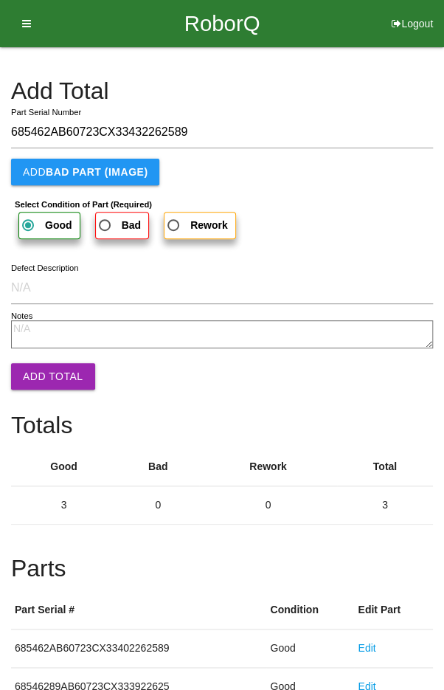
click at [41, 385] on button "Add Total" at bounding box center [53, 376] width 84 height 27
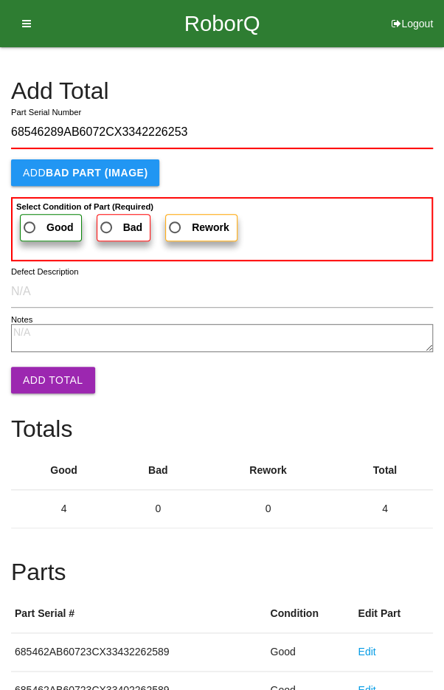
click at [39, 215] on label "Good" at bounding box center [51, 227] width 62 height 27
click at [30, 219] on input "Good" at bounding box center [26, 224] width 10 height 10
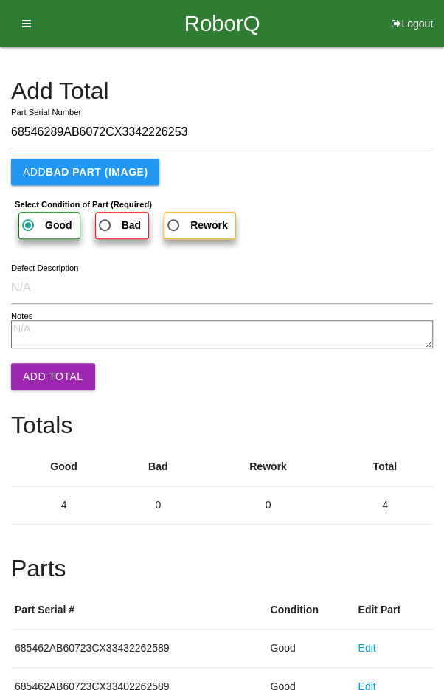
click at [35, 378] on button "Add Total" at bounding box center [53, 376] width 84 height 27
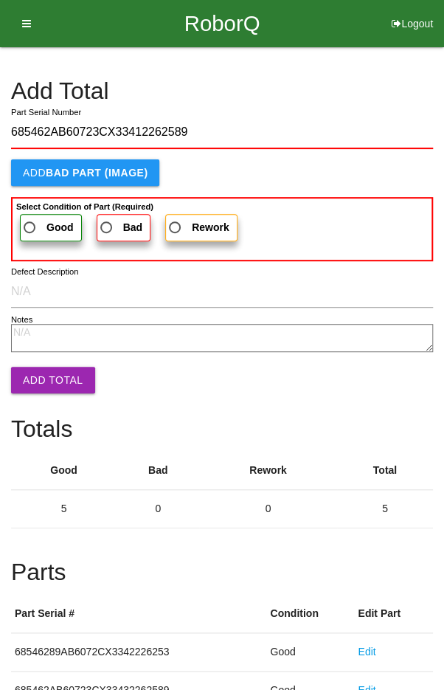
click at [37, 221] on span "Good" at bounding box center [47, 228] width 53 height 18
click at [30, 221] on input "Good" at bounding box center [26, 224] width 10 height 10
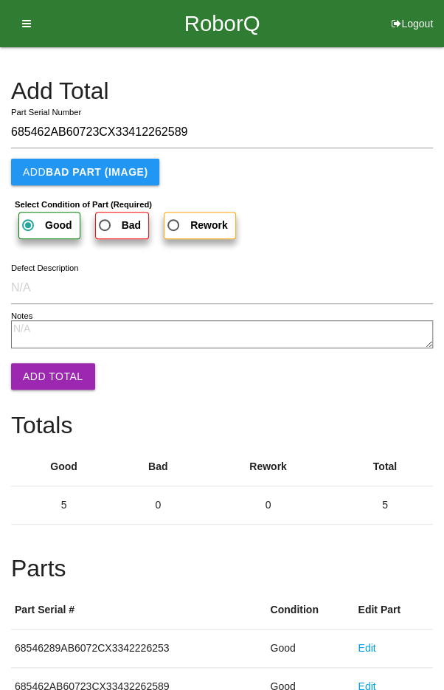
click at [55, 368] on button "Add Total" at bounding box center [53, 376] width 84 height 27
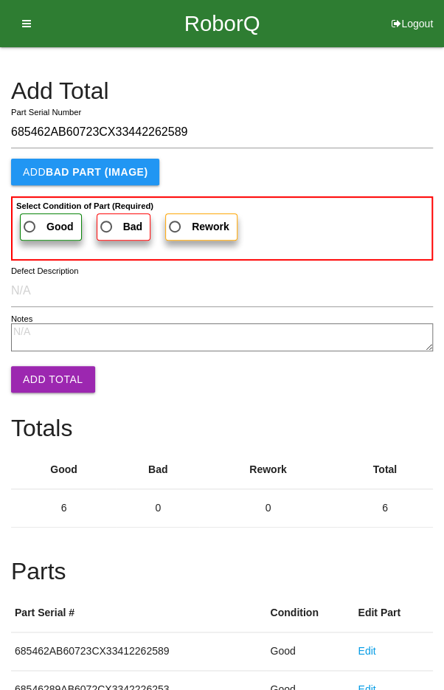
click at [38, 219] on span "Good" at bounding box center [47, 227] width 53 height 18
click at [30, 219] on input "Good" at bounding box center [26, 223] width 10 height 10
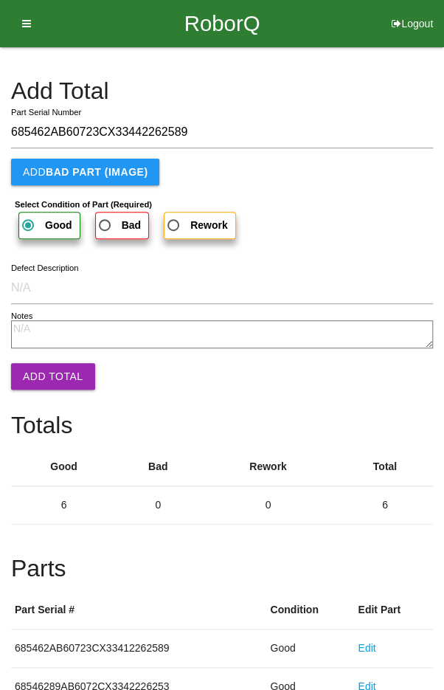
click at [41, 381] on button "Add Total" at bounding box center [53, 376] width 84 height 27
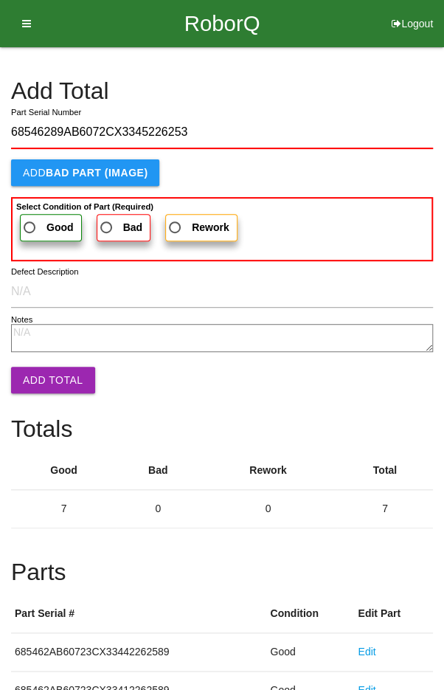
click at [38, 207] on b "Select Condition of Part (Required)" at bounding box center [84, 206] width 137 height 9
click at [30, 219] on input "Good" at bounding box center [26, 224] width 10 height 10
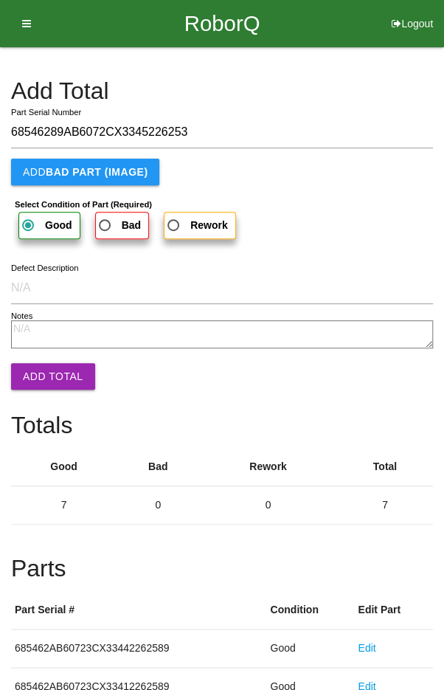
click at [39, 385] on button "Add Total" at bounding box center [53, 376] width 84 height 27
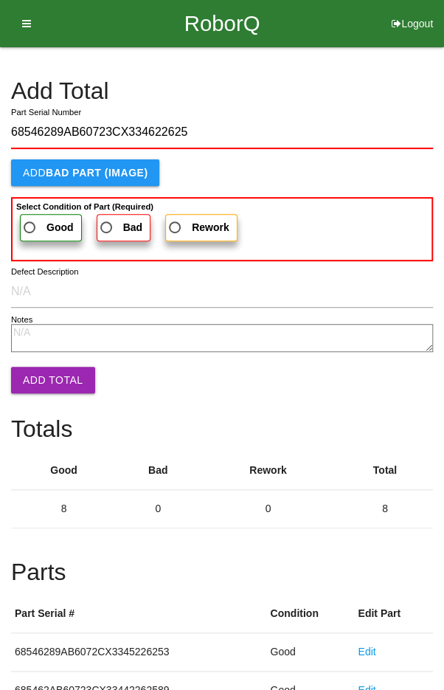
click at [38, 228] on span "Good" at bounding box center [47, 228] width 53 height 18
click at [30, 228] on input "Good" at bounding box center [26, 224] width 10 height 10
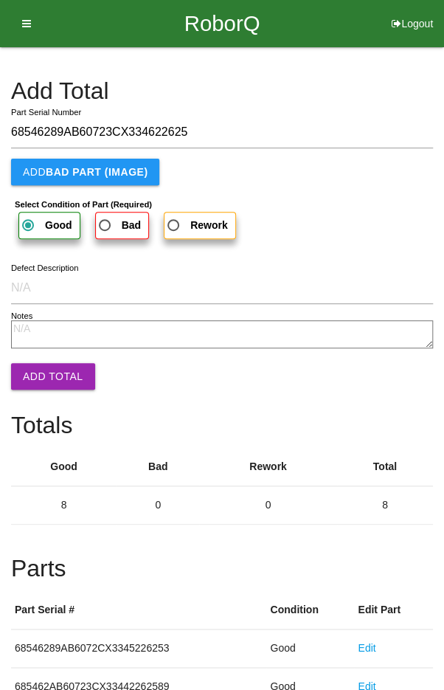
click at [31, 384] on button "Add Total" at bounding box center [53, 376] width 84 height 27
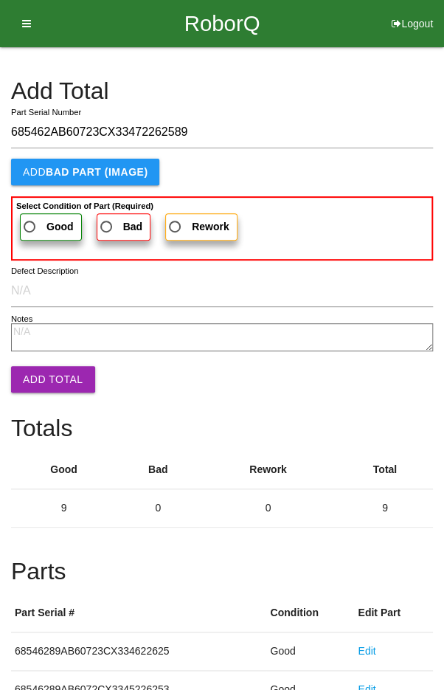
click at [35, 218] on span "Good" at bounding box center [47, 227] width 53 height 18
click at [30, 218] on input "Good" at bounding box center [26, 223] width 10 height 10
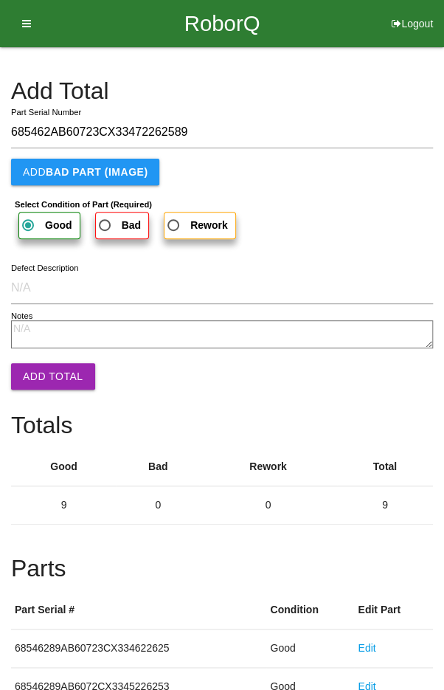
click at [39, 371] on button "Add Total" at bounding box center [53, 376] width 84 height 27
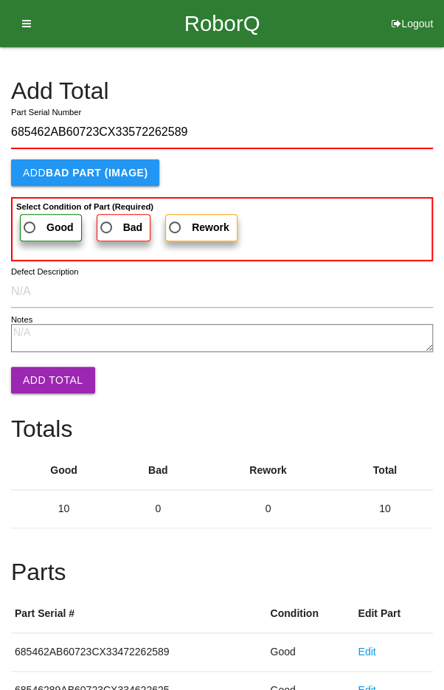
click at [49, 216] on label "Good" at bounding box center [51, 227] width 62 height 27
click at [30, 219] on input "Good" at bounding box center [26, 224] width 10 height 10
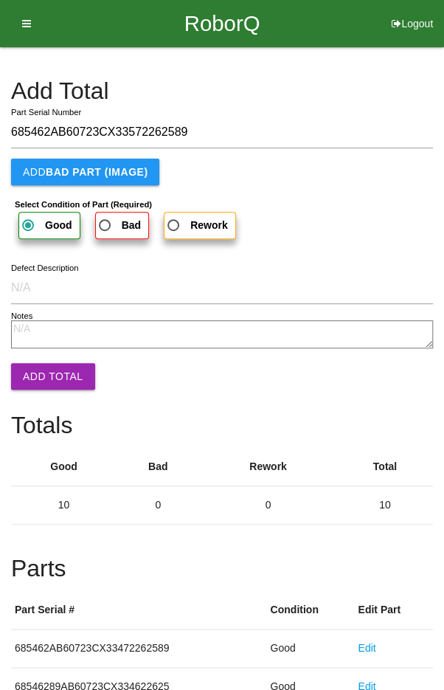
click at [38, 383] on button "Add Total" at bounding box center [53, 376] width 84 height 27
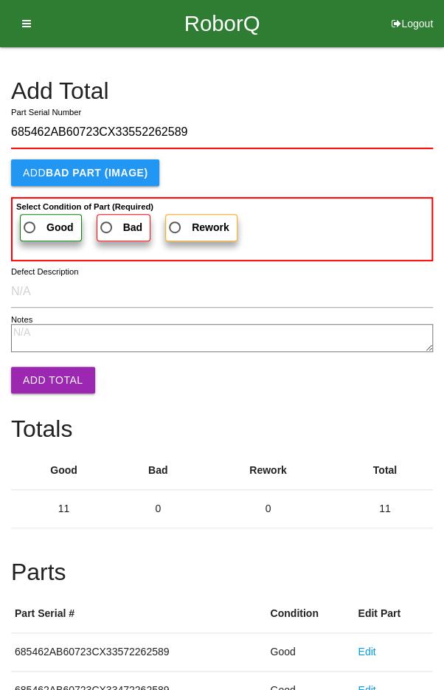
click at [40, 222] on span "Good" at bounding box center [47, 228] width 53 height 18
click at [30, 222] on input "Good" at bounding box center [26, 224] width 10 height 10
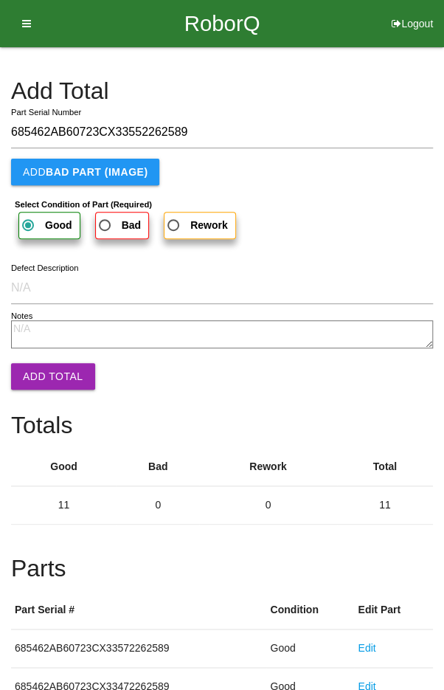
click at [43, 369] on button "Add Total" at bounding box center [53, 376] width 84 height 27
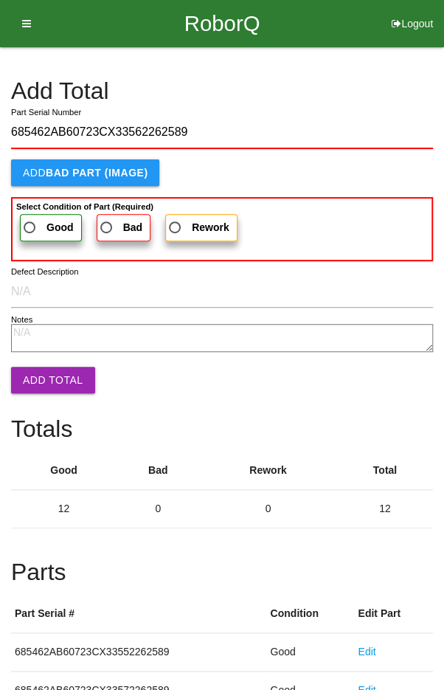
click at [38, 223] on span "Good" at bounding box center [47, 228] width 53 height 18
click at [30, 223] on input "Good" at bounding box center [26, 224] width 10 height 10
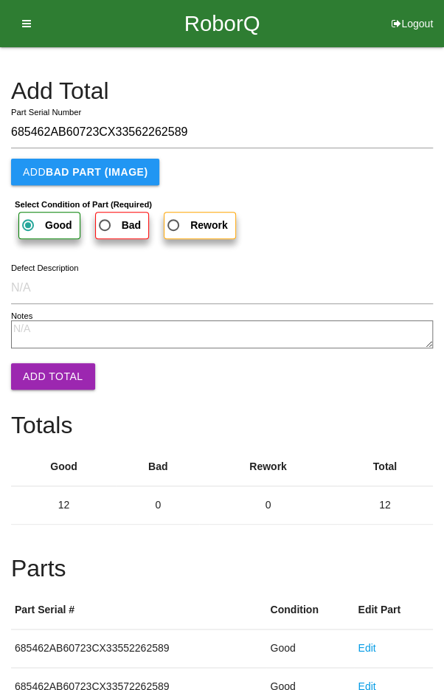
click at [39, 372] on button "Add Total" at bounding box center [53, 376] width 84 height 27
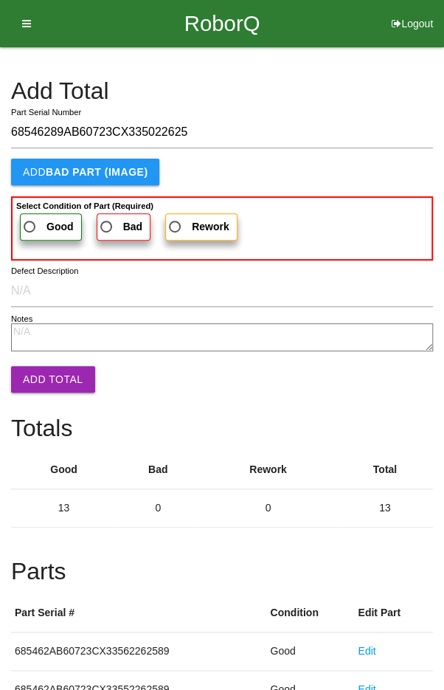
click at [33, 222] on span "Good" at bounding box center [47, 227] width 53 height 18
click at [30, 222] on input "Good" at bounding box center [26, 223] width 10 height 10
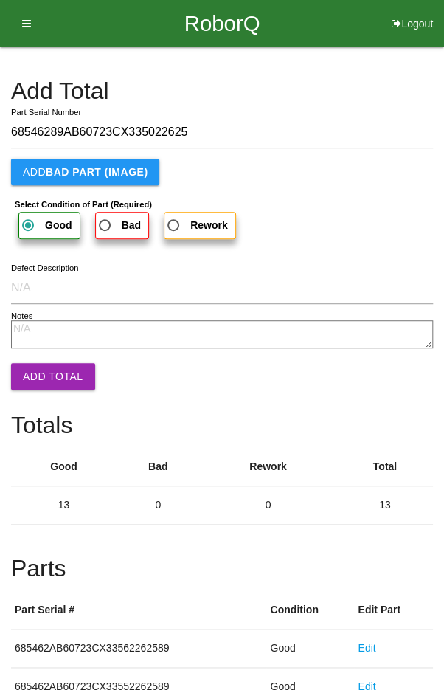
click at [37, 385] on button "Add Total" at bounding box center [53, 376] width 84 height 27
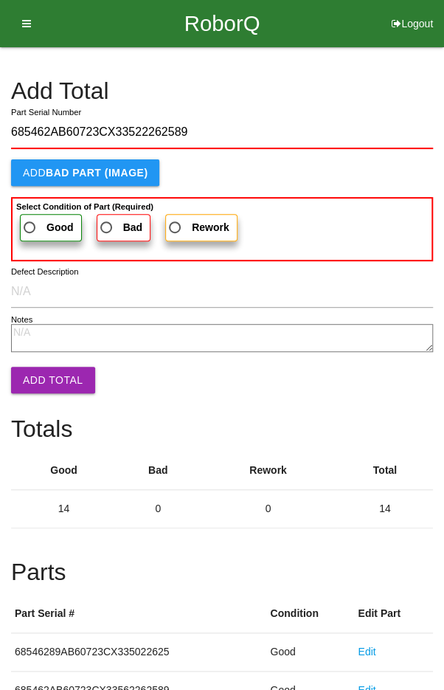
click at [40, 219] on span "Good" at bounding box center [47, 228] width 53 height 18
click at [30, 219] on input "Good" at bounding box center [26, 224] width 10 height 10
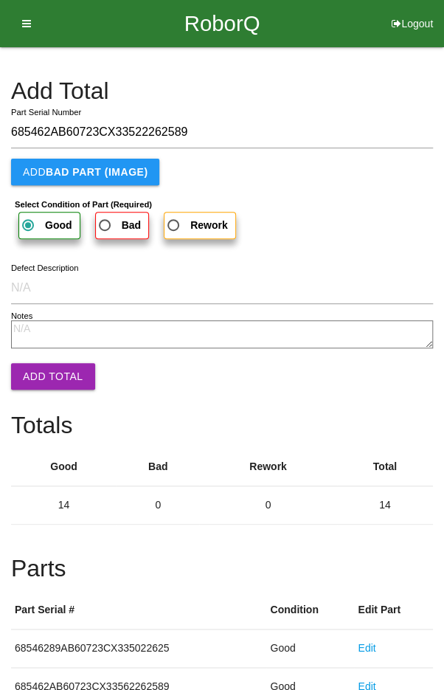
click at [38, 382] on button "Add Total" at bounding box center [53, 376] width 84 height 27
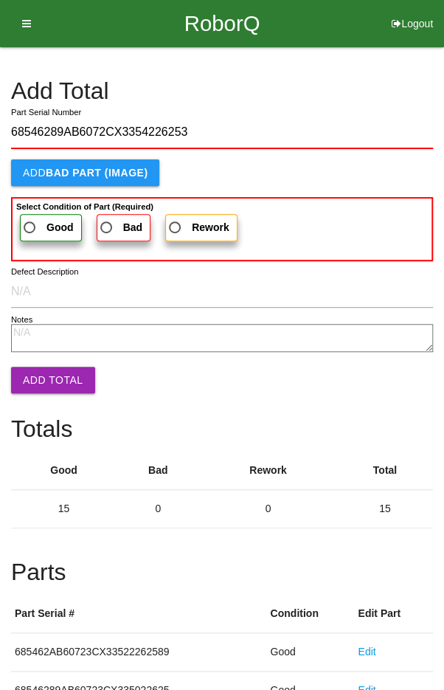
click at [34, 222] on span "Good" at bounding box center [47, 228] width 53 height 18
click at [30, 222] on input "Good" at bounding box center [26, 224] width 10 height 10
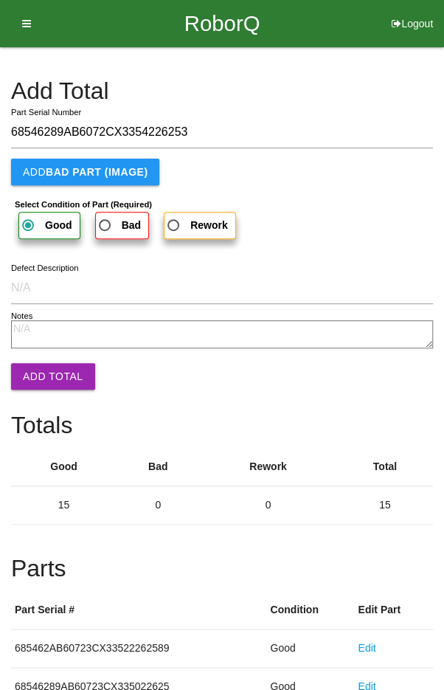
click at [38, 368] on button "Add Total" at bounding box center [53, 376] width 84 height 27
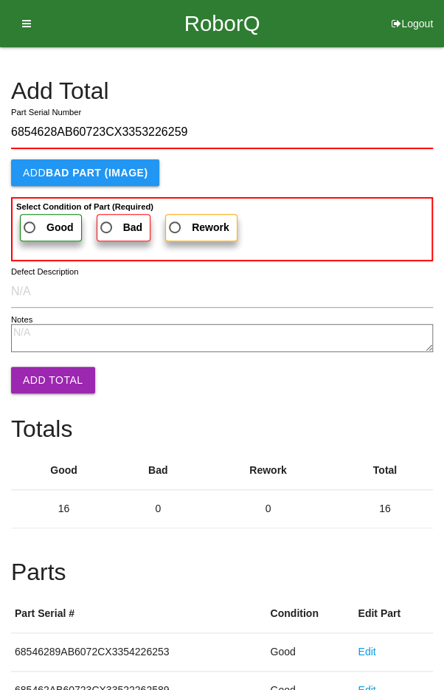
click at [39, 220] on span "Good" at bounding box center [47, 228] width 53 height 18
click at [30, 220] on input "Good" at bounding box center [26, 224] width 10 height 10
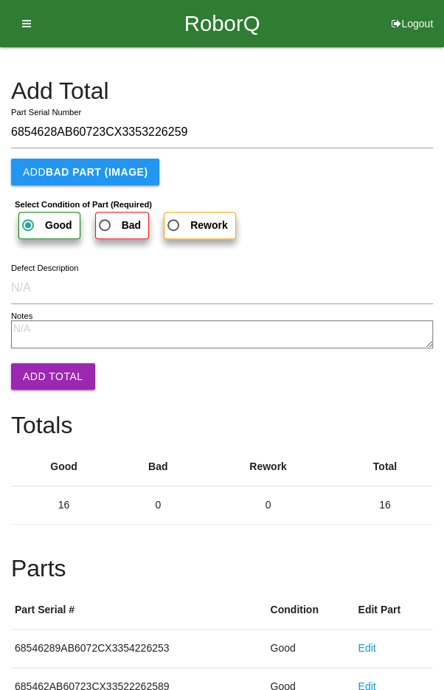
click at [45, 368] on button "Add Total" at bounding box center [53, 376] width 84 height 27
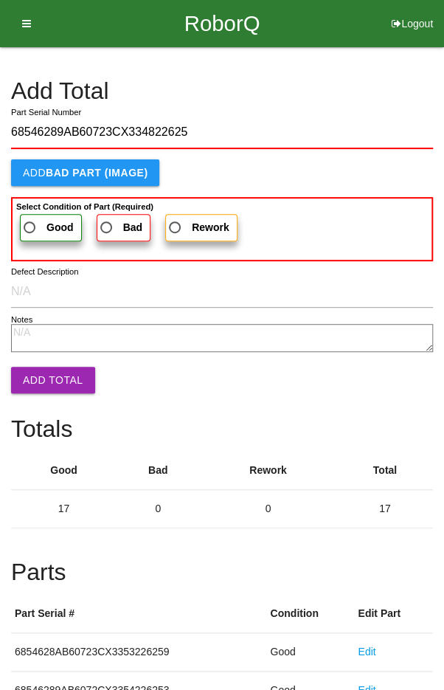
click at [38, 219] on span "Good" at bounding box center [47, 228] width 53 height 18
click at [30, 219] on input "Good" at bounding box center [26, 224] width 10 height 10
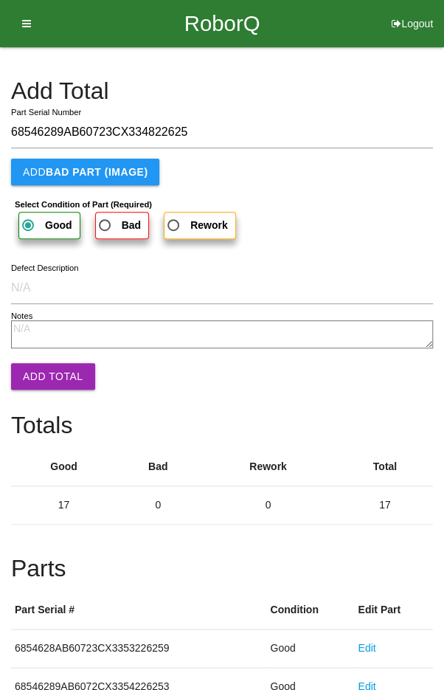
click at [35, 374] on button "Add Total" at bounding box center [53, 376] width 84 height 27
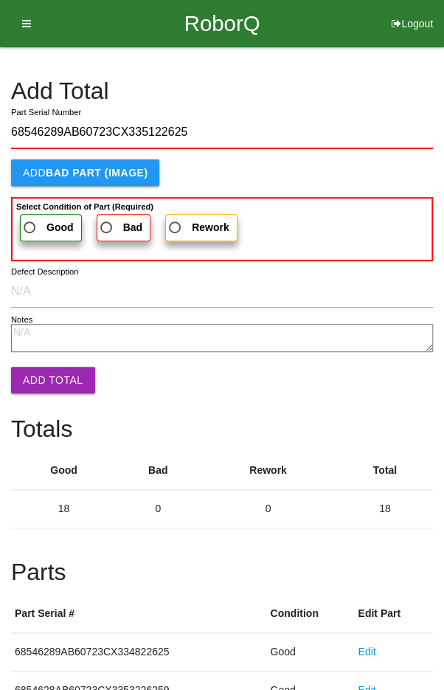
click at [41, 221] on span "Good" at bounding box center [47, 228] width 53 height 18
click at [30, 221] on input "Good" at bounding box center [26, 224] width 10 height 10
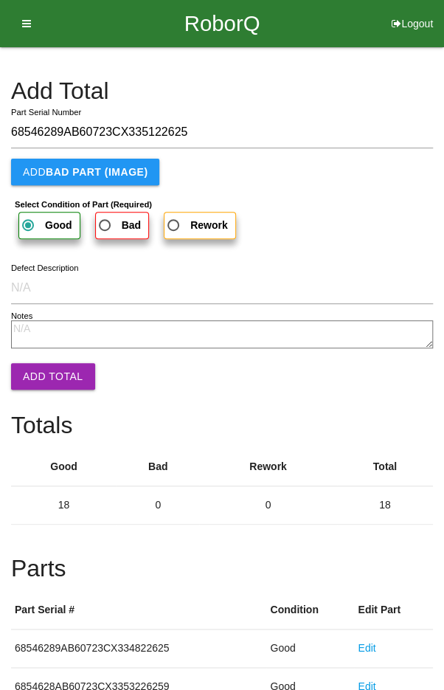
click at [35, 374] on button "Add Total" at bounding box center [53, 376] width 84 height 27
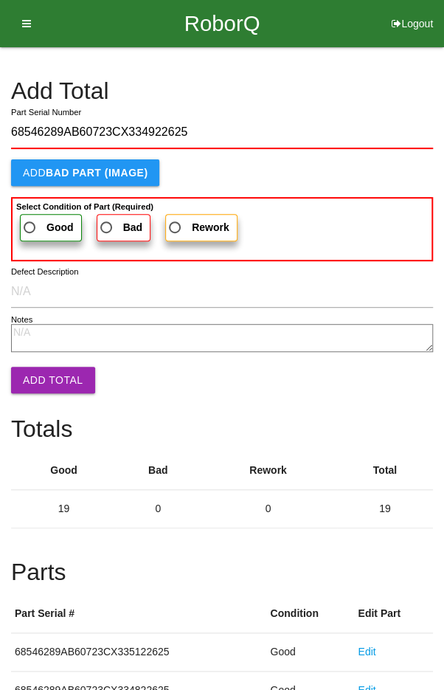
click at [42, 220] on span "Good" at bounding box center [47, 228] width 53 height 18
click at [30, 220] on input "Good" at bounding box center [26, 224] width 10 height 10
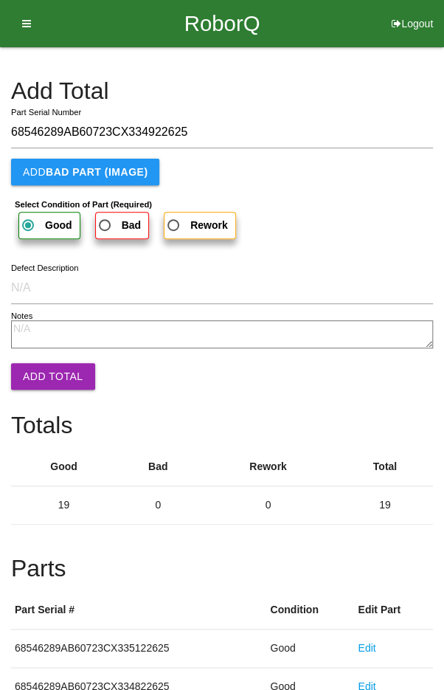
click at [44, 364] on button "Add Total" at bounding box center [53, 376] width 84 height 27
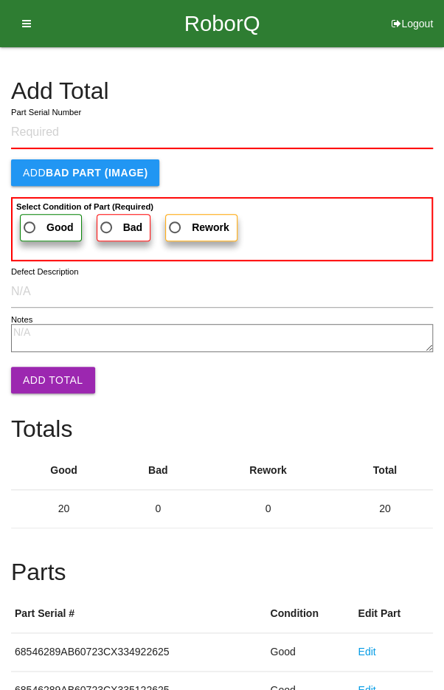
click at [356, 86] on h4 "Add Total" at bounding box center [222, 91] width 422 height 26
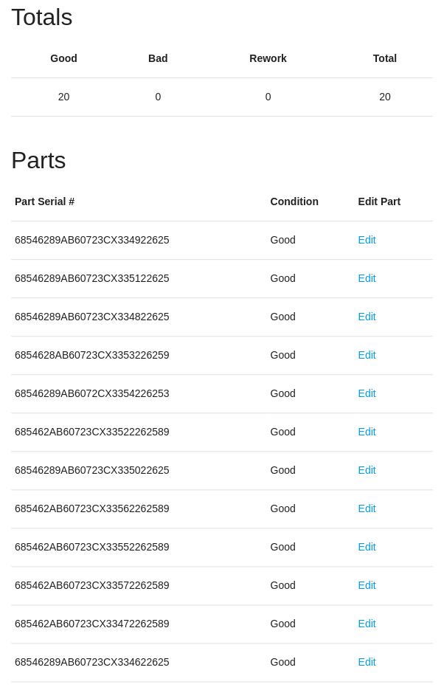
scroll to position [820, 0]
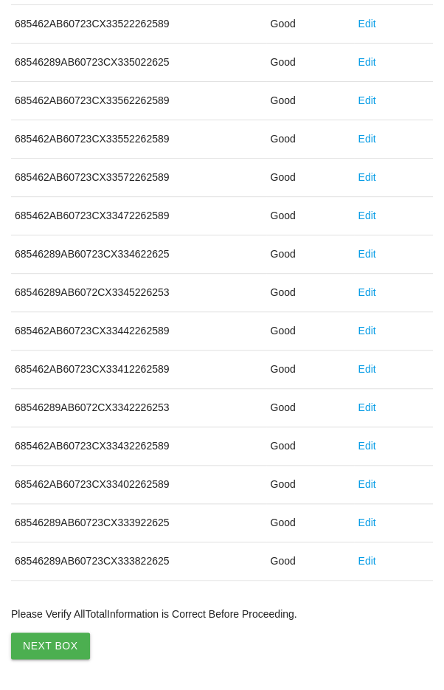
click at [47, 634] on button "Next Box" at bounding box center [50, 646] width 79 height 27
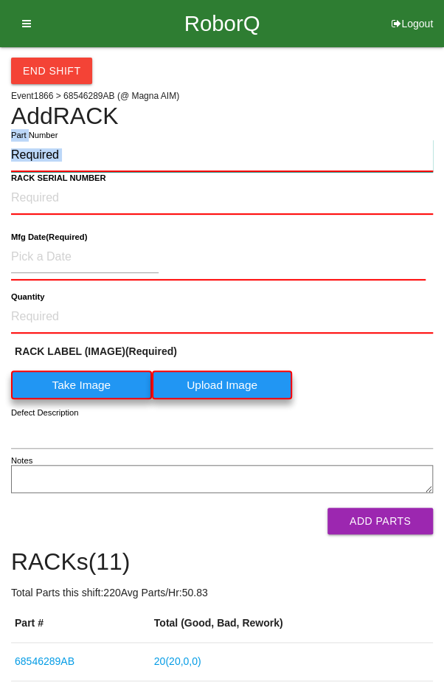
click at [114, 157] on input "Part Number" at bounding box center [222, 156] width 422 height 32
paste input "68546289AB"
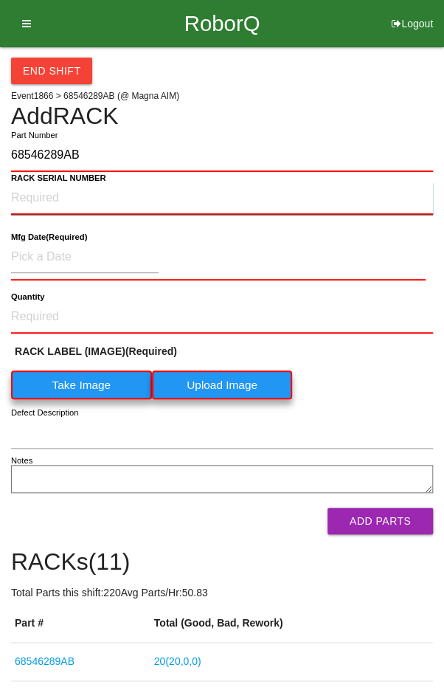
click at [57, 193] on NUMBER "RACK SERIAL NUMBER" at bounding box center [222, 198] width 422 height 32
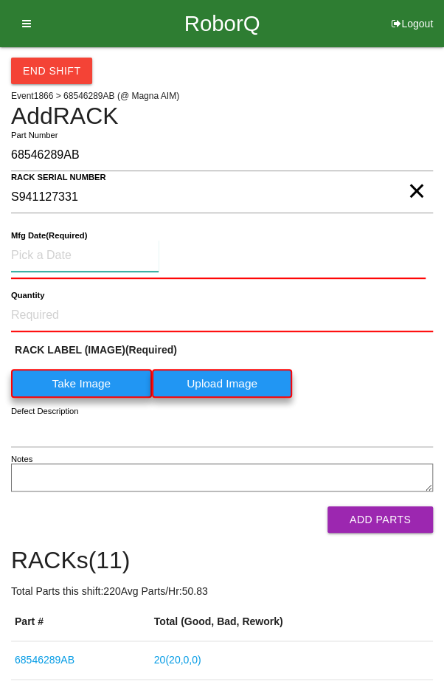
click at [47, 250] on input at bounding box center [85, 256] width 148 height 32
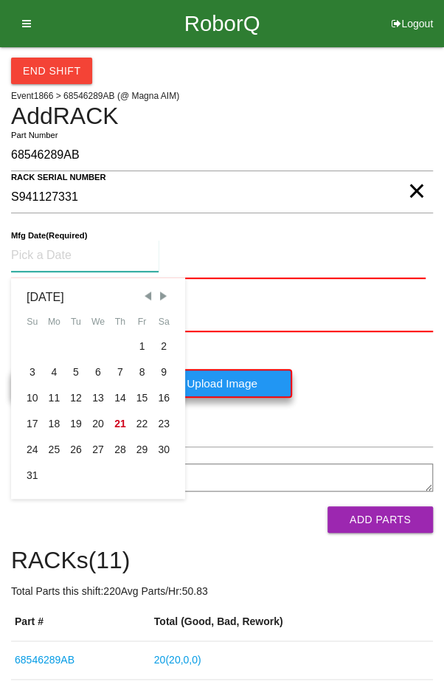
click at [140, 396] on div "15" at bounding box center [142, 398] width 22 height 26
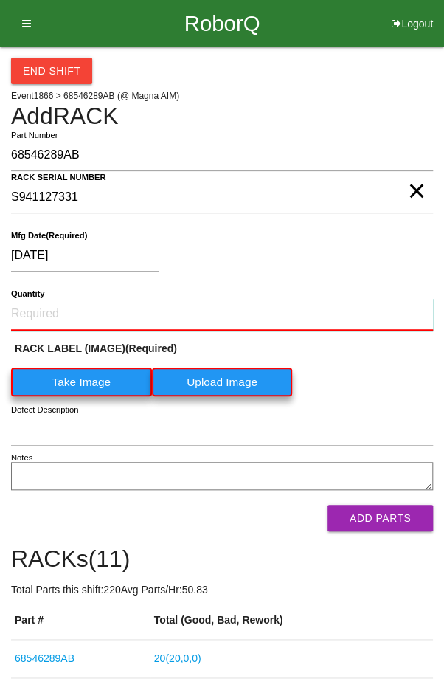
click at [74, 306] on input "Quantity" at bounding box center [222, 314] width 422 height 32
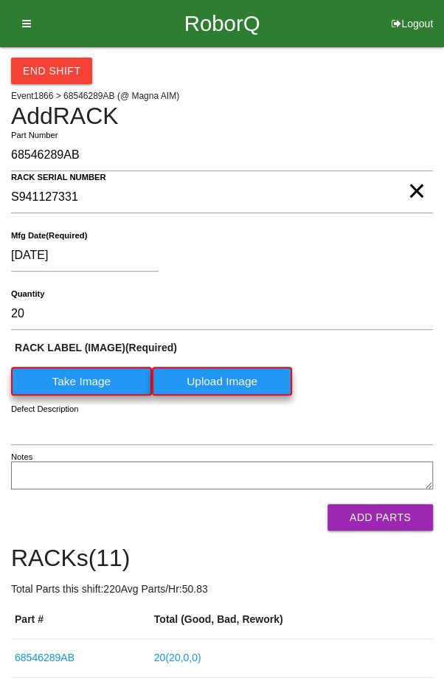
click at [71, 367] on label "Take Image" at bounding box center [81, 381] width 141 height 29
click at [0, 0] on \(IMAGE\) "Take Image" at bounding box center [0, 0] width 0 height 0
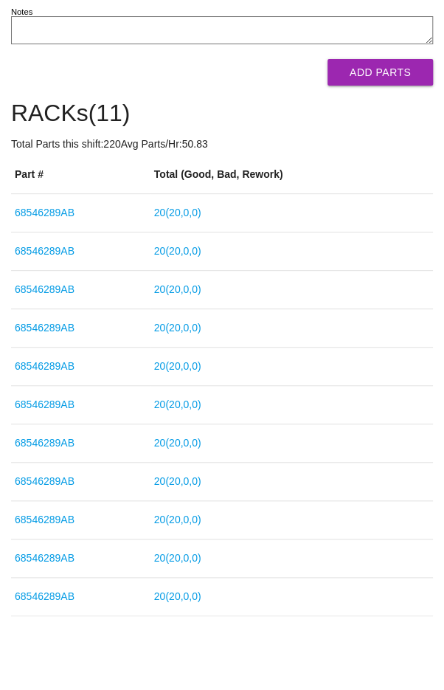
scroll to position [455, 0]
click at [377, 86] on button "Add Parts" at bounding box center [381, 72] width 106 height 27
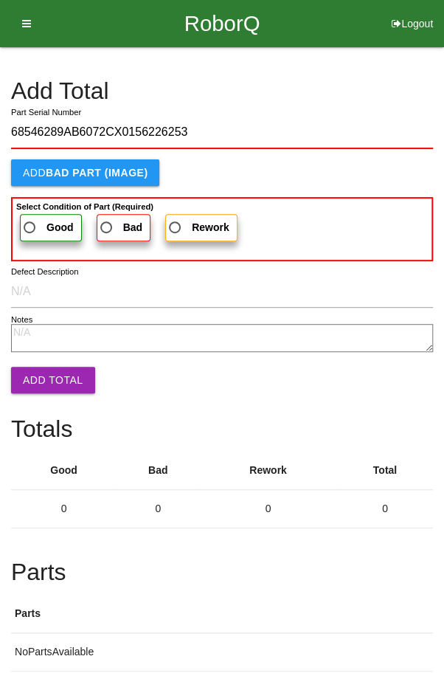
click at [44, 220] on span "Good" at bounding box center [47, 228] width 53 height 18
click at [30, 220] on input "Good" at bounding box center [26, 224] width 10 height 10
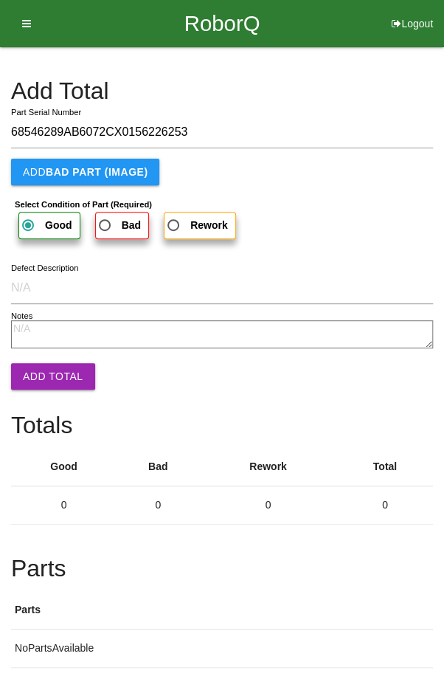
click at [40, 376] on button "Add Total" at bounding box center [53, 376] width 84 height 27
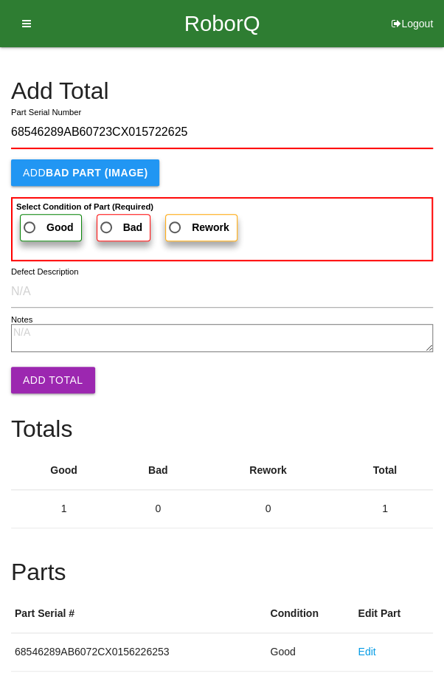
click at [32, 223] on span "Good" at bounding box center [47, 228] width 53 height 18
click at [30, 223] on input "Good" at bounding box center [26, 224] width 10 height 10
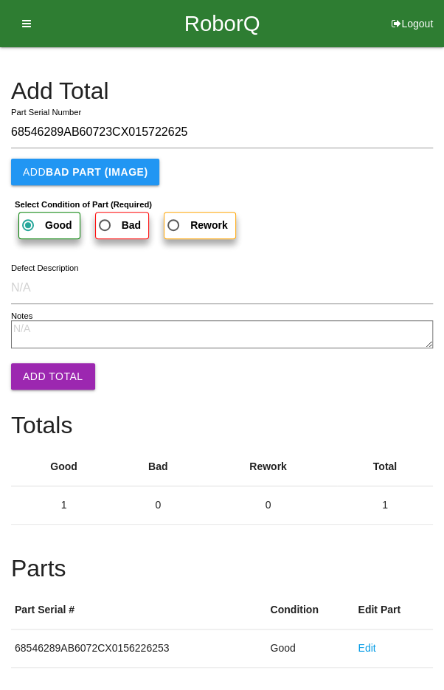
click at [45, 377] on button "Add Total" at bounding box center [53, 376] width 84 height 27
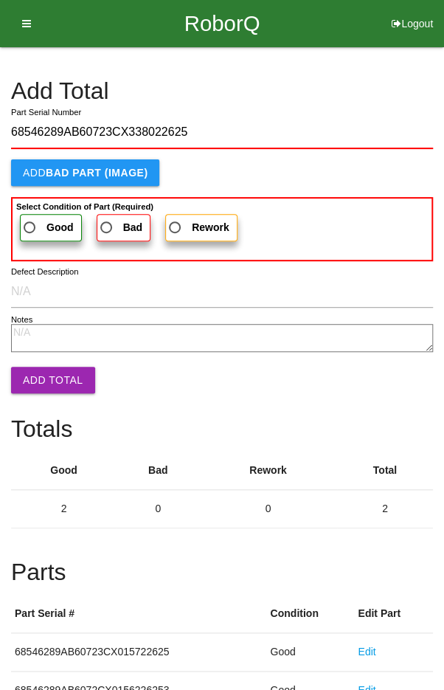
click at [44, 219] on span "Good" at bounding box center [47, 228] width 53 height 18
click at [30, 219] on input "Good" at bounding box center [26, 224] width 10 height 10
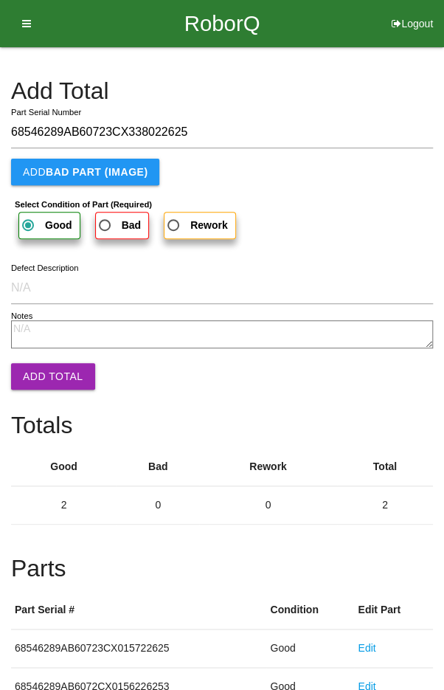
click at [35, 377] on button "Add Total" at bounding box center [53, 376] width 84 height 27
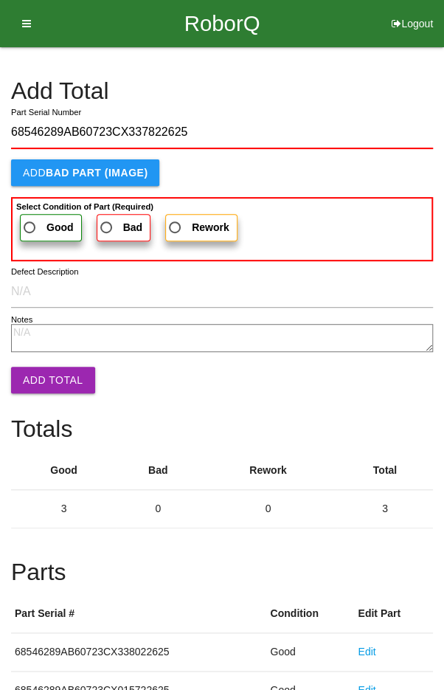
click at [38, 221] on span "Good" at bounding box center [47, 228] width 53 height 18
click at [30, 221] on input "Good" at bounding box center [26, 224] width 10 height 10
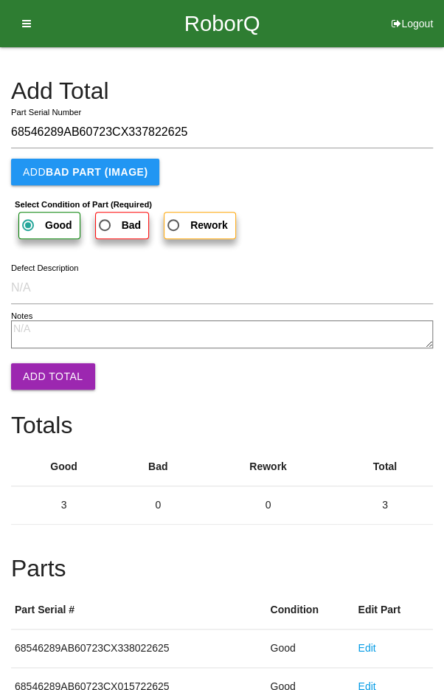
click at [41, 383] on button "Add Total" at bounding box center [53, 376] width 84 height 27
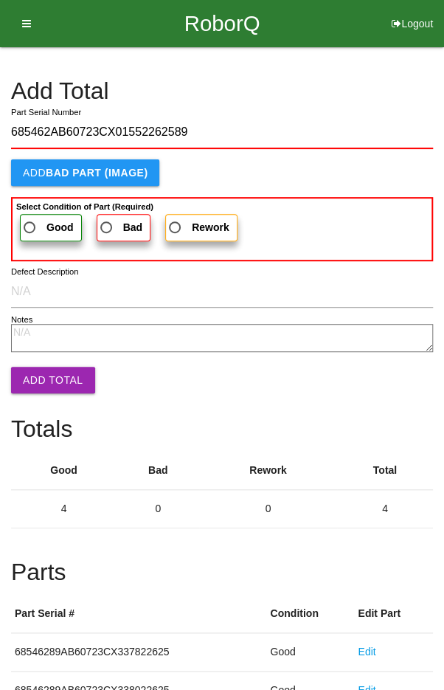
click at [49, 221] on b "Good" at bounding box center [60, 227] width 27 height 12
click at [30, 220] on input "Good" at bounding box center [26, 224] width 10 height 10
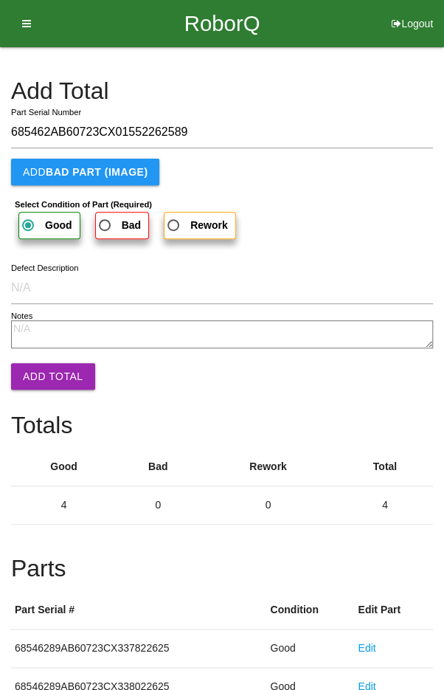
click at [41, 382] on button "Add Total" at bounding box center [53, 376] width 84 height 27
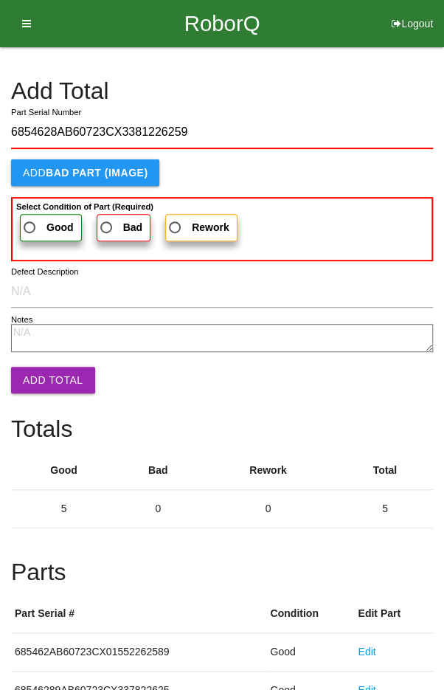
click at [44, 219] on span "Good" at bounding box center [47, 228] width 53 height 18
click at [30, 219] on input "Good" at bounding box center [26, 224] width 10 height 10
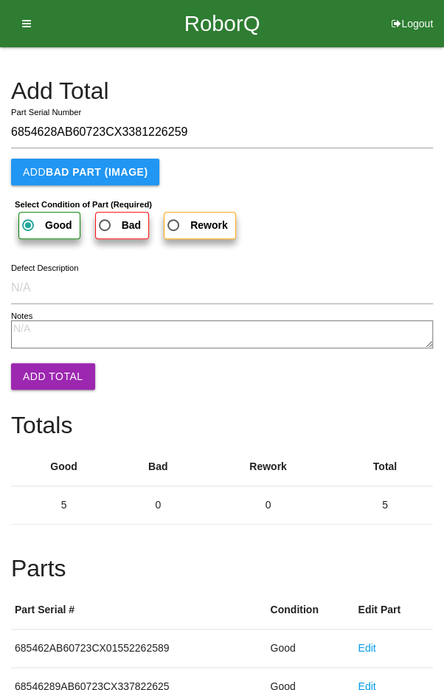
click at [45, 376] on button "Add Total" at bounding box center [53, 376] width 84 height 27
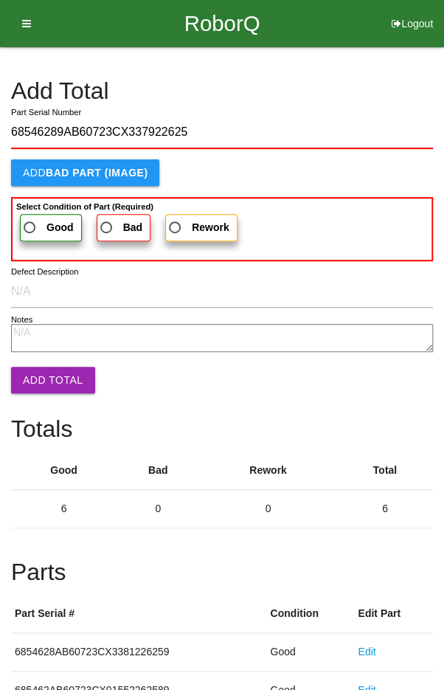
click at [41, 224] on span "Good" at bounding box center [47, 228] width 53 height 18
click at [30, 224] on input "Good" at bounding box center [26, 224] width 10 height 10
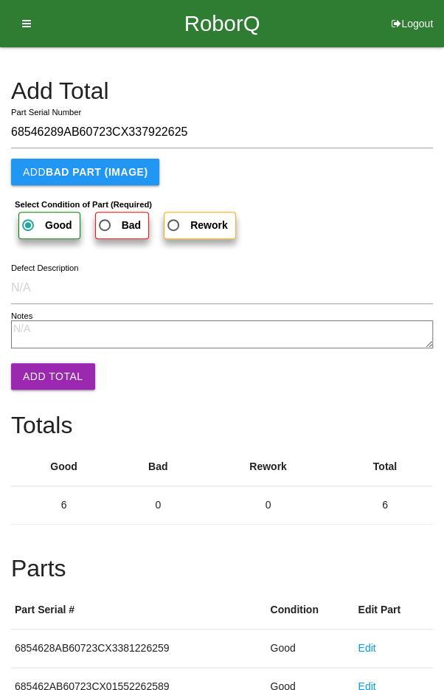
click at [40, 381] on button "Add Total" at bounding box center [53, 376] width 84 height 27
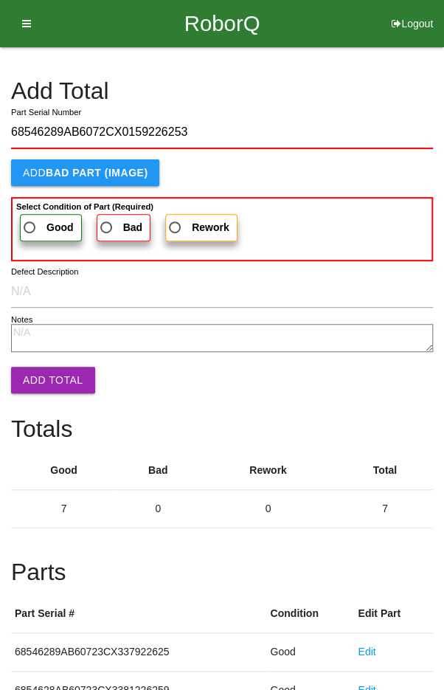
click at [35, 222] on span "Good" at bounding box center [47, 228] width 53 height 18
click at [30, 222] on input "Good" at bounding box center [26, 224] width 10 height 10
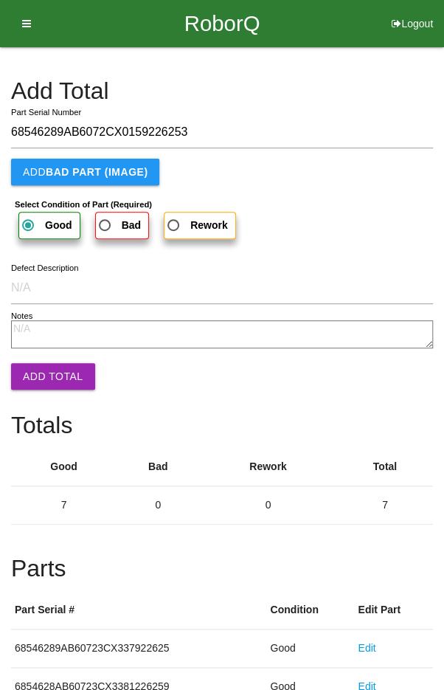
click at [41, 374] on button "Add Total" at bounding box center [53, 376] width 84 height 27
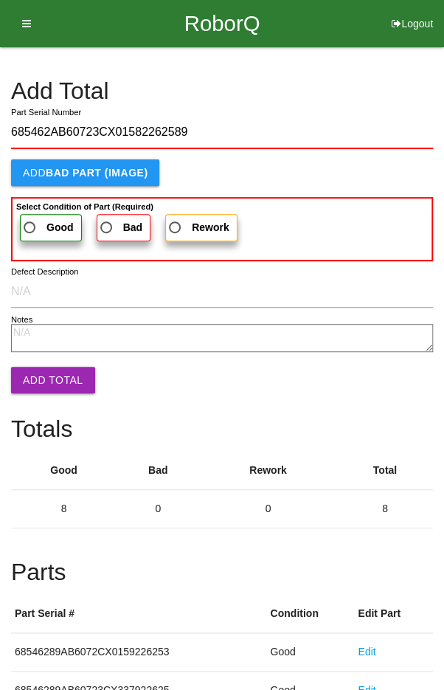
click at [44, 224] on span "Good" at bounding box center [47, 228] width 53 height 18
click at [30, 224] on input "Good" at bounding box center [26, 224] width 10 height 10
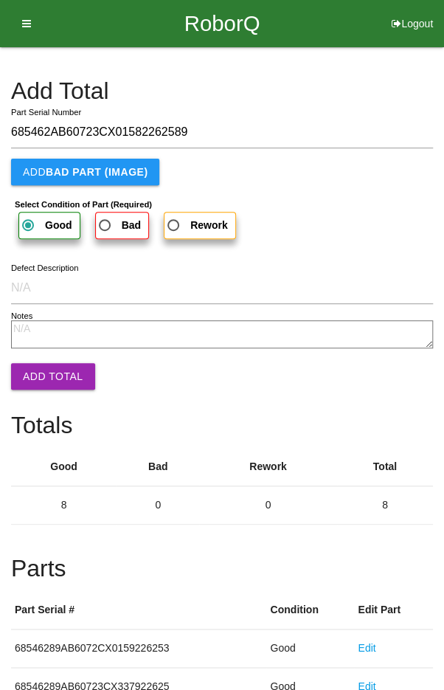
click at [34, 379] on button "Add Total" at bounding box center [53, 376] width 84 height 27
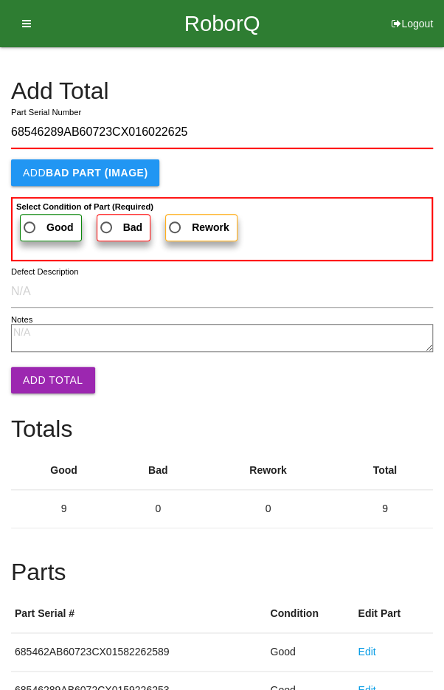
click at [43, 214] on label "Good" at bounding box center [51, 227] width 62 height 27
click at [30, 219] on input "Good" at bounding box center [26, 224] width 10 height 10
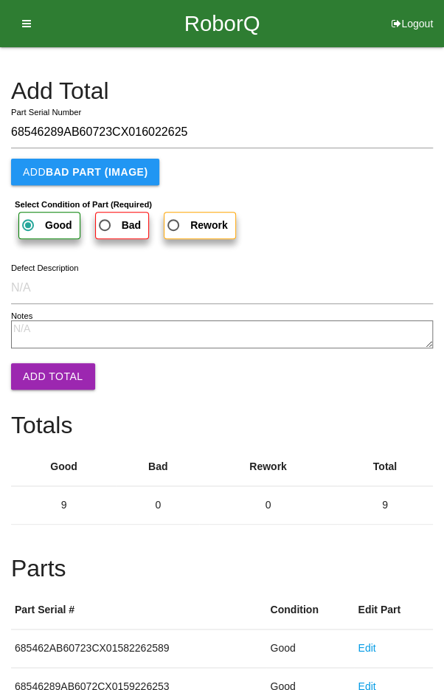
click at [35, 377] on button "Add Total" at bounding box center [53, 376] width 84 height 27
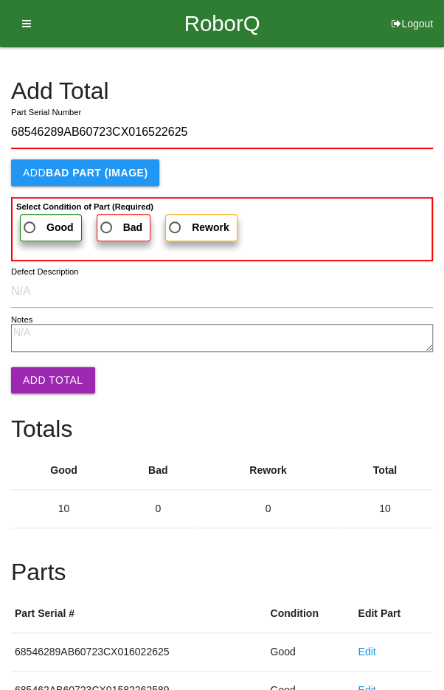
click at [44, 230] on span "Good" at bounding box center [47, 228] width 53 height 18
click at [30, 228] on input "Good" at bounding box center [26, 224] width 10 height 10
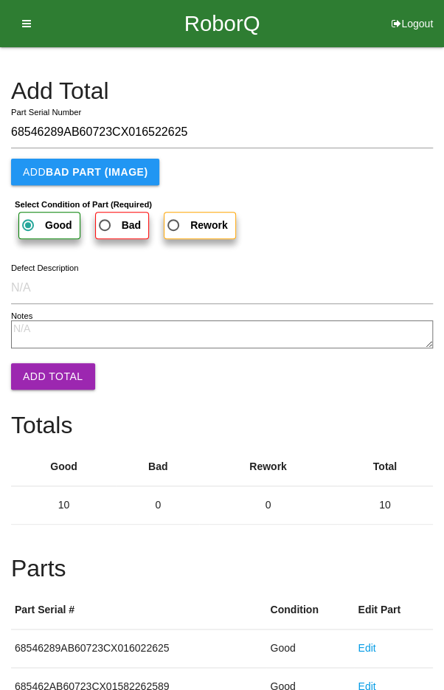
click at [33, 368] on button "Add Total" at bounding box center [53, 376] width 84 height 27
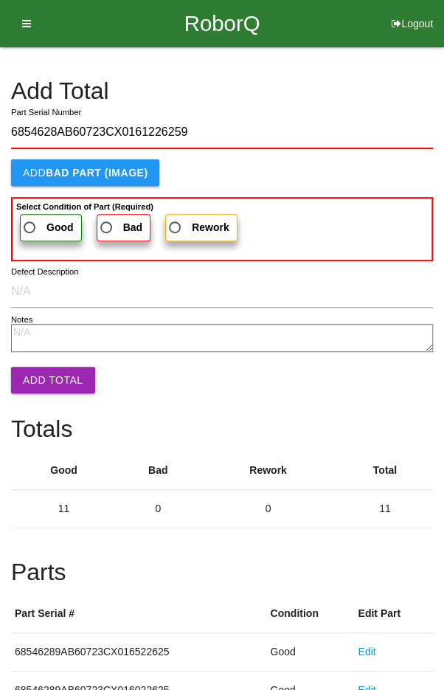
click at [38, 219] on span "Good" at bounding box center [47, 228] width 53 height 18
click at [30, 219] on input "Good" at bounding box center [26, 224] width 10 height 10
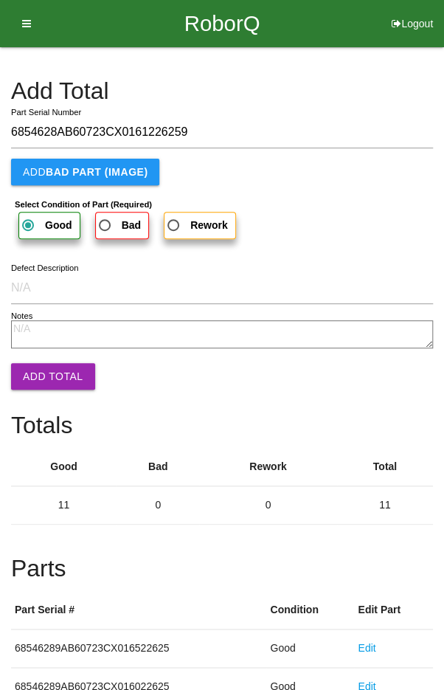
click at [43, 371] on button "Add Total" at bounding box center [53, 376] width 84 height 27
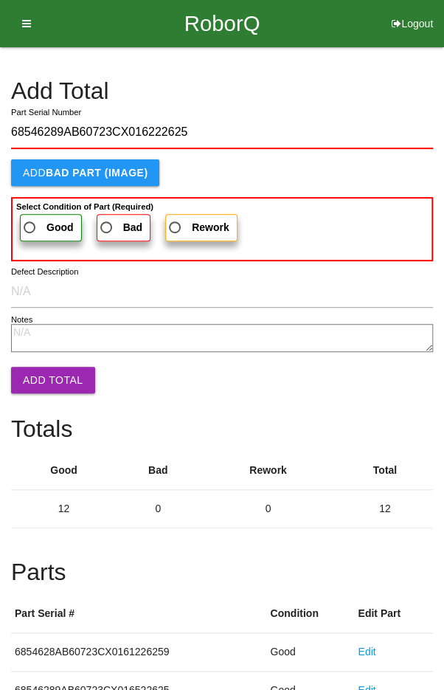
click at [35, 219] on span "Good" at bounding box center [47, 228] width 53 height 18
click at [30, 219] on input "Good" at bounding box center [26, 224] width 10 height 10
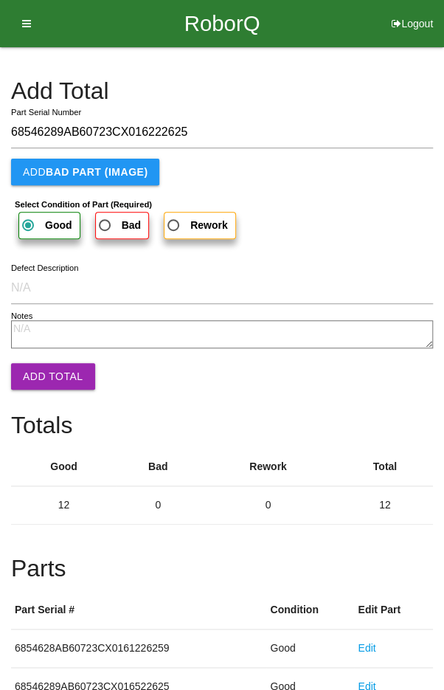
click at [44, 388] on button "Add Total" at bounding box center [53, 376] width 84 height 27
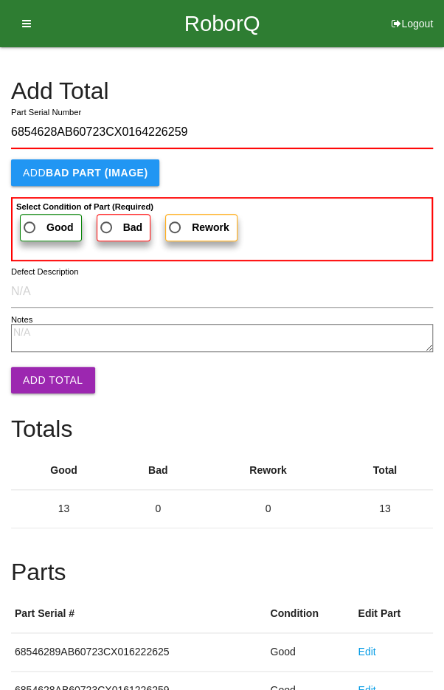
click at [34, 221] on span "Good" at bounding box center [47, 228] width 53 height 18
click at [30, 221] on input "Good" at bounding box center [26, 224] width 10 height 10
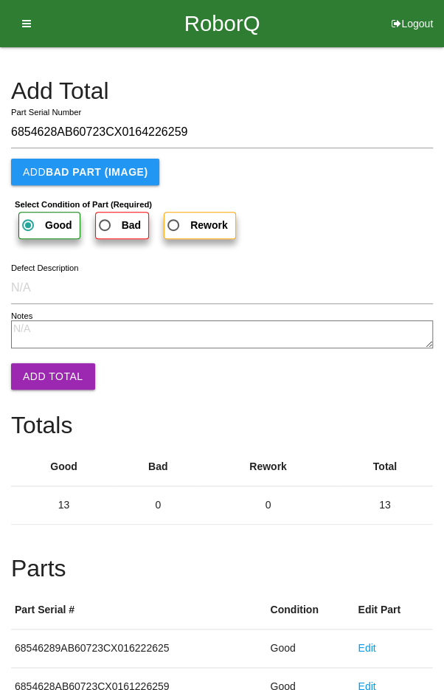
click at [42, 374] on button "Add Total" at bounding box center [53, 376] width 84 height 27
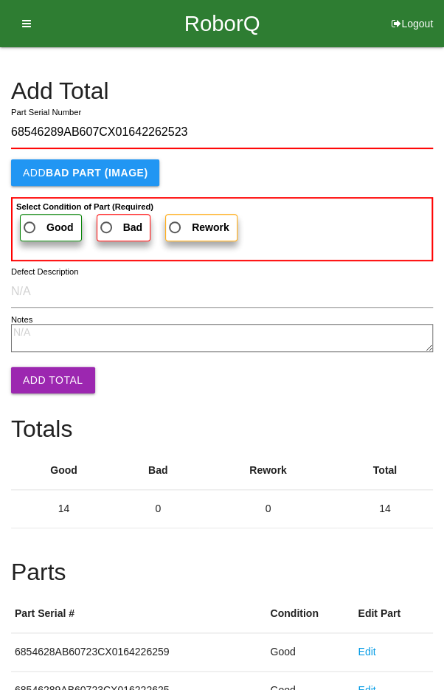
click at [47, 224] on b "Good" at bounding box center [60, 227] width 27 height 12
click at [30, 224] on input "Good" at bounding box center [26, 224] width 10 height 10
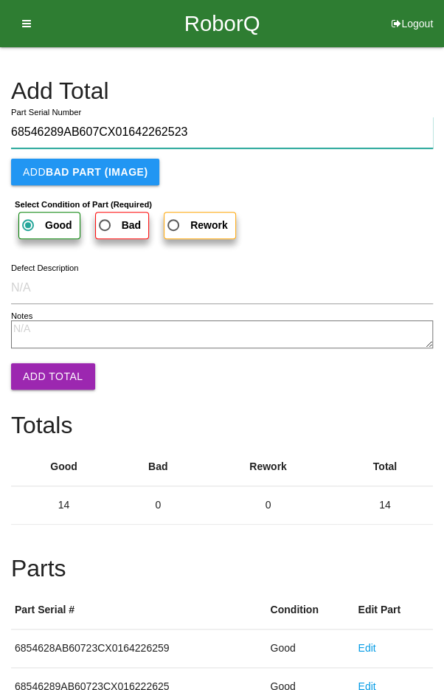
click at [379, 129] on input "68546289AB607CX01642262523" at bounding box center [222, 133] width 422 height 32
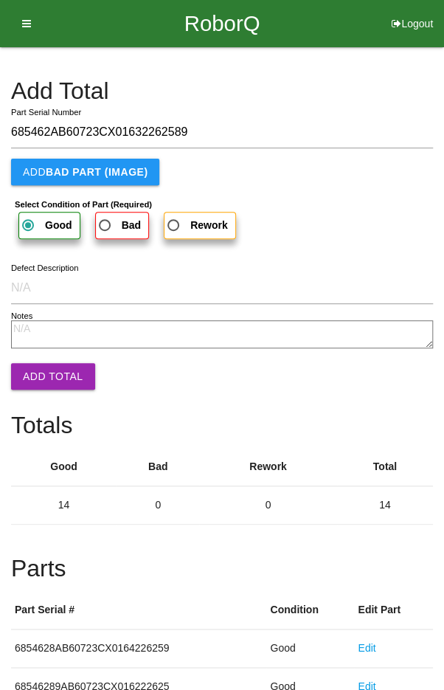
click at [32, 377] on button "Add Total" at bounding box center [53, 376] width 84 height 27
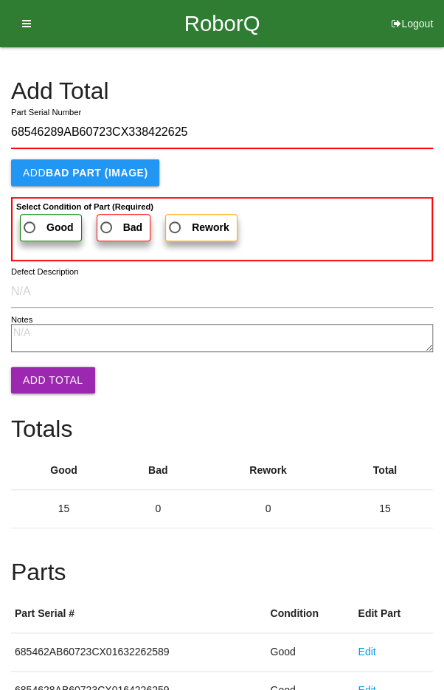
click at [40, 209] on b "Select Condition of Part (Required)" at bounding box center [84, 206] width 137 height 9
click at [30, 219] on input "Good" at bounding box center [26, 224] width 10 height 10
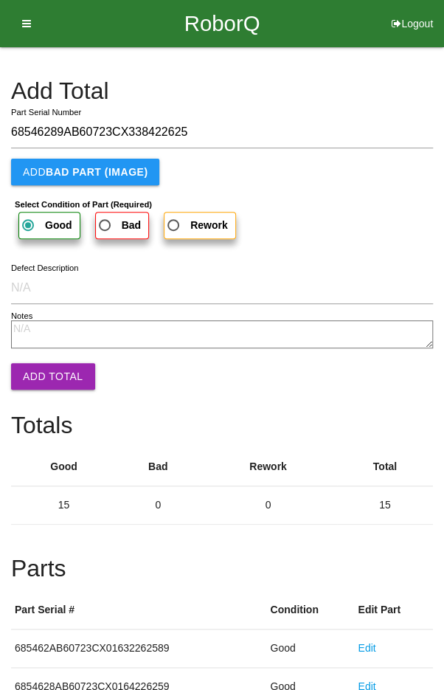
click at [38, 388] on button "Add Total" at bounding box center [53, 376] width 84 height 27
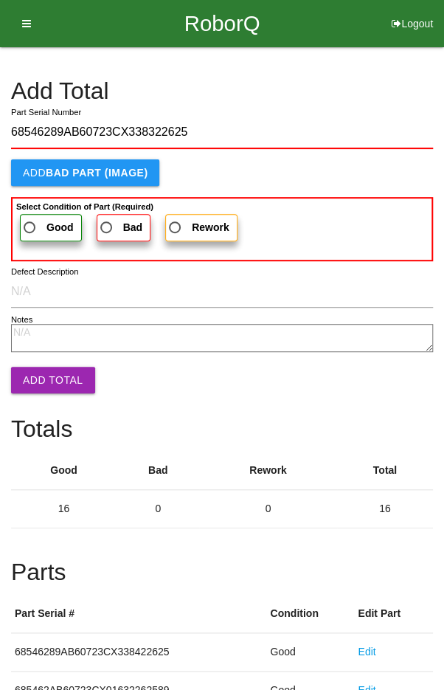
click at [35, 220] on span "Good" at bounding box center [47, 228] width 53 height 18
click at [30, 220] on input "Good" at bounding box center [26, 224] width 10 height 10
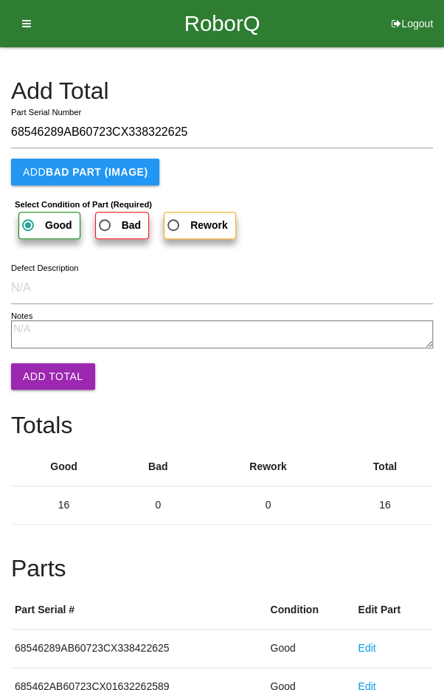
click at [43, 374] on button "Add Total" at bounding box center [53, 376] width 84 height 27
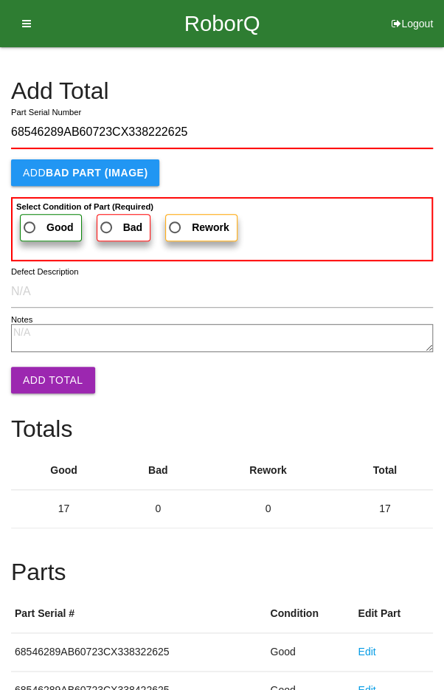
click at [27, 216] on label "Good" at bounding box center [51, 227] width 62 height 27
click at [27, 219] on input "Good" at bounding box center [26, 224] width 10 height 10
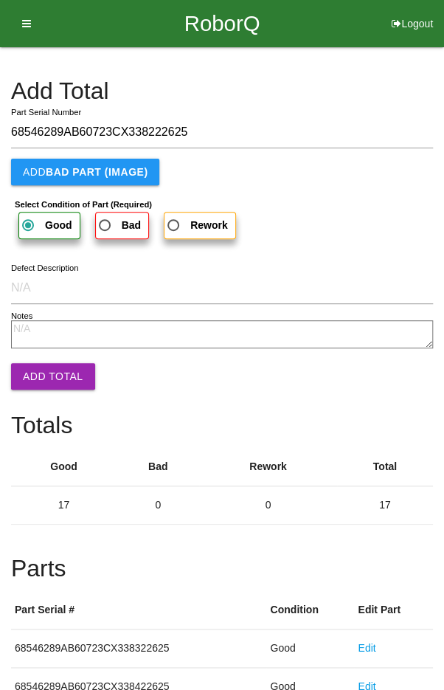
click at [38, 372] on button "Add Total" at bounding box center [53, 376] width 84 height 27
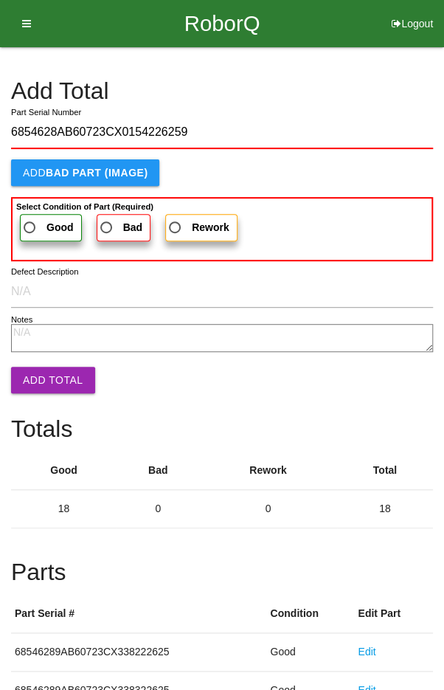
click at [39, 224] on span "Good" at bounding box center [47, 228] width 53 height 18
click at [30, 224] on input "Good" at bounding box center [26, 224] width 10 height 10
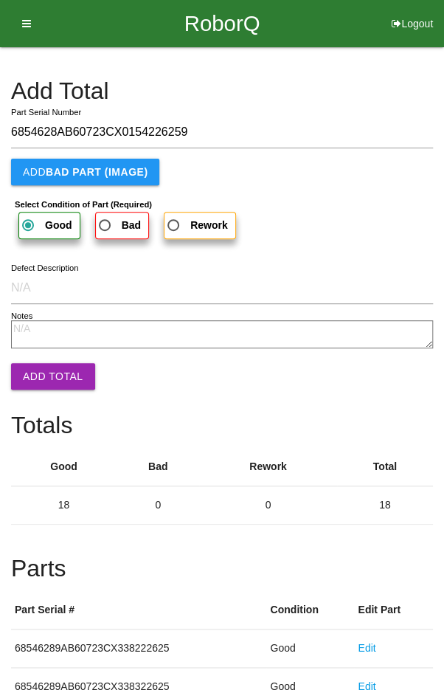
click at [41, 380] on button "Add Total" at bounding box center [53, 376] width 84 height 27
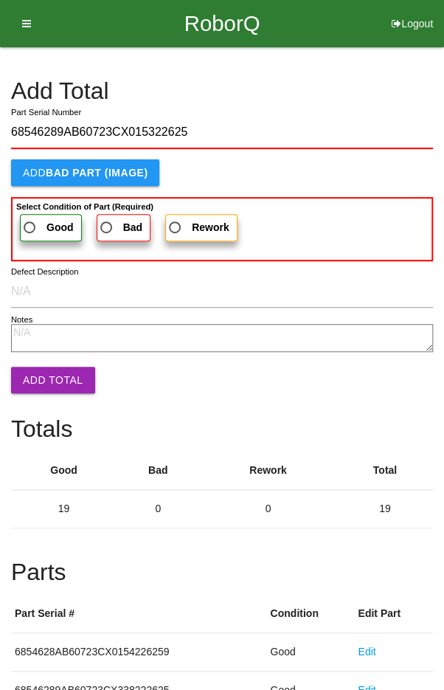
click at [38, 208] on b "Select Condition of Part (Required)" at bounding box center [84, 206] width 137 height 9
click at [30, 219] on input "Good" at bounding box center [26, 224] width 10 height 10
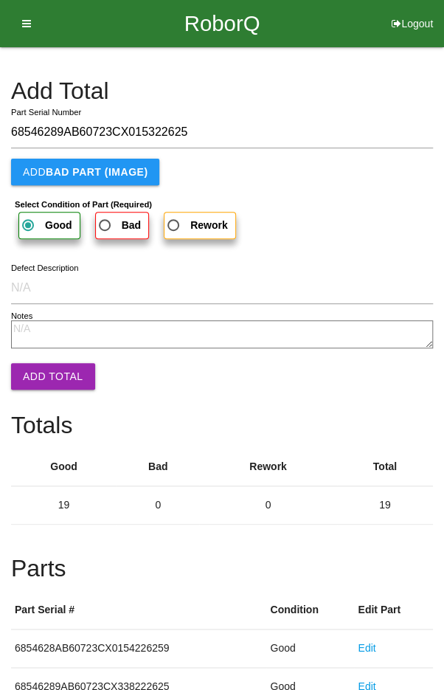
click at [38, 370] on button "Add Total" at bounding box center [53, 376] width 84 height 27
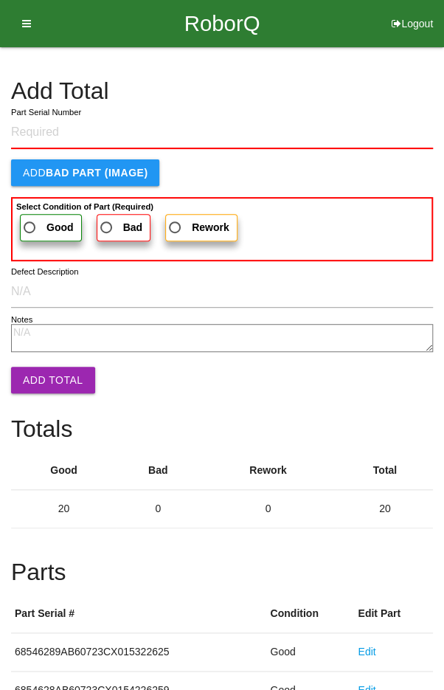
click at [393, 80] on h4 "Add Total" at bounding box center [222, 91] width 422 height 26
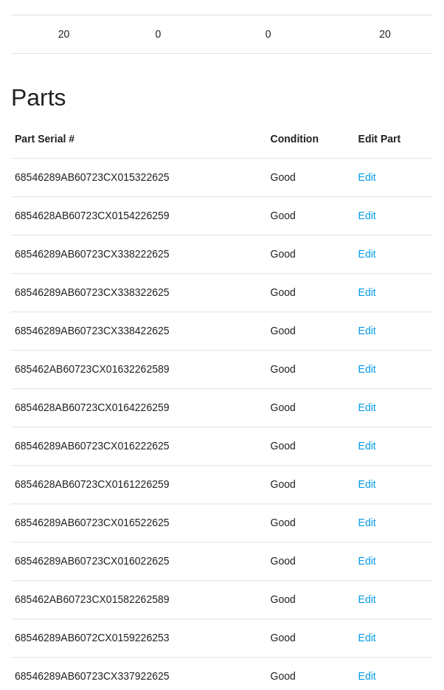
scroll to position [820, 0]
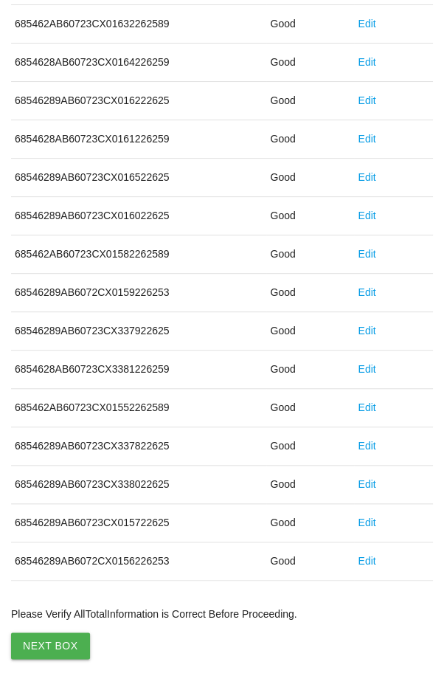
click at [43, 639] on button "Next Box" at bounding box center [50, 646] width 79 height 27
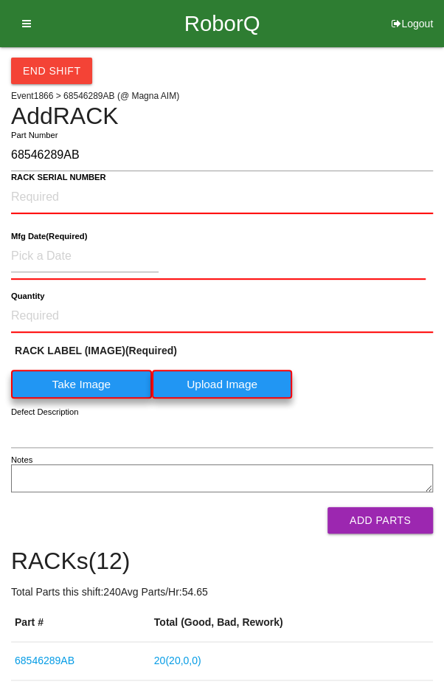
click at [75, 374] on label "Take Image" at bounding box center [81, 384] width 141 height 29
click at [0, 0] on \(IMAGE\) "Take Image" at bounding box center [0, 0] width 0 height 0
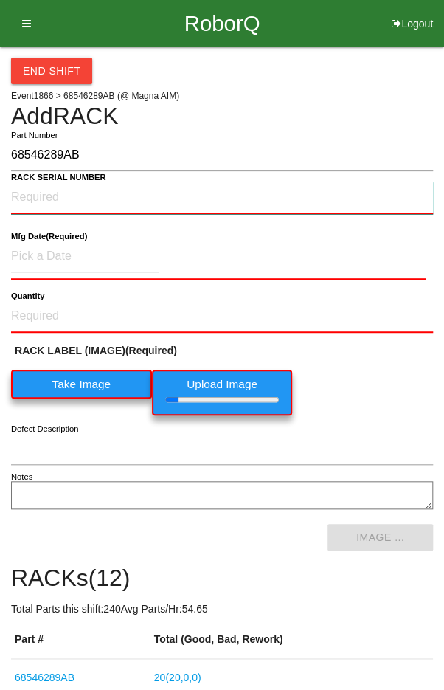
click at [47, 195] on NUMBER "RACK SERIAL NUMBER" at bounding box center [222, 198] width 422 height 32
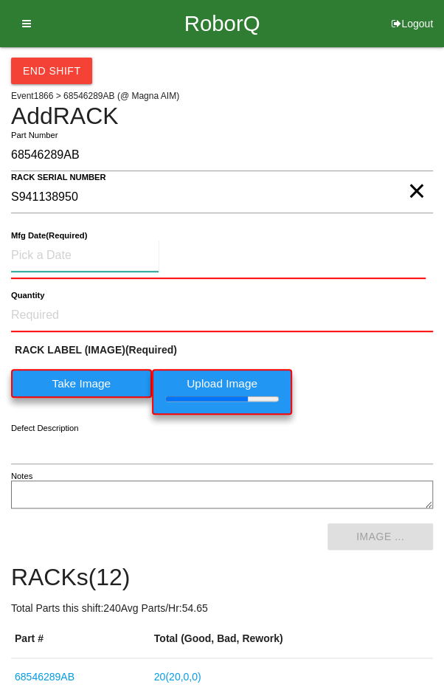
click at [44, 257] on input at bounding box center [85, 256] width 148 height 32
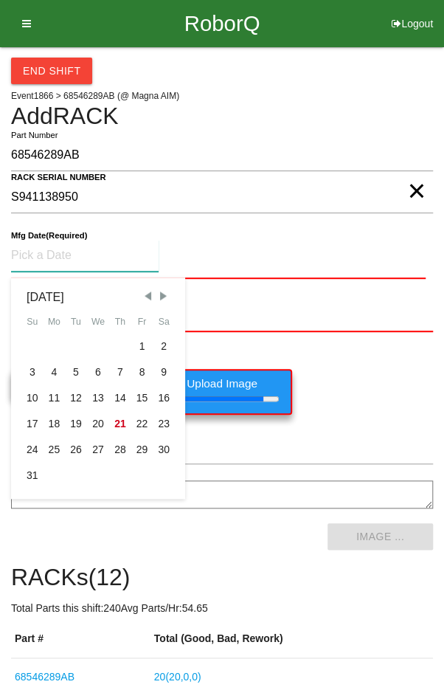
click at [140, 396] on div "15" at bounding box center [142, 398] width 22 height 26
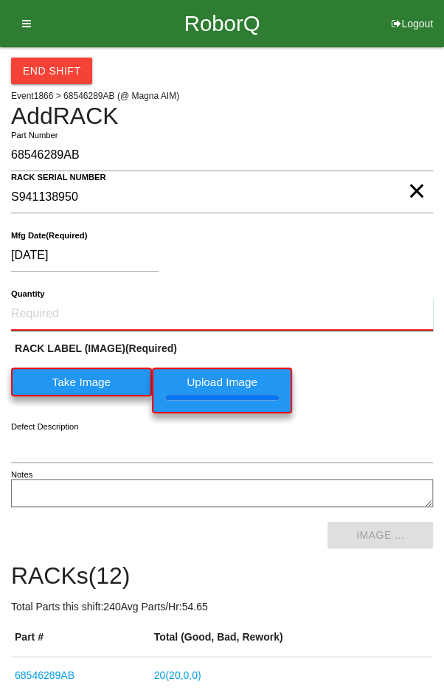
click at [286, 315] on input "Quantity" at bounding box center [222, 314] width 422 height 32
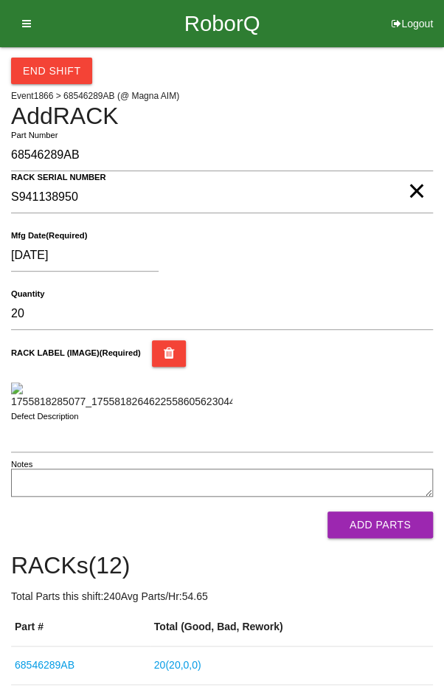
click at [342, 254] on div "[DATE]" at bounding box center [218, 259] width 415 height 38
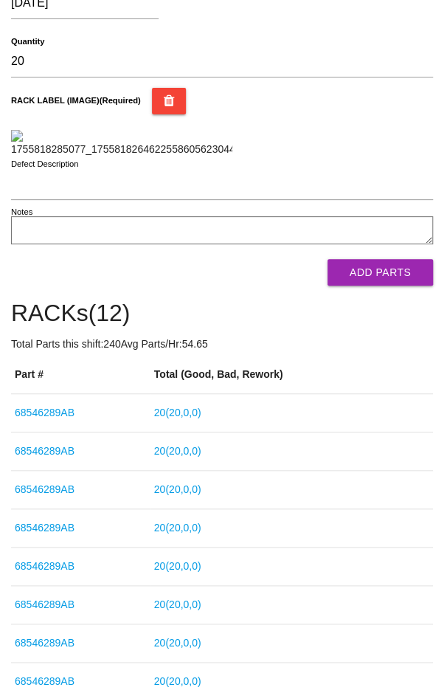
scroll to position [264, 0]
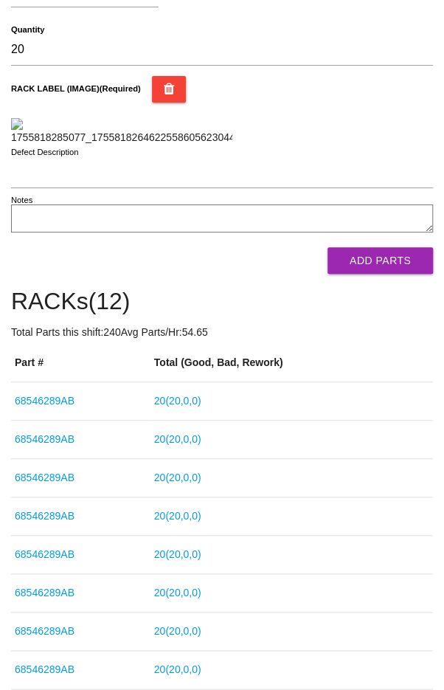
click at [379, 274] on button "Add Parts" at bounding box center [381, 260] width 106 height 27
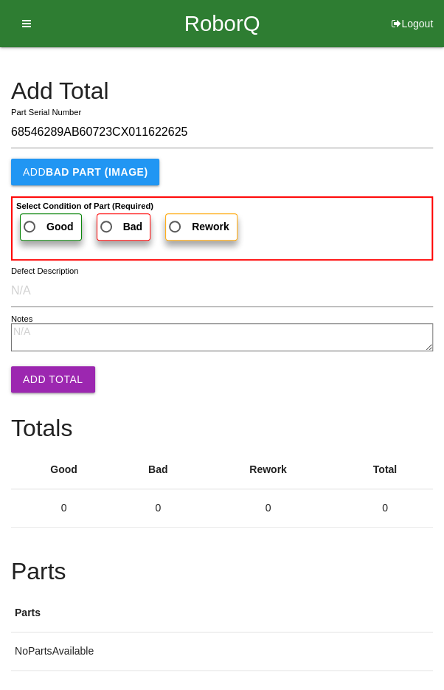
click at [44, 219] on span "Good" at bounding box center [47, 227] width 53 height 18
click at [30, 219] on input "Good" at bounding box center [26, 223] width 10 height 10
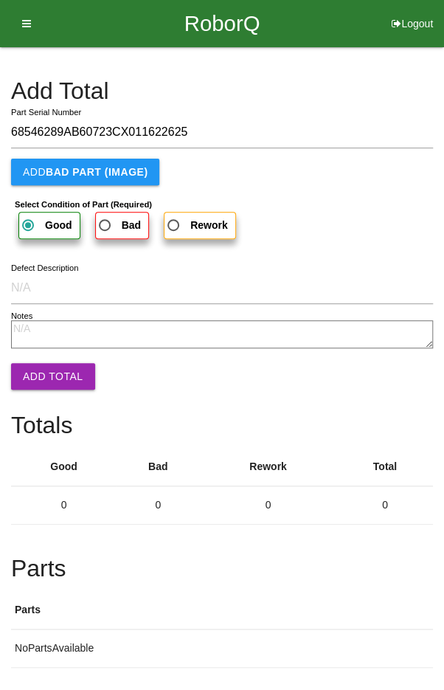
click at [35, 373] on button "Add Total" at bounding box center [53, 376] width 84 height 27
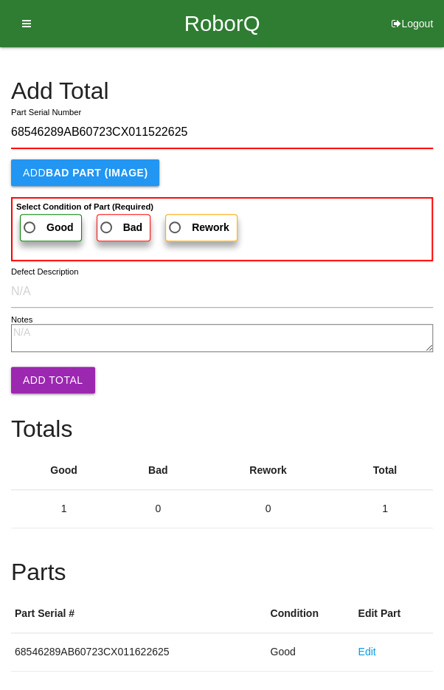
click at [41, 222] on span "Good" at bounding box center [47, 228] width 53 height 18
click at [30, 222] on input "Good" at bounding box center [26, 224] width 10 height 10
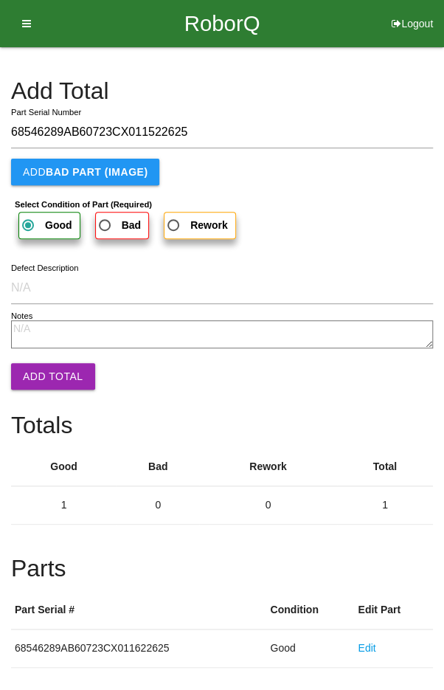
click at [42, 376] on button "Add Total" at bounding box center [53, 376] width 84 height 27
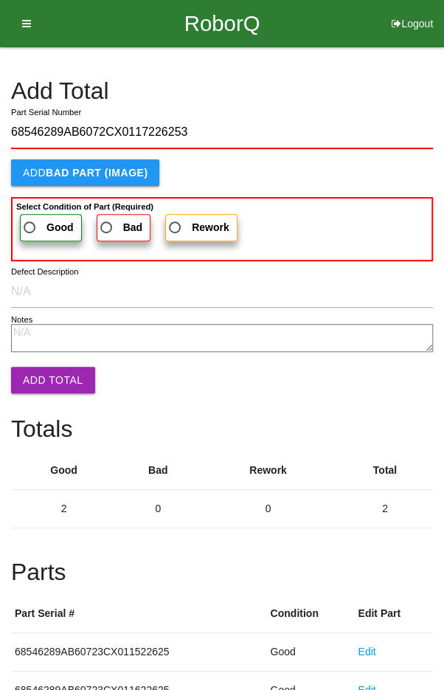
click at [35, 227] on span "Good" at bounding box center [47, 228] width 53 height 18
click at [30, 227] on input "Good" at bounding box center [26, 224] width 10 height 10
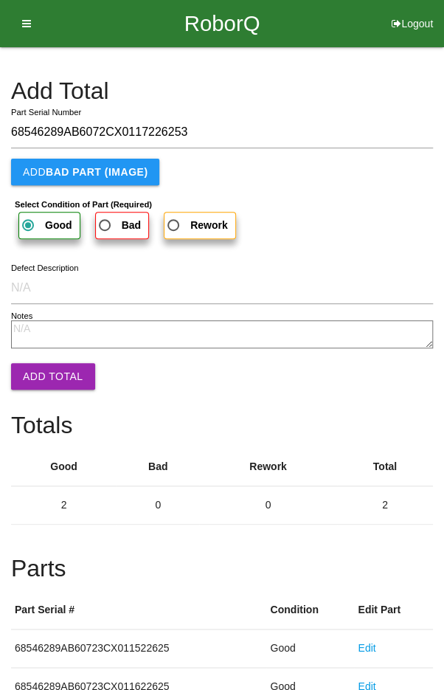
click at [30, 374] on button "Add Total" at bounding box center [53, 376] width 84 height 27
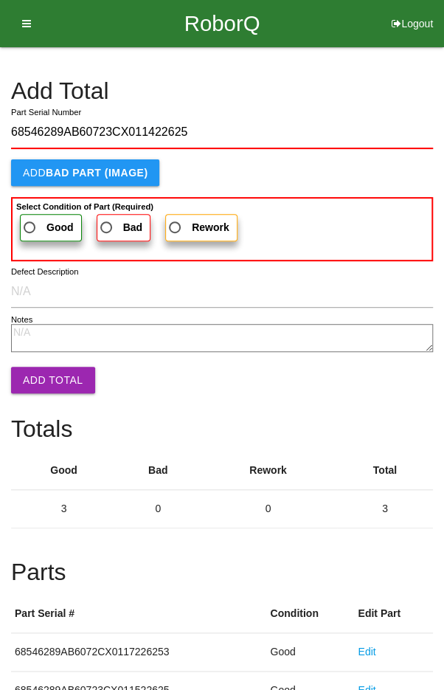
click at [40, 222] on span "Good" at bounding box center [47, 228] width 53 height 18
click at [30, 222] on input "Good" at bounding box center [26, 224] width 10 height 10
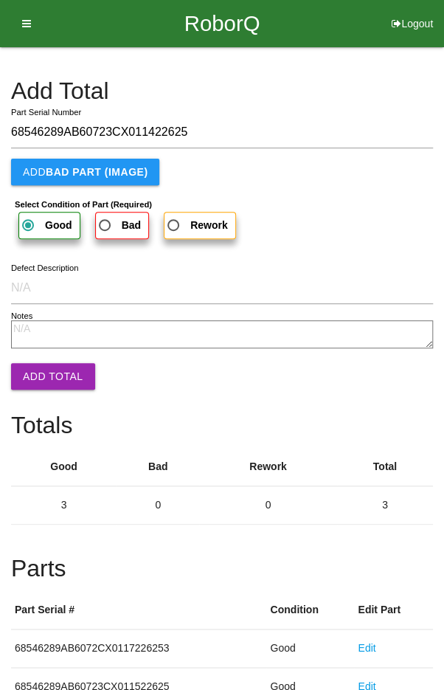
click at [32, 381] on button "Add Total" at bounding box center [53, 376] width 84 height 27
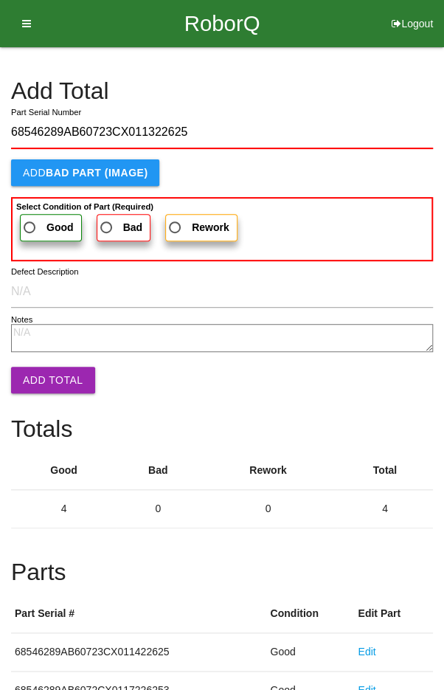
click at [40, 230] on span "Good" at bounding box center [47, 228] width 53 height 18
click at [30, 228] on input "Good" at bounding box center [26, 224] width 10 height 10
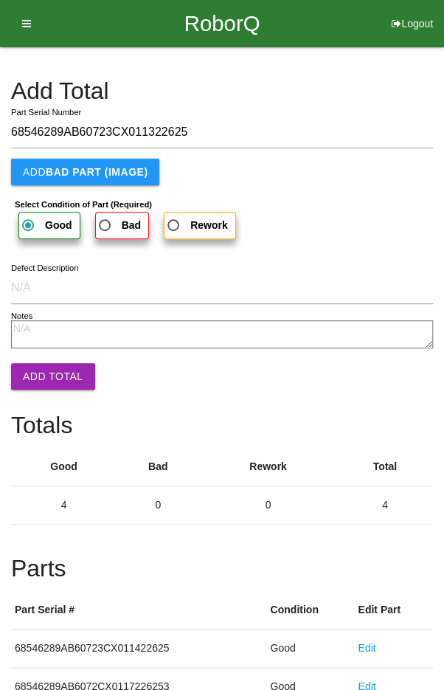
click at [34, 375] on button "Add Total" at bounding box center [53, 376] width 84 height 27
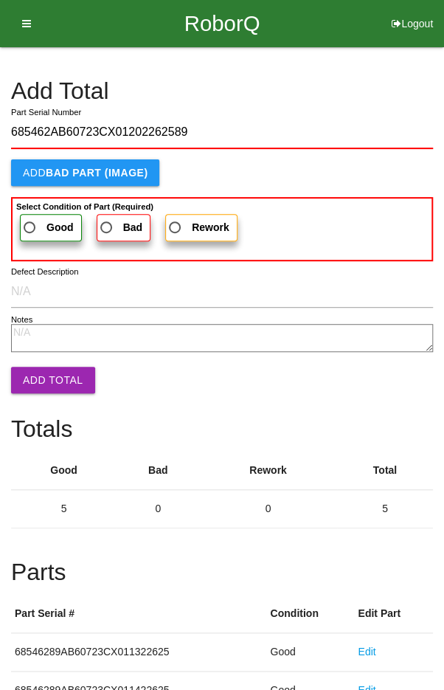
click at [38, 220] on span "Good" at bounding box center [47, 228] width 53 height 18
click at [30, 220] on input "Good" at bounding box center [26, 224] width 10 height 10
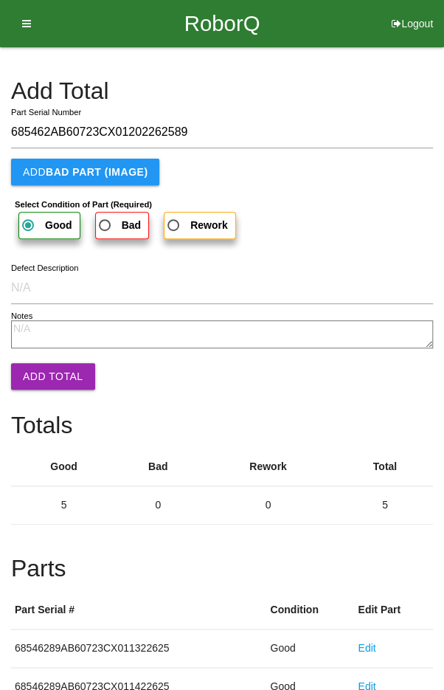
click at [37, 385] on button "Add Total" at bounding box center [53, 376] width 84 height 27
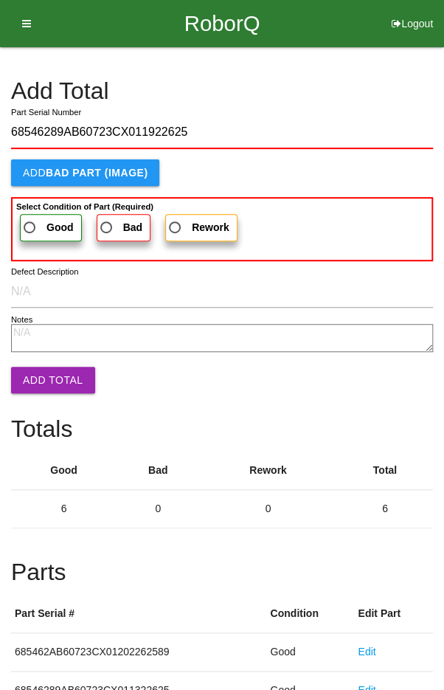
click at [39, 219] on span "Good" at bounding box center [47, 228] width 53 height 18
click at [30, 219] on input "Good" at bounding box center [26, 224] width 10 height 10
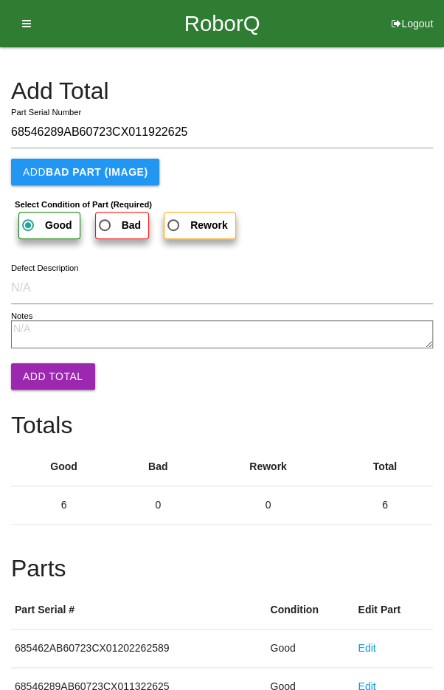
click at [41, 379] on button "Add Total" at bounding box center [53, 376] width 84 height 27
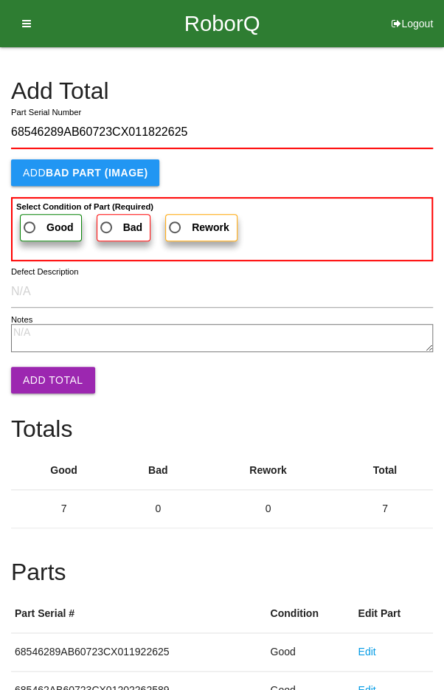
click at [39, 219] on span "Good" at bounding box center [47, 228] width 53 height 18
click at [30, 219] on input "Good" at bounding box center [26, 224] width 10 height 10
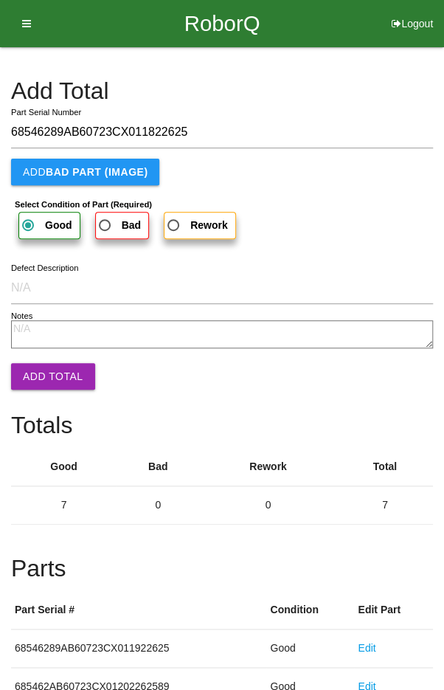
click at [40, 374] on button "Add Total" at bounding box center [53, 376] width 84 height 27
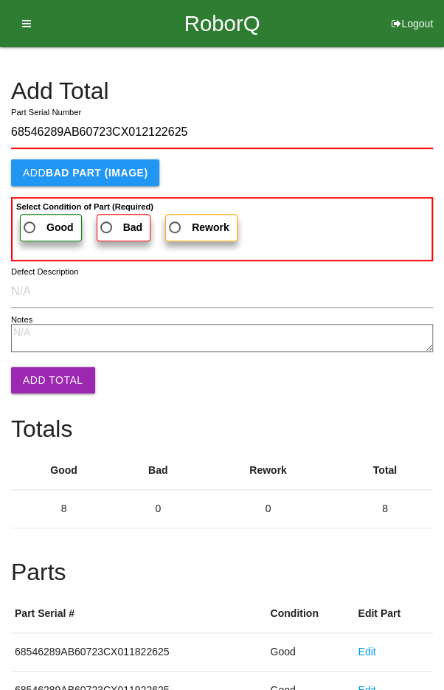
click at [32, 219] on span "Good" at bounding box center [47, 228] width 53 height 18
click at [30, 219] on input "Good" at bounding box center [26, 224] width 10 height 10
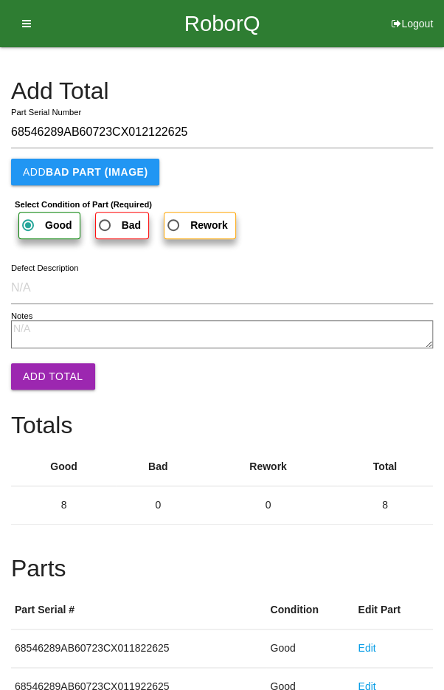
click at [41, 374] on button "Add Total" at bounding box center [53, 376] width 84 height 27
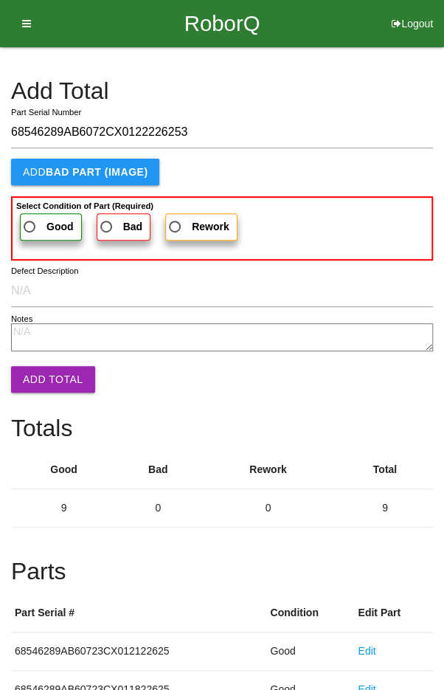
click at [31, 224] on span "Good" at bounding box center [47, 227] width 53 height 18
click at [30, 224] on input "Good" at bounding box center [26, 223] width 10 height 10
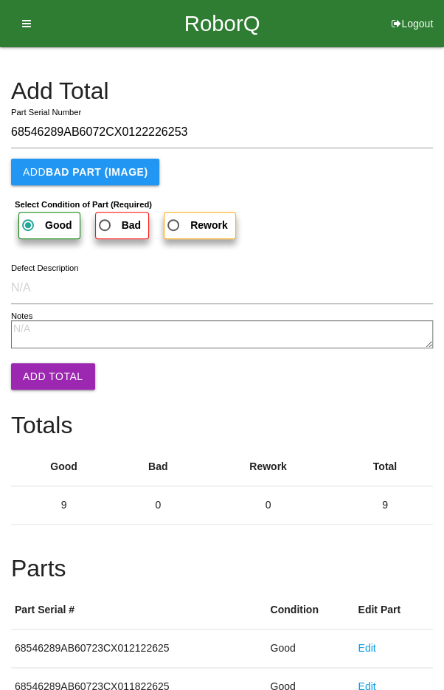
click at [47, 379] on button "Add Total" at bounding box center [53, 376] width 84 height 27
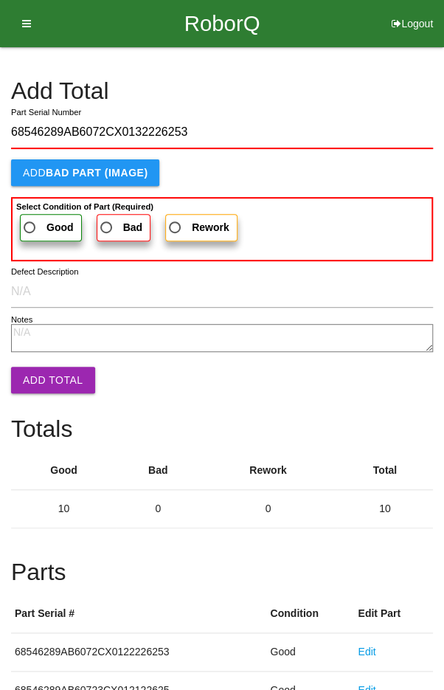
click at [33, 219] on span "Good" at bounding box center [47, 228] width 53 height 18
click at [30, 219] on input "Good" at bounding box center [26, 224] width 10 height 10
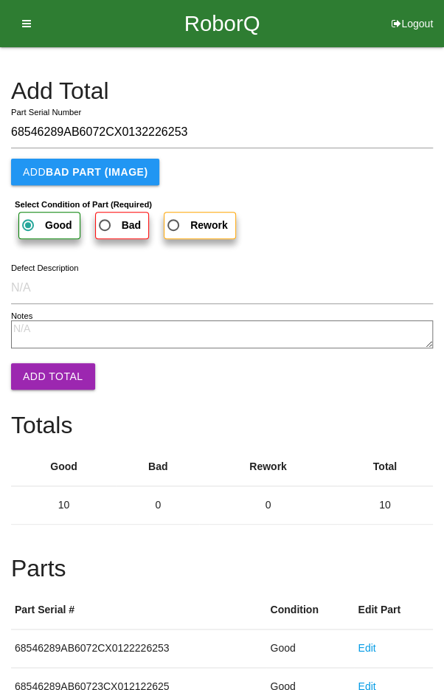
click at [38, 381] on button "Add Total" at bounding box center [53, 376] width 84 height 27
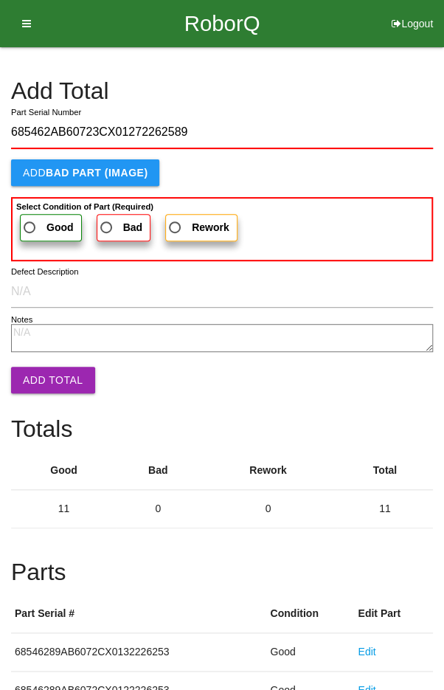
click at [51, 214] on label "Good" at bounding box center [51, 227] width 62 height 27
click at [30, 219] on input "Good" at bounding box center [26, 224] width 10 height 10
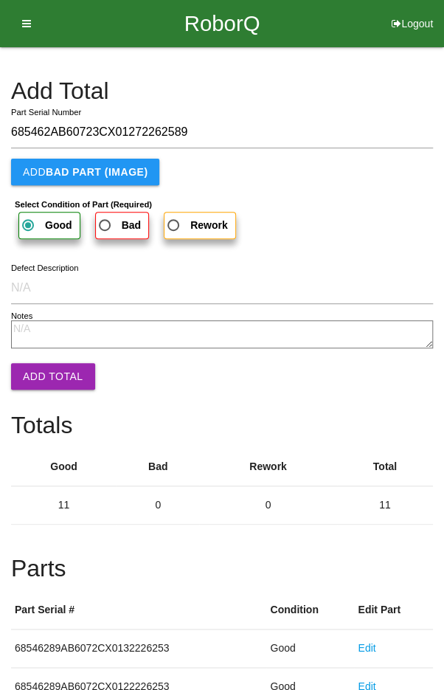
click at [42, 368] on button "Add Total" at bounding box center [53, 376] width 84 height 27
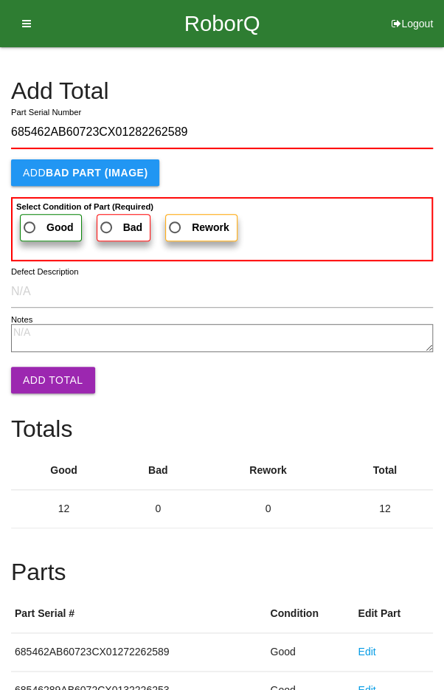
click at [32, 219] on span "Good" at bounding box center [47, 228] width 53 height 18
click at [30, 219] on input "Good" at bounding box center [26, 224] width 10 height 10
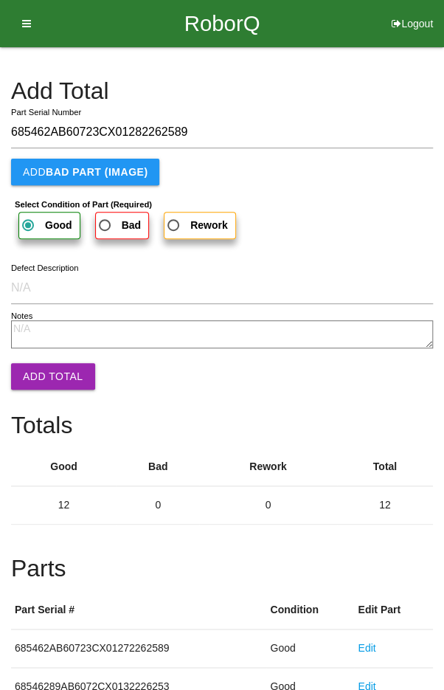
click at [38, 376] on button "Add Total" at bounding box center [53, 376] width 84 height 27
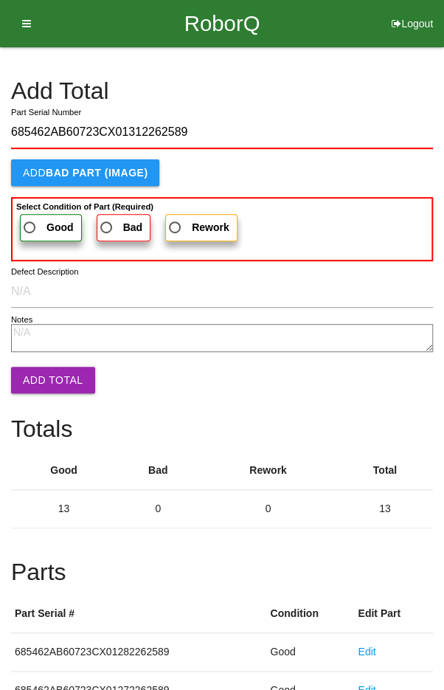
click at [38, 219] on span "Good" at bounding box center [47, 228] width 53 height 18
click at [30, 219] on input "Good" at bounding box center [26, 224] width 10 height 10
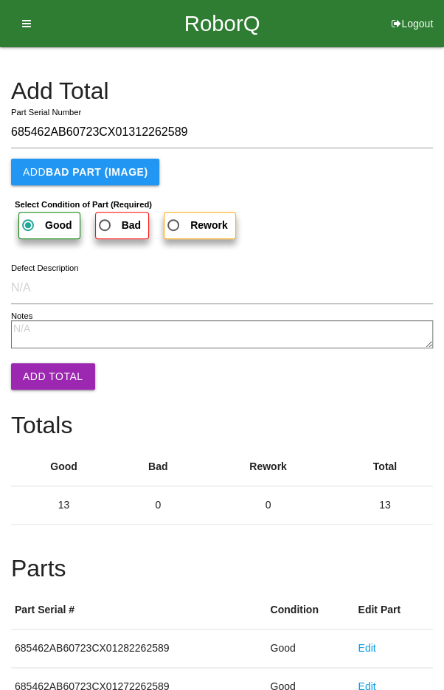
click at [35, 380] on button "Add Total" at bounding box center [53, 376] width 84 height 27
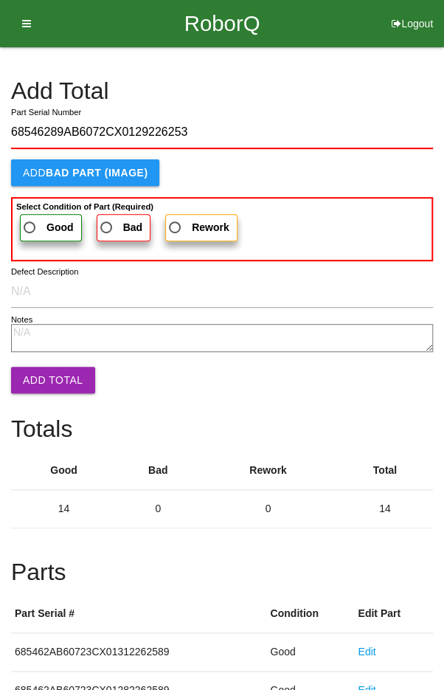
click at [38, 222] on span "Good" at bounding box center [47, 228] width 53 height 18
click at [30, 222] on input "Good" at bounding box center [26, 224] width 10 height 10
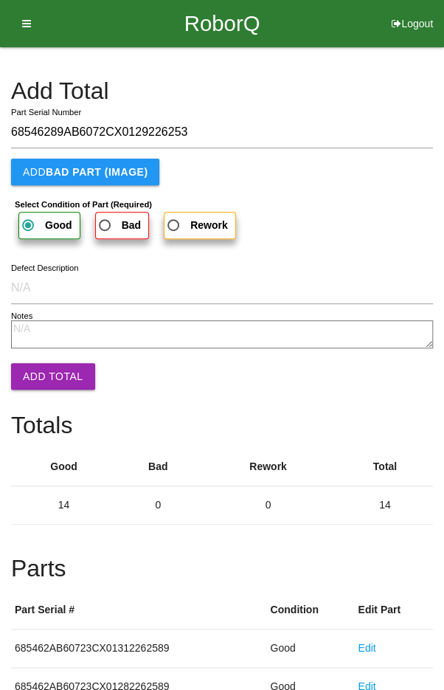
click at [40, 374] on button "Add Total" at bounding box center [53, 376] width 84 height 27
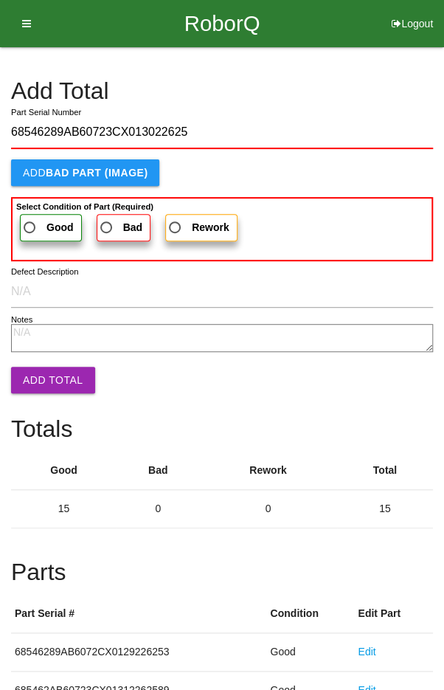
click at [33, 221] on span "Good" at bounding box center [47, 228] width 53 height 18
click at [30, 221] on input "Good" at bounding box center [26, 224] width 10 height 10
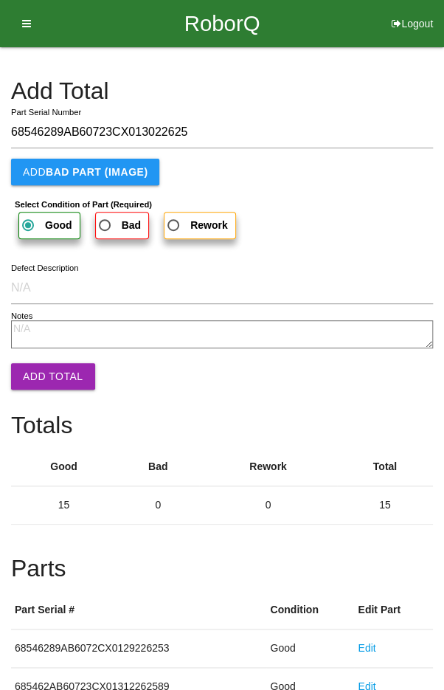
click at [33, 376] on button "Add Total" at bounding box center [53, 376] width 84 height 27
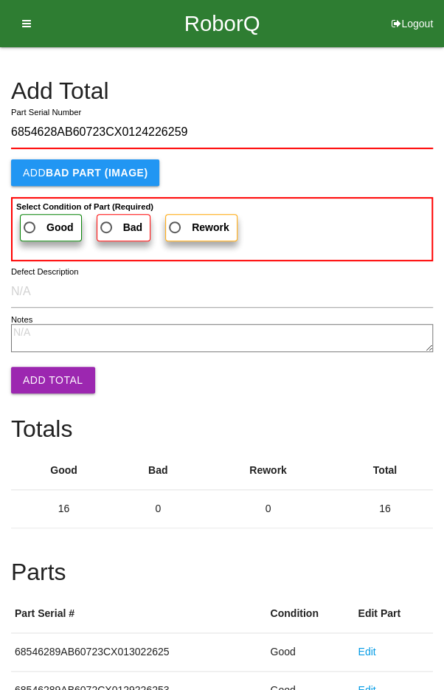
click at [30, 222] on span "Good" at bounding box center [47, 228] width 53 height 18
click at [30, 222] on input "Good" at bounding box center [26, 224] width 10 height 10
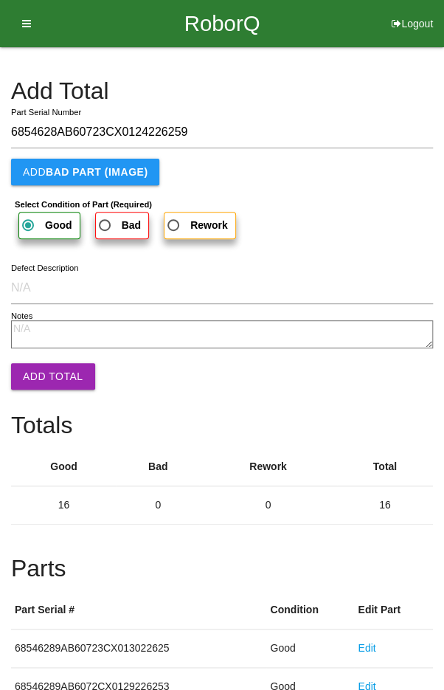
click at [35, 370] on button "Add Total" at bounding box center [53, 376] width 84 height 27
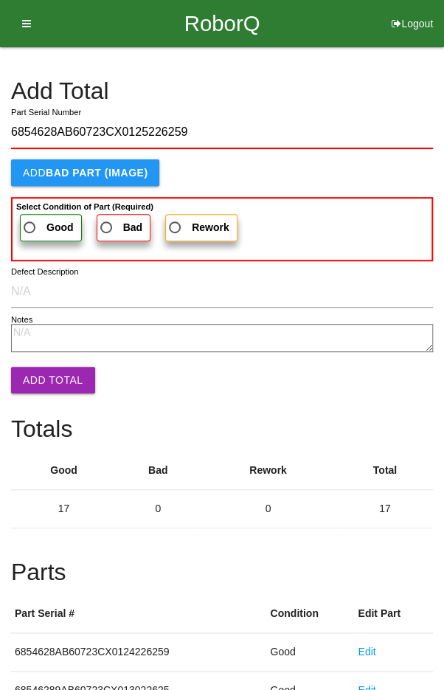
click at [42, 220] on span "Good" at bounding box center [47, 228] width 53 height 18
click at [30, 220] on input "Good" at bounding box center [26, 224] width 10 height 10
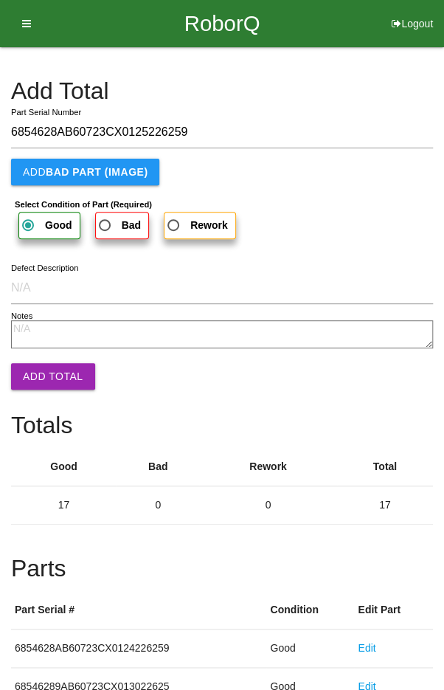
click at [38, 378] on button "Add Total" at bounding box center [53, 376] width 84 height 27
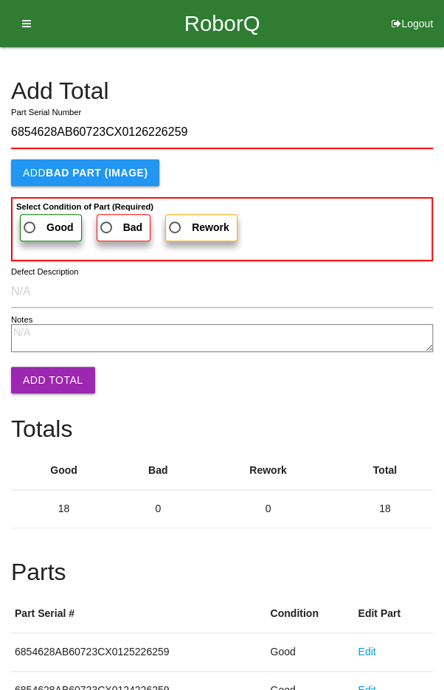
click at [33, 222] on span "Good" at bounding box center [47, 228] width 53 height 18
click at [30, 222] on input "Good" at bounding box center [26, 224] width 10 height 10
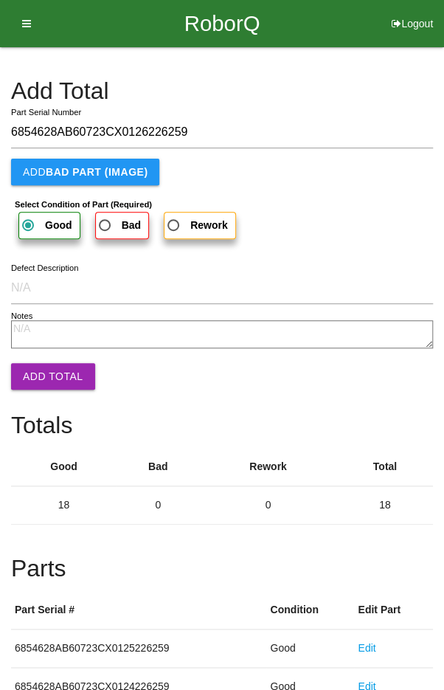
click at [42, 379] on button "Add Total" at bounding box center [53, 376] width 84 height 27
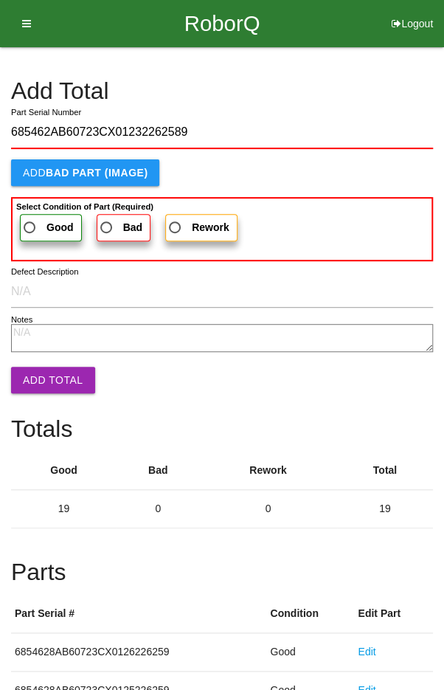
click at [40, 216] on label "Good" at bounding box center [51, 227] width 62 height 27
click at [30, 219] on input "Good" at bounding box center [26, 224] width 10 height 10
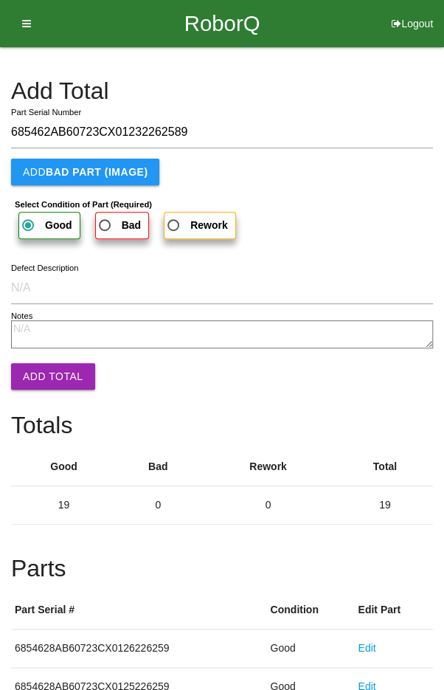
click at [42, 382] on button "Add Total" at bounding box center [53, 376] width 84 height 27
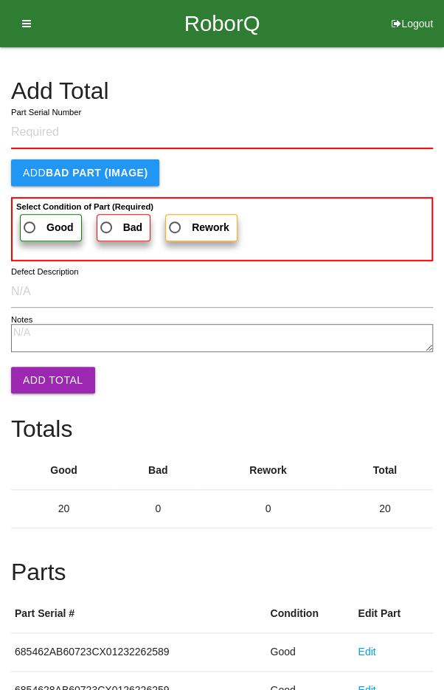
click at [392, 91] on h4 "Add Total" at bounding box center [222, 91] width 422 height 26
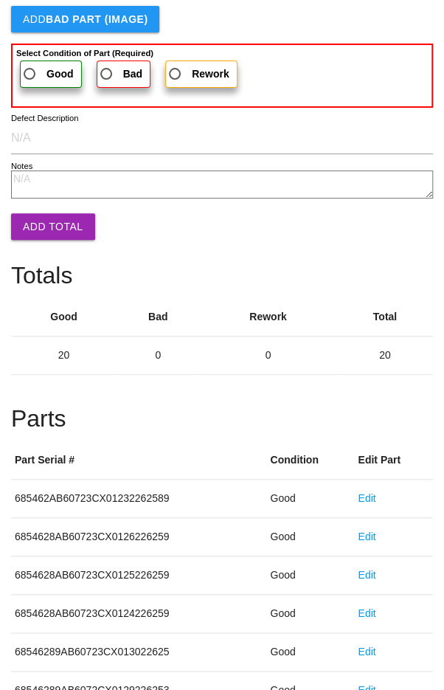
scroll to position [820, 0]
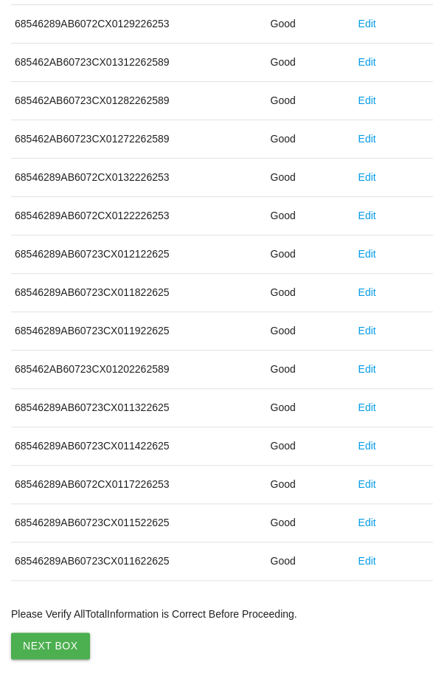
click at [50, 641] on button "Next Box" at bounding box center [50, 646] width 79 height 27
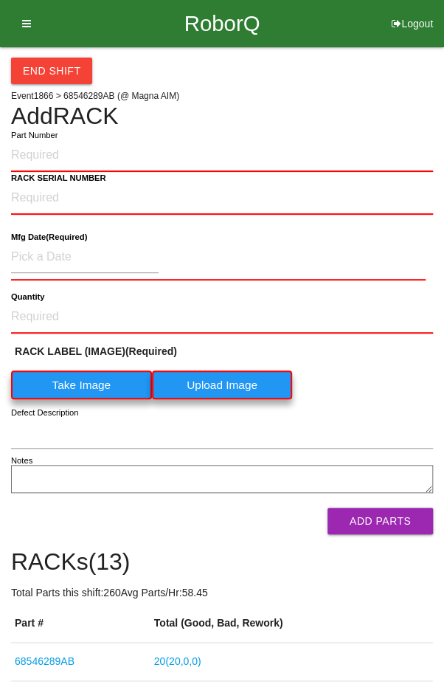
click at [77, 376] on label "Take Image" at bounding box center [81, 385] width 141 height 29
click at [0, 0] on \(IMAGE\) "Take Image" at bounding box center [0, 0] width 0 height 0
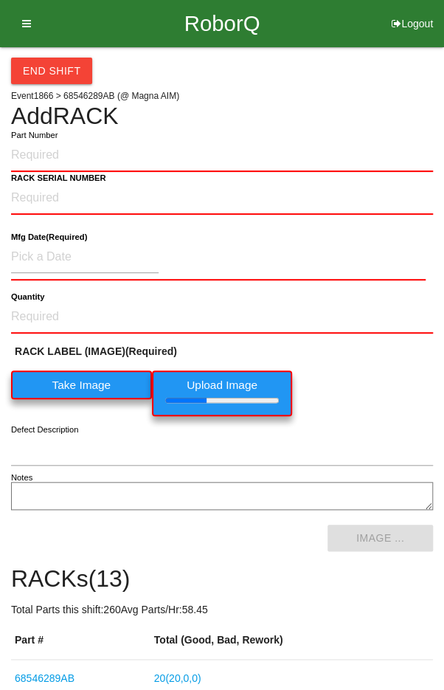
click at [32, 108] on h4 "Add RACK" at bounding box center [222, 116] width 422 height 26
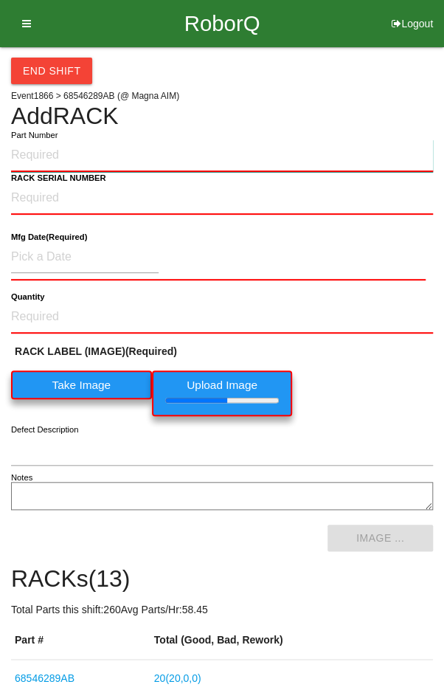
paste input "68546289AB"
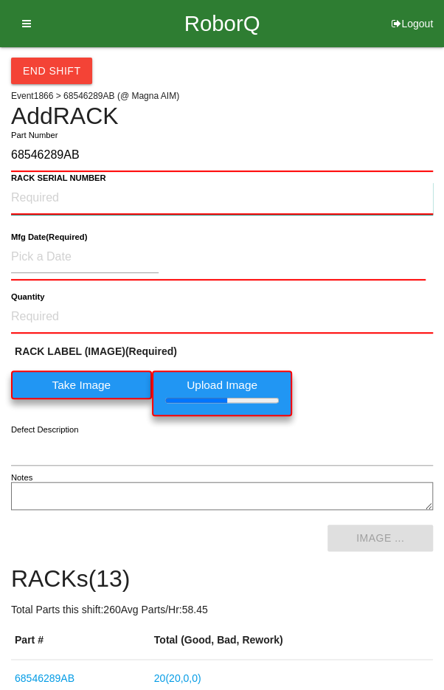
click at [40, 192] on NUMBER "RACK SERIAL NUMBER" at bounding box center [222, 198] width 422 height 32
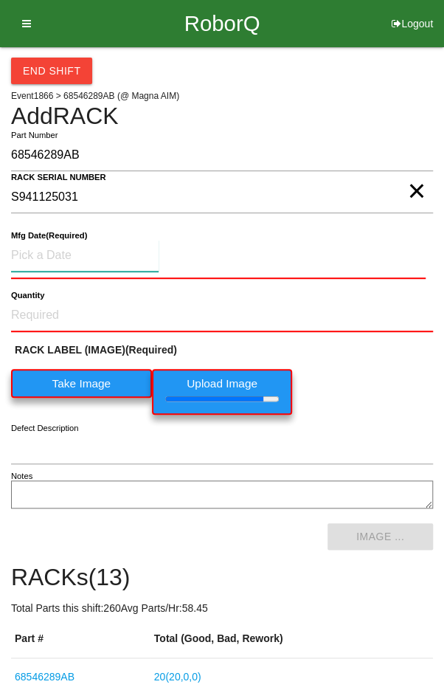
click at [51, 250] on input at bounding box center [85, 256] width 148 height 32
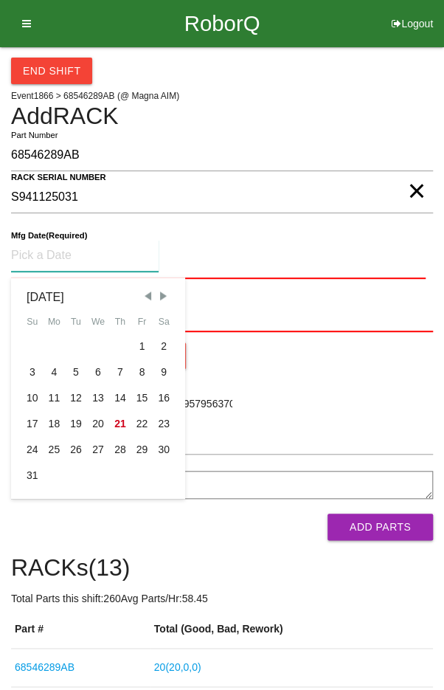
click at [137, 399] on div "15" at bounding box center [142, 398] width 22 height 26
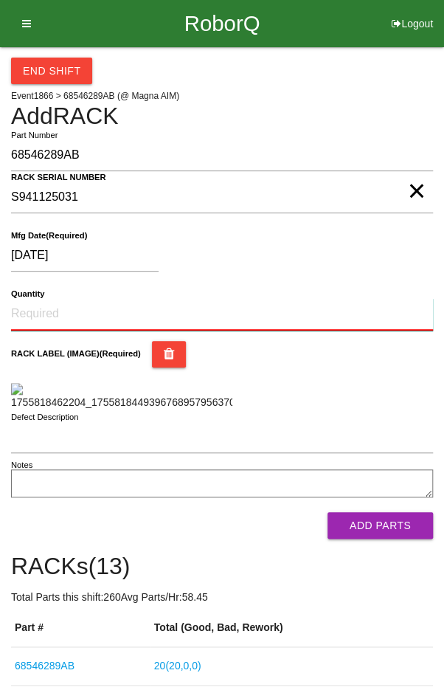
click at [86, 314] on input "Quantity" at bounding box center [222, 314] width 422 height 32
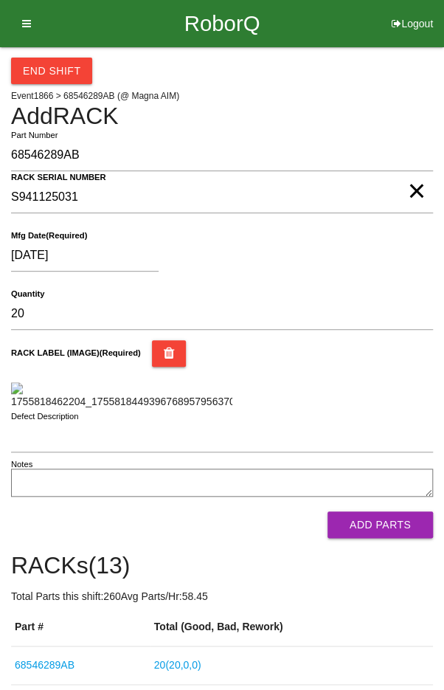
click at [382, 259] on div "[DATE]" at bounding box center [218, 259] width 415 height 38
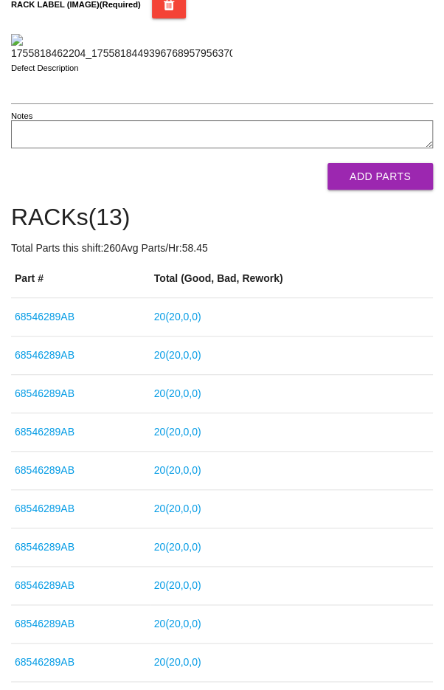
scroll to position [349, 0]
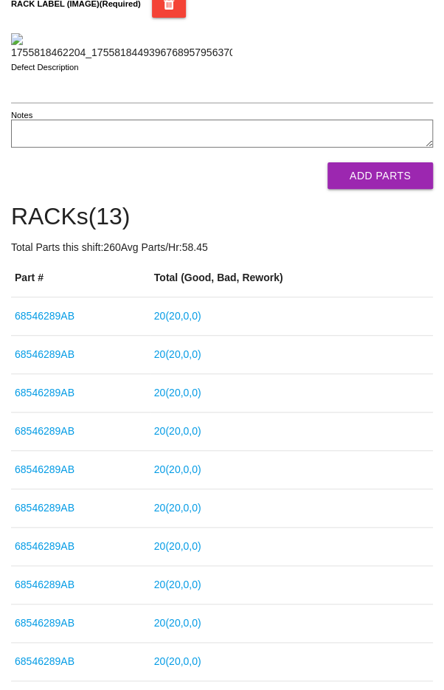
click at [388, 189] on button "Add Parts" at bounding box center [381, 175] width 106 height 27
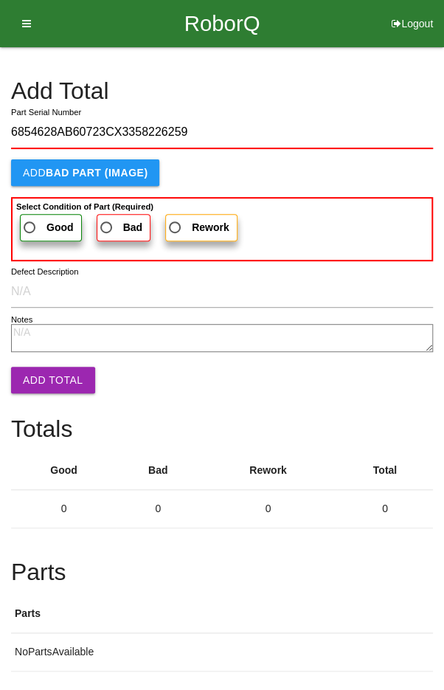
click at [34, 224] on span "Good" at bounding box center [47, 228] width 53 height 18
click at [30, 224] on input "Good" at bounding box center [26, 224] width 10 height 10
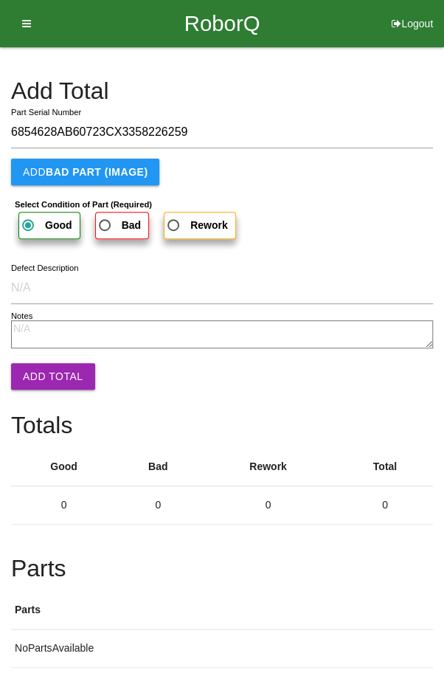
click at [50, 372] on button "Add Total" at bounding box center [53, 376] width 84 height 27
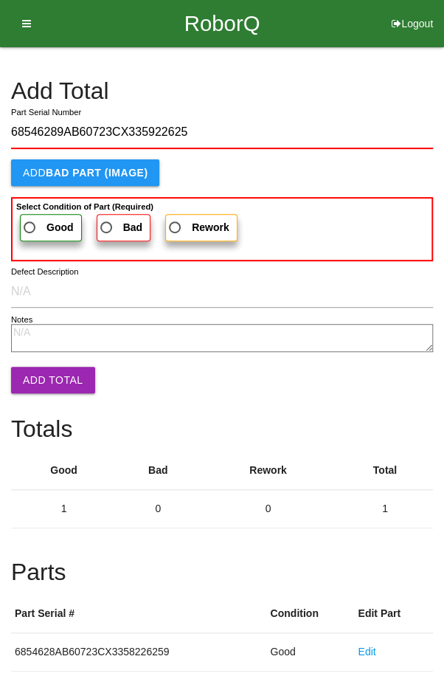
click at [47, 225] on b "Good" at bounding box center [60, 227] width 27 height 12
click at [30, 225] on input "Good" at bounding box center [26, 224] width 10 height 10
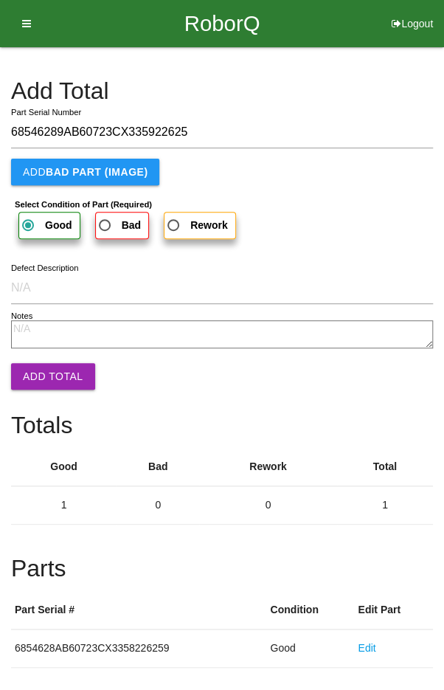
click at [44, 379] on button "Add Total" at bounding box center [53, 376] width 84 height 27
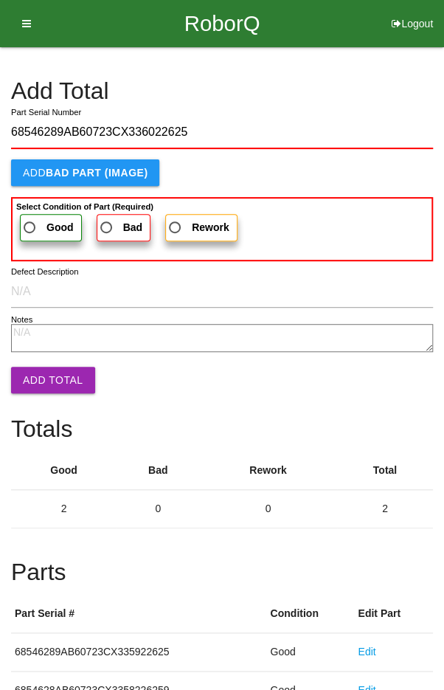
click at [38, 220] on span "Good" at bounding box center [47, 228] width 53 height 18
click at [30, 220] on input "Good" at bounding box center [26, 224] width 10 height 10
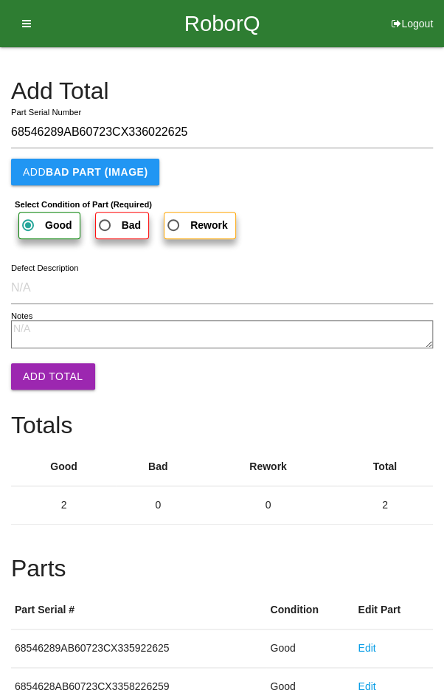
click at [47, 379] on button "Add Total" at bounding box center [53, 376] width 84 height 27
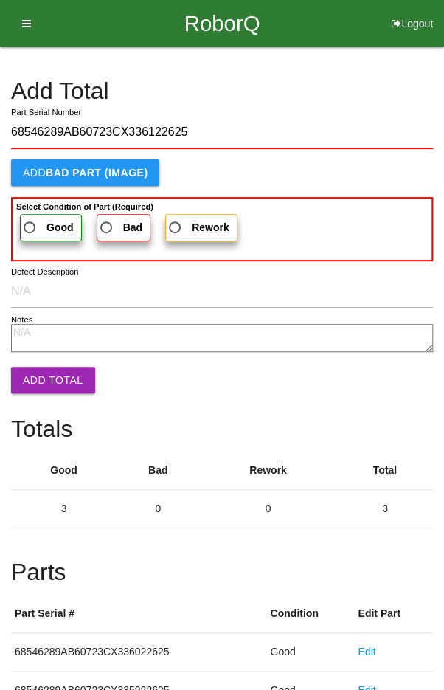
click at [36, 219] on span "Good" at bounding box center [47, 228] width 53 height 18
click at [30, 219] on input "Good" at bounding box center [26, 224] width 10 height 10
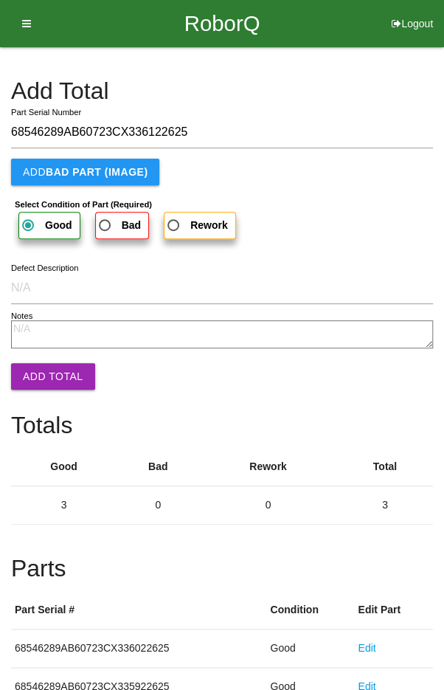
click at [37, 376] on button "Add Total" at bounding box center [53, 376] width 84 height 27
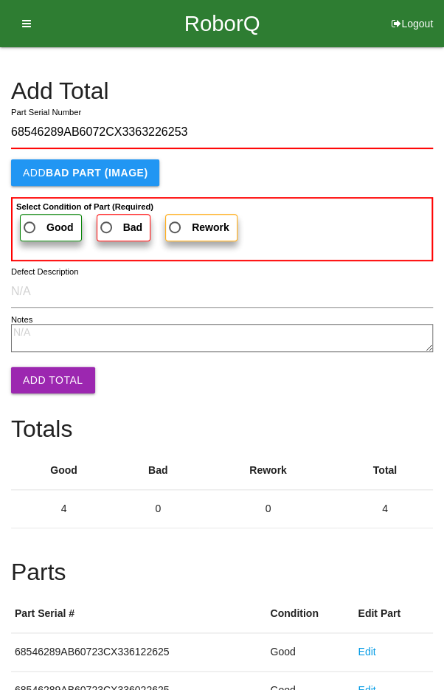
click at [33, 228] on span "Good" at bounding box center [47, 228] width 53 height 18
click at [30, 228] on input "Good" at bounding box center [26, 224] width 10 height 10
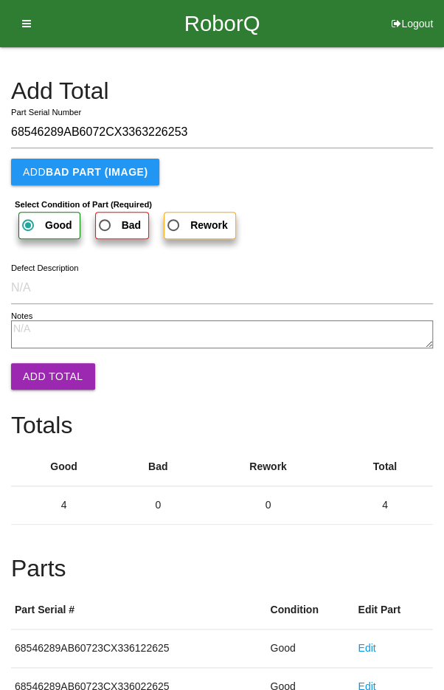
click at [42, 374] on button "Add Total" at bounding box center [53, 376] width 84 height 27
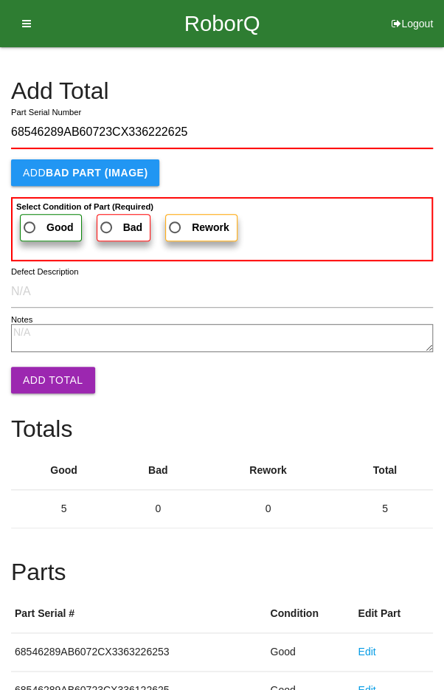
click at [35, 220] on span "Good" at bounding box center [47, 228] width 53 height 18
click at [30, 220] on input "Good" at bounding box center [26, 224] width 10 height 10
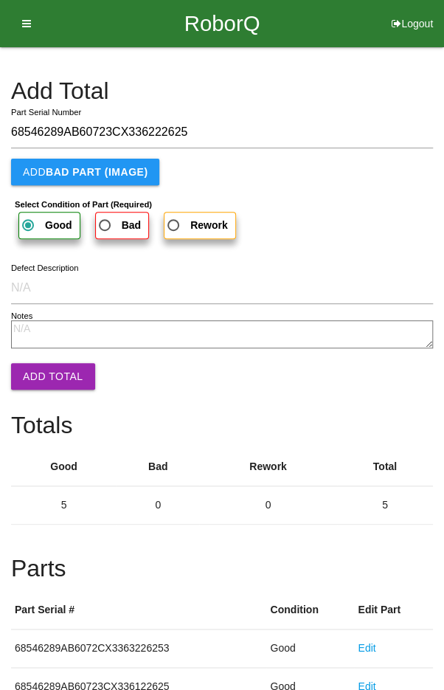
click at [42, 379] on button "Add Total" at bounding box center [53, 376] width 84 height 27
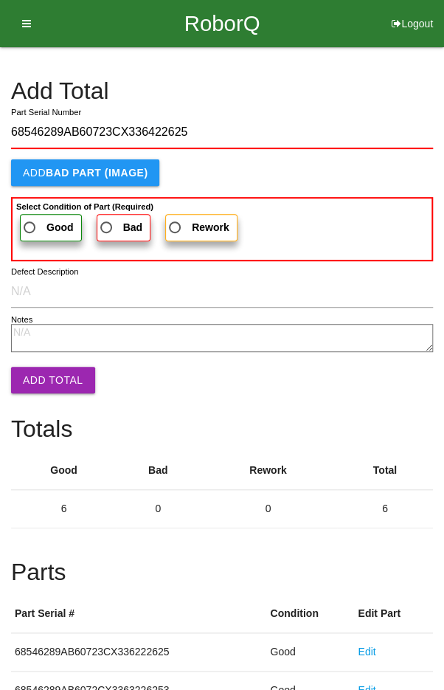
click at [38, 229] on span "Good" at bounding box center [47, 228] width 53 height 18
click at [30, 228] on input "Good" at bounding box center [26, 224] width 10 height 10
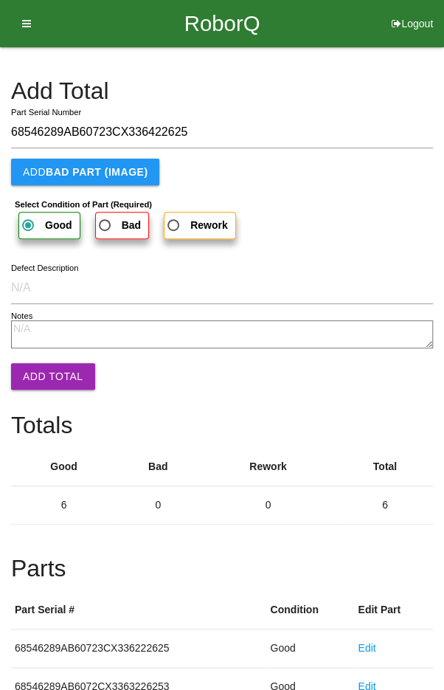
click at [55, 381] on button "Add Total" at bounding box center [53, 376] width 84 height 27
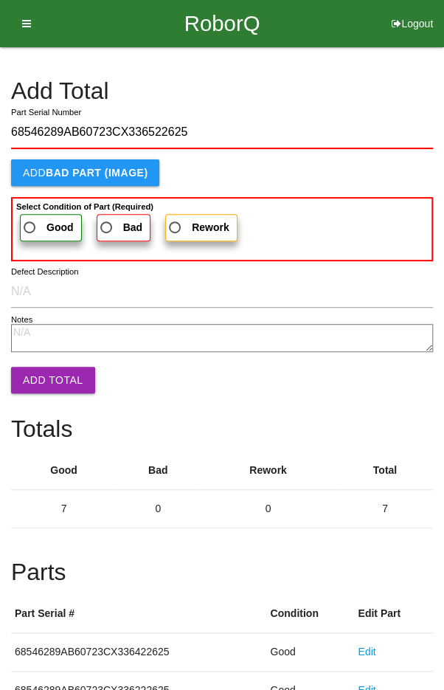
click at [43, 206] on b "Select Condition of Part (Required)" at bounding box center [84, 206] width 137 height 9
click at [30, 219] on input "Good" at bounding box center [26, 224] width 10 height 10
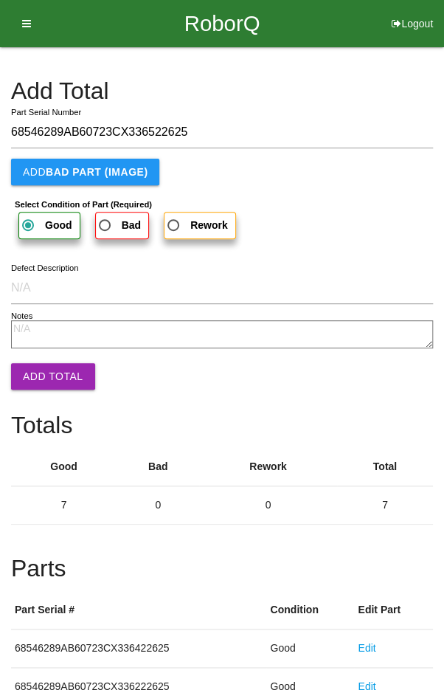
click at [47, 376] on button "Add Total" at bounding box center [53, 376] width 84 height 27
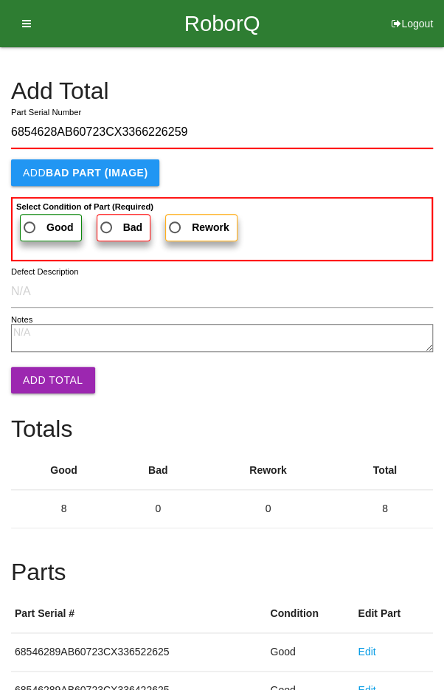
click at [38, 220] on span "Good" at bounding box center [47, 228] width 53 height 18
click at [30, 220] on input "Good" at bounding box center [26, 224] width 10 height 10
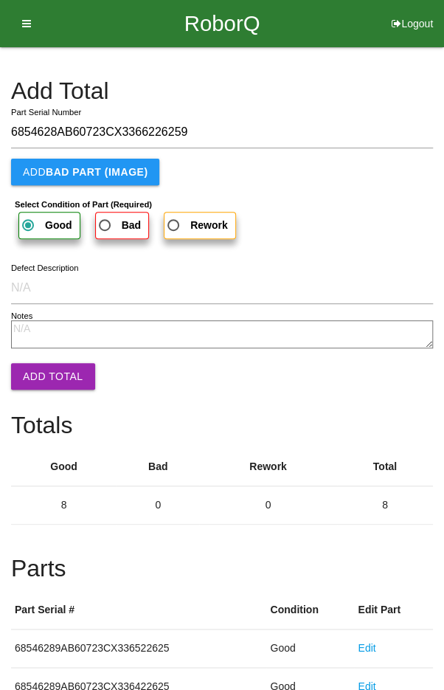
click at [42, 377] on button "Add Total" at bounding box center [53, 376] width 84 height 27
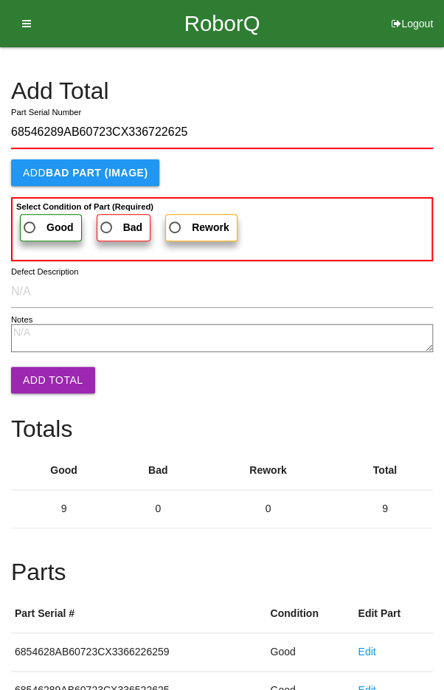
click at [48, 222] on b "Good" at bounding box center [60, 227] width 27 height 12
click at [30, 222] on input "Good" at bounding box center [26, 224] width 10 height 10
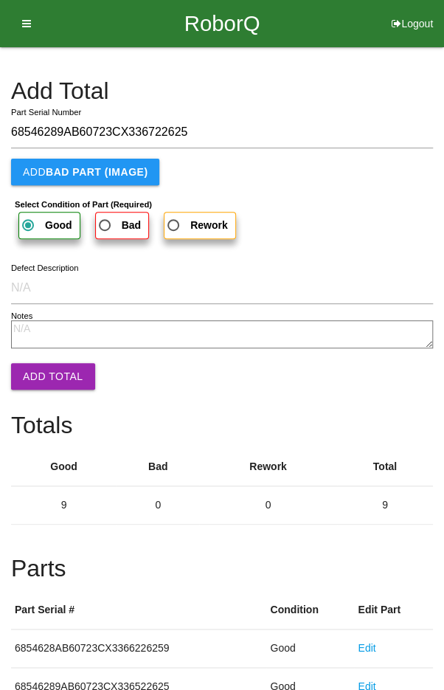
click at [40, 379] on button "Add Total" at bounding box center [53, 376] width 84 height 27
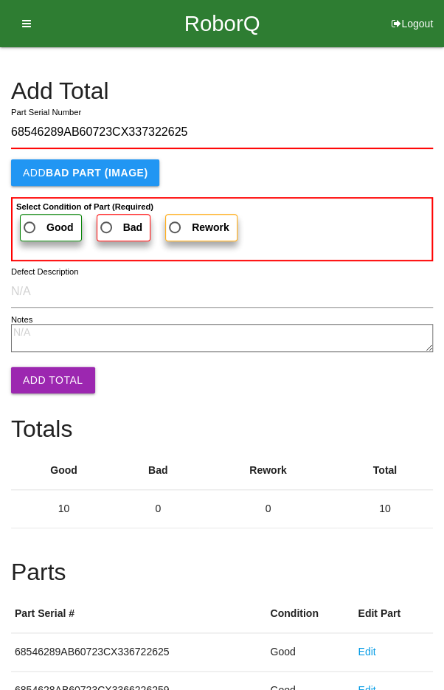
click at [38, 226] on span "Good" at bounding box center [47, 228] width 53 height 18
click at [30, 226] on input "Good" at bounding box center [26, 224] width 10 height 10
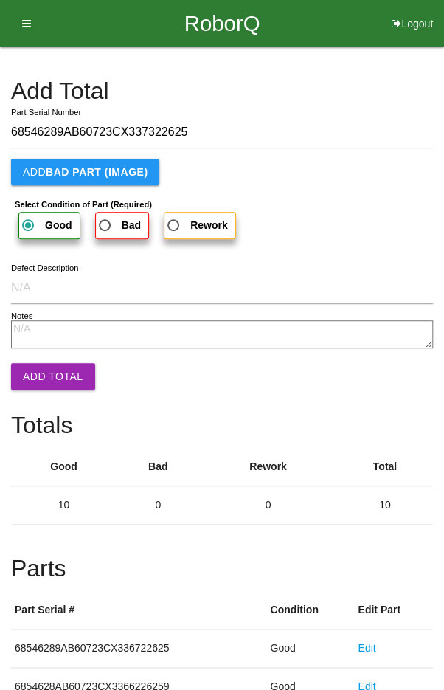
click at [35, 372] on button "Add Total" at bounding box center [53, 376] width 84 height 27
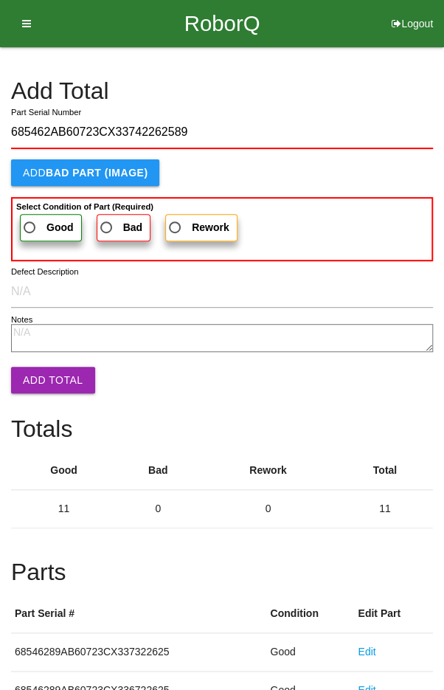
click at [40, 229] on span "Good" at bounding box center [47, 228] width 53 height 18
click at [30, 228] on input "Good" at bounding box center [26, 224] width 10 height 10
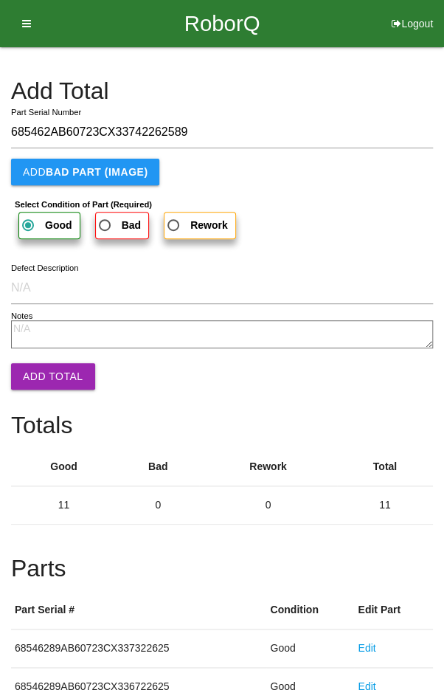
click at [33, 381] on button "Add Total" at bounding box center [53, 376] width 84 height 27
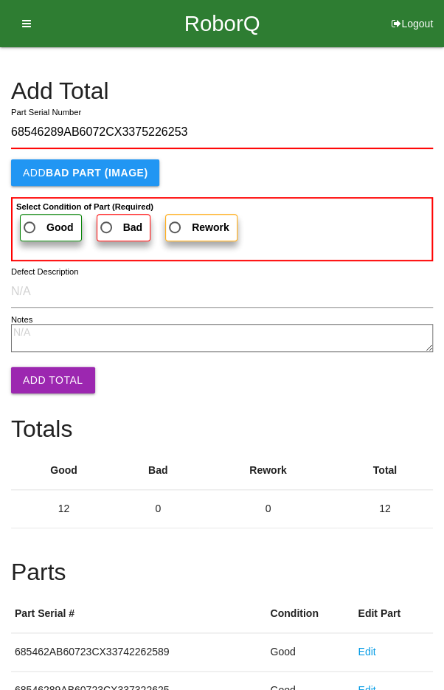
click at [33, 221] on span "Good" at bounding box center [47, 228] width 53 height 18
click at [30, 221] on input "Good" at bounding box center [26, 224] width 10 height 10
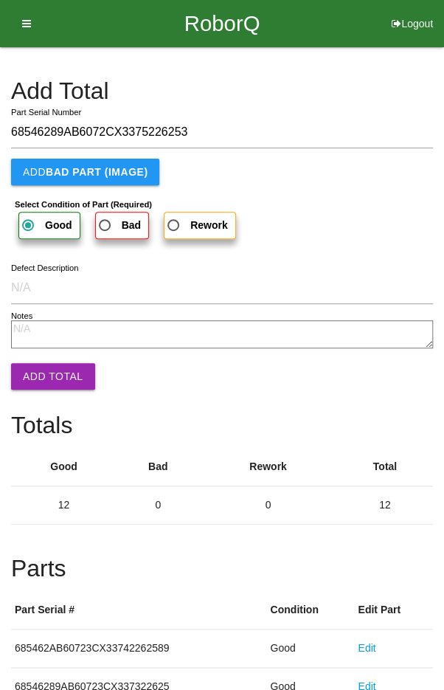
click at [38, 377] on button "Add Total" at bounding box center [53, 376] width 84 height 27
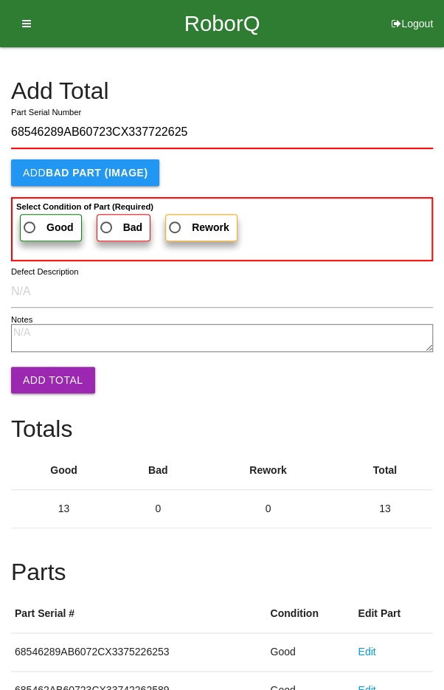
click at [28, 222] on span "Good" at bounding box center [47, 228] width 53 height 18
click at [28, 222] on input "Good" at bounding box center [26, 224] width 10 height 10
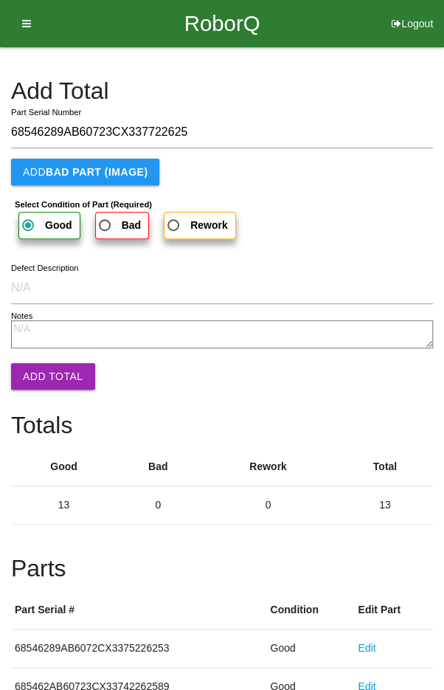
click at [42, 373] on button "Add Total" at bounding box center [53, 376] width 84 height 27
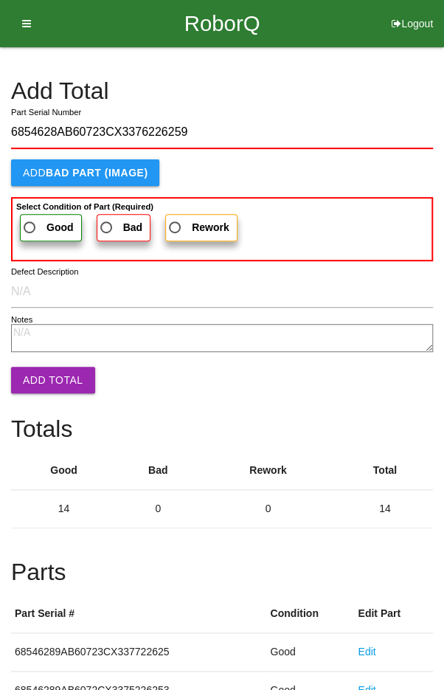
click at [38, 230] on span "Good" at bounding box center [47, 228] width 53 height 18
click at [30, 228] on input "Good" at bounding box center [26, 224] width 10 height 10
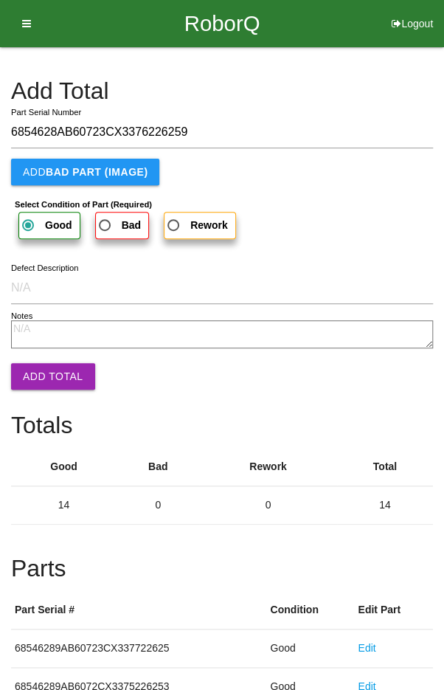
click at [47, 371] on button "Add Total" at bounding box center [53, 376] width 84 height 27
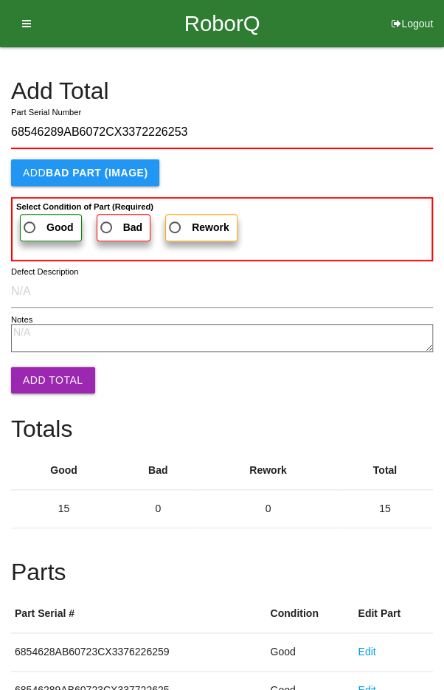
click at [44, 224] on span "Good" at bounding box center [47, 228] width 53 height 18
click at [30, 224] on input "Good" at bounding box center [26, 224] width 10 height 10
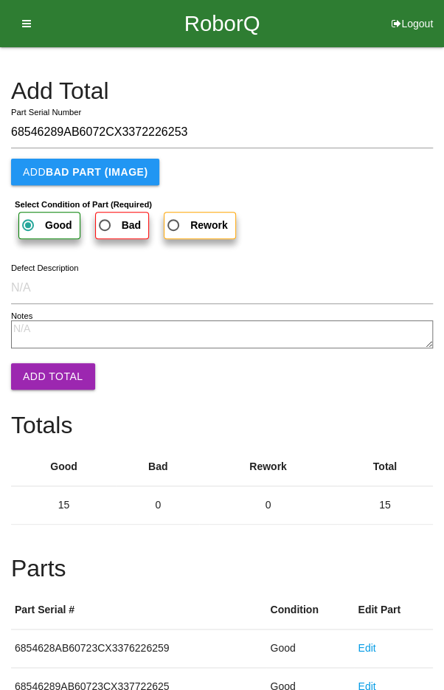
click at [42, 368] on button "Add Total" at bounding box center [53, 376] width 84 height 27
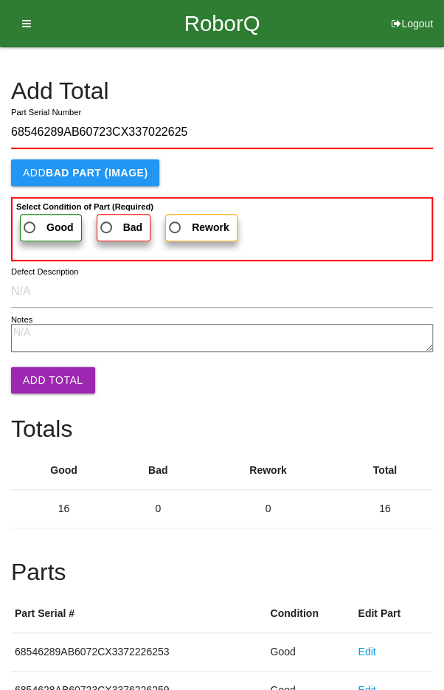
click at [24, 227] on span "Good" at bounding box center [47, 228] width 53 height 18
click at [24, 227] on input "Good" at bounding box center [26, 224] width 10 height 10
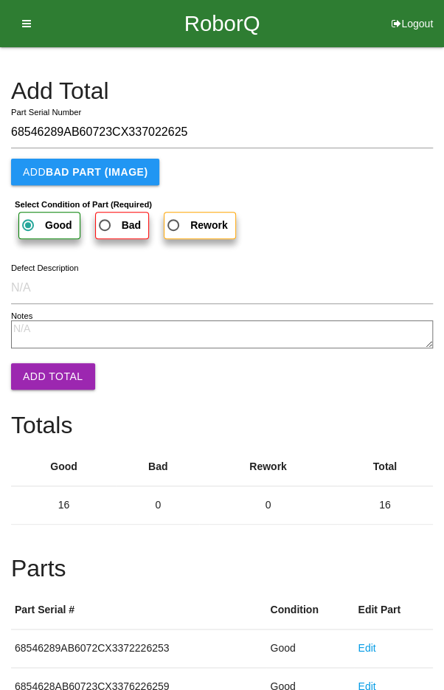
click at [35, 378] on button "Add Total" at bounding box center [53, 376] width 84 height 27
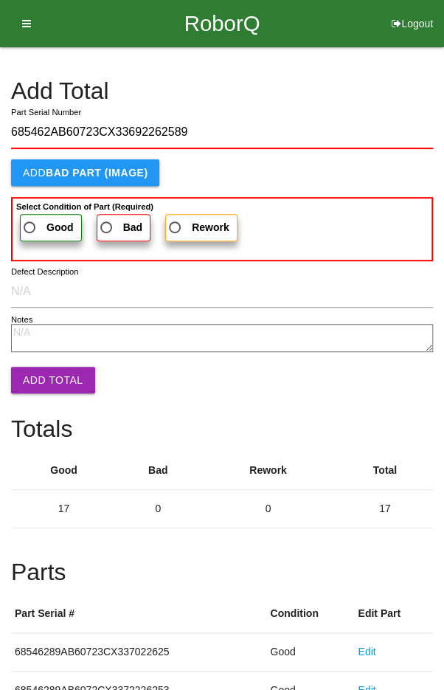
click at [41, 224] on span "Good" at bounding box center [47, 228] width 53 height 18
click at [30, 224] on input "Good" at bounding box center [26, 224] width 10 height 10
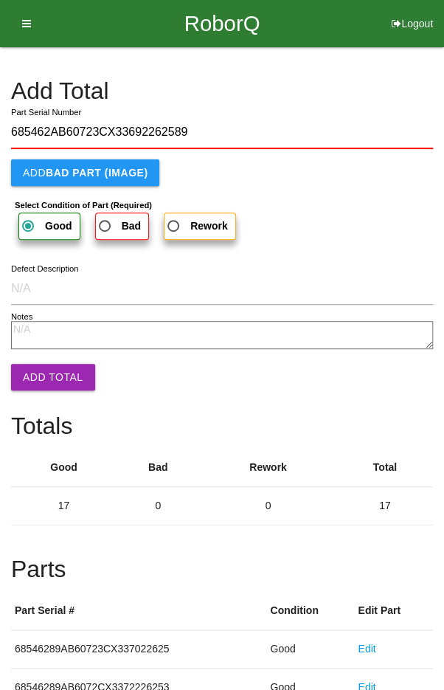
click at [47, 365] on button "Add Total" at bounding box center [53, 377] width 84 height 27
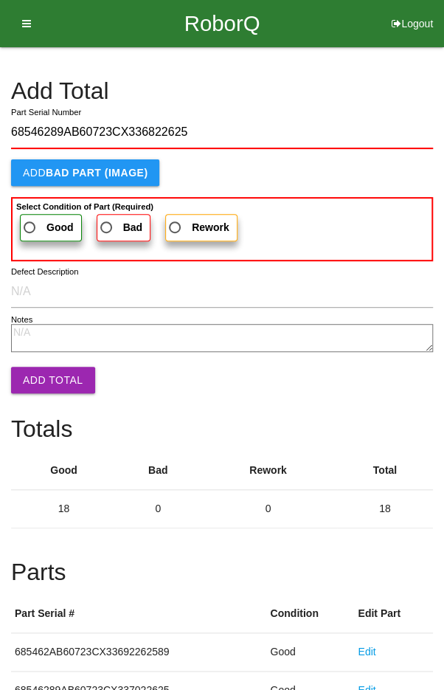
click at [33, 222] on span "Good" at bounding box center [47, 228] width 53 height 18
click at [30, 222] on input "Good" at bounding box center [26, 224] width 10 height 10
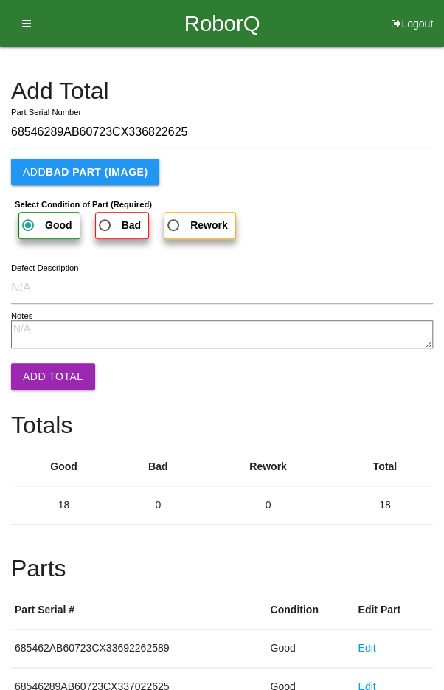
click at [42, 372] on button "Add Total" at bounding box center [53, 376] width 84 height 27
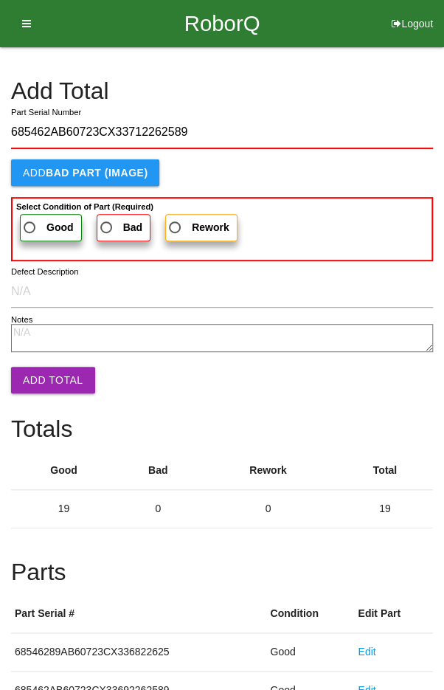
click at [43, 219] on span "Good" at bounding box center [47, 228] width 53 height 18
click at [30, 219] on input "Good" at bounding box center [26, 224] width 10 height 10
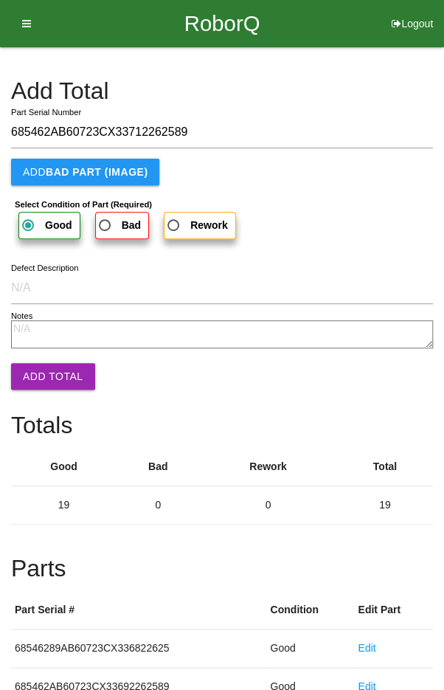
click at [44, 377] on button "Add Total" at bounding box center [53, 376] width 84 height 27
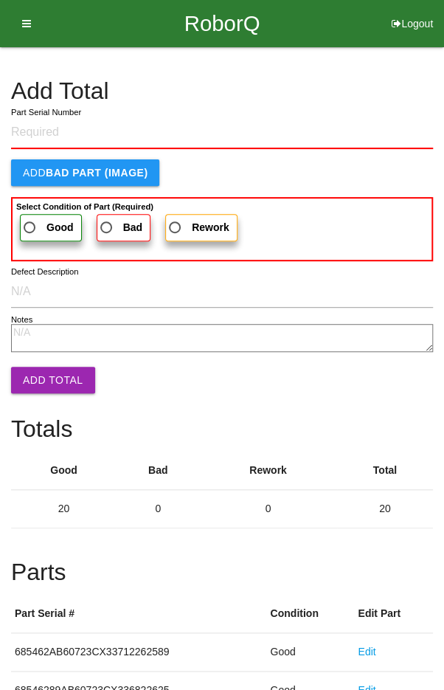
click at [379, 89] on h4 "Add Total" at bounding box center [222, 91] width 422 height 26
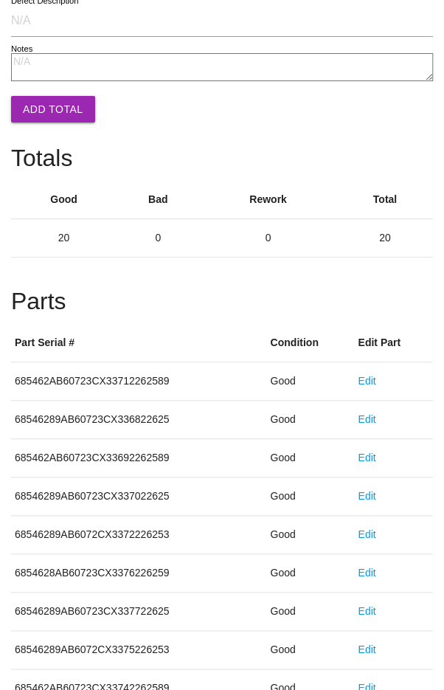
scroll to position [820, 0]
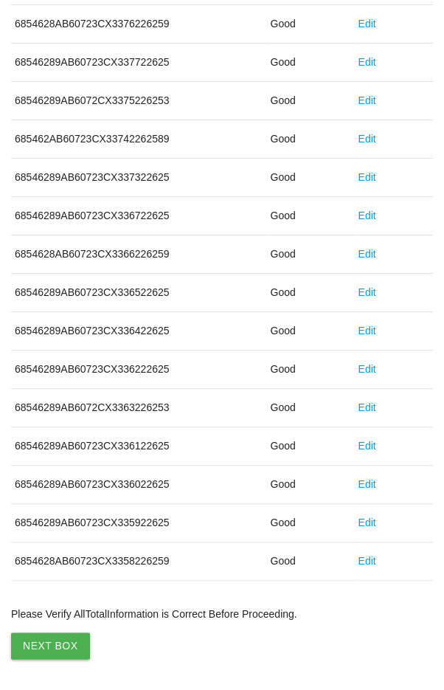
click at [42, 635] on button "Next Box" at bounding box center [50, 646] width 79 height 27
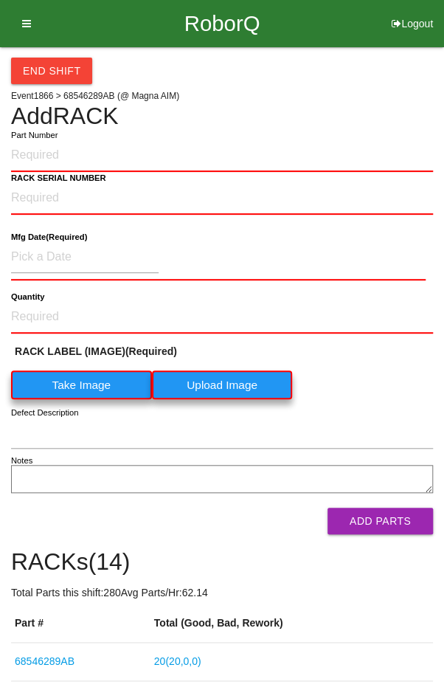
click at [20, 13] on icon at bounding box center [22, 23] width 18 height 47
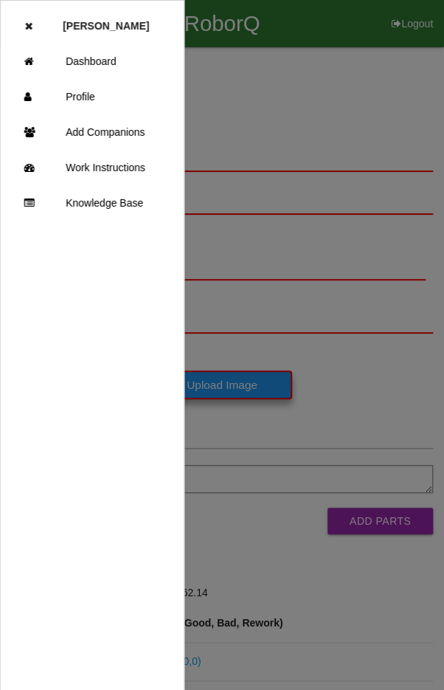
click at [92, 59] on link "Dashboard" at bounding box center [92, 61] width 183 height 35
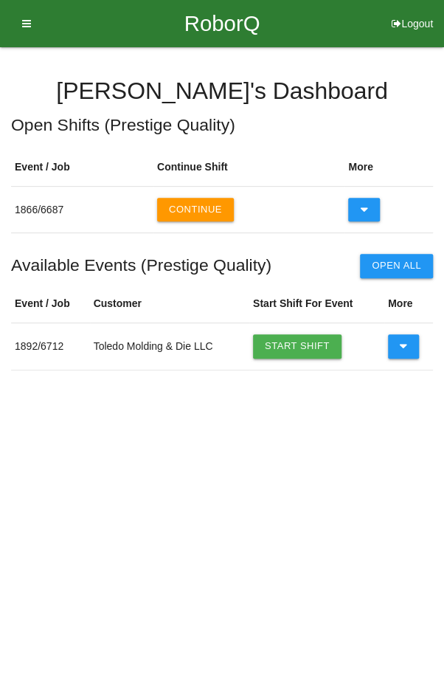
click at [295, 347] on link "Start Shift" at bounding box center [297, 346] width 89 height 24
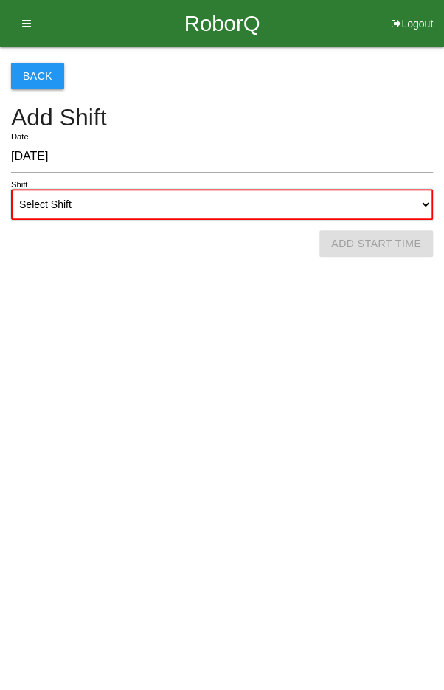
click at [266, 204] on select "Select Shift 1st Shift 2nd Shift 3rd Shift 4th Shift" at bounding box center [222, 204] width 422 height 31
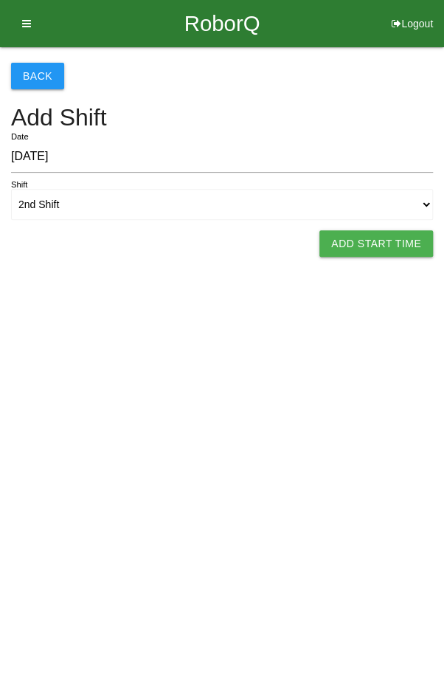
click at [399, 237] on button "Add Start Time" at bounding box center [377, 243] width 114 height 27
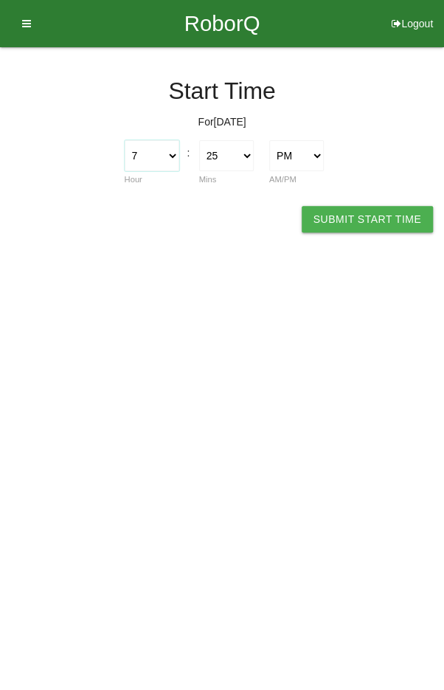
click at [149, 149] on select "1 2 3 4 5 6 7 8 9 10 11 12" at bounding box center [152, 155] width 55 height 31
click at [243, 243] on html "RoborQ Logout [PERSON_NAME] Dashboard Profile Add Companions Work Instructions …" at bounding box center [222, 140] width 444 height 280
click at [227, 156] on select "00 01 02 03 04 05 06 07 08 09 10 11 12 13 14 15 16 17 18 19 20 21 22 23 24 25 2…" at bounding box center [226, 155] width 55 height 31
click at [376, 206] on button "Submit Start Time" at bounding box center [367, 219] width 131 height 27
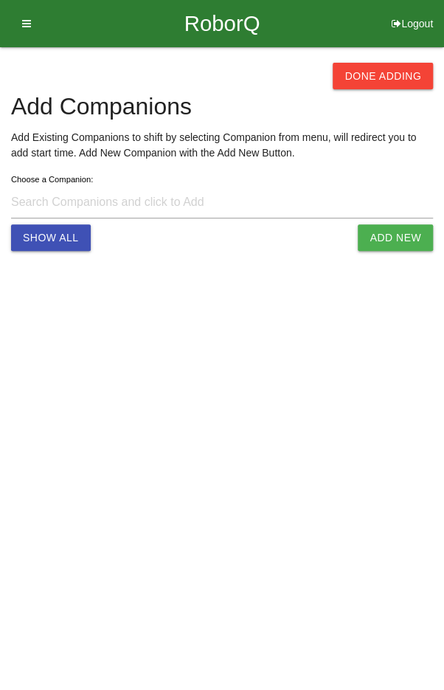
click at [365, 84] on button "Done Adding" at bounding box center [383, 76] width 100 height 27
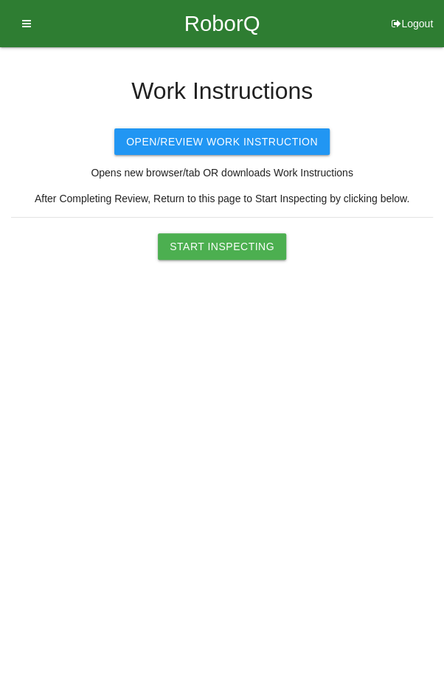
click at [227, 244] on button "Start Inspecting" at bounding box center [222, 246] width 128 height 27
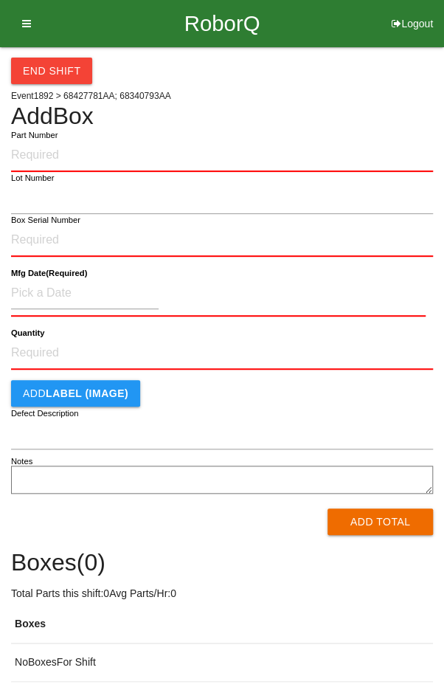
click at [235, 150] on input "Part Number" at bounding box center [222, 156] width 422 height 32
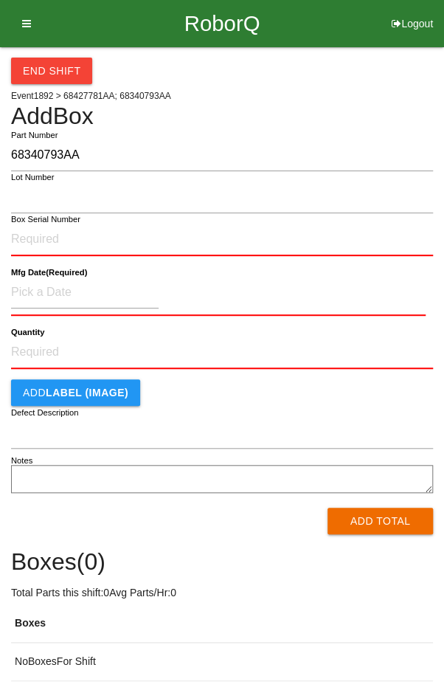
click at [41, 154] on input "68340793AA" at bounding box center [222, 156] width 422 height 32
click at [144, 233] on input "Box Serial Number" at bounding box center [222, 240] width 422 height 32
click at [35, 286] on input at bounding box center [85, 293] width 148 height 32
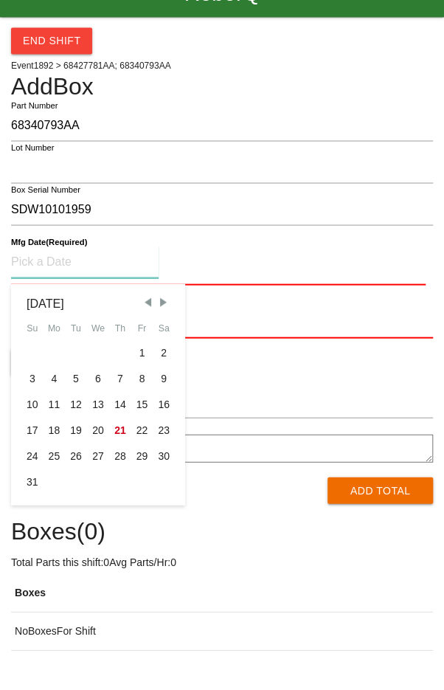
click at [49, 463] on div "18" at bounding box center [55, 460] width 22 height 26
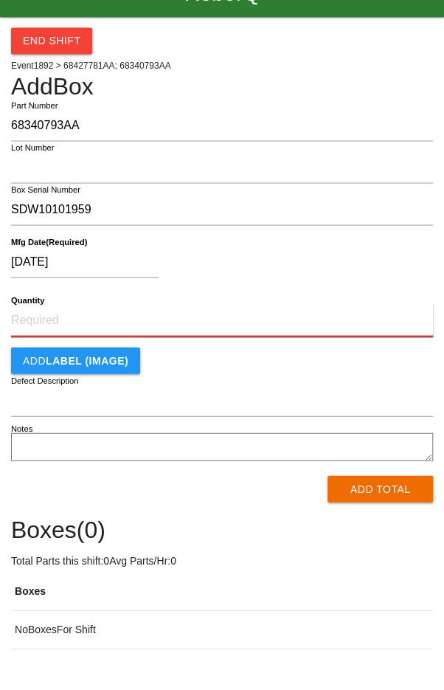
click at [263, 345] on input "Quantity" at bounding box center [222, 350] width 422 height 32
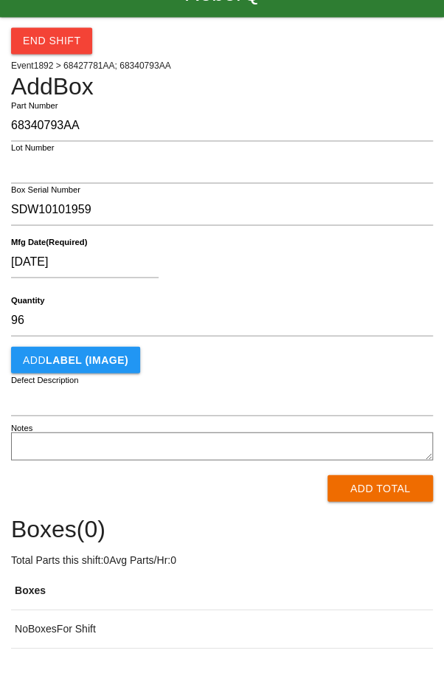
click at [361, 285] on div "[DATE]" at bounding box center [218, 295] width 415 height 38
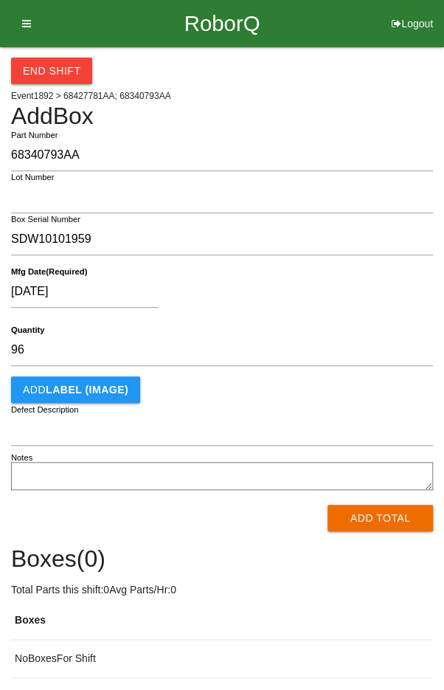
click at [376, 519] on button "Add Total" at bounding box center [381, 518] width 106 height 27
